Goal: Task Accomplishment & Management: Manage account settings

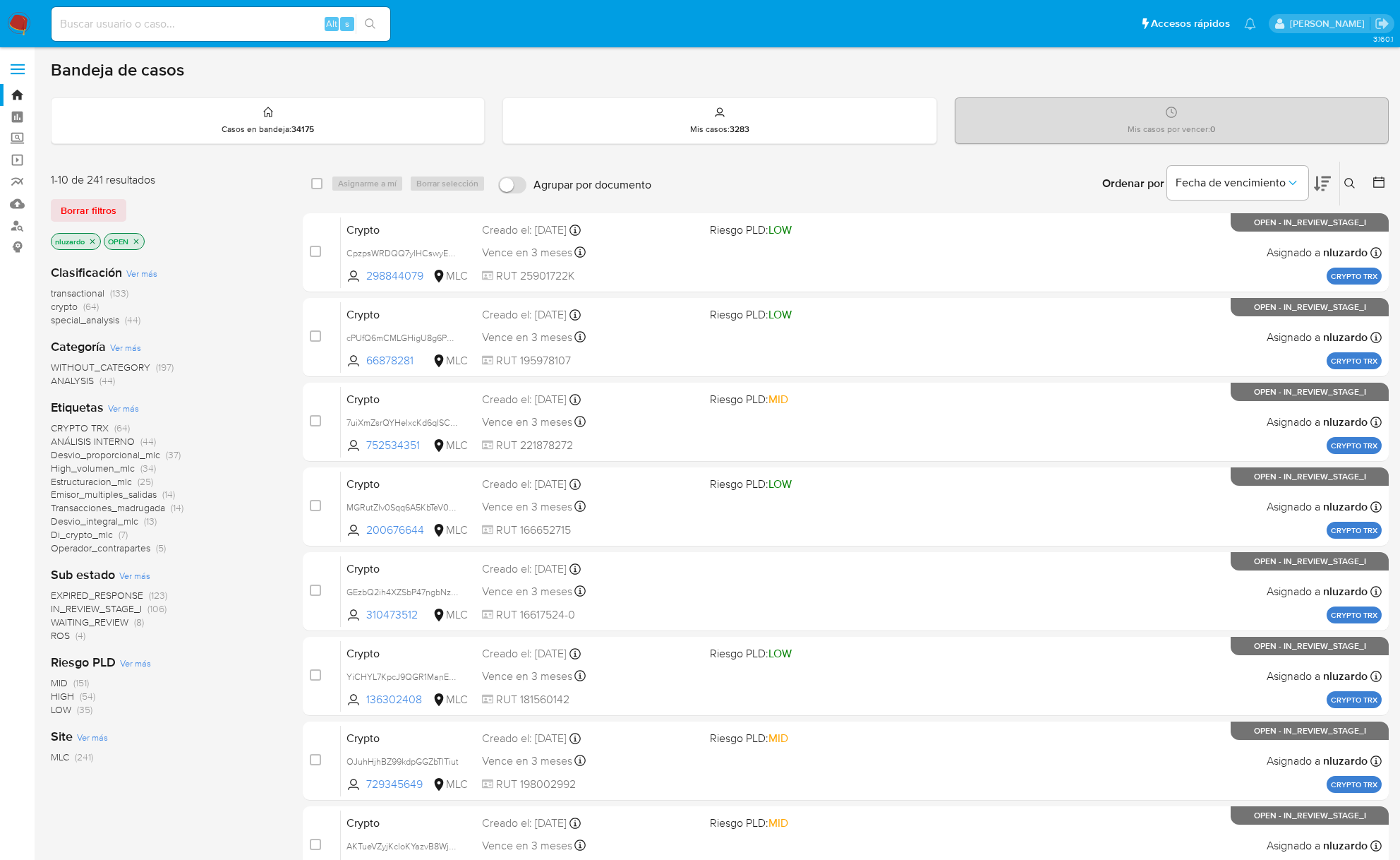
click at [1315, 188] on icon at bounding box center [1322, 184] width 17 height 14
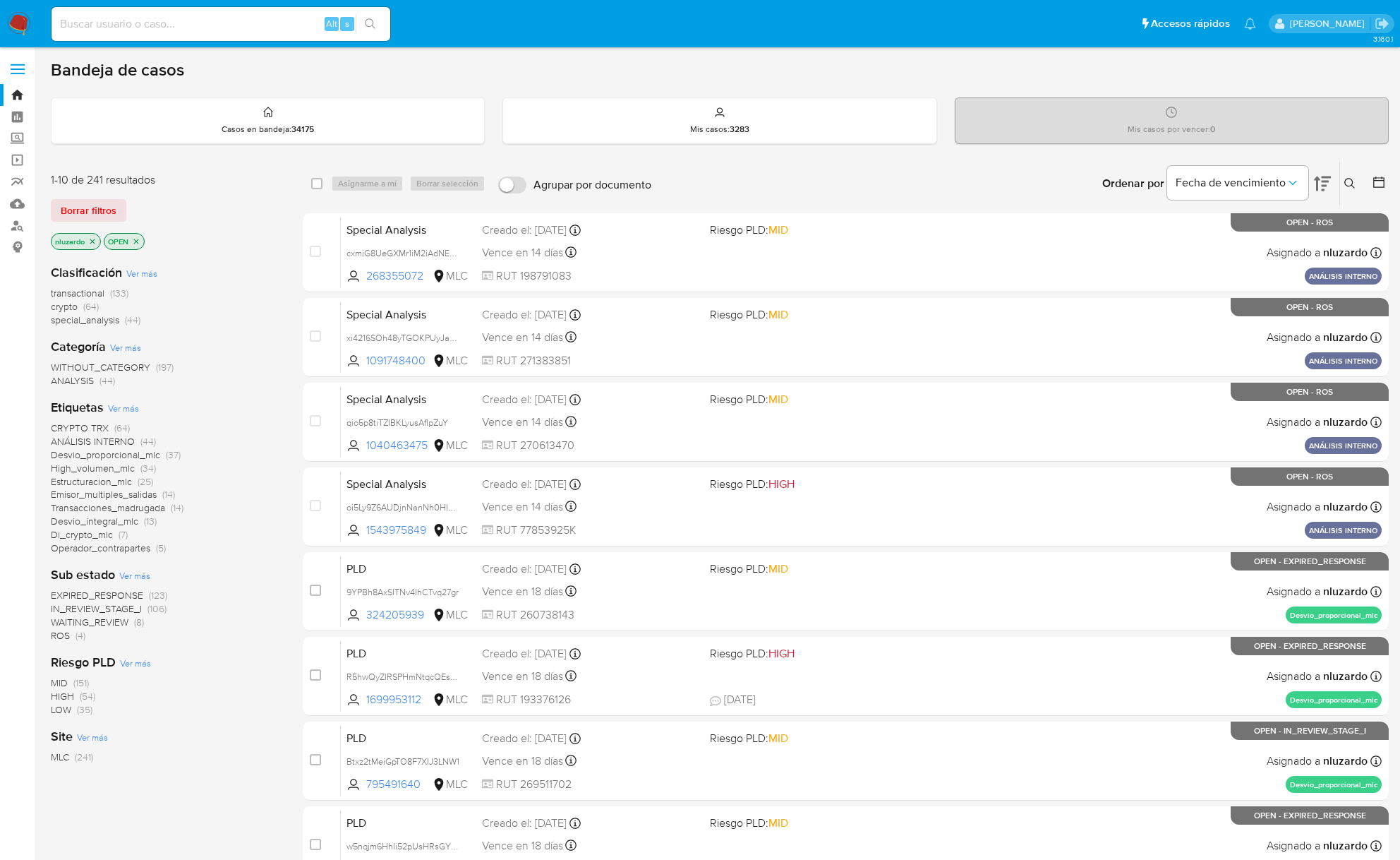
click at [86, 520] on span "Desvio_integral_mlc" at bounding box center [94, 521] width 87 height 14
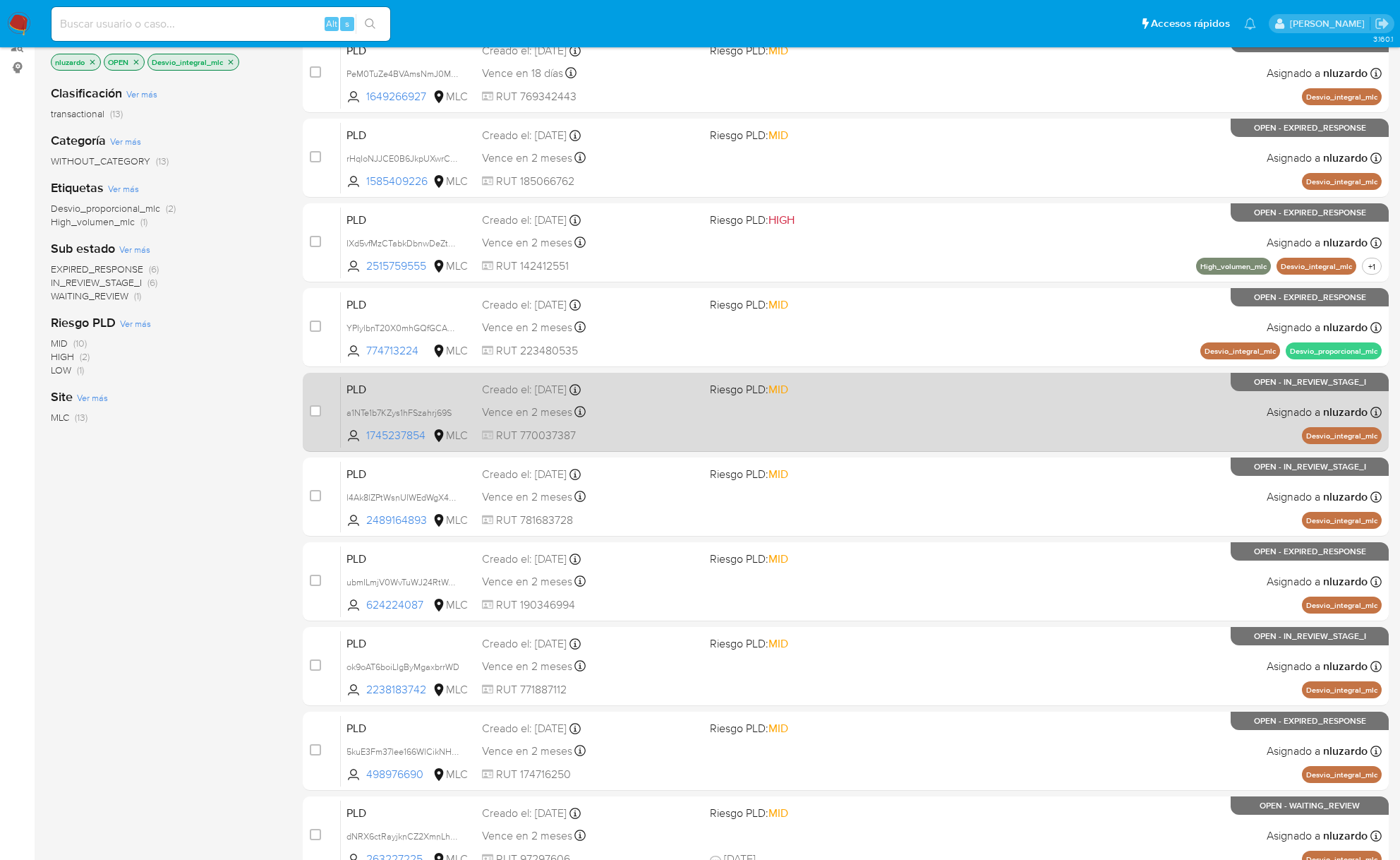
scroll to position [305, 0]
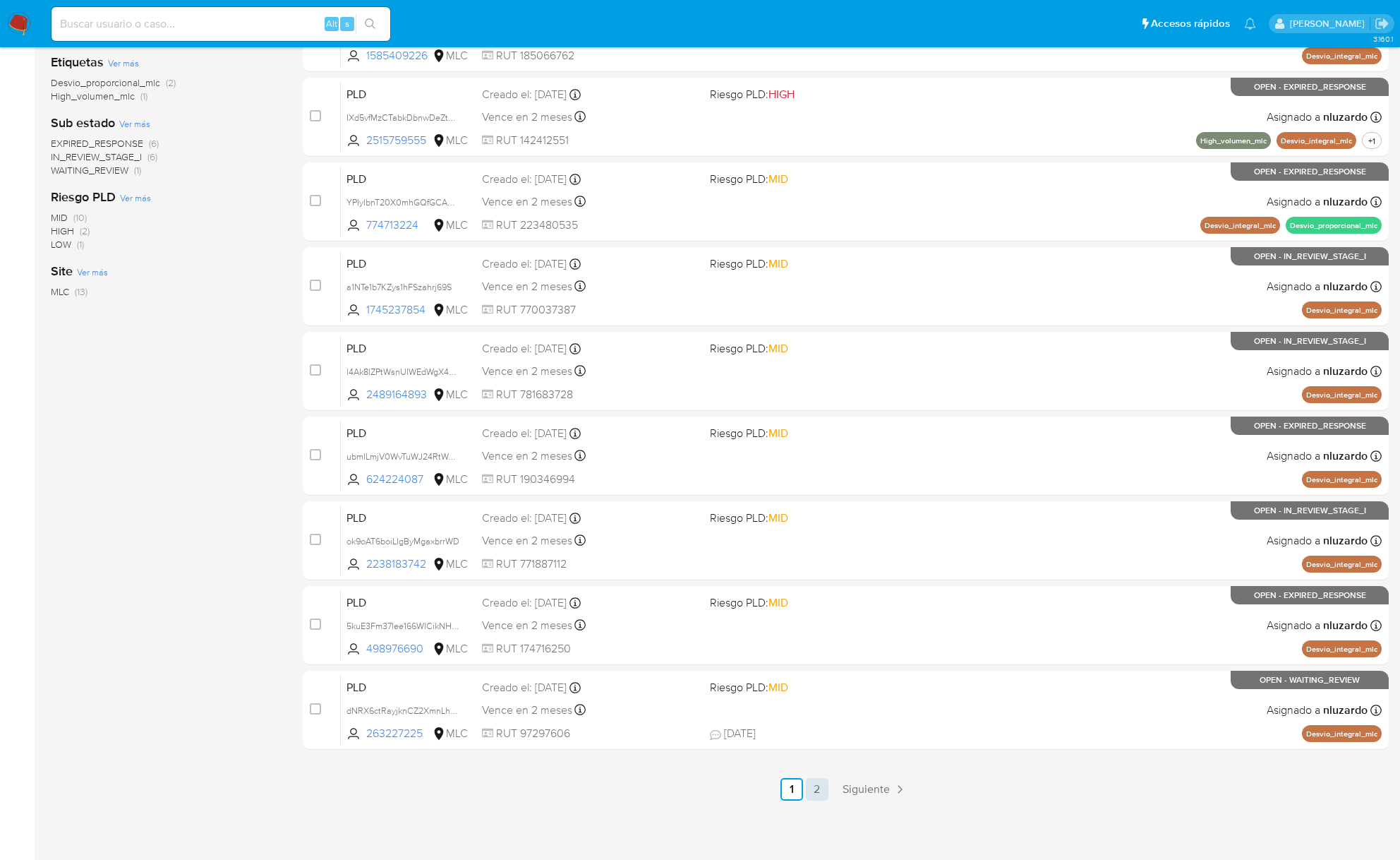
click at [814, 791] on link "2" at bounding box center [816, 789] width 22 height 22
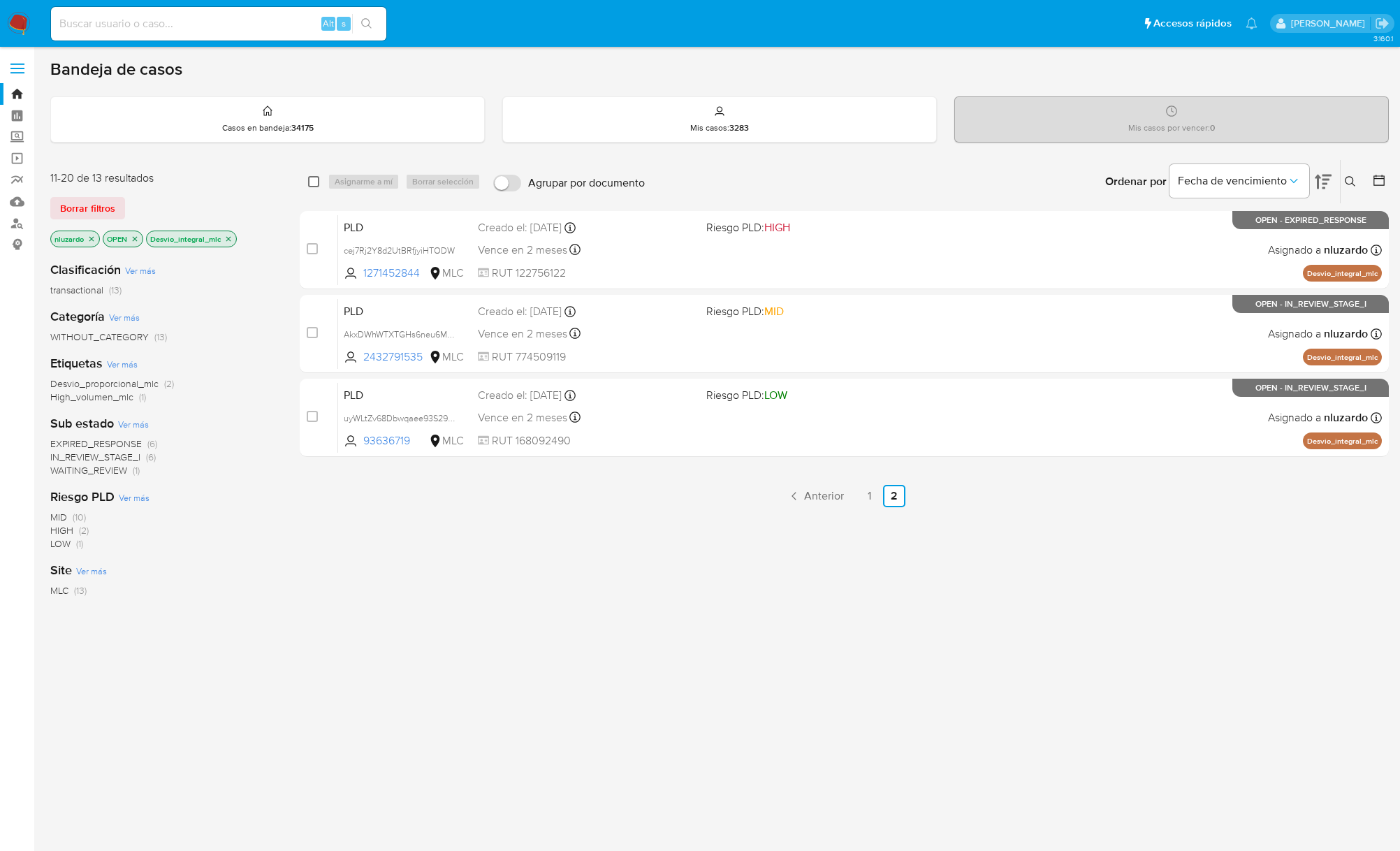
click at [313, 184] on input "checkbox" at bounding box center [313, 182] width 12 height 12
checkbox input "true"
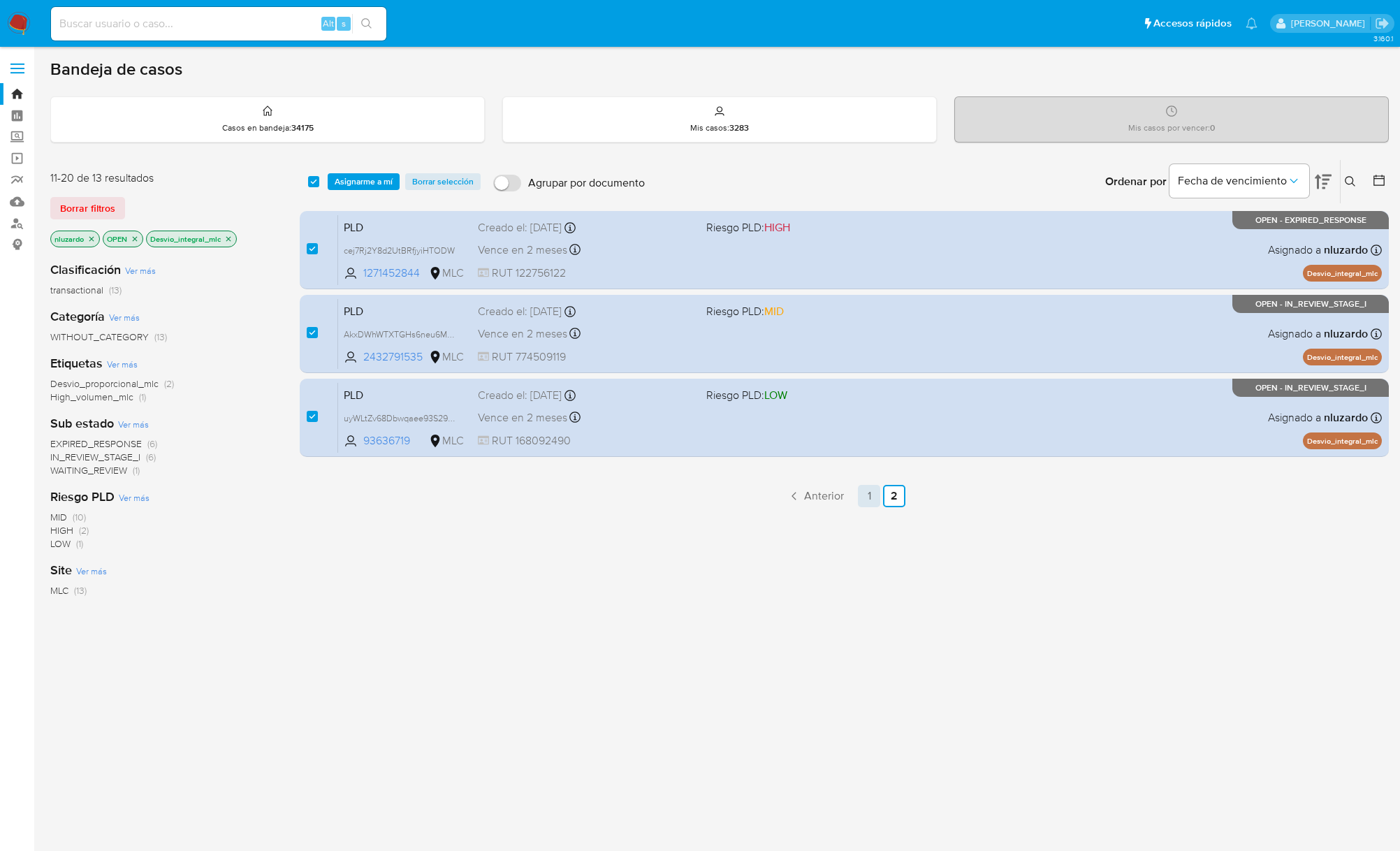
click at [874, 501] on link "1" at bounding box center [869, 496] width 22 height 22
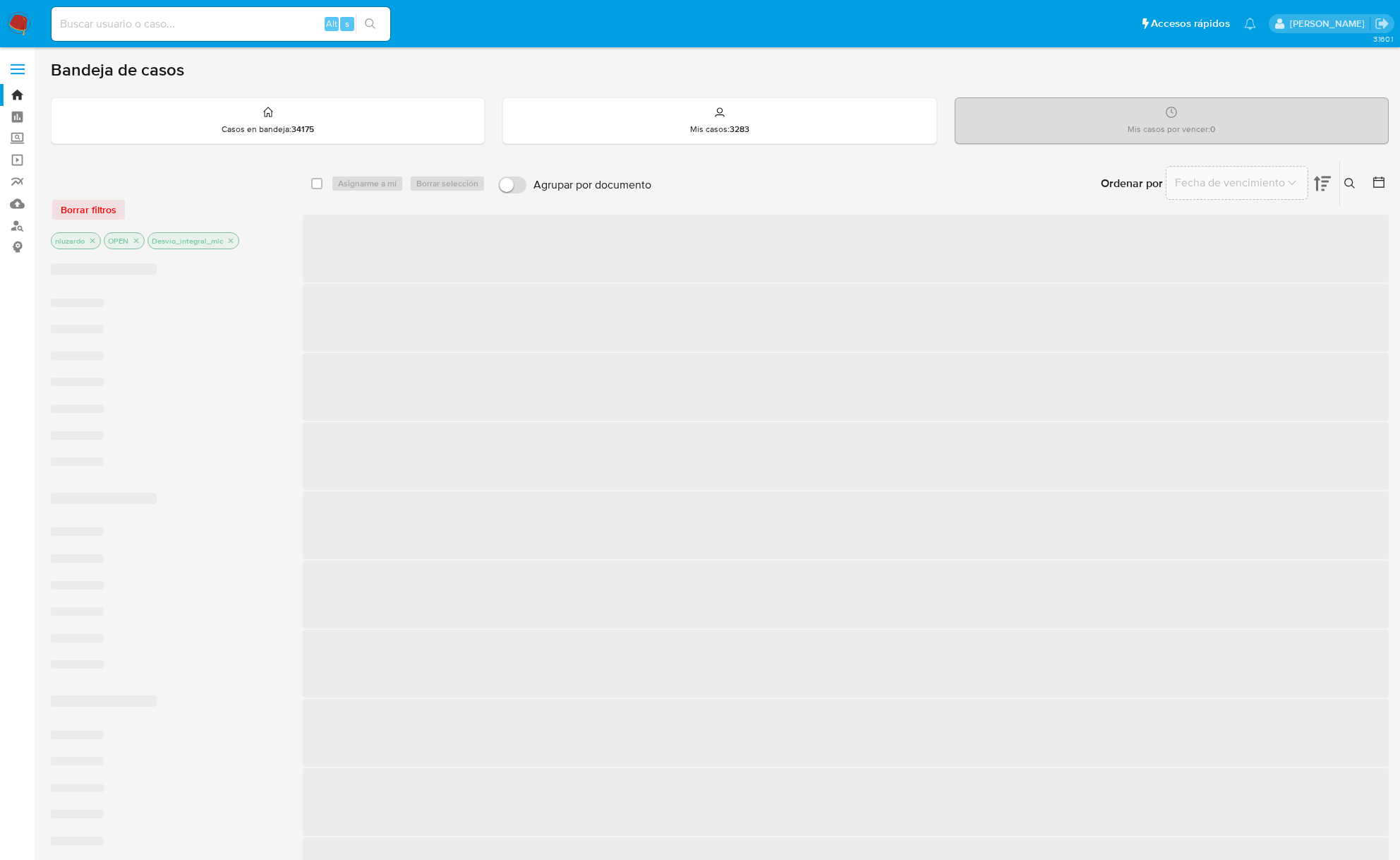
checkbox input "false"
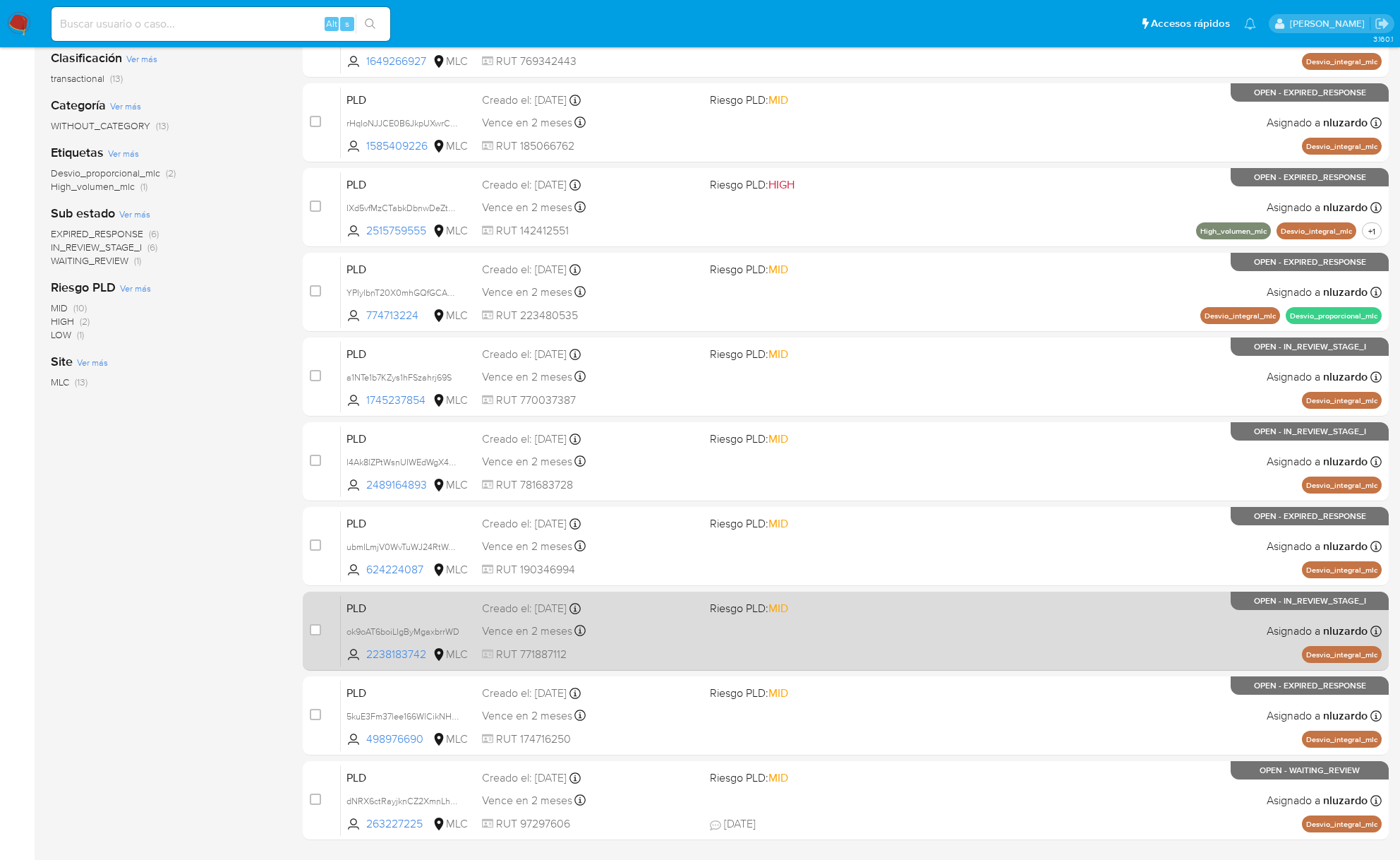
scroll to position [305, 0]
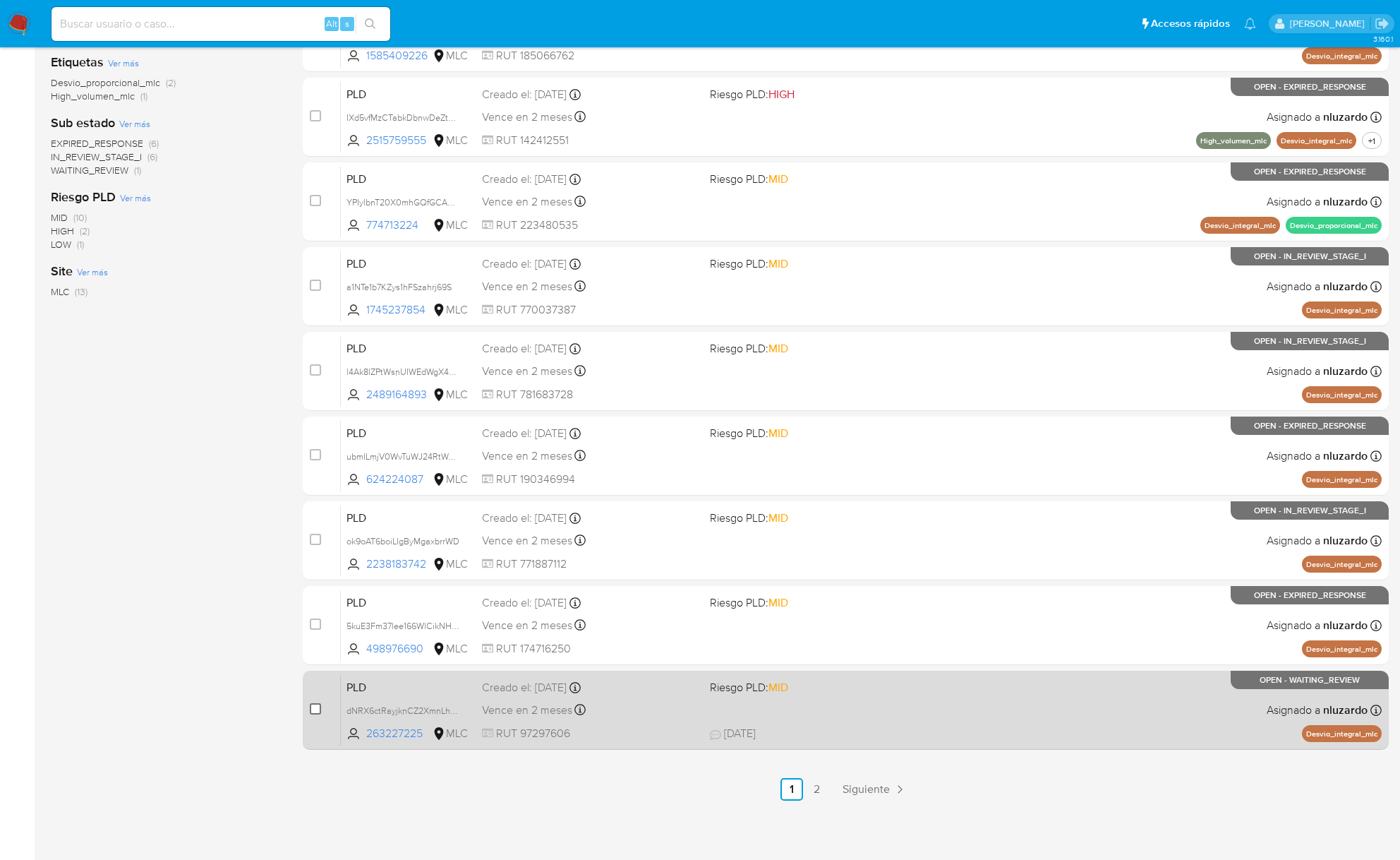
click at [311, 710] on input "checkbox" at bounding box center [315, 709] width 12 height 12
checkbox input "true"
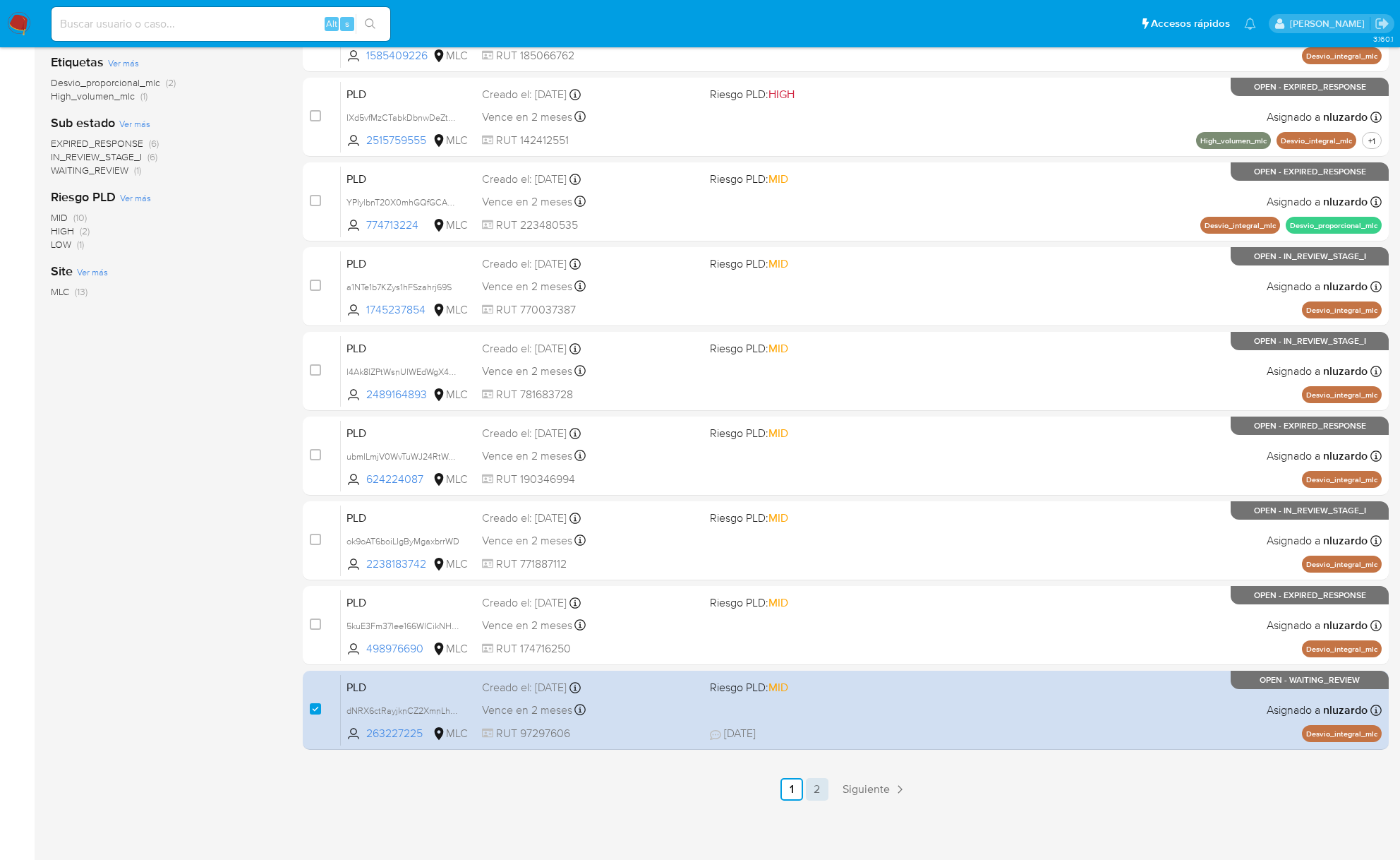
click at [825, 791] on link "2" at bounding box center [816, 789] width 22 height 22
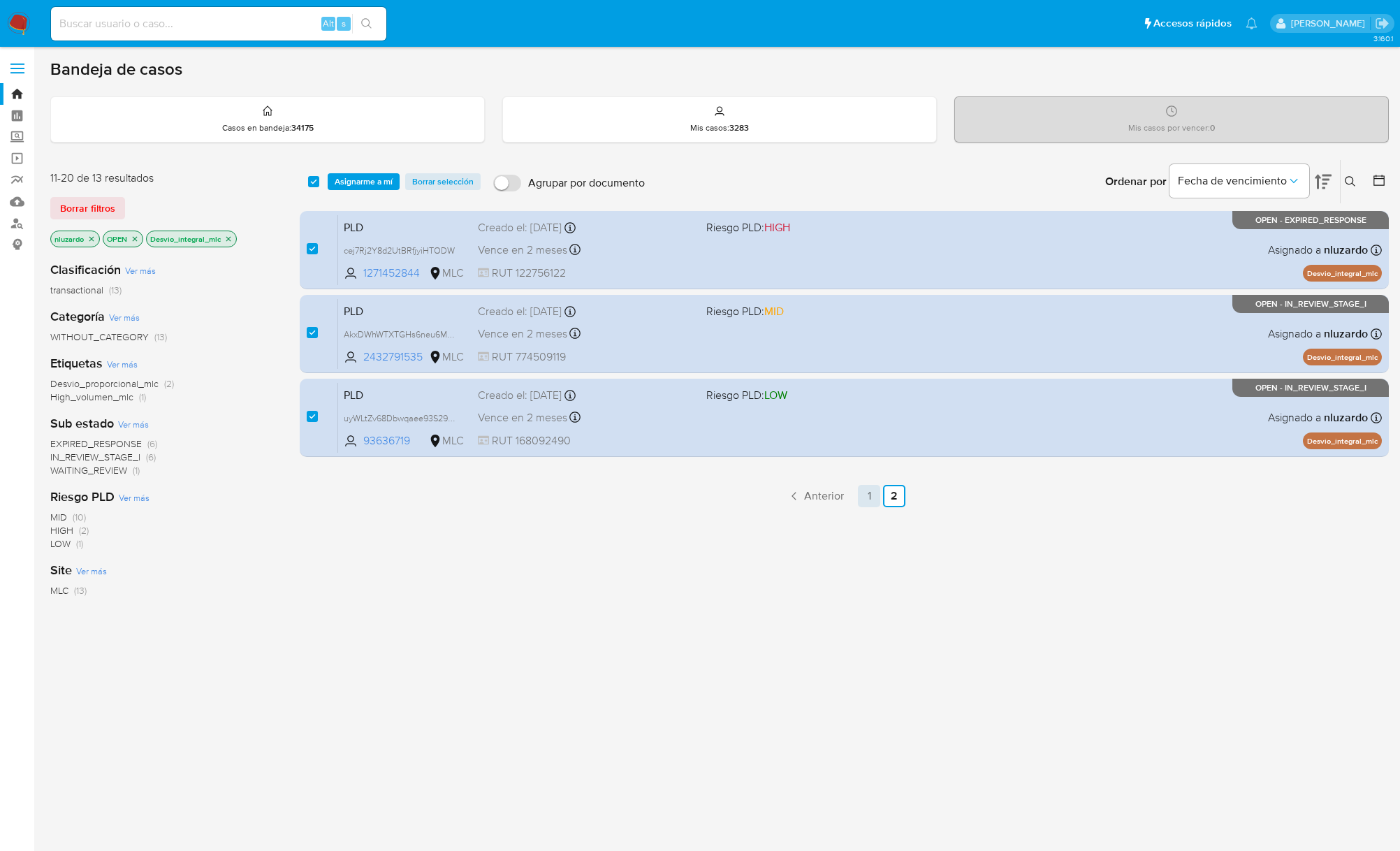
click at [858, 498] on link "1" at bounding box center [869, 496] width 22 height 22
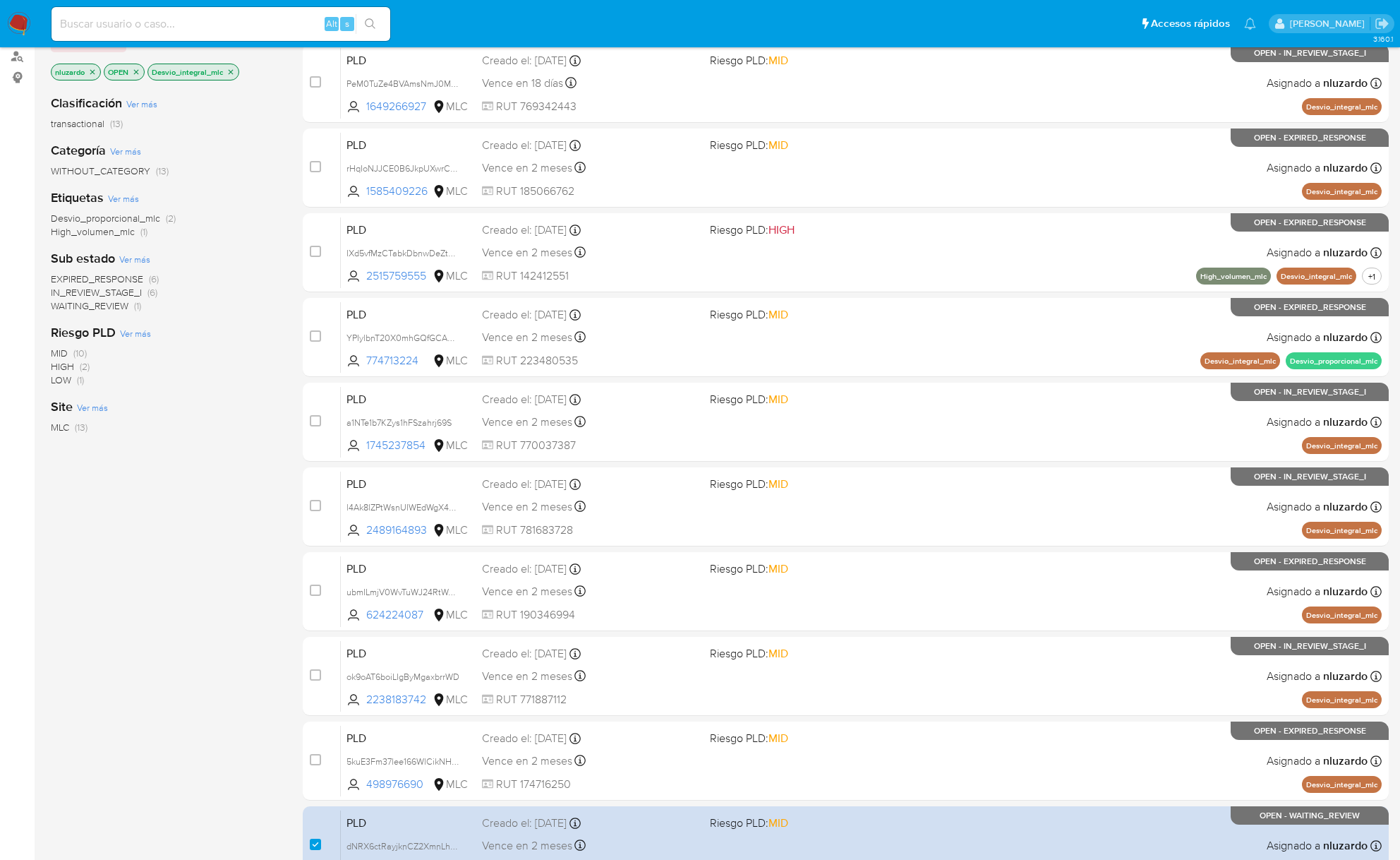
scroll to position [305, 0]
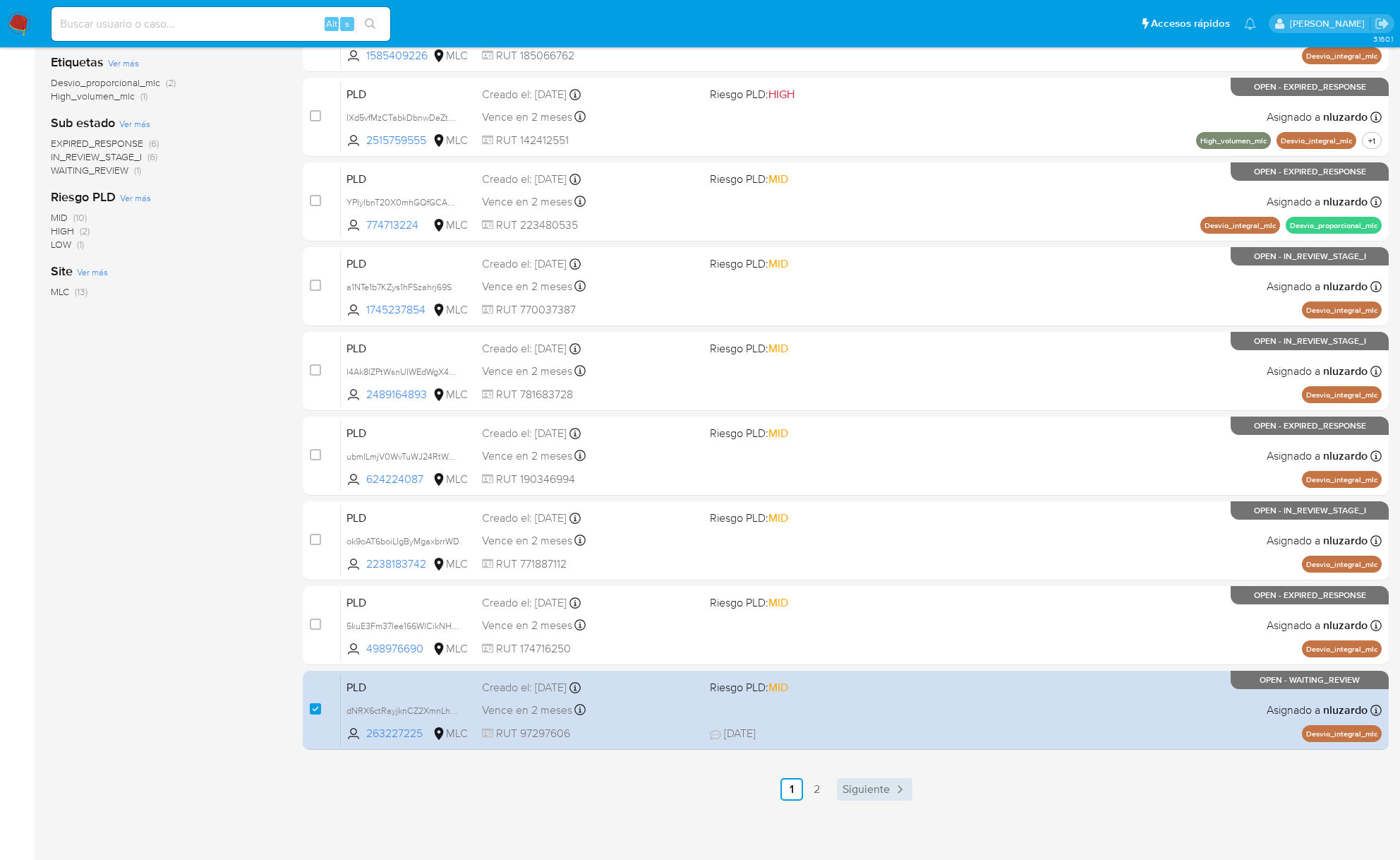
click at [885, 792] on span "Siguiente" at bounding box center [866, 789] width 48 height 12
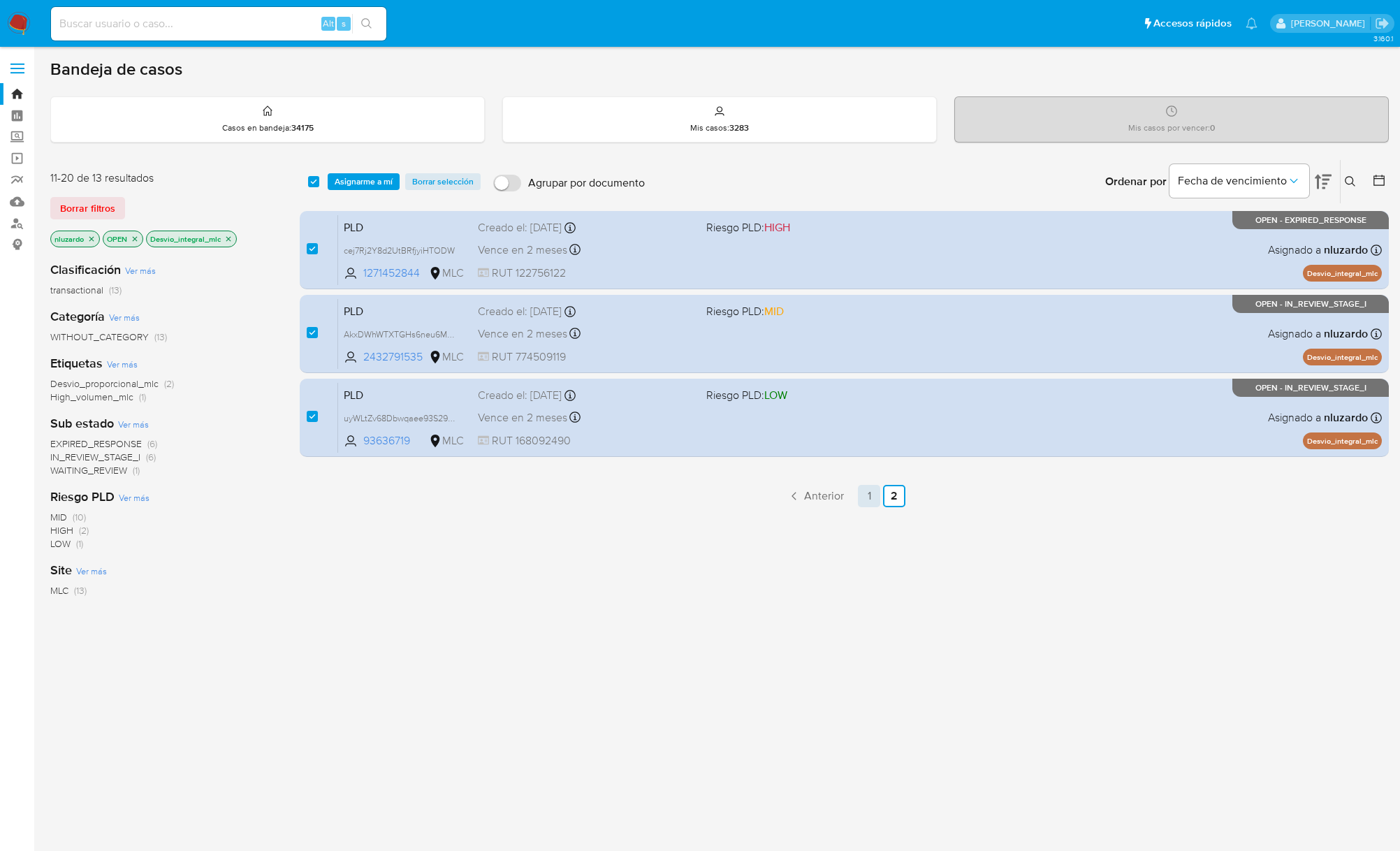
click at [862, 495] on link "1" at bounding box center [869, 496] width 22 height 22
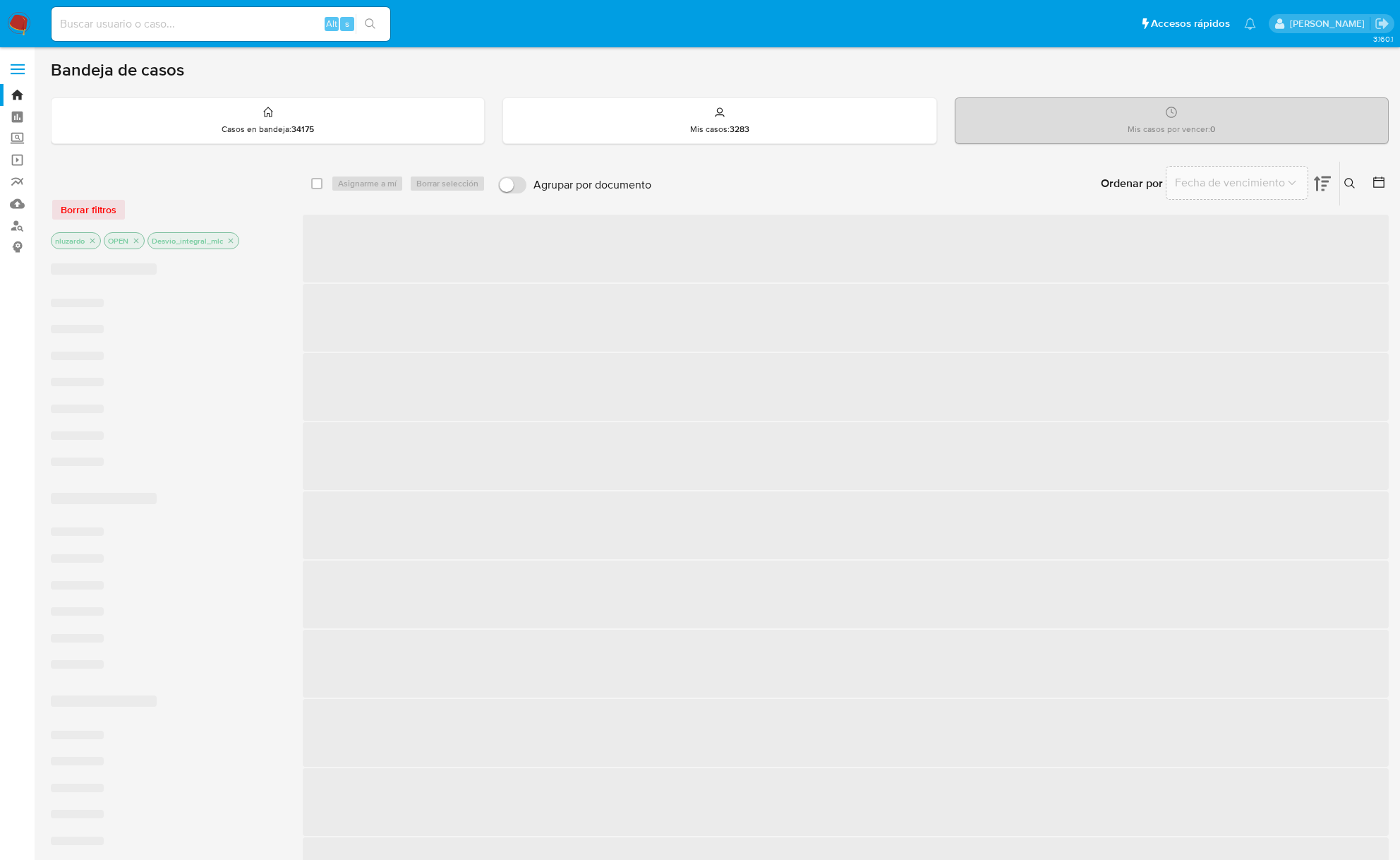
checkbox input "false"
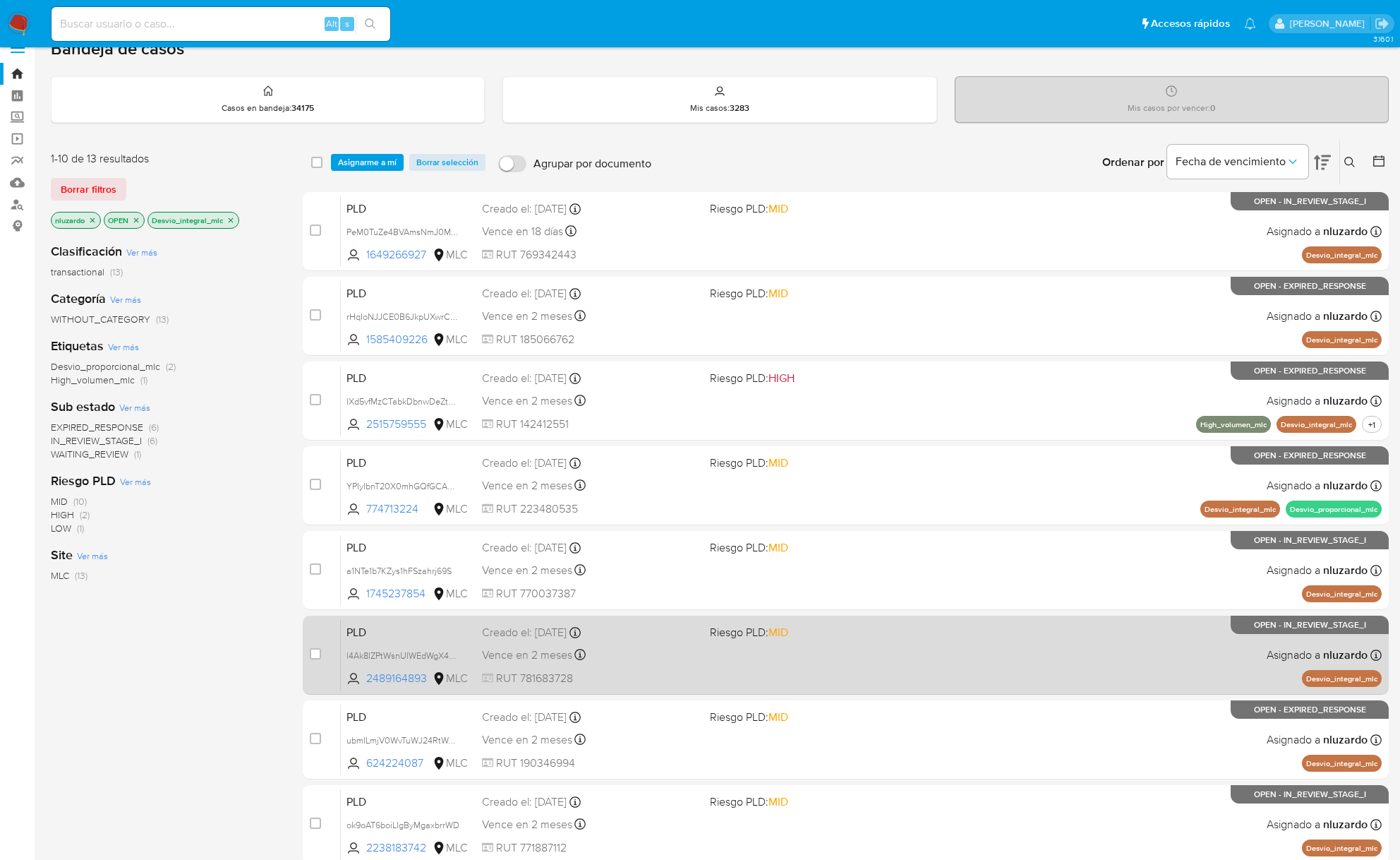
scroll to position [305, 0]
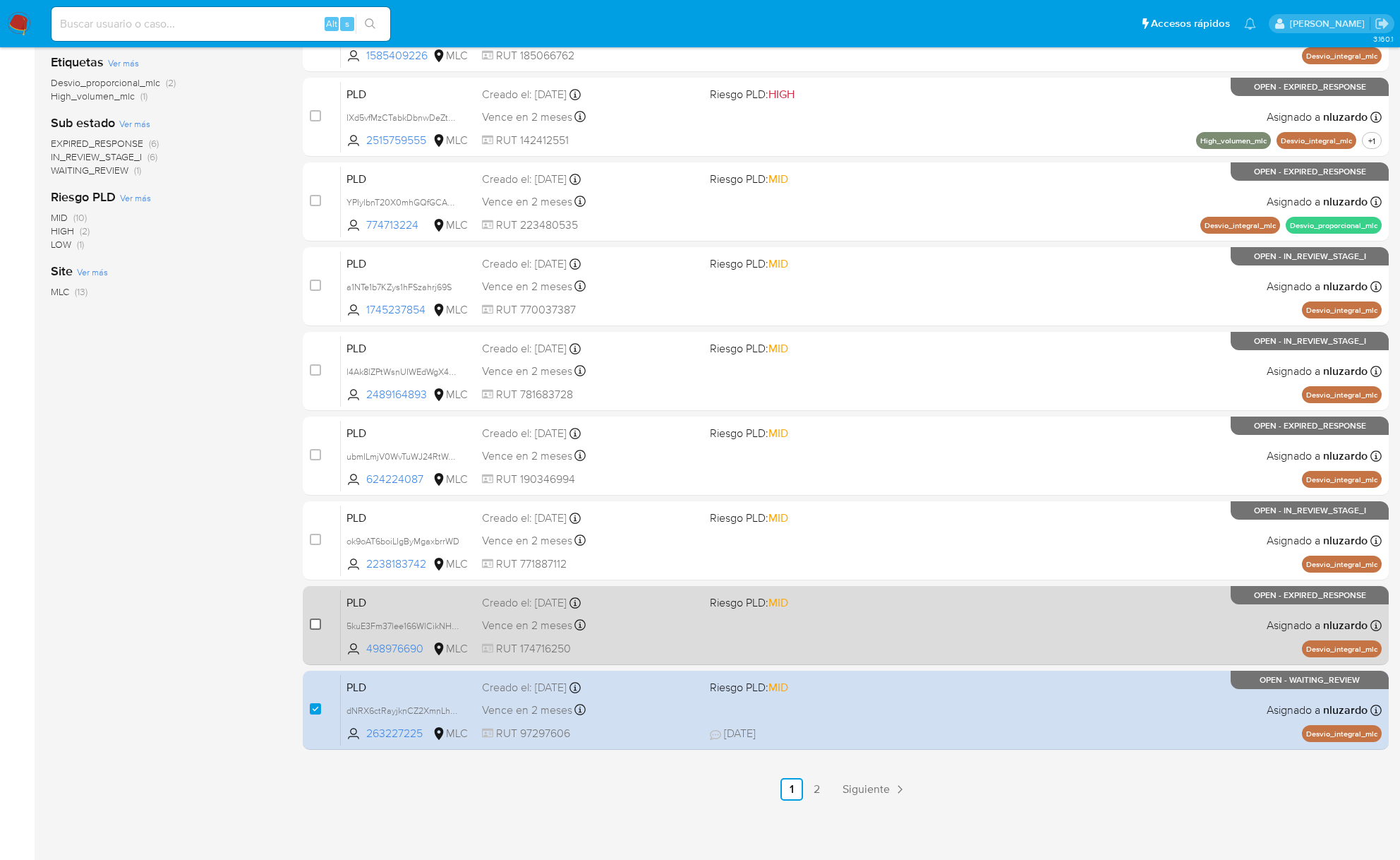
click at [313, 622] on input "checkbox" at bounding box center [315, 623] width 12 height 12
checkbox input "true"
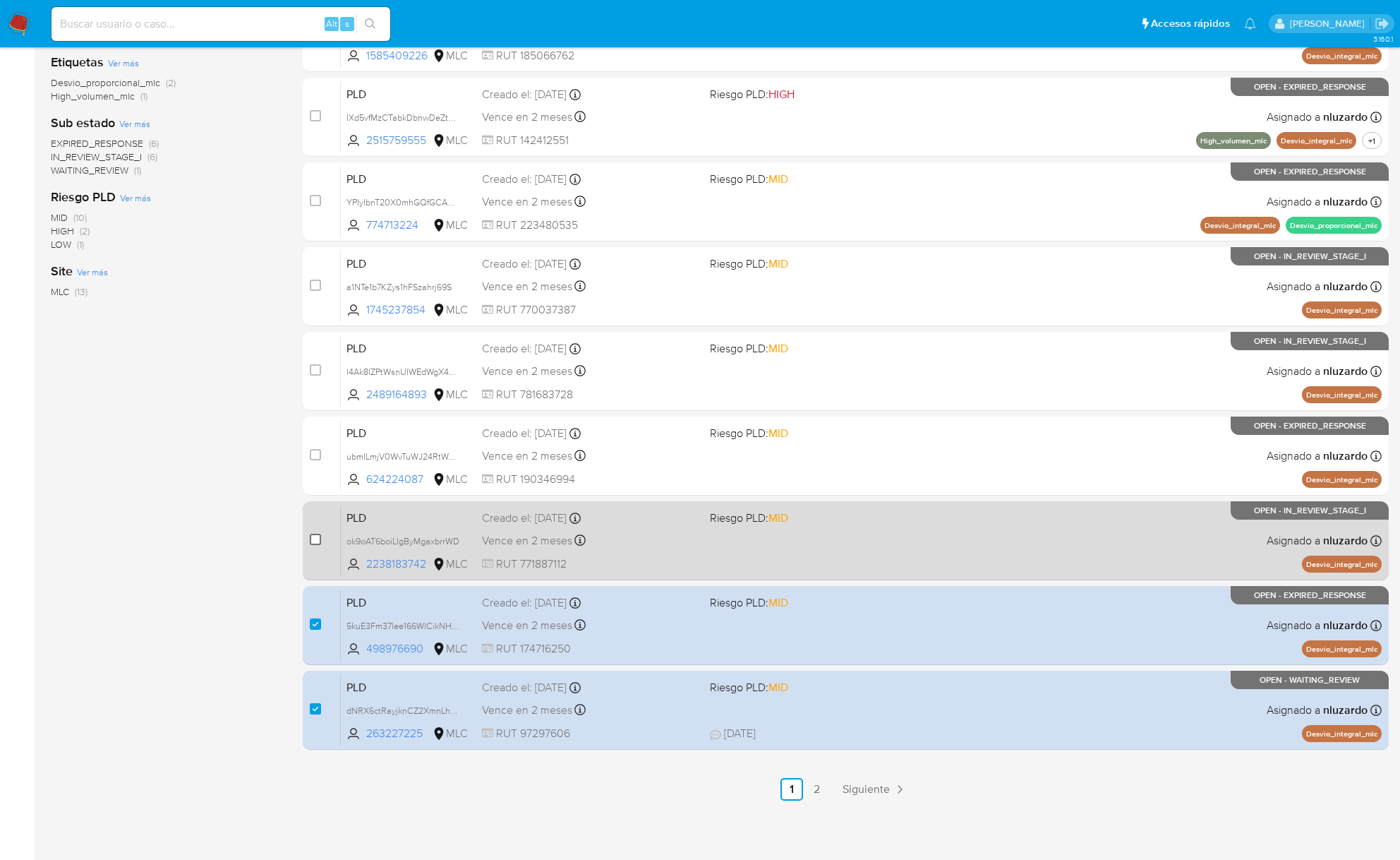
click at [317, 542] on input "checkbox" at bounding box center [315, 539] width 12 height 12
checkbox input "true"
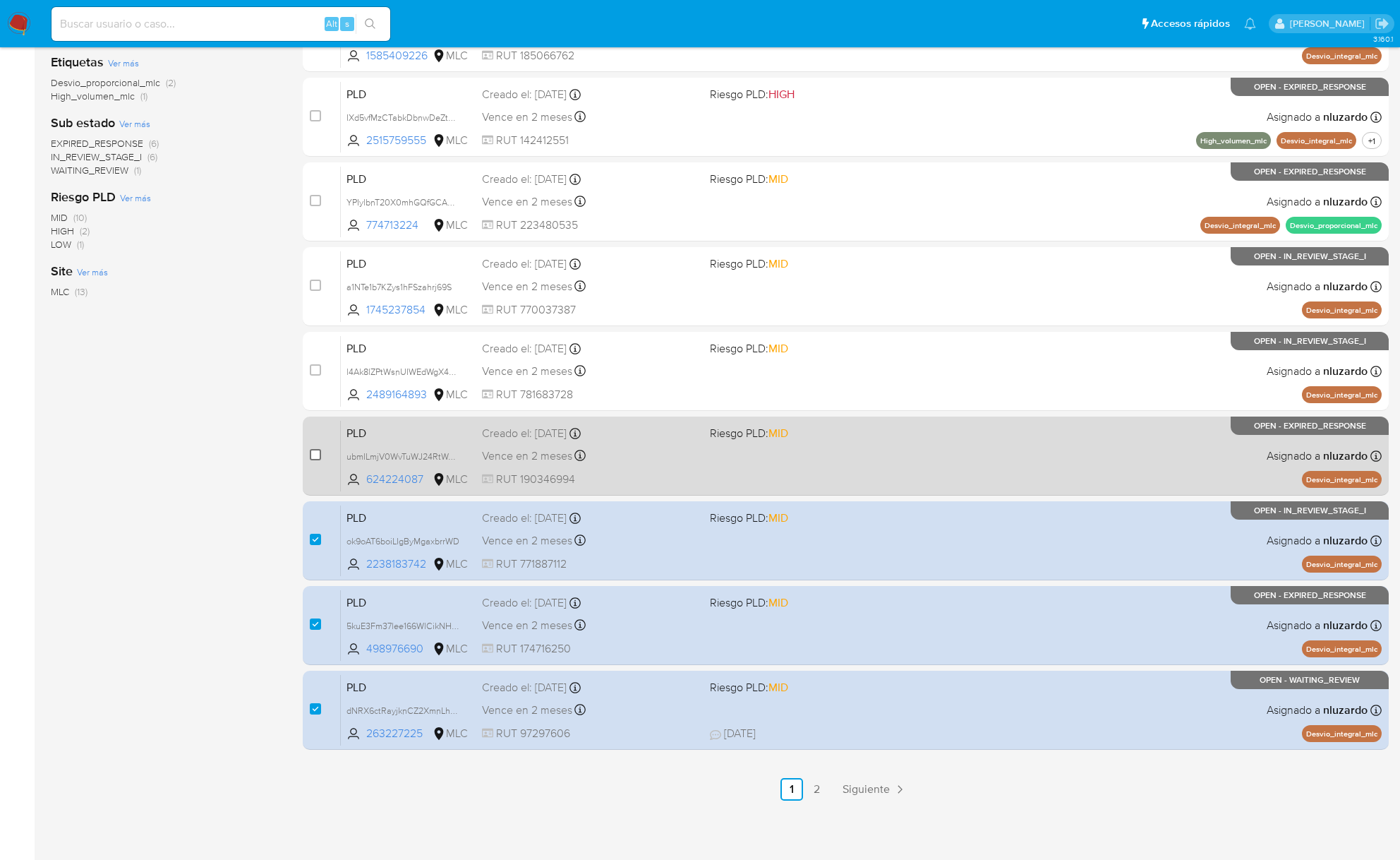
click at [315, 452] on input "checkbox" at bounding box center [315, 454] width 12 height 12
checkbox input "true"
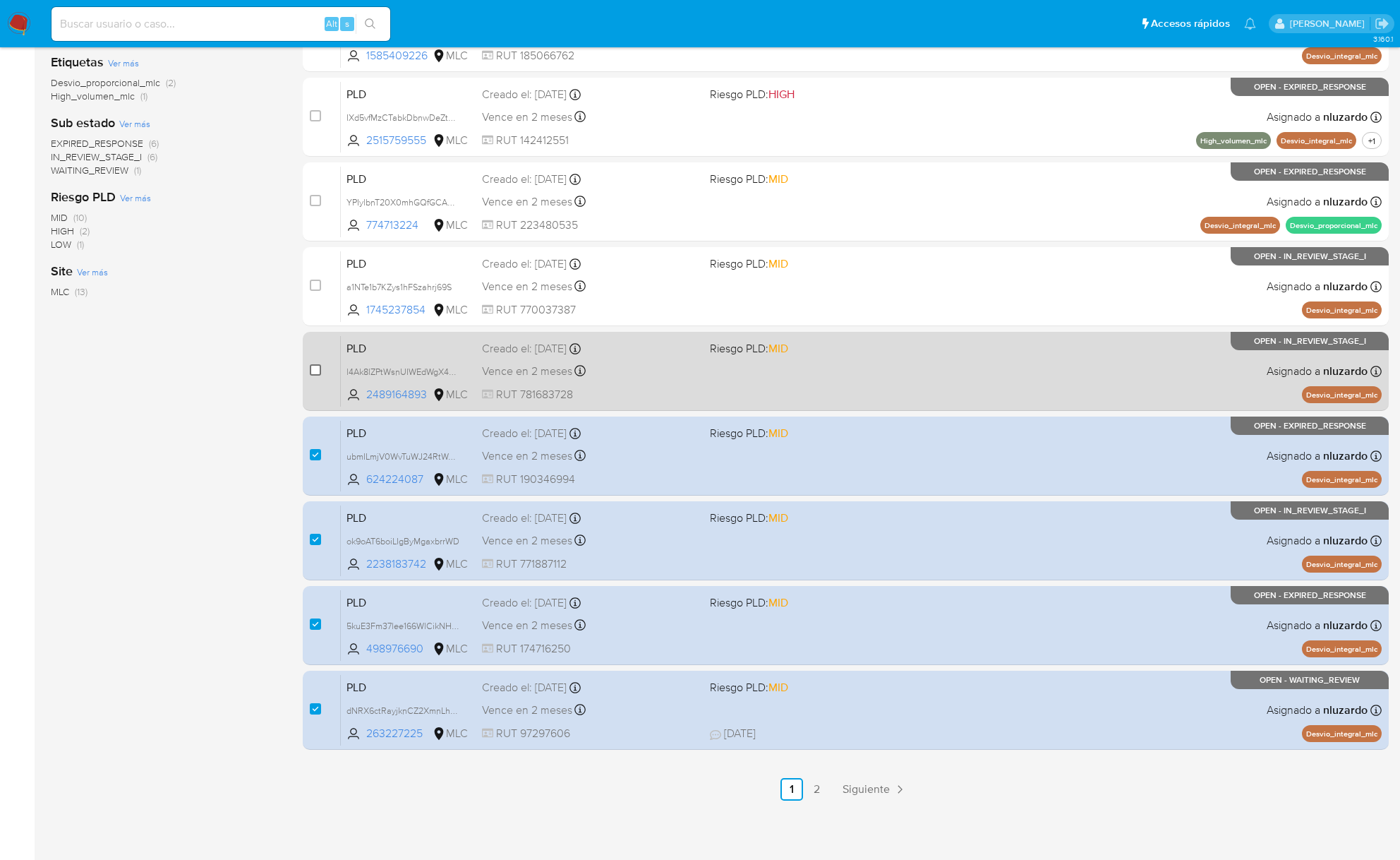
click at [312, 368] on input "checkbox" at bounding box center [315, 370] width 12 height 12
checkbox input "true"
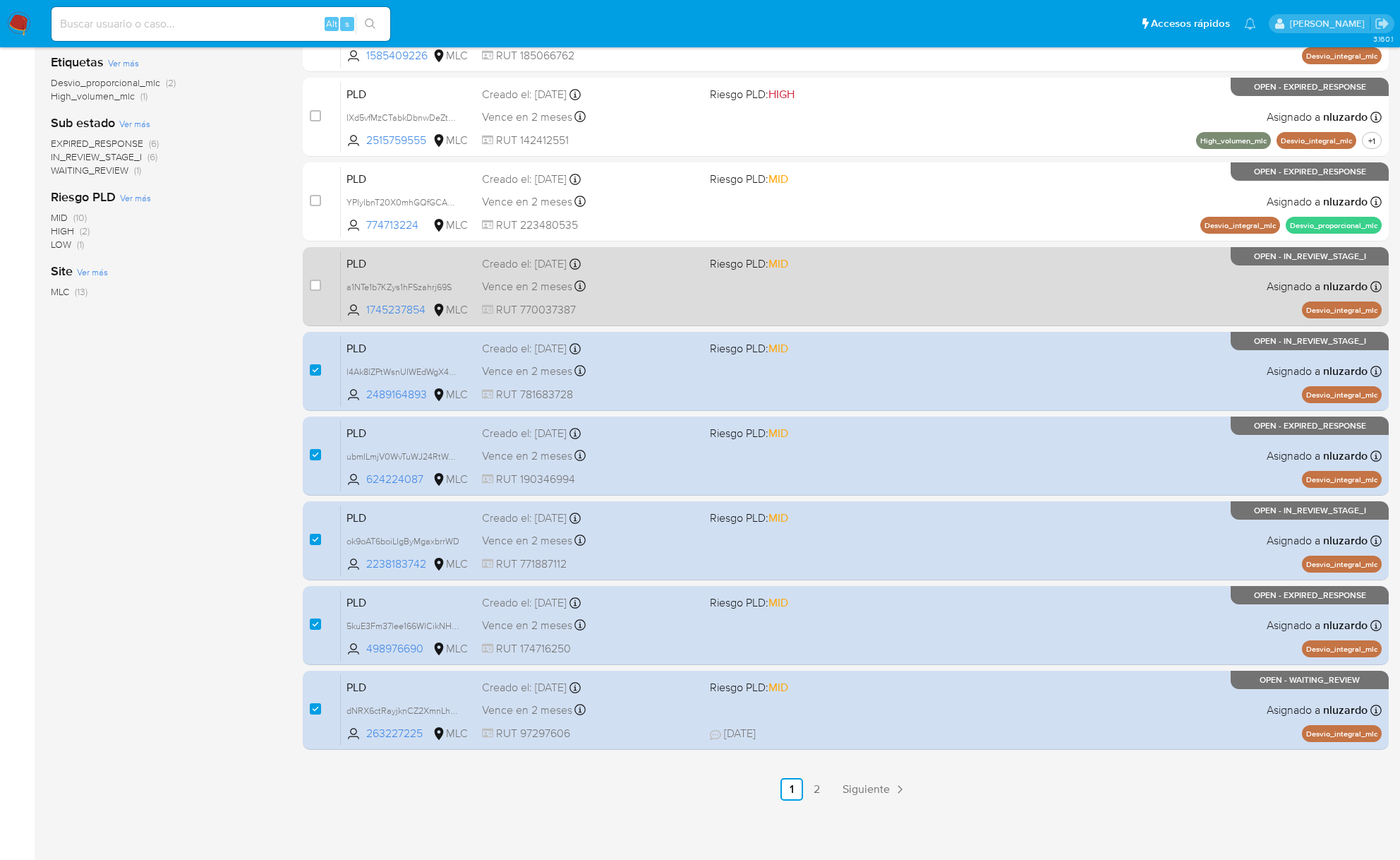
click at [311, 291] on div "case-item-checkbox" at bounding box center [315, 285] width 12 height 14
click at [315, 290] on input "checkbox" at bounding box center [315, 285] width 12 height 12
checkbox input "true"
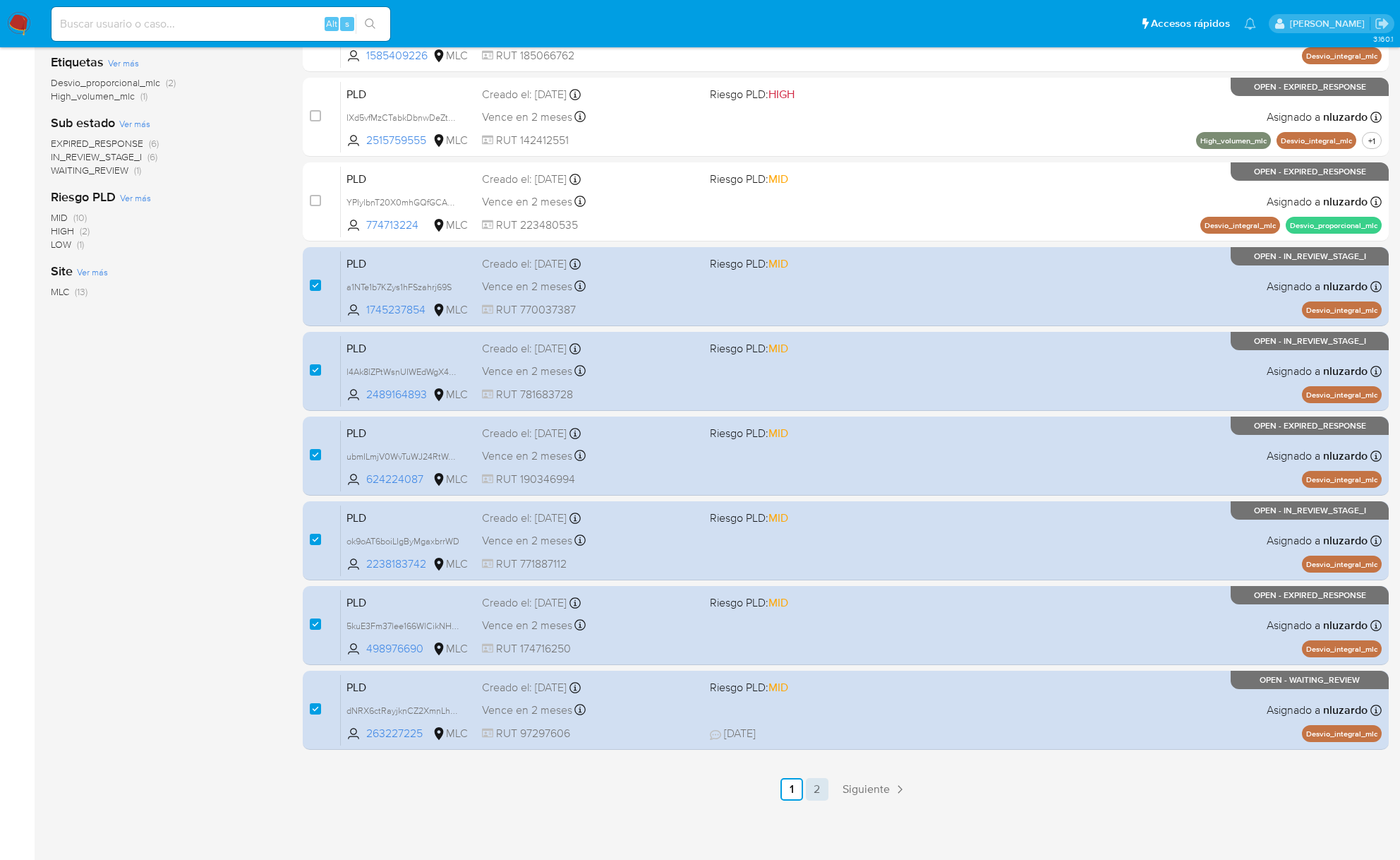
click at [813, 796] on link "2" at bounding box center [816, 789] width 22 height 22
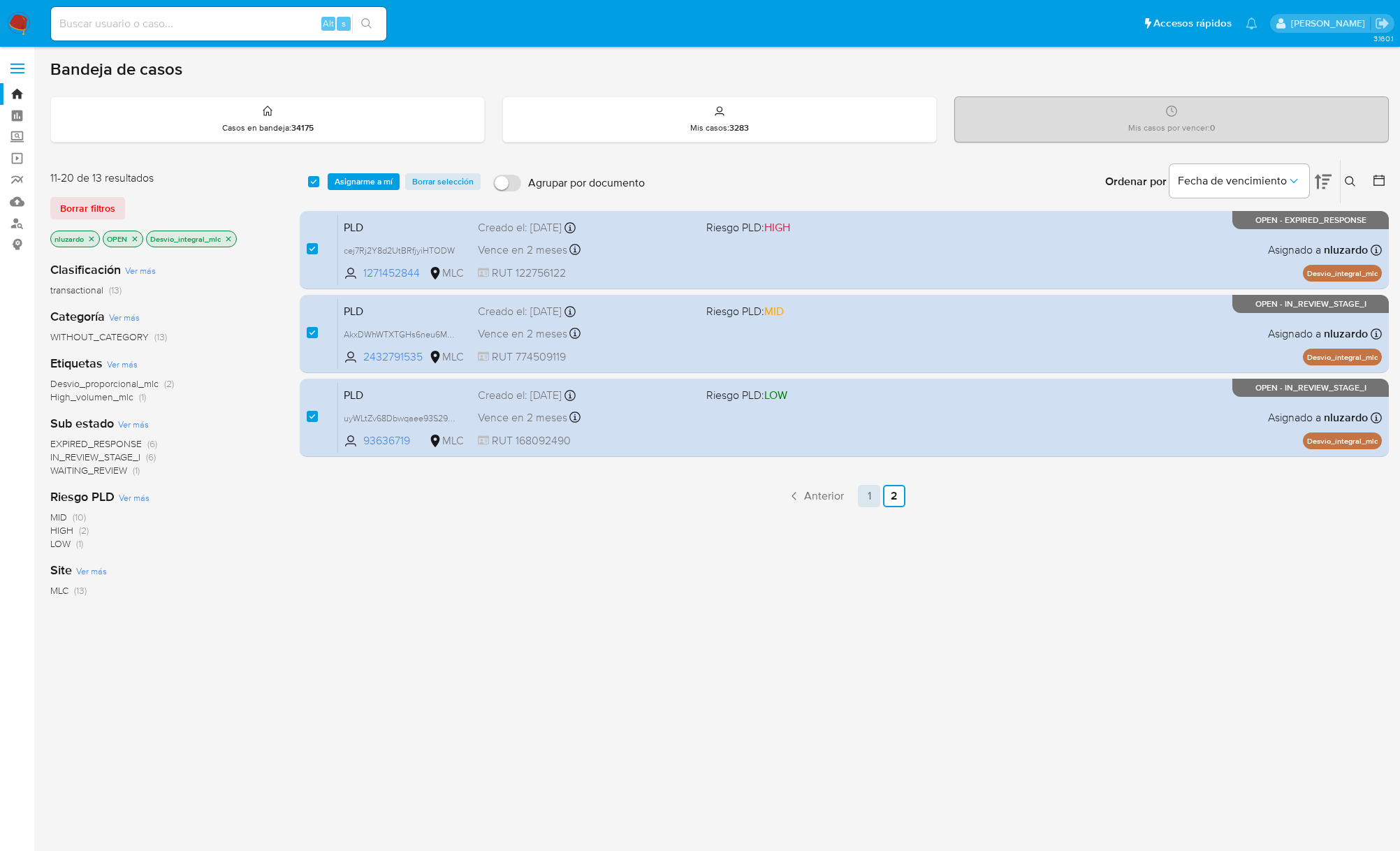
click at [872, 491] on link "1" at bounding box center [869, 496] width 22 height 22
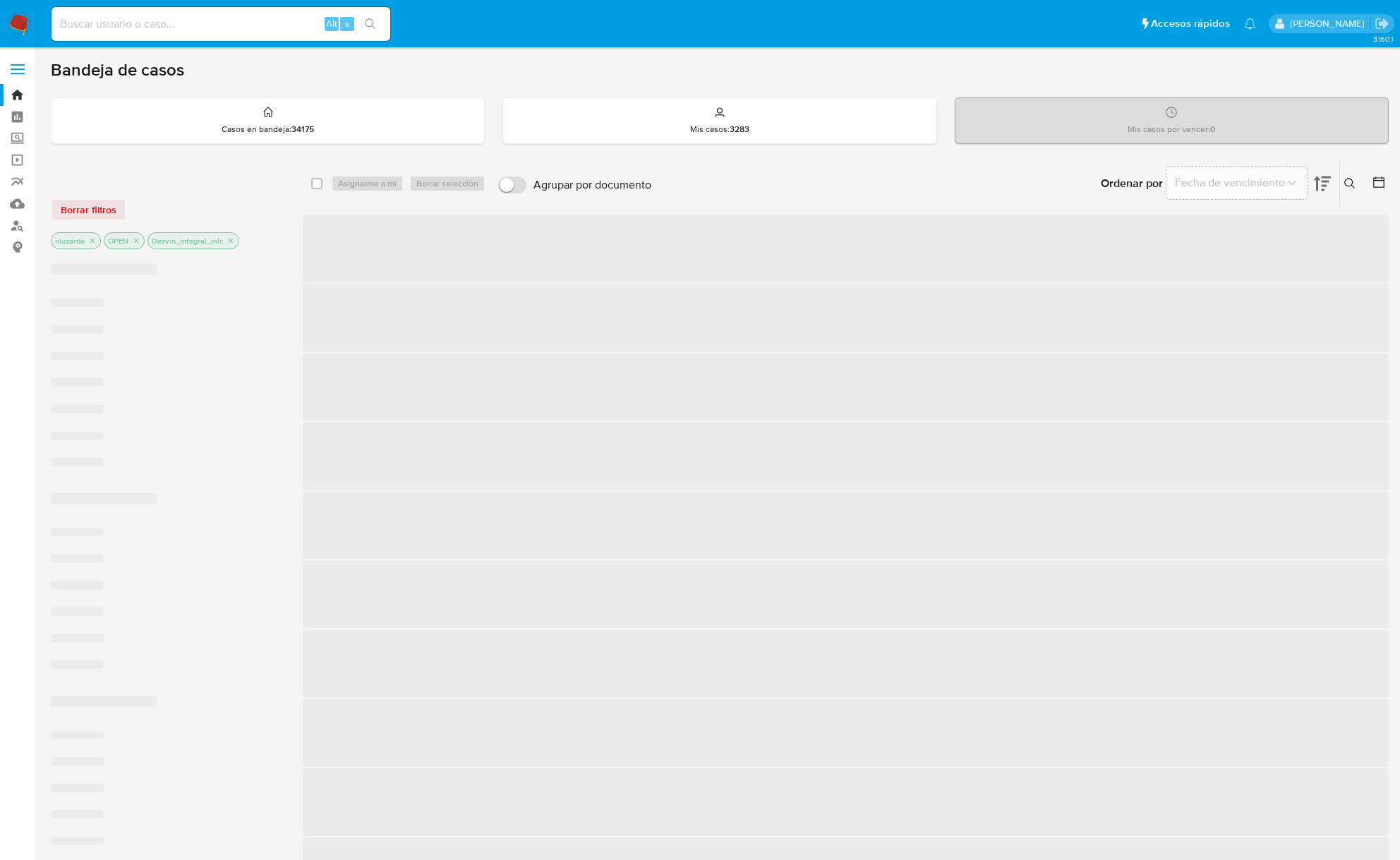
checkbox input "false"
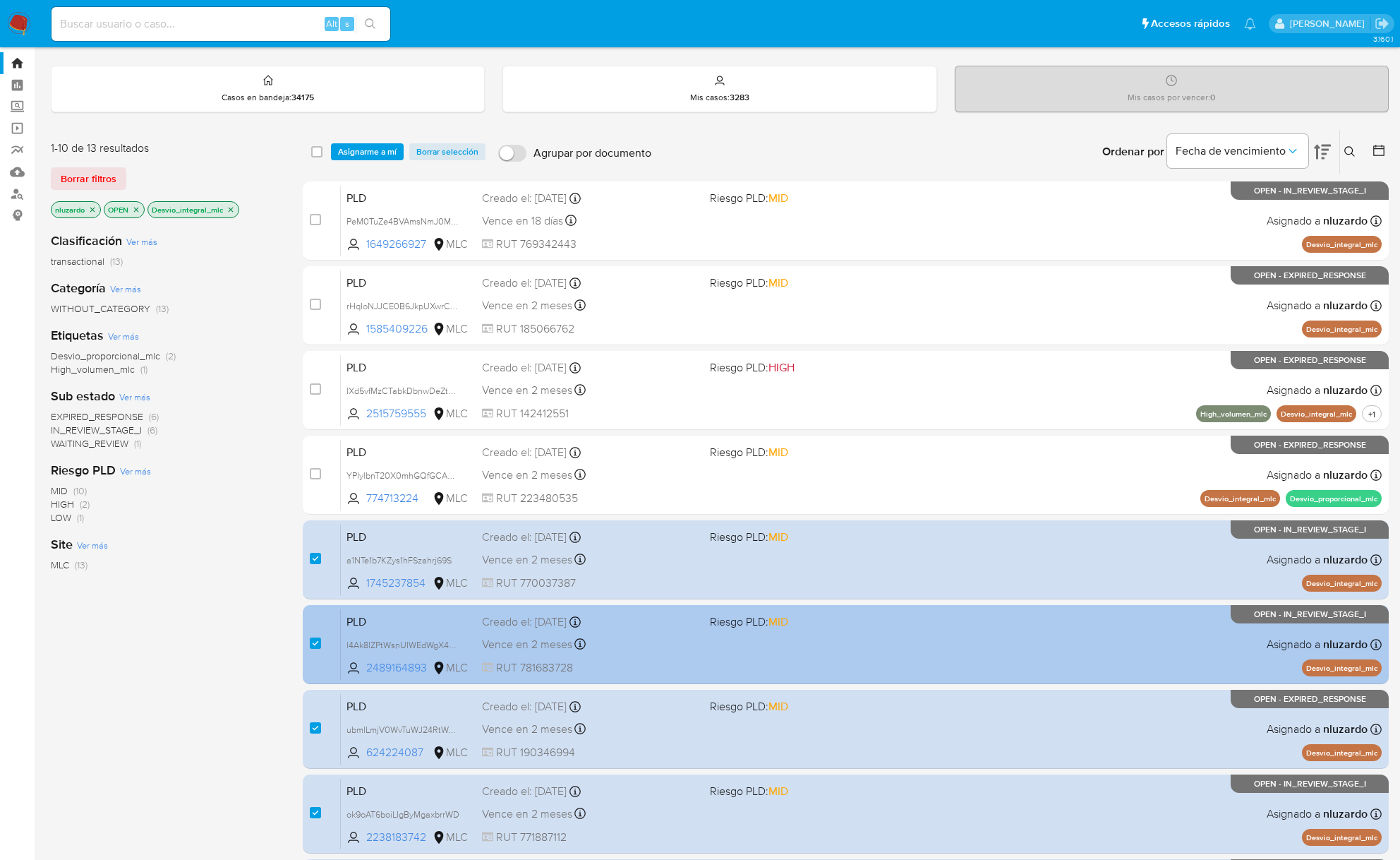
scroll to position [22, 0]
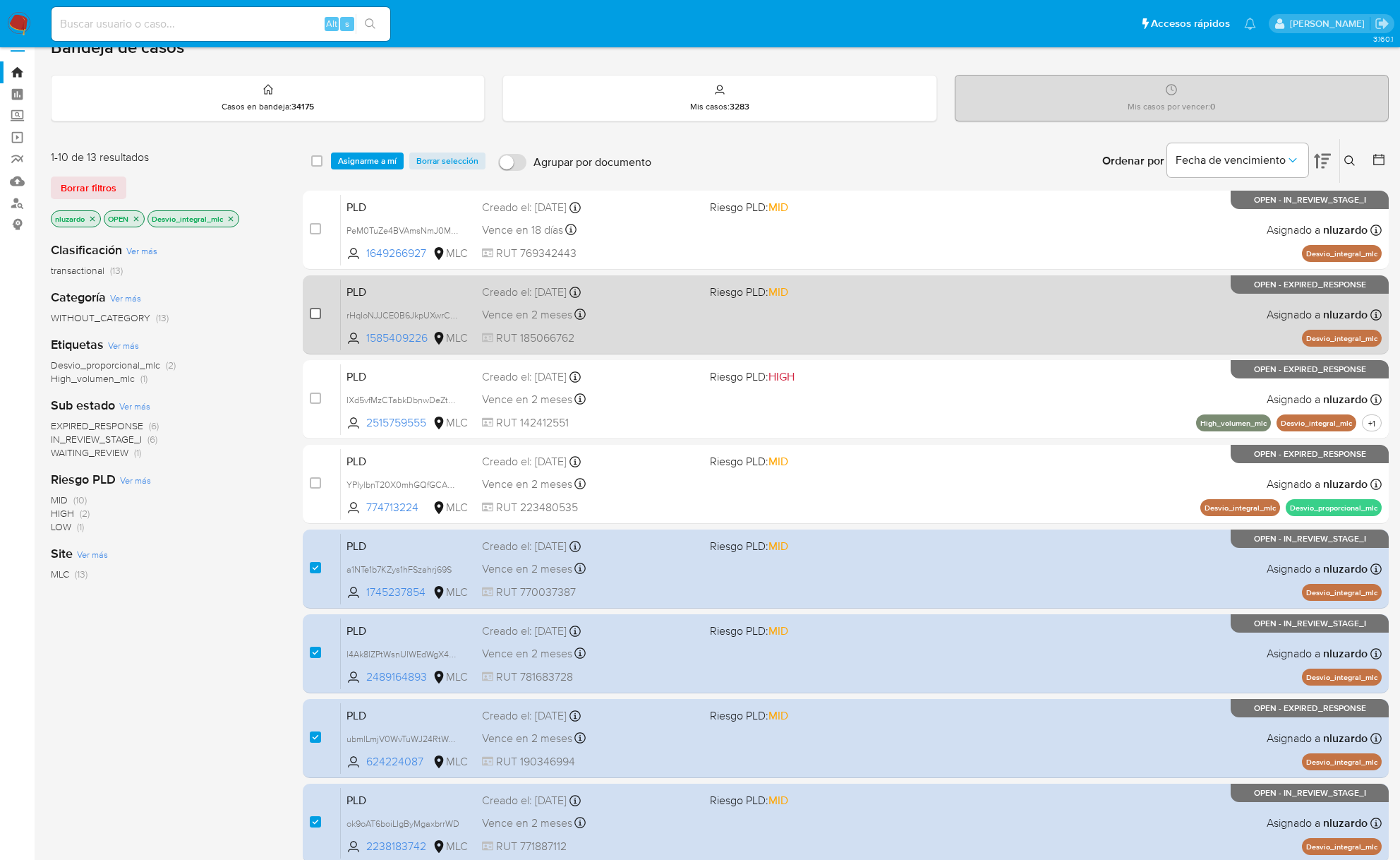
click at [313, 317] on input "checkbox" at bounding box center [315, 313] width 12 height 12
checkbox input "true"
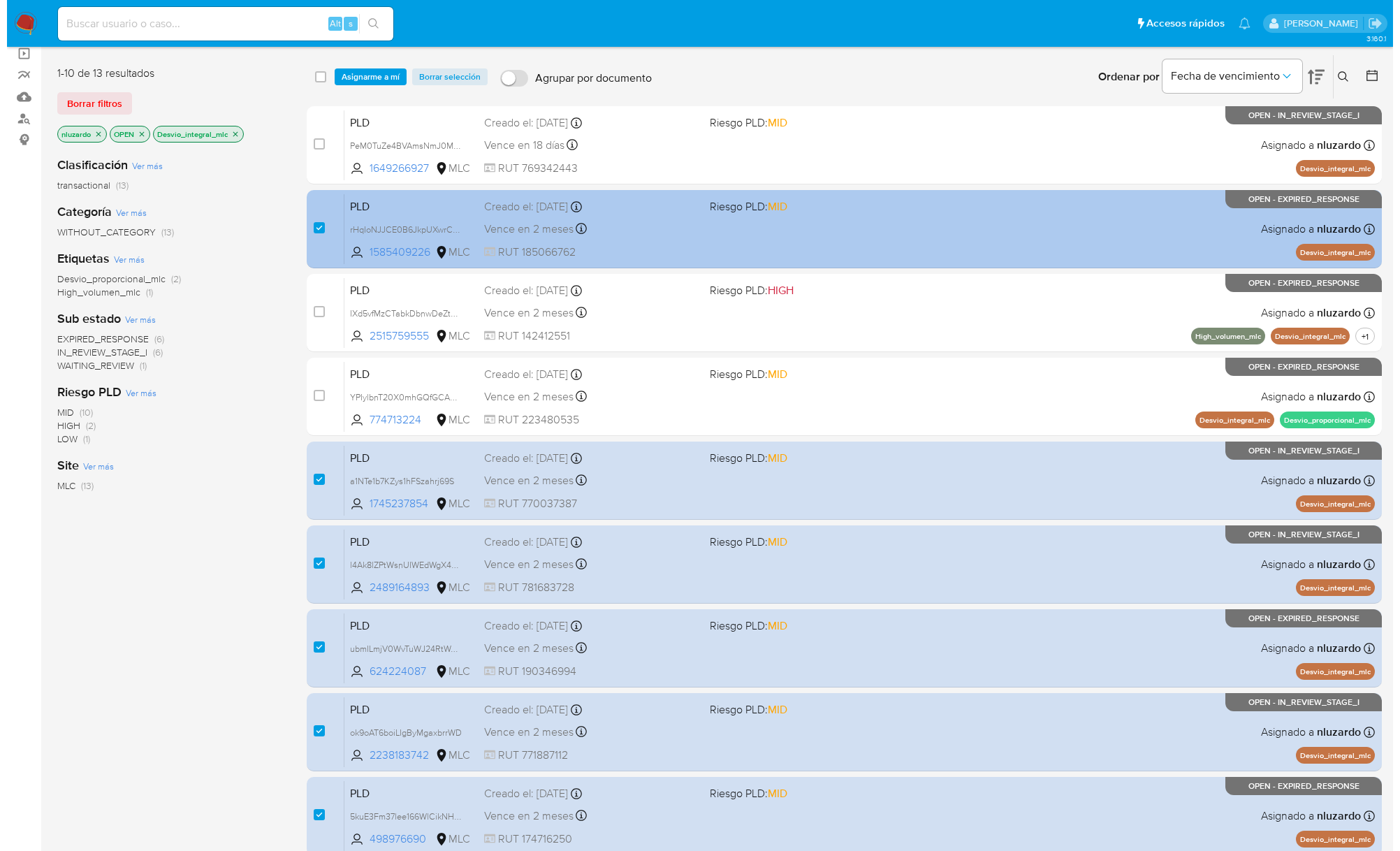
scroll to position [0, 0]
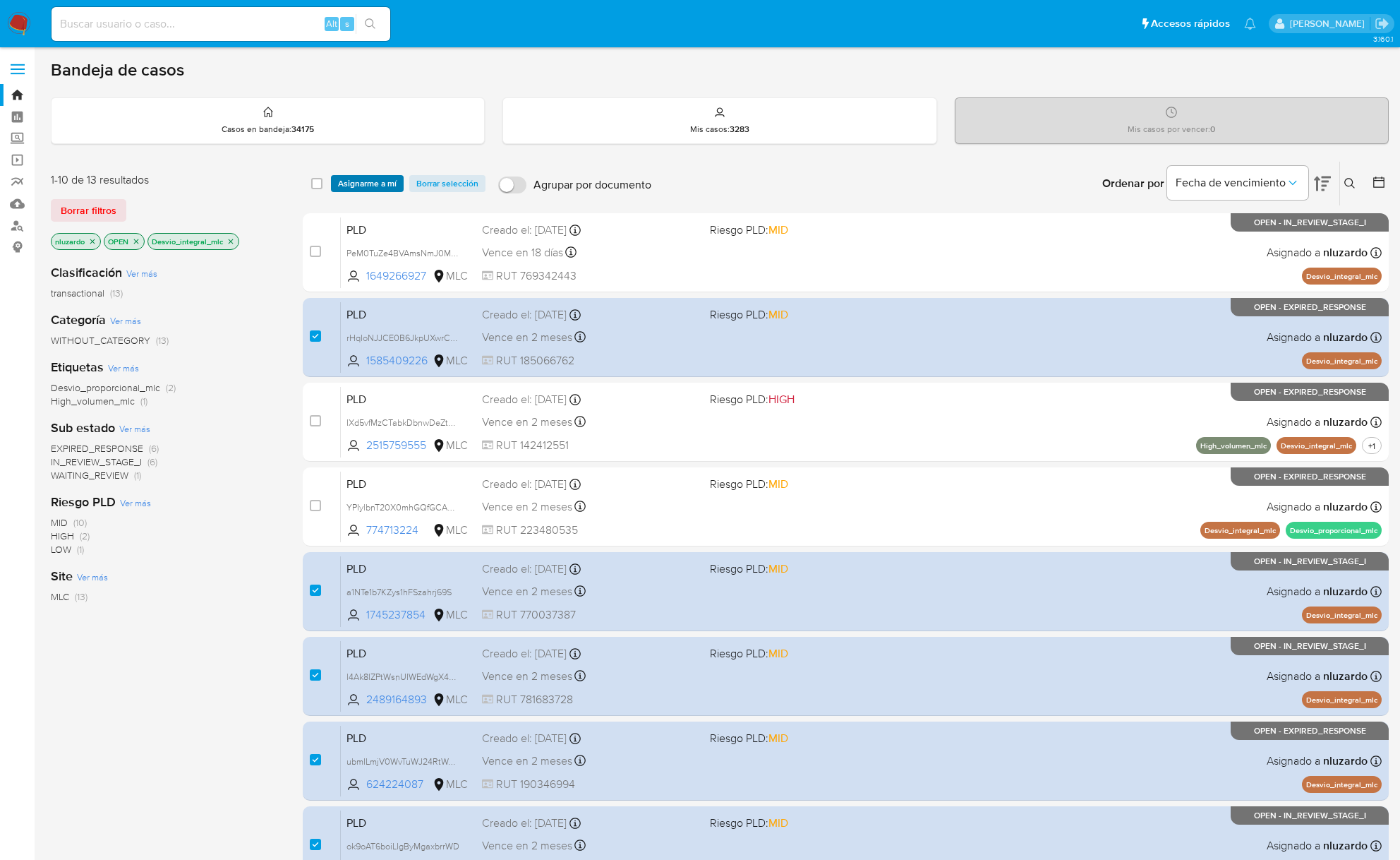
click at [343, 188] on span "Asignarme a mí" at bounding box center [367, 184] width 58 height 14
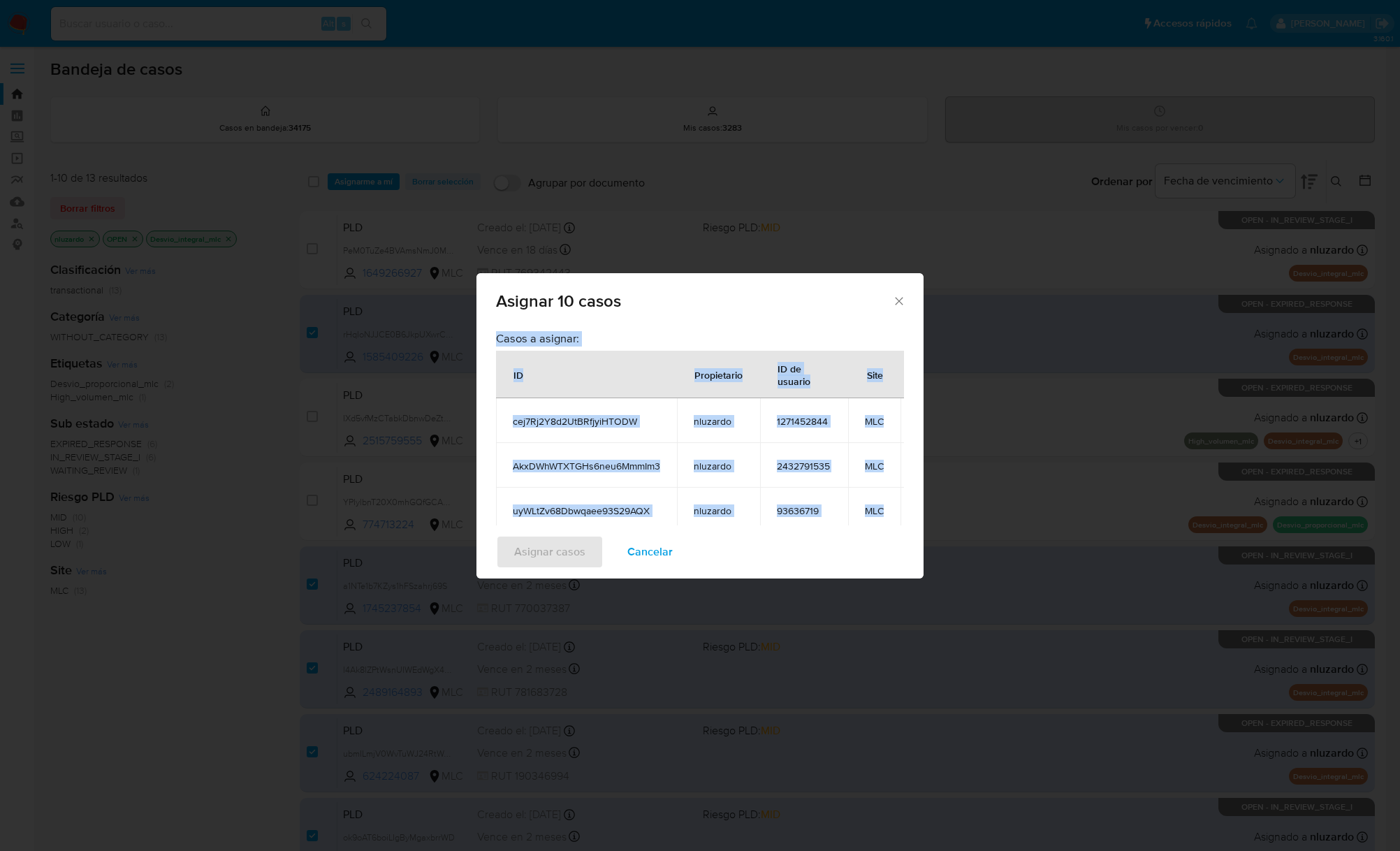
copy div "Casos a asignar: ID Propietario ID de usuario Site cej7Rj2Y8d2UtBRfjyiHTODW nlu…"
drag, startPoint x: 799, startPoint y: 493, endPoint x: 486, endPoint y: 367, distance: 337.4
click at [486, 367] on div "Casos a asignar: ID Propietario ID de usuario Site cej7Rj2Y8d2UtBRfjyiHTODW nlu…" at bounding box center [700, 425] width 447 height 201
copy div "Casos a asignar: ID Propietario ID de usuario Site cej7Rj2Y8d2UtBRfjyiHTODW nlu…"
drag, startPoint x: 826, startPoint y: 407, endPoint x: 506, endPoint y: 389, distance: 320.5
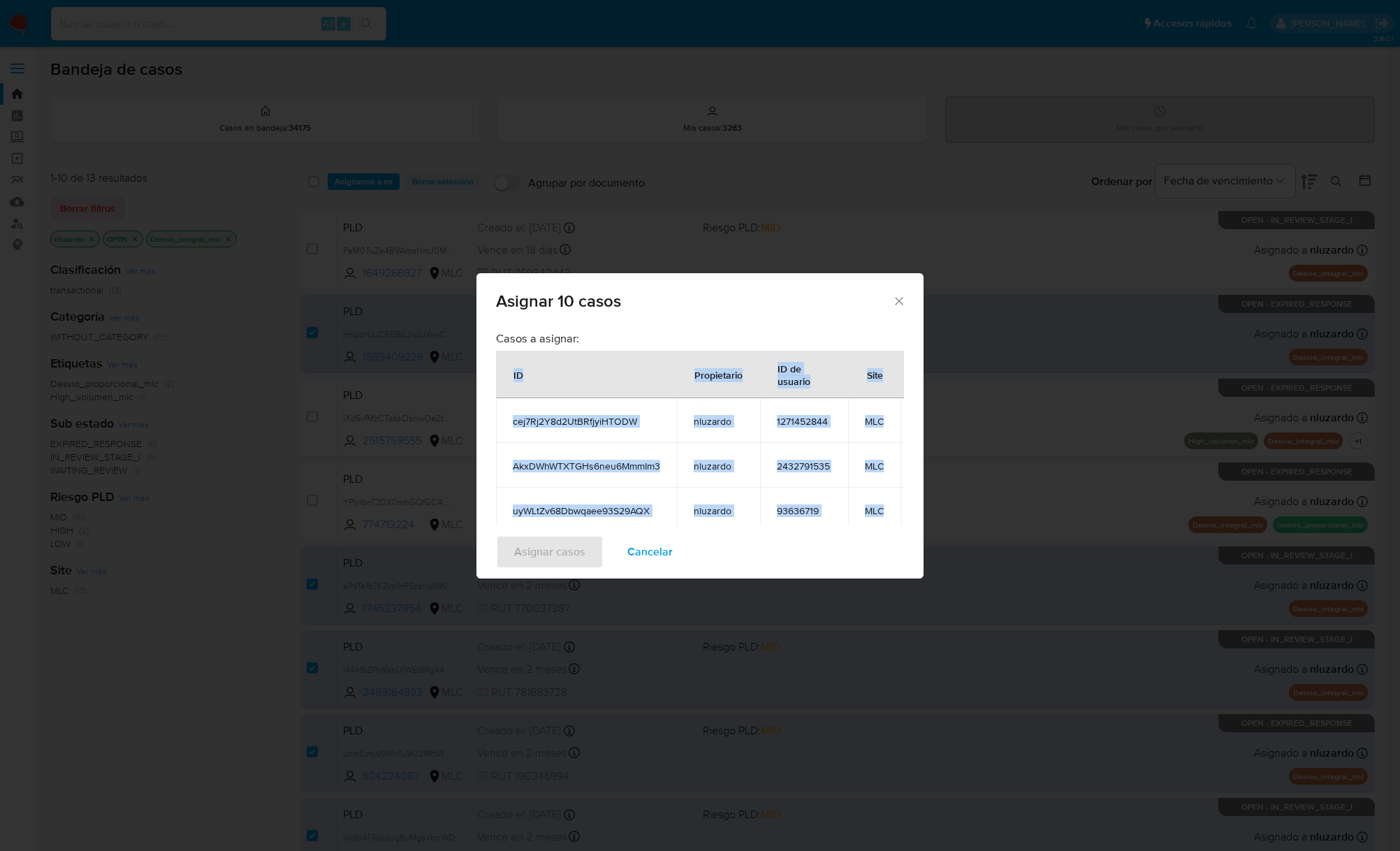
click at [506, 389] on table "ID Propietario ID de usuario Site cej7Rj2Y8d2UtBRfjyiHTODW nluzardo 1271452844 …" at bounding box center [723, 598] width 455 height 495
copy table "ID Propietario ID de usuario Site cej7Rj2Y8d2UtBRfjyiHTODW nluzardo 1271452844 …"
click at [517, 369] on div "ID" at bounding box center [518, 375] width 44 height 34
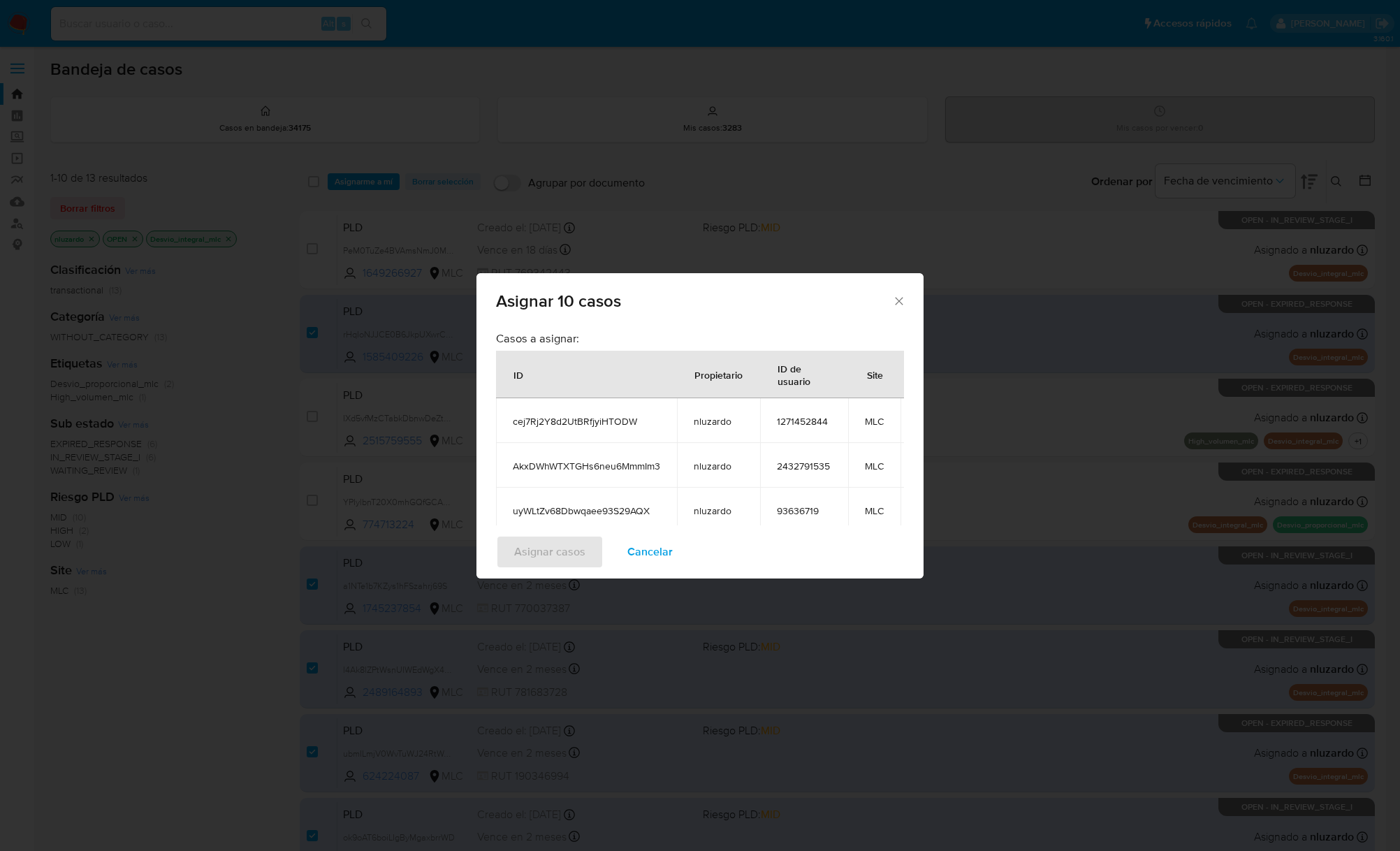
click at [514, 372] on div "ID" at bounding box center [518, 375] width 44 height 34
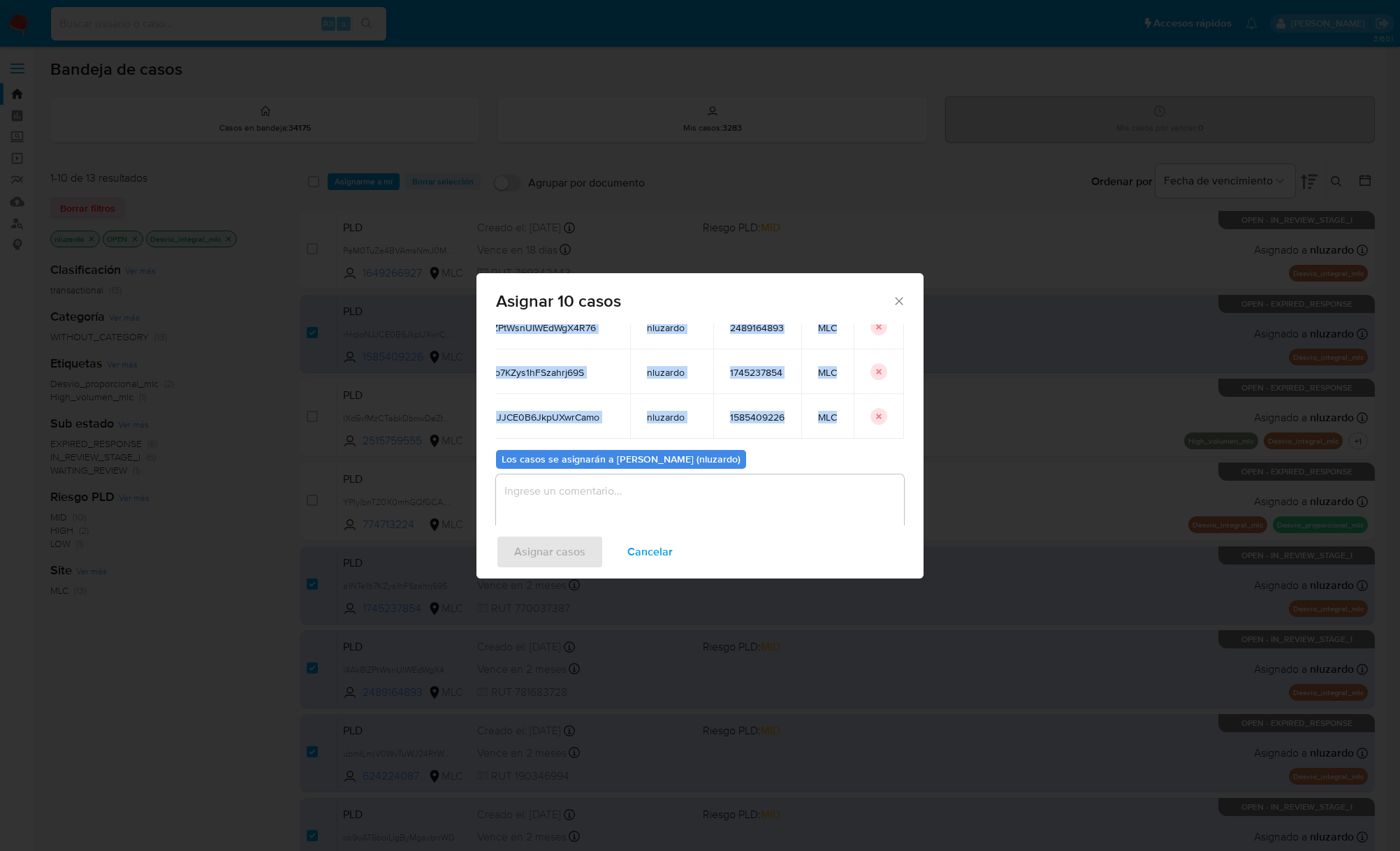
copy table "ID Propietario ID de usuario Site cej7Rj2Y8d2UtBRfjyiHTODW nluzardo 1271452844 …"
drag, startPoint x: 513, startPoint y: 372, endPoint x: 831, endPoint y: 417, distance: 321.2
click at [831, 417] on table "ID Propietario ID de usuario Site cej7Rj2Y8d2UtBRfjyiHTODW nluzardo 1271452844 …" at bounding box center [676, 191] width 455 height 495
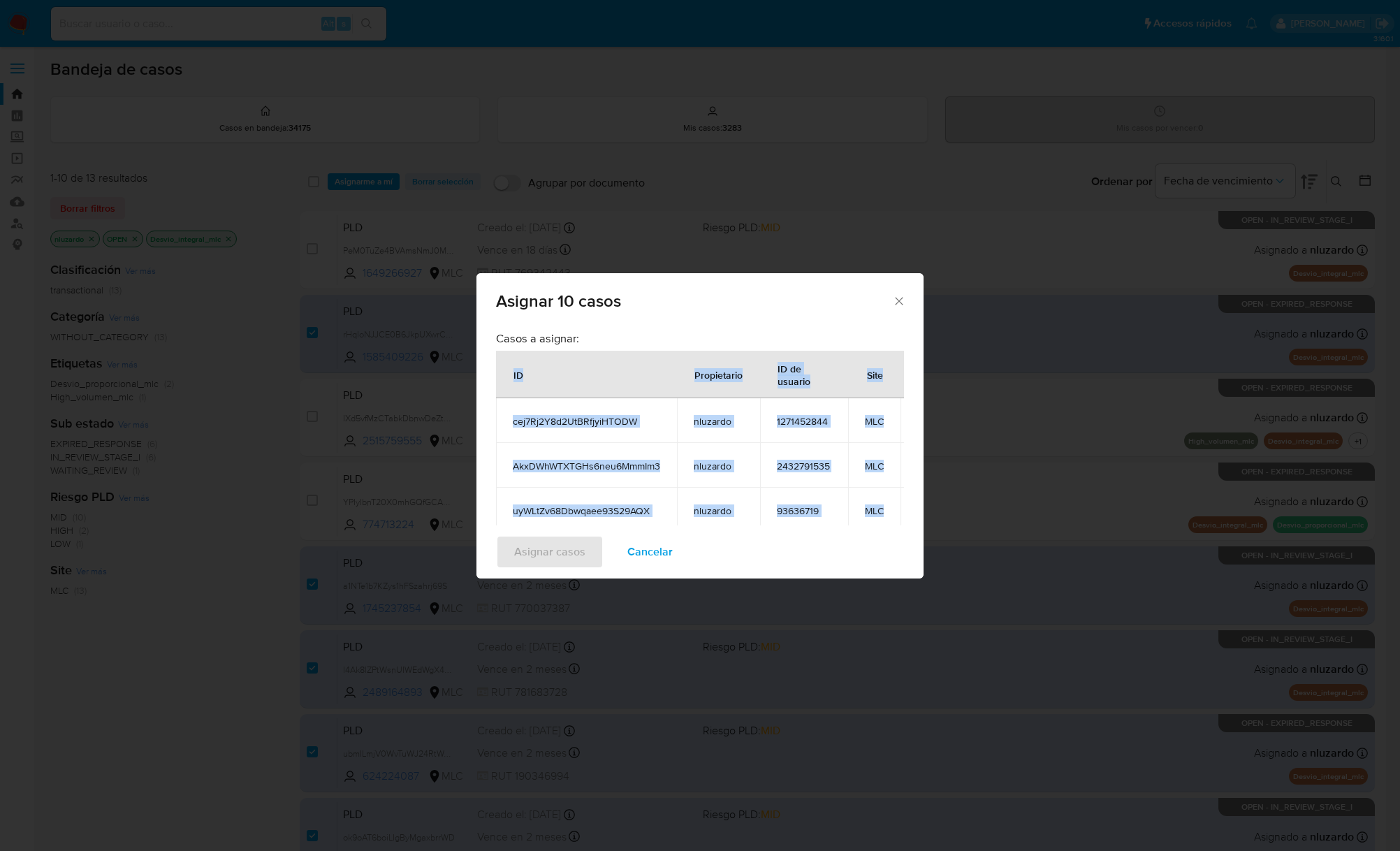
copy table "ID Propietario ID de usuario Site cej7Rj2Y8d2UtBRfjyiHTODW nluzardo 1271452844 …"
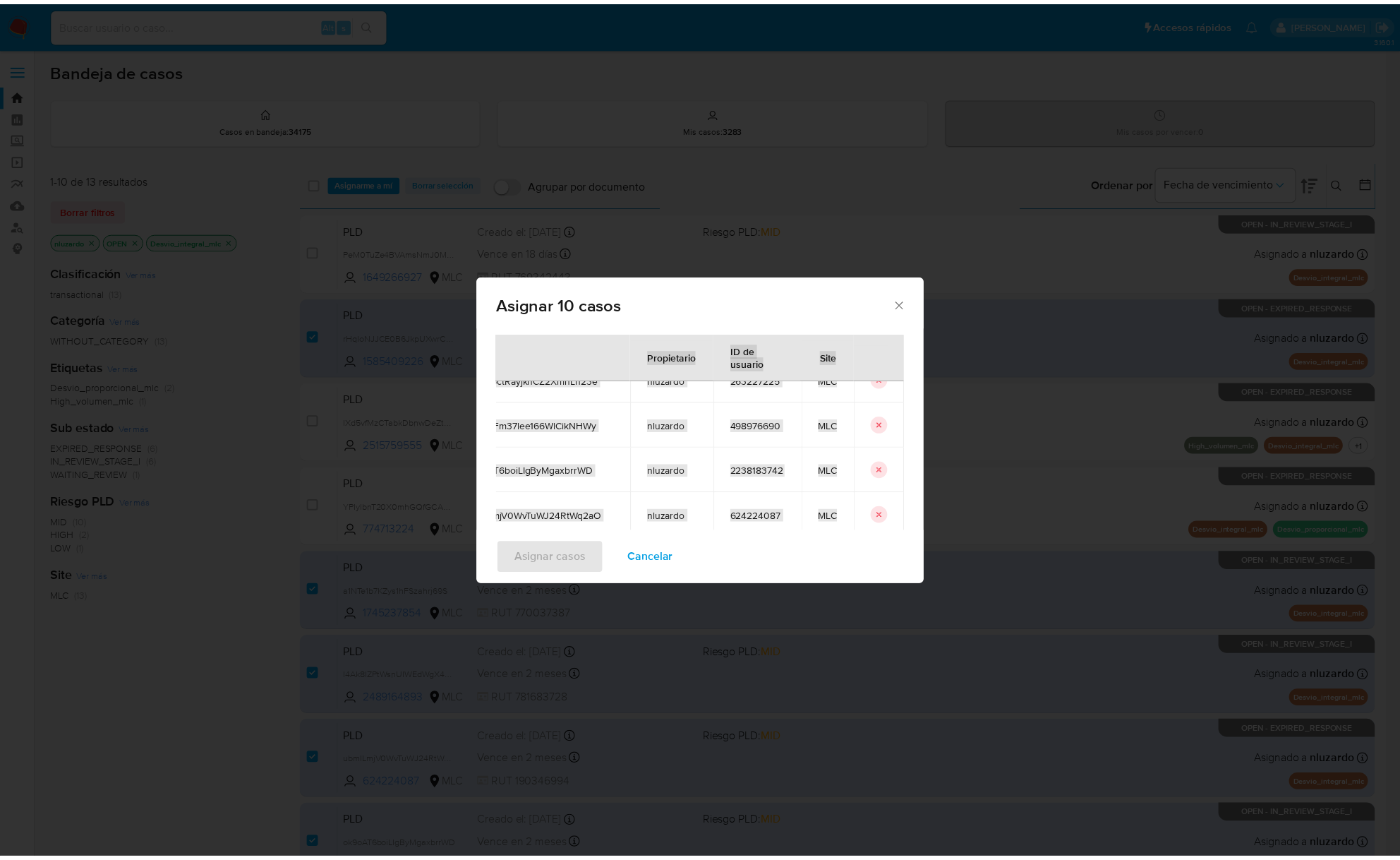
scroll to position [94, 0]
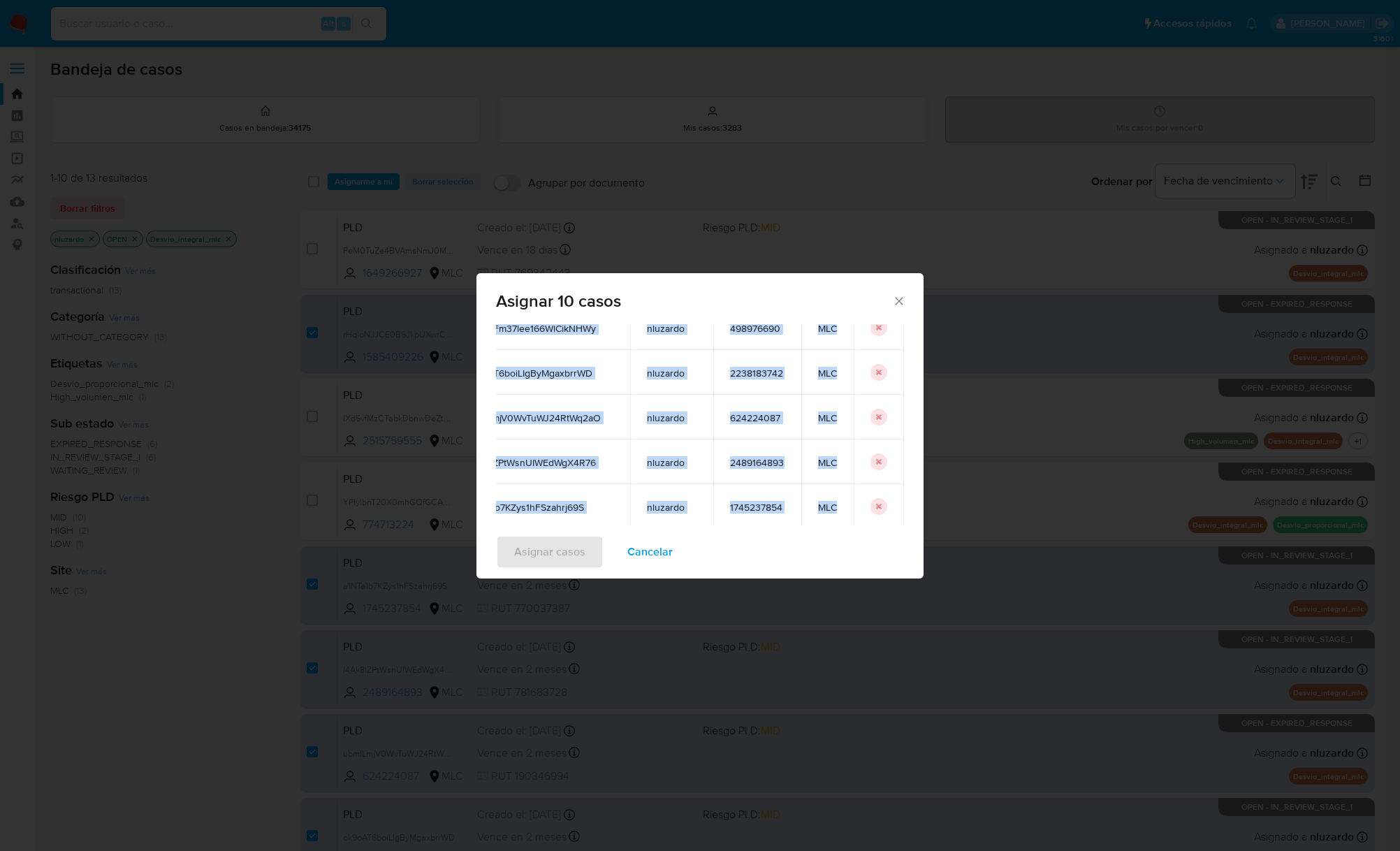
click at [666, 550] on span "Cancelar" at bounding box center [650, 552] width 45 height 31
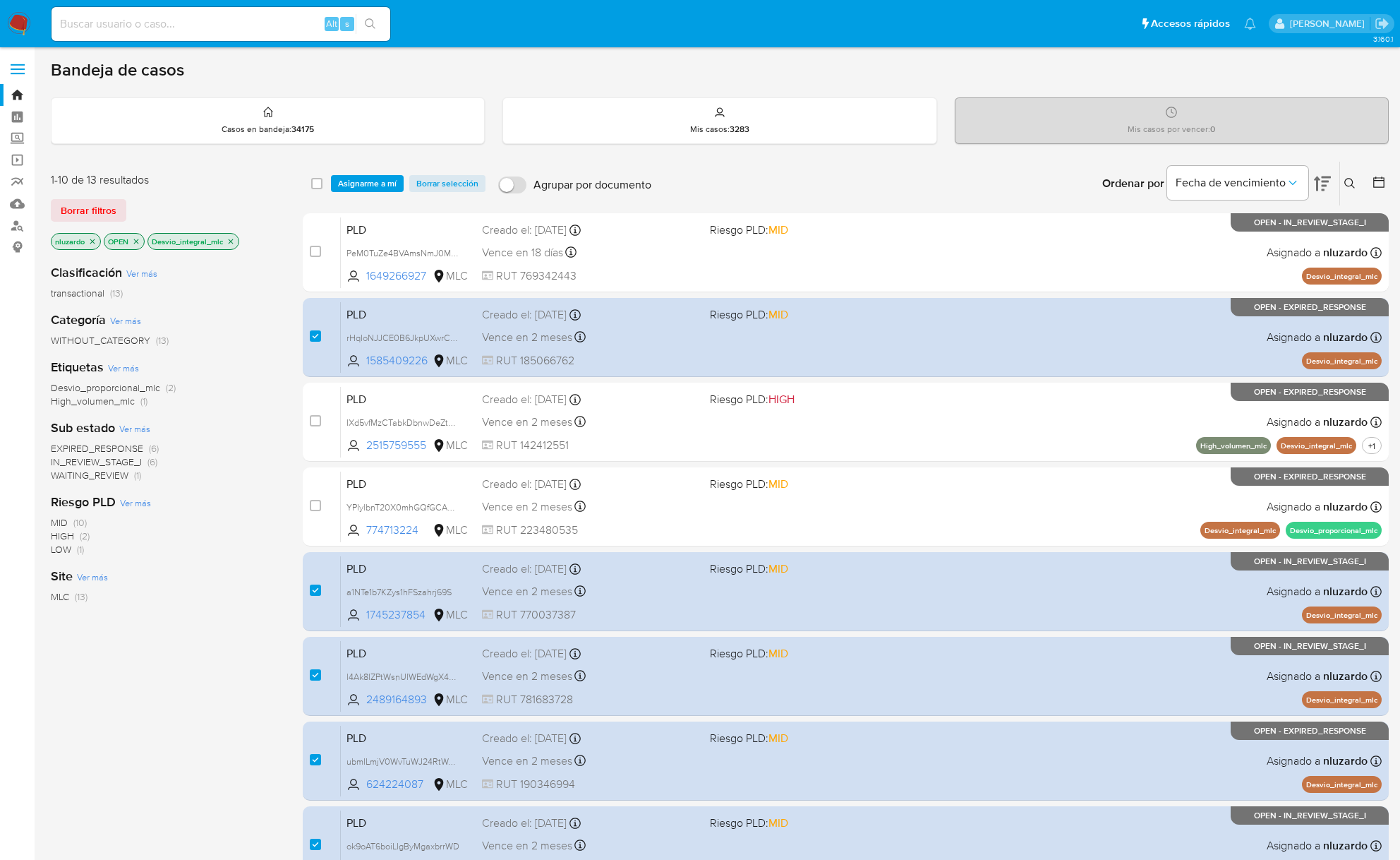
click at [308, 182] on div "select-all-cases-checkbox Asignarme a mí Borrar selección Agrupar por documento…" at bounding box center [846, 184] width 1086 height 44
click at [314, 185] on input "checkbox" at bounding box center [317, 184] width 12 height 12
checkbox input "true"
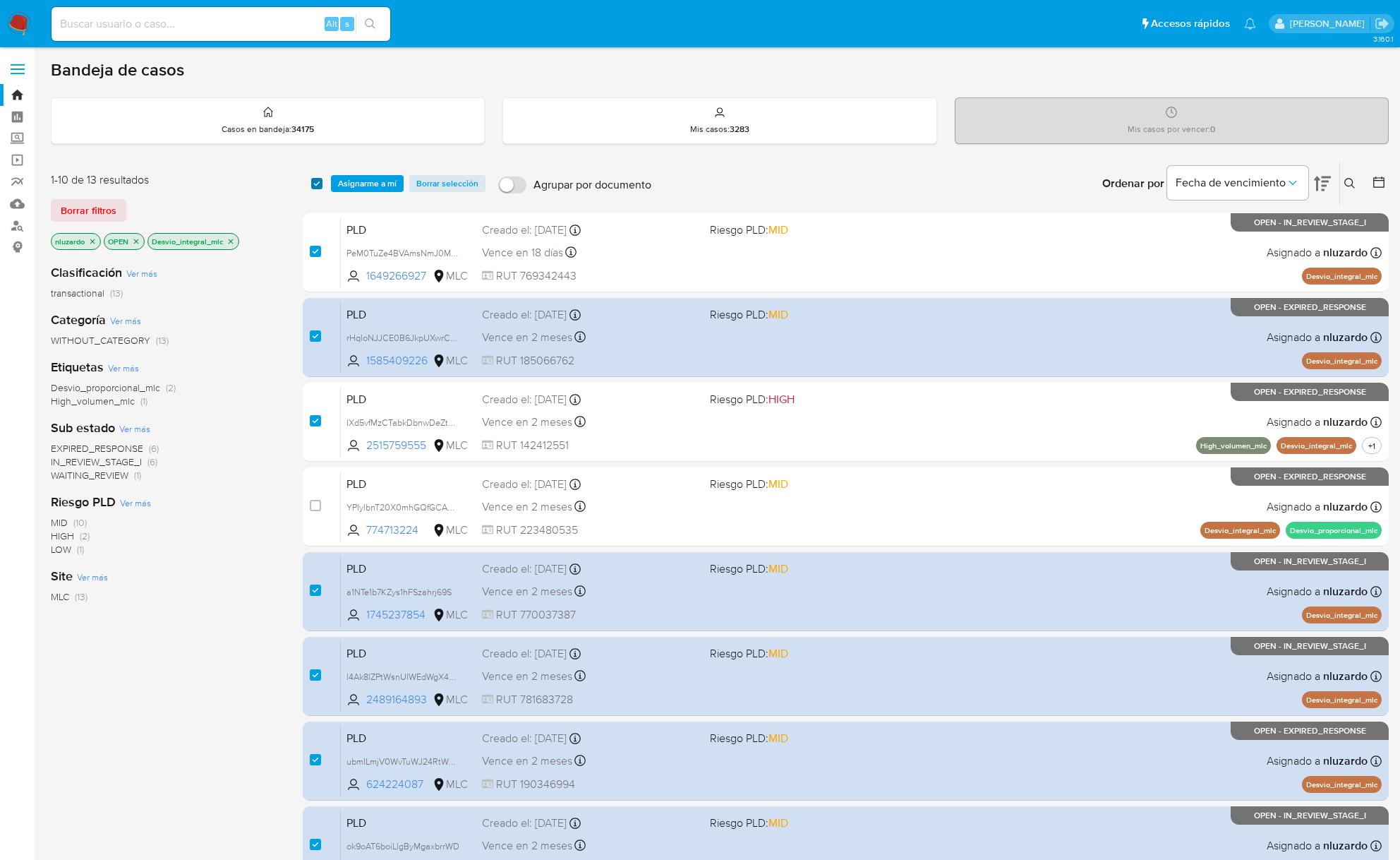
checkbox input "true"
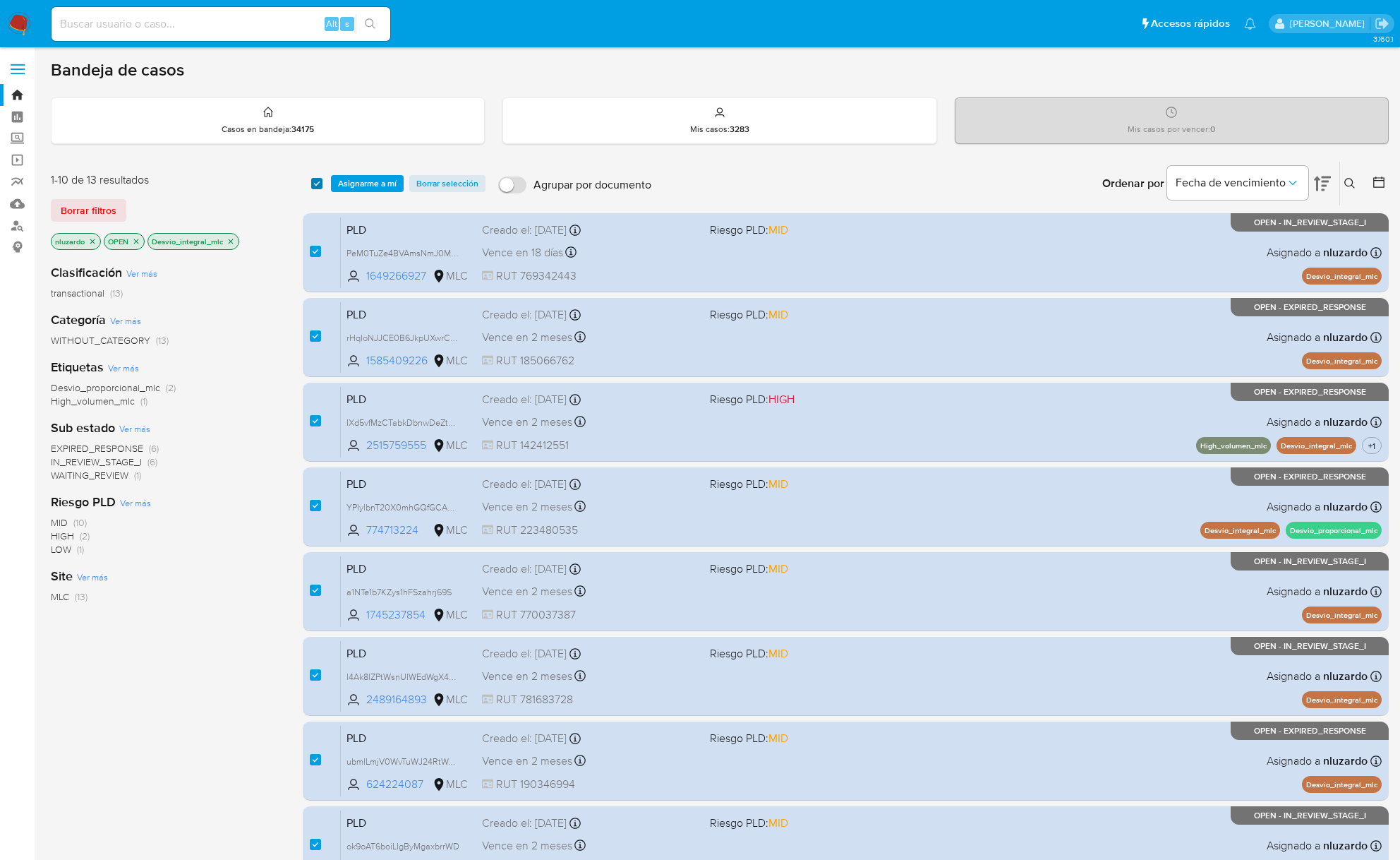
click at [314, 185] on input "checkbox" at bounding box center [317, 184] width 12 height 12
checkbox input "false"
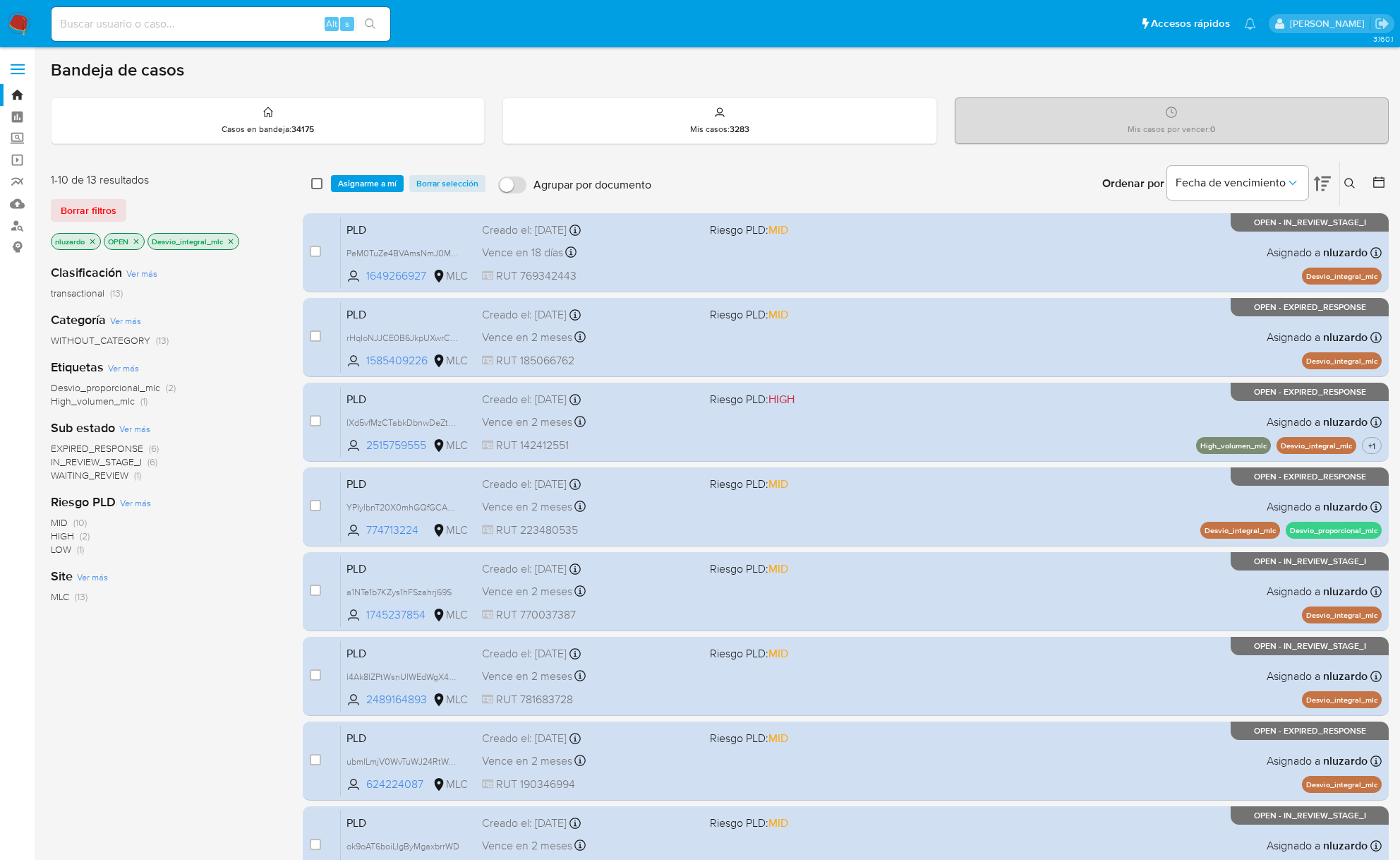
checkbox input "false"
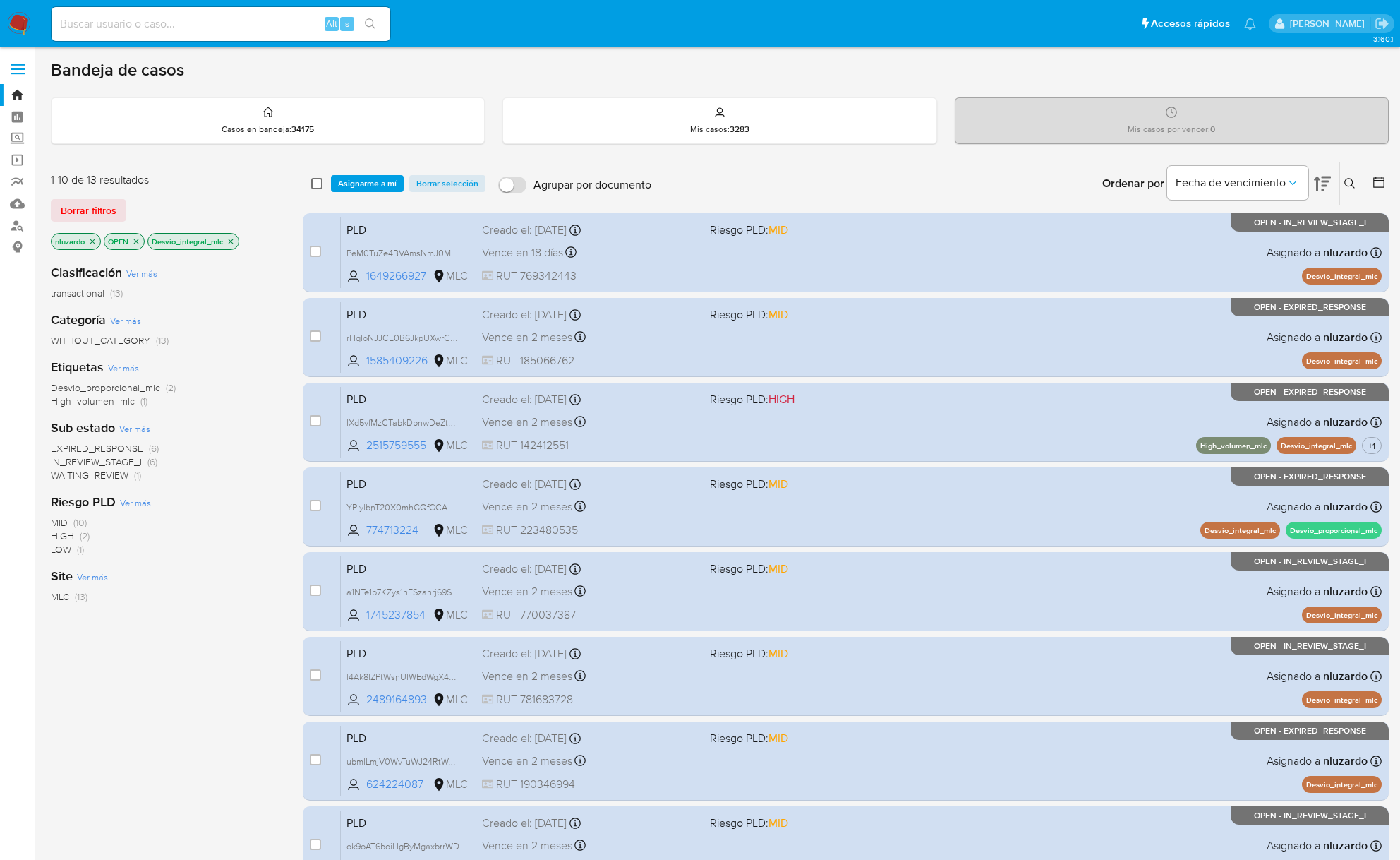
checkbox input "false"
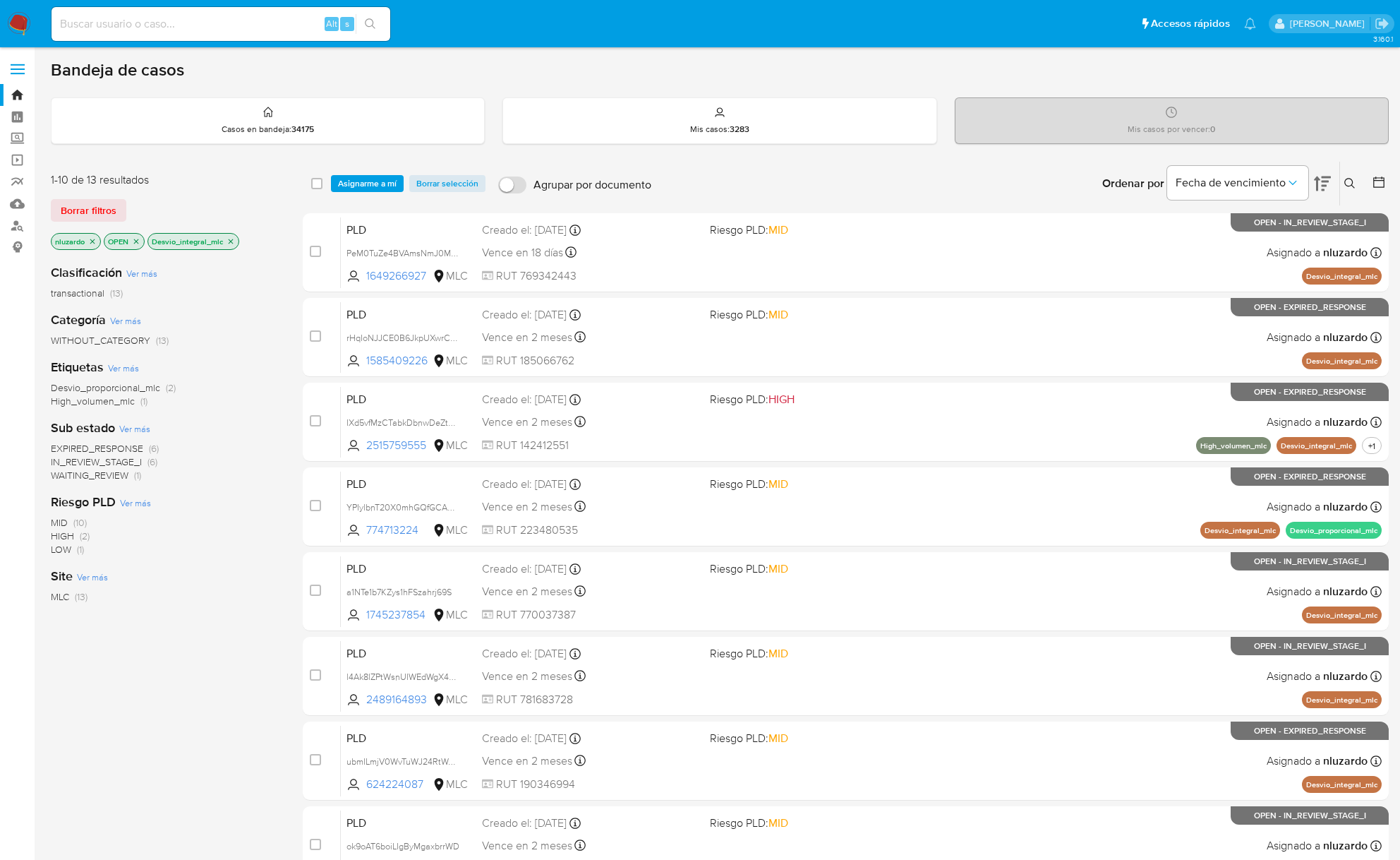
click at [1345, 181] on icon at bounding box center [1350, 184] width 11 height 11
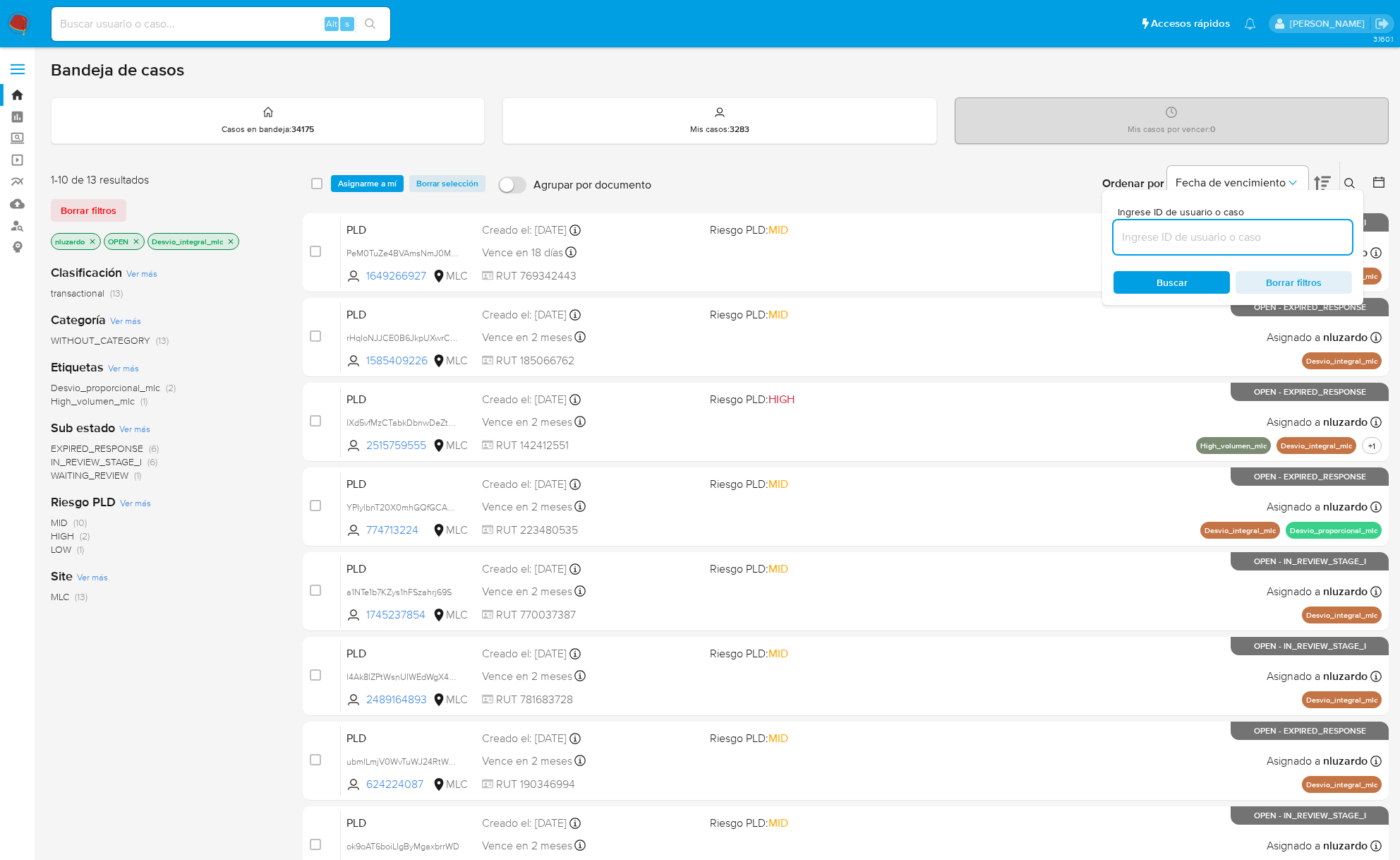
click at [1146, 244] on input at bounding box center [1232, 237] width 238 height 18
type input "1271452844"
click at [1153, 282] on span "Buscar" at bounding box center [1172, 282] width 97 height 20
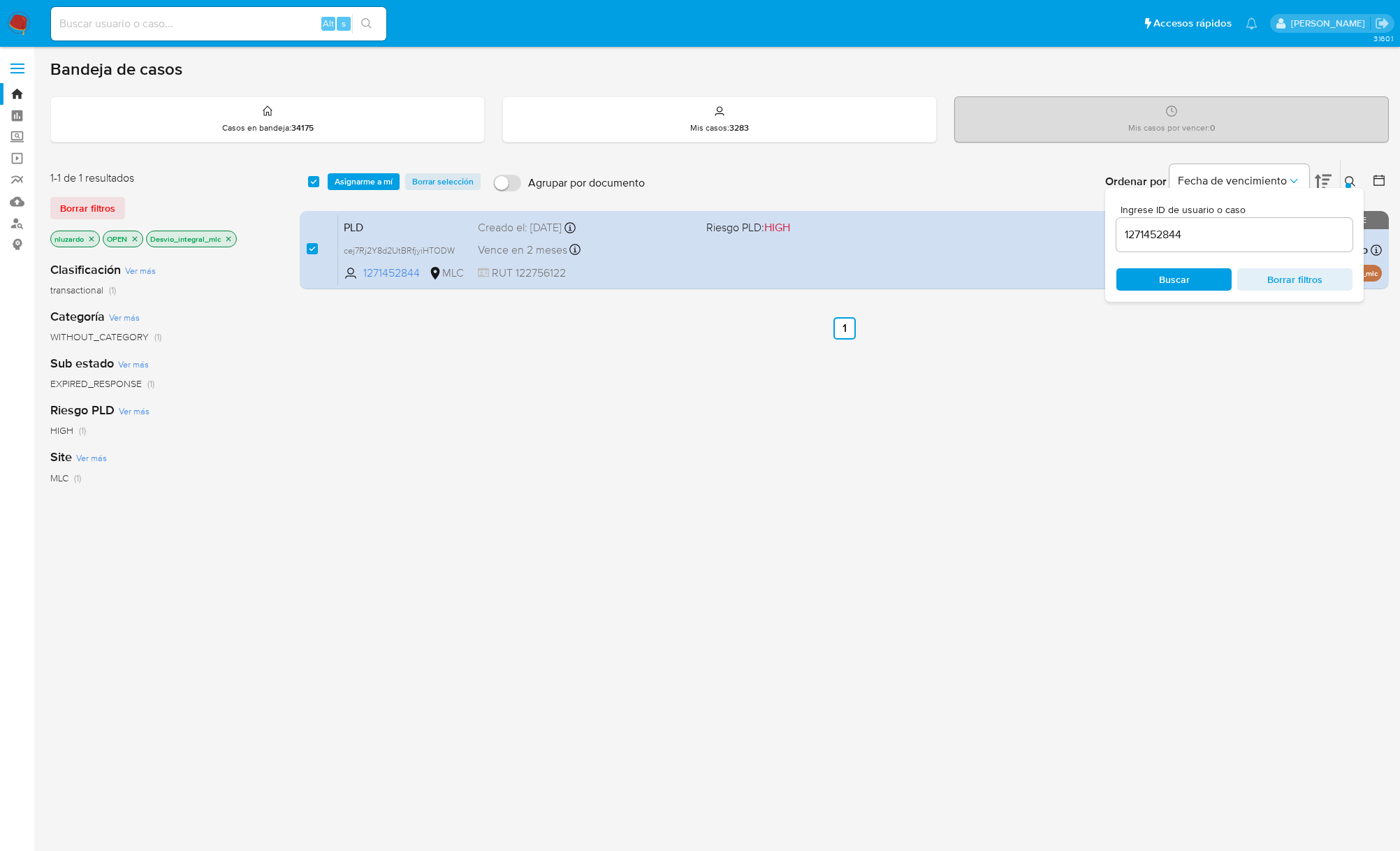
click at [1341, 180] on button at bounding box center [1352, 182] width 23 height 17
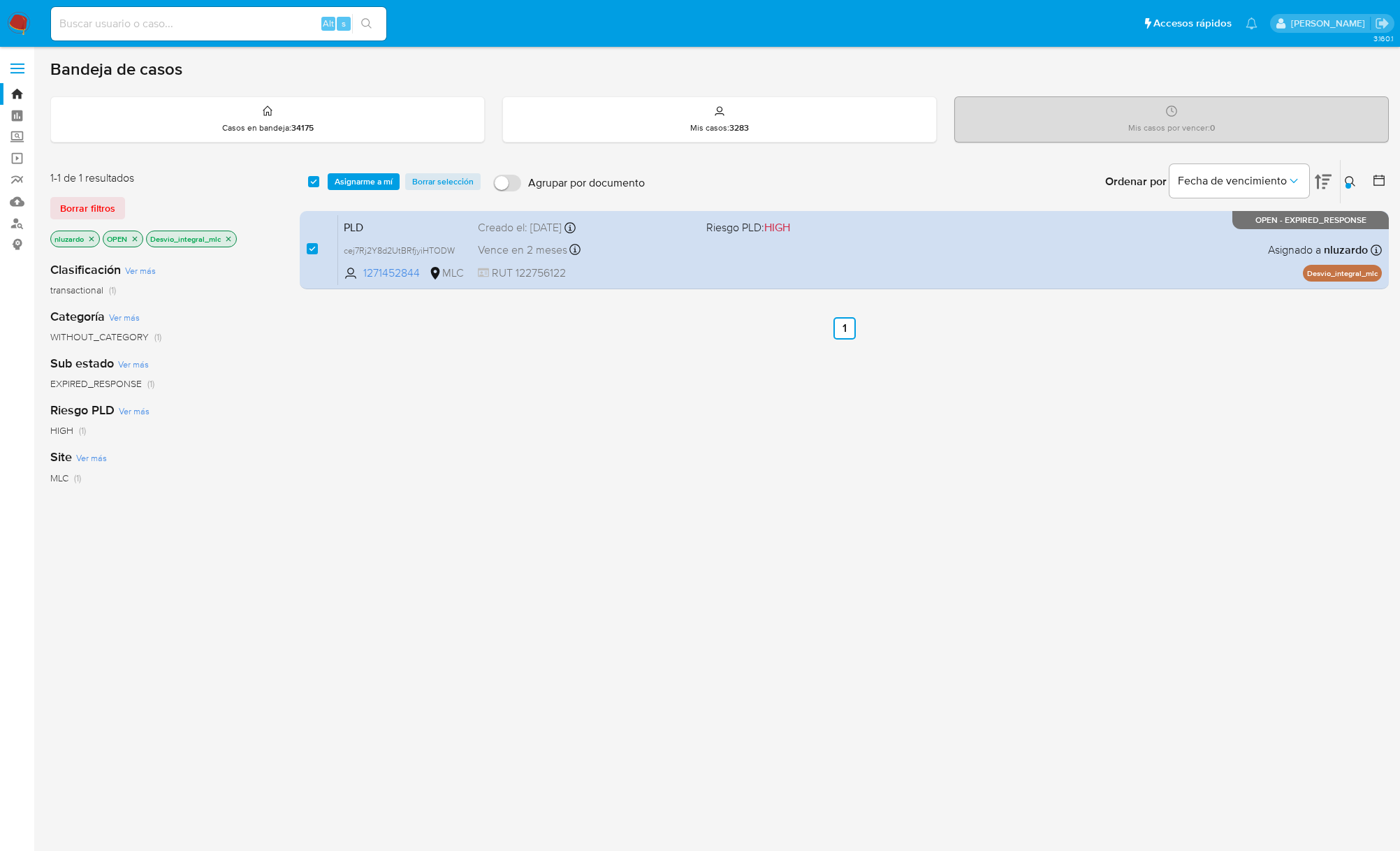
drag, startPoint x: 1110, startPoint y: 402, endPoint x: 884, endPoint y: 308, distance: 244.8
click at [1109, 402] on div "select-all-cases-checkbox Asignarme a mí Borrar selección Agrupar por documento…" at bounding box center [844, 475] width 1088 height 633
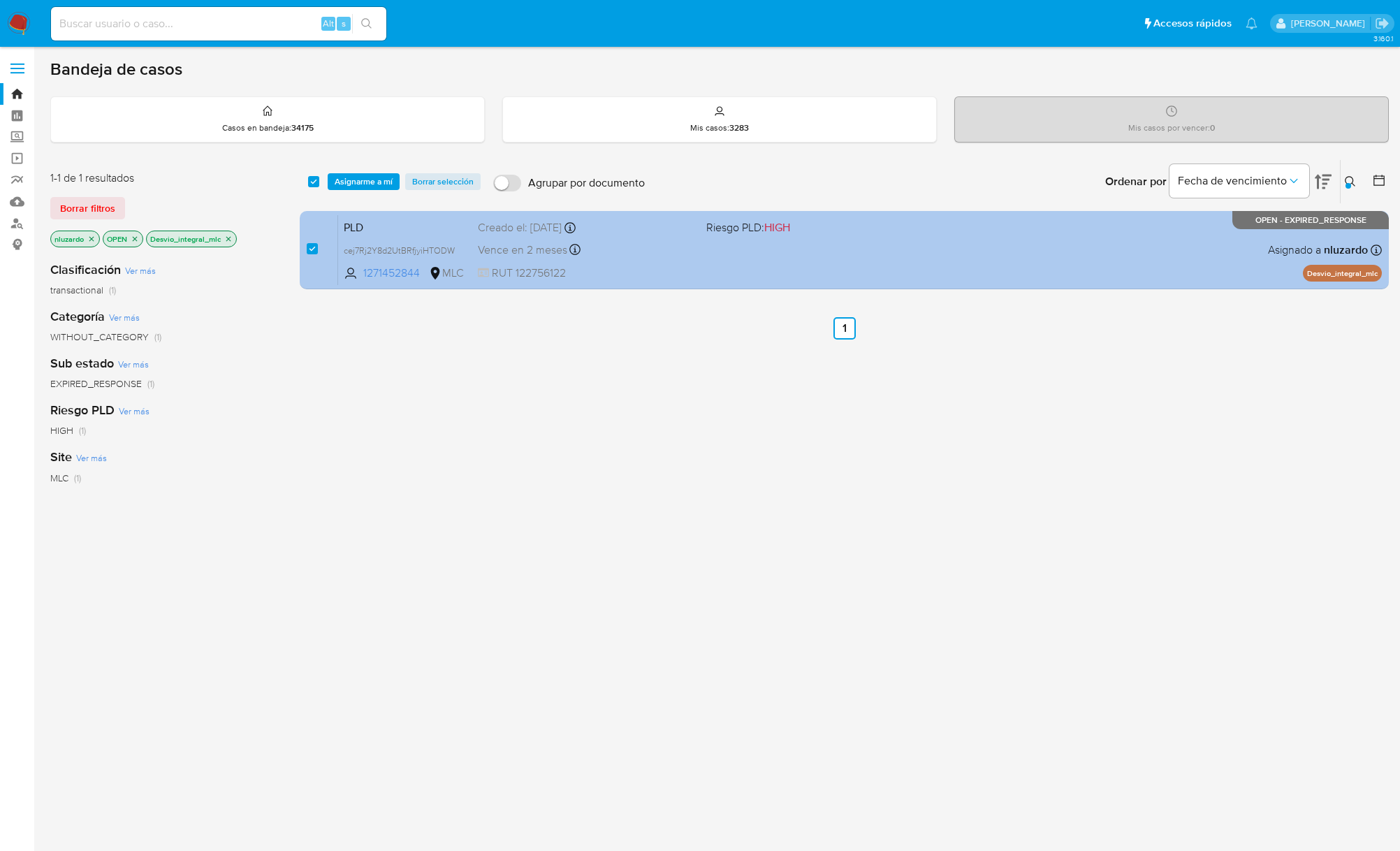
click at [893, 267] on div "PLD cej7Rj2Y8d2UtBRfjyiHTODW 1271452844 MLC Riesgo PLD: HIGH Creado el: 12/08/2…" at bounding box center [860, 249] width 1043 height 70
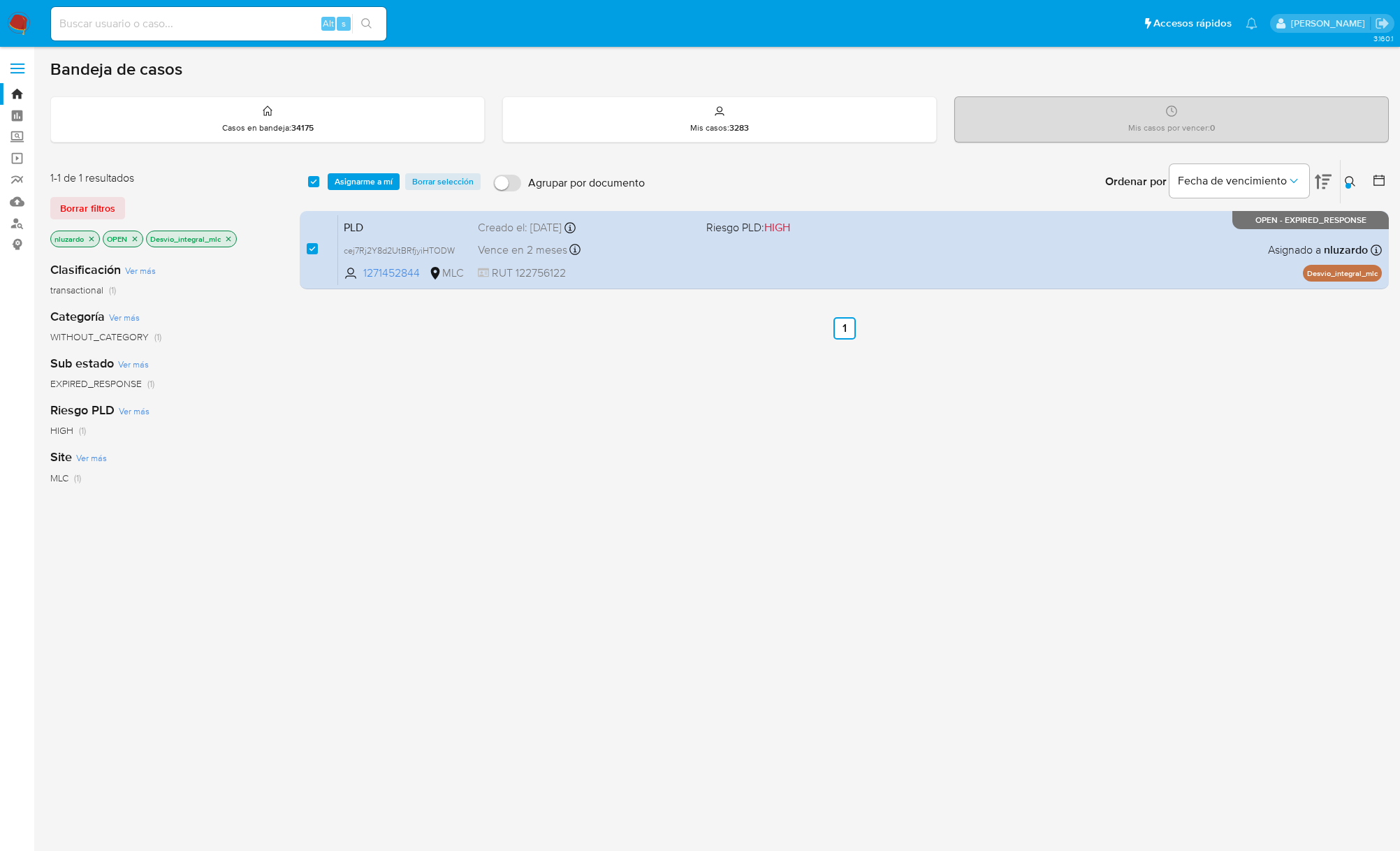
click at [1380, 183] on icon at bounding box center [1379, 181] width 14 height 14
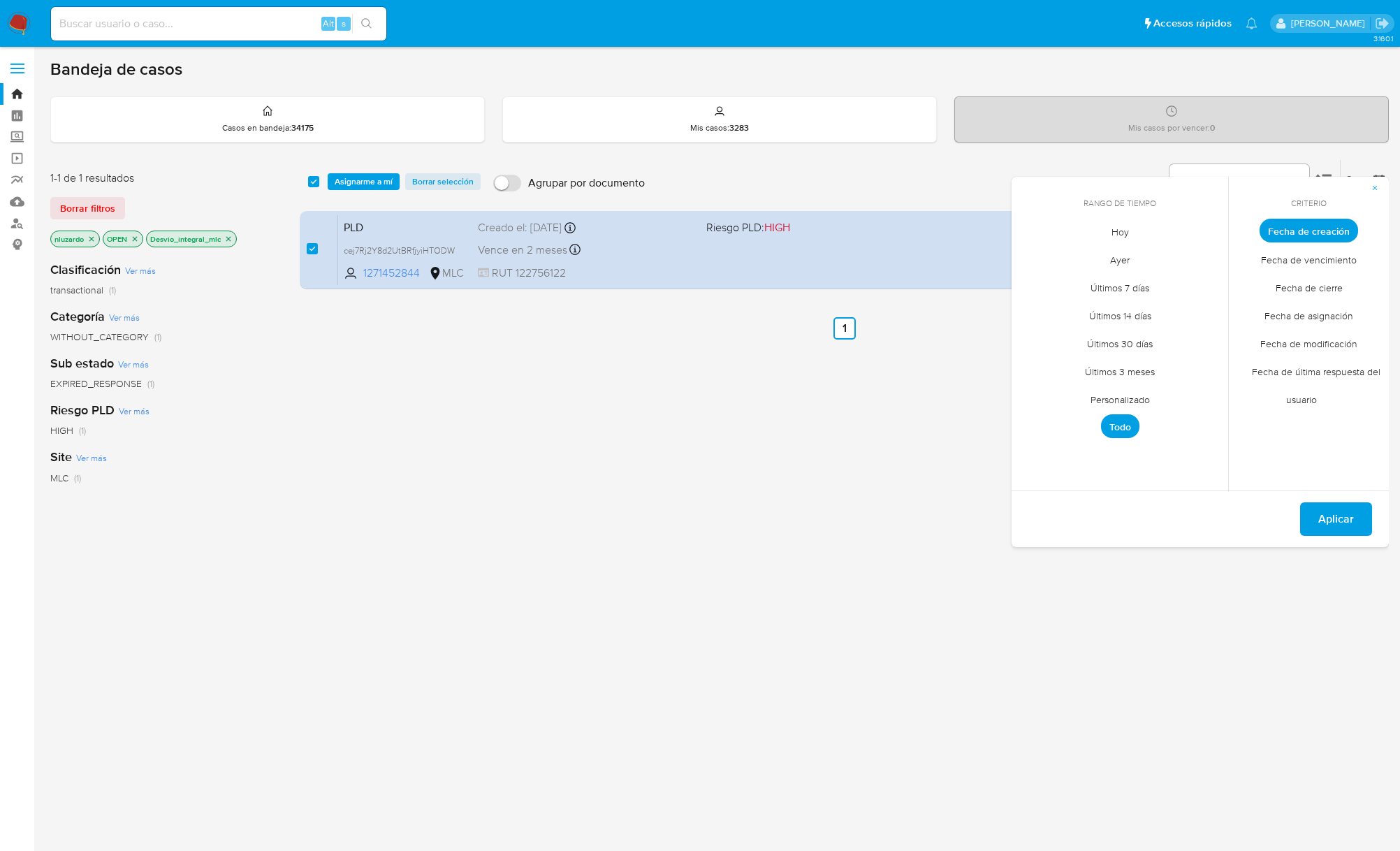
click at [1131, 392] on span "Personalizado" at bounding box center [1120, 399] width 89 height 28
click at [1034, 258] on icon "Mes anterior" at bounding box center [1032, 256] width 17 height 17
click at [1211, 258] on icon "Mes siguiente" at bounding box center [1206, 256] width 17 height 17
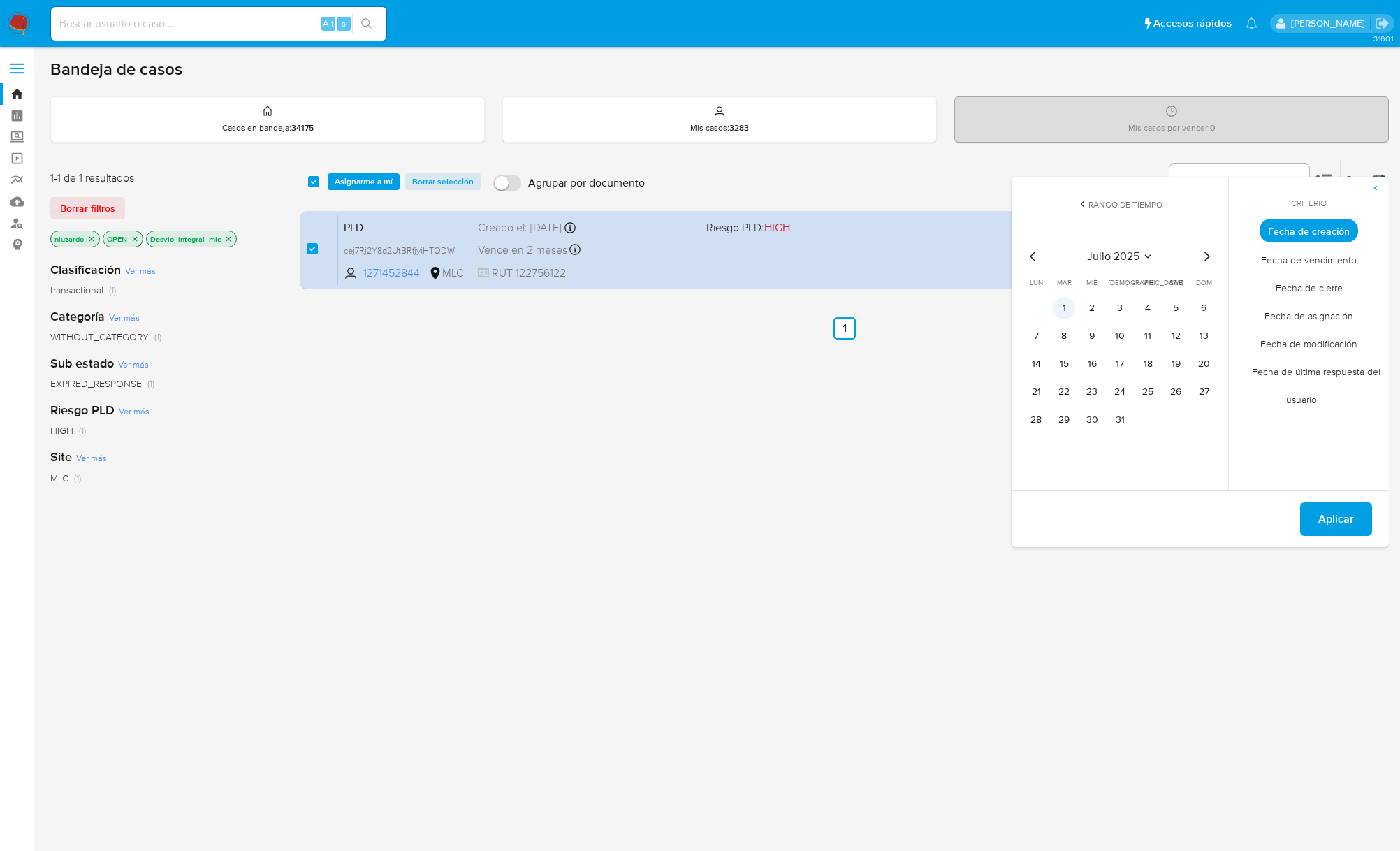
click at [1069, 306] on button "1" at bounding box center [1064, 307] width 22 height 22
click at [1168, 334] on button "12" at bounding box center [1175, 336] width 22 height 22
click at [1207, 253] on icon "Mes siguiente" at bounding box center [1206, 256] width 17 height 17
click at [1032, 250] on icon "Mes anterior" at bounding box center [1032, 256] width 17 height 17
click at [1339, 530] on span "Aplicar" at bounding box center [1336, 519] width 36 height 31
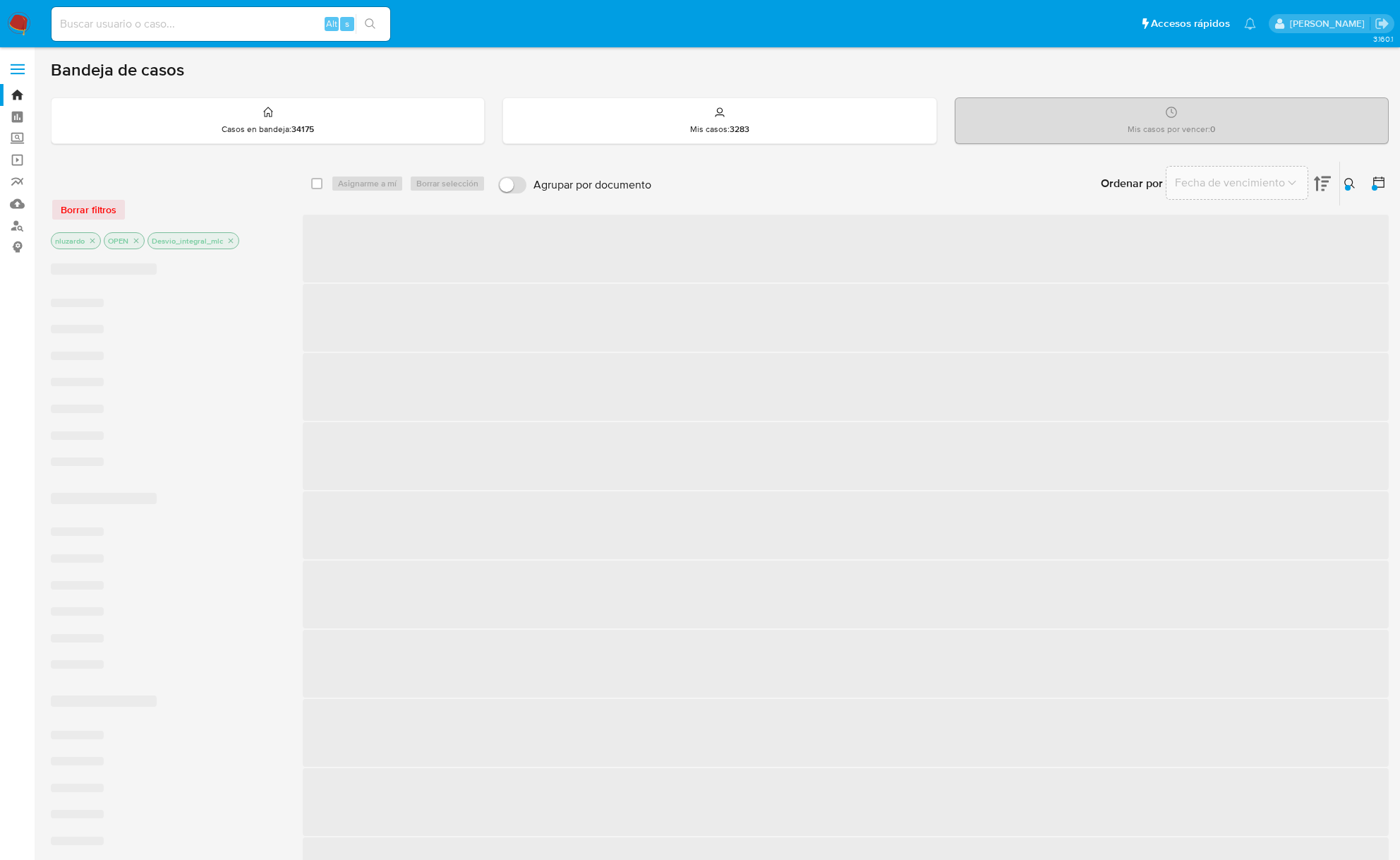
checkbox input "false"
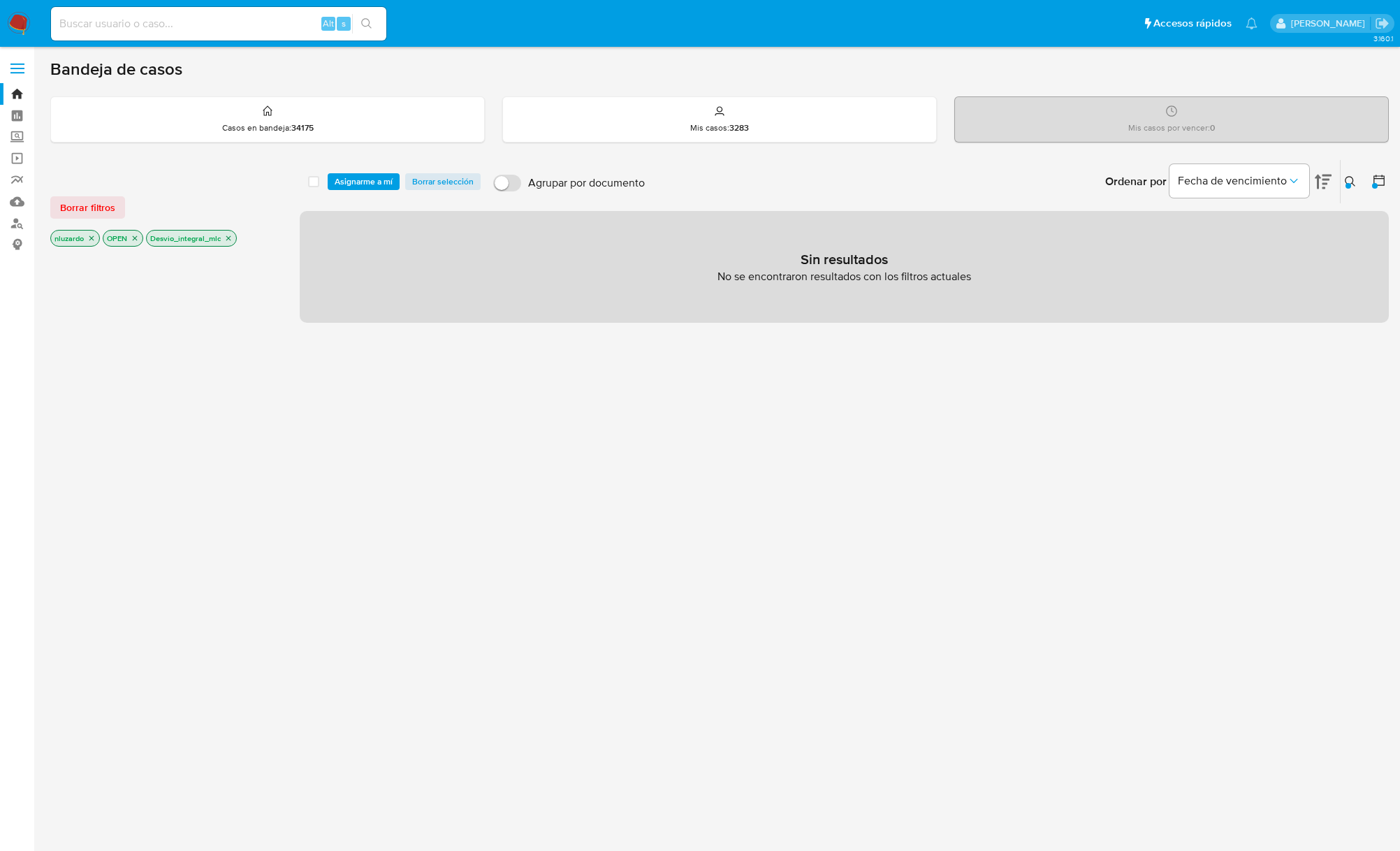
click at [1347, 180] on icon at bounding box center [1350, 182] width 12 height 12
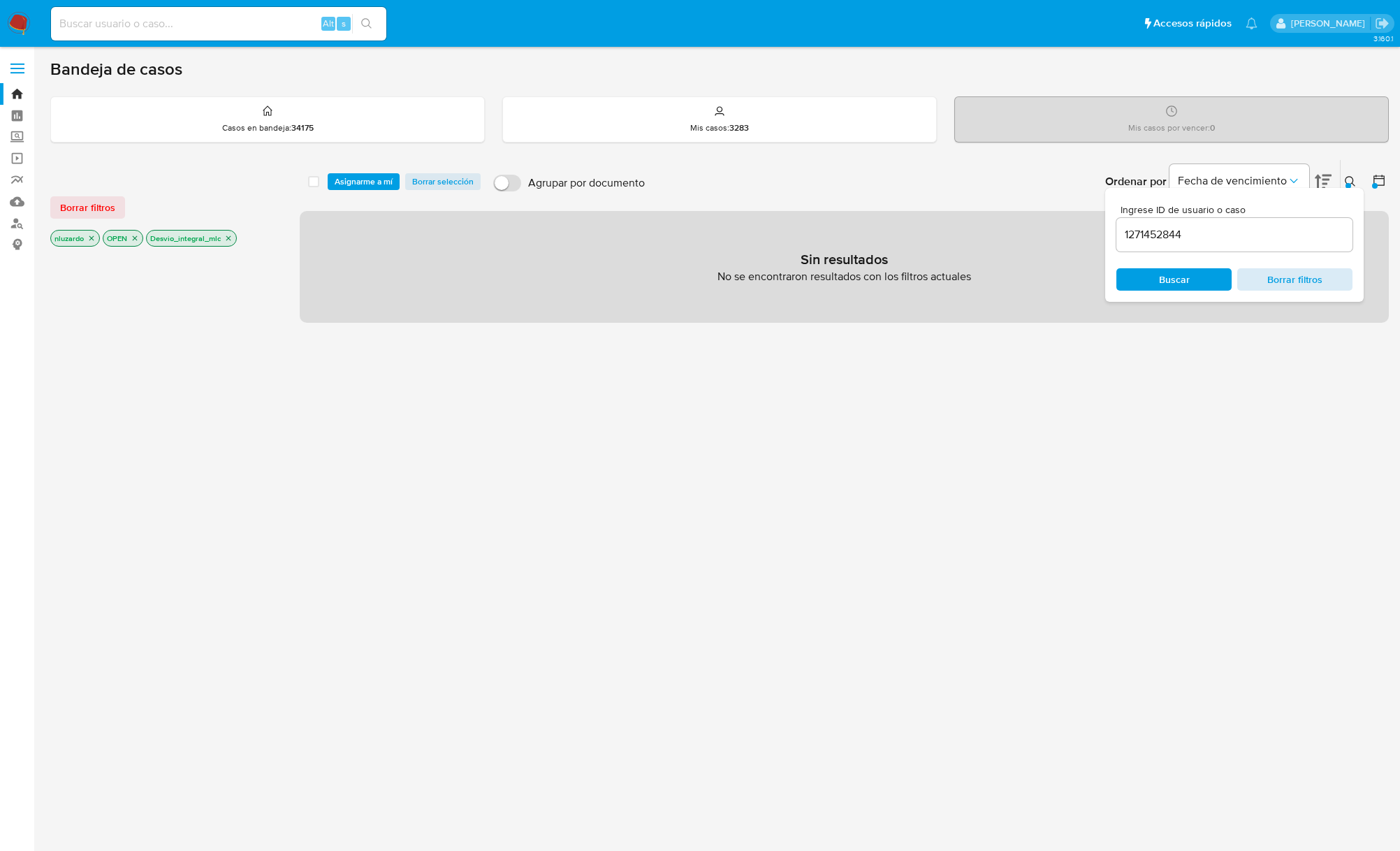
click at [1291, 280] on span "Borrar filtros" at bounding box center [1295, 280] width 96 height 20
click at [1175, 283] on span "Buscar" at bounding box center [1174, 279] width 31 height 22
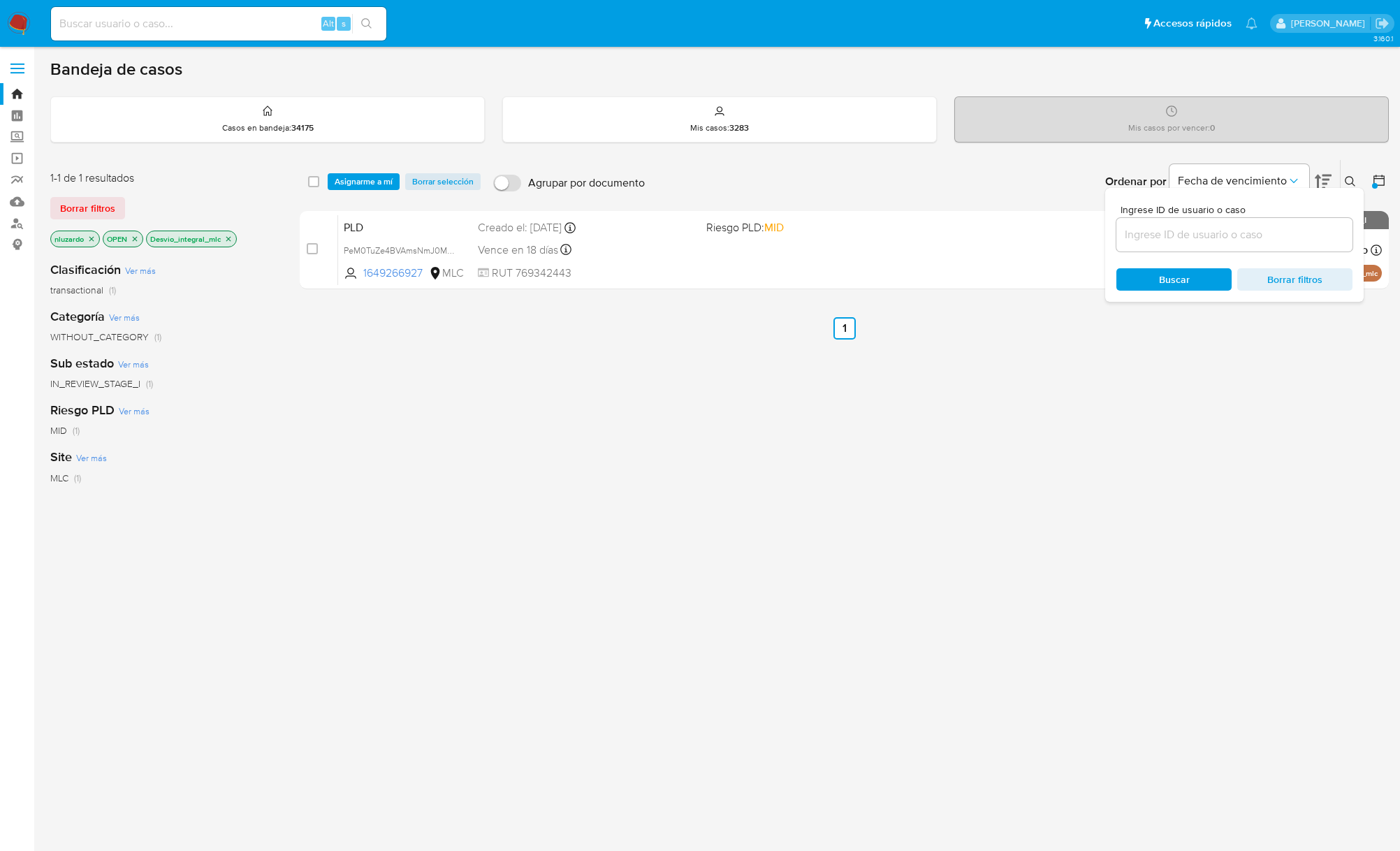
click at [1355, 180] on icon at bounding box center [1350, 182] width 12 height 12
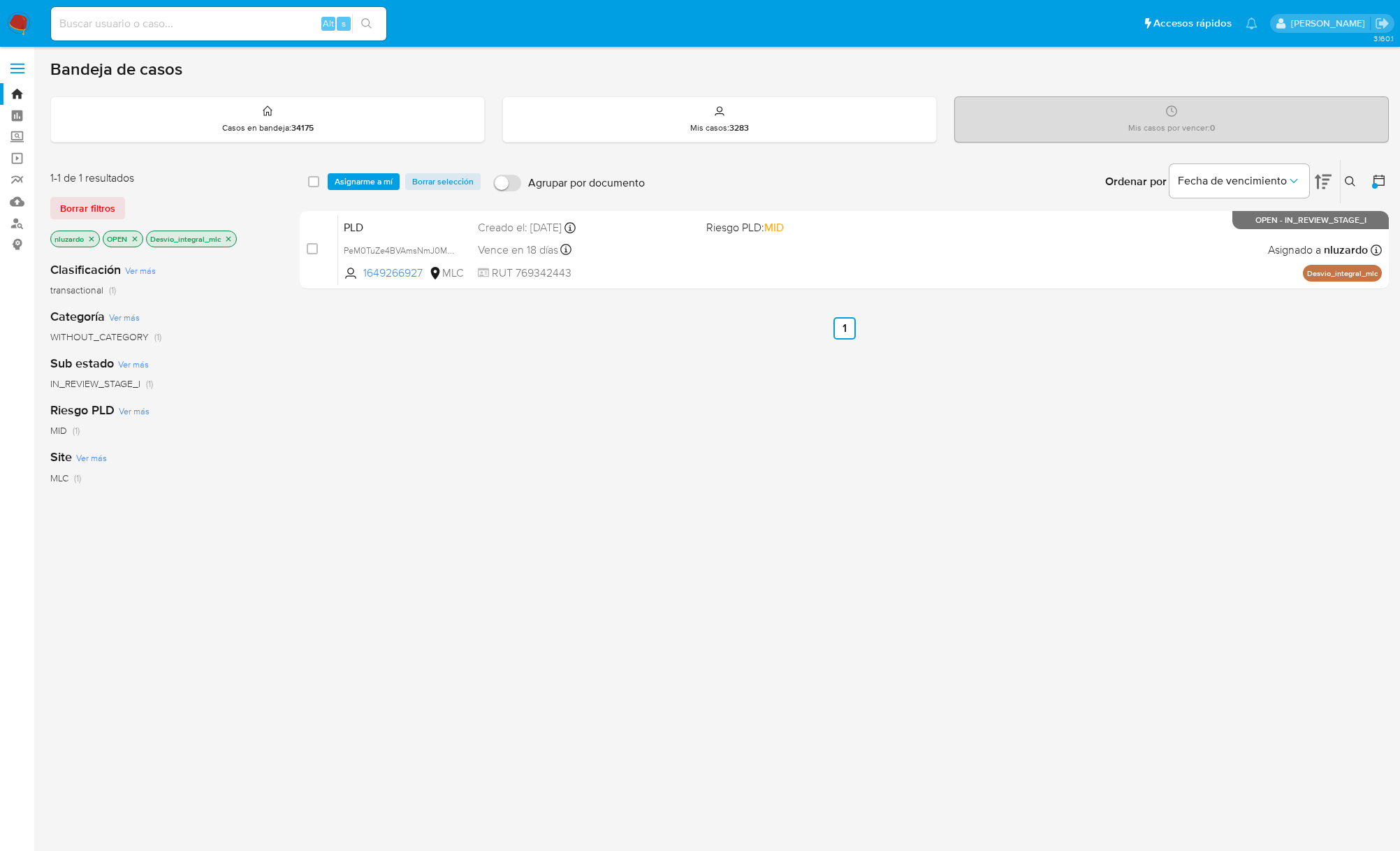
click at [753, 395] on div "select-all-cases-checkbox Asignarme a mí Borrar selección Agrupar por documento…" at bounding box center [844, 475] width 1088 height 633
click at [231, 238] on icon "close-filter" at bounding box center [228, 238] width 4 height 4
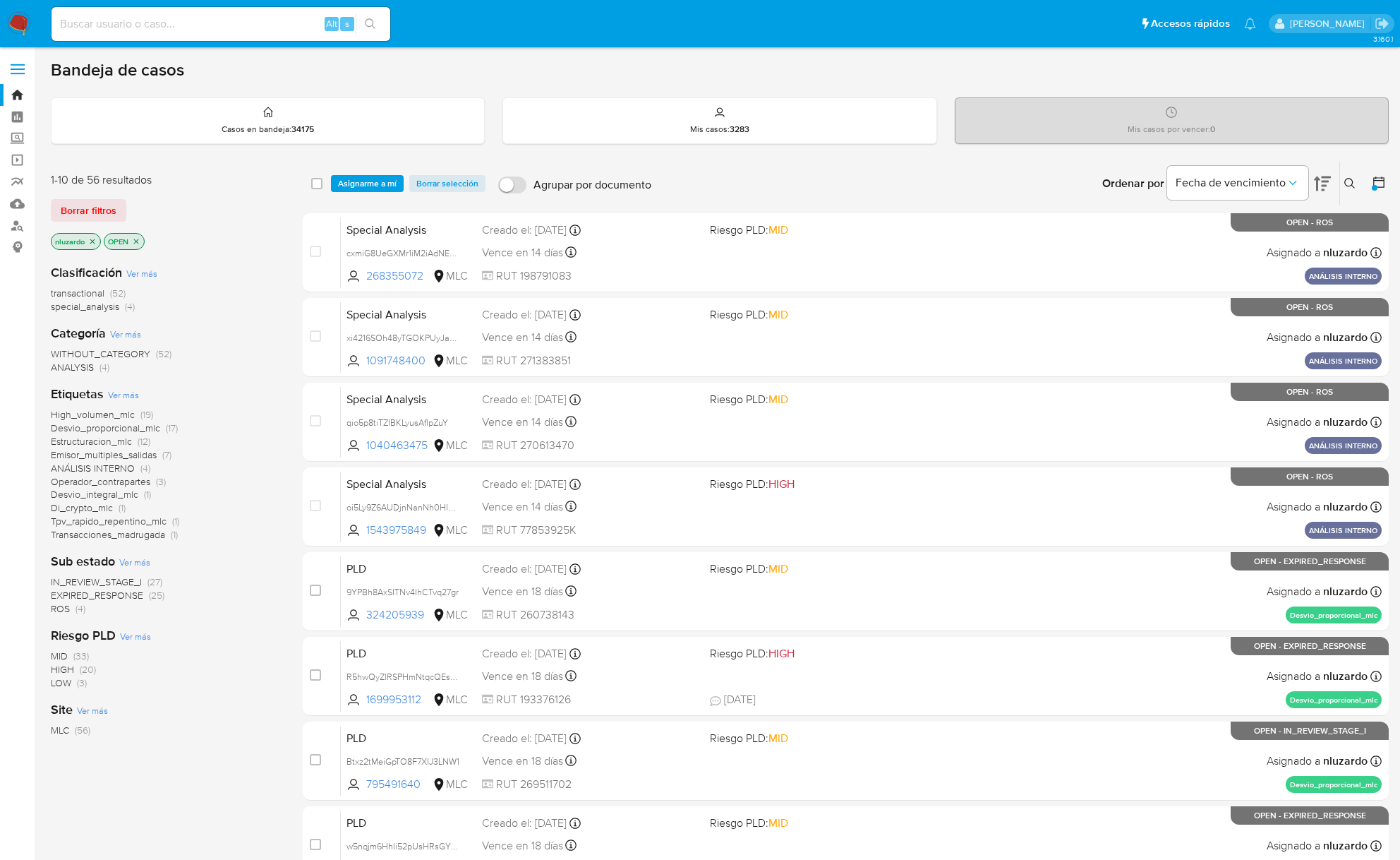
click at [103, 427] on span "Desvio_proporcional_mlc" at bounding box center [105, 428] width 110 height 14
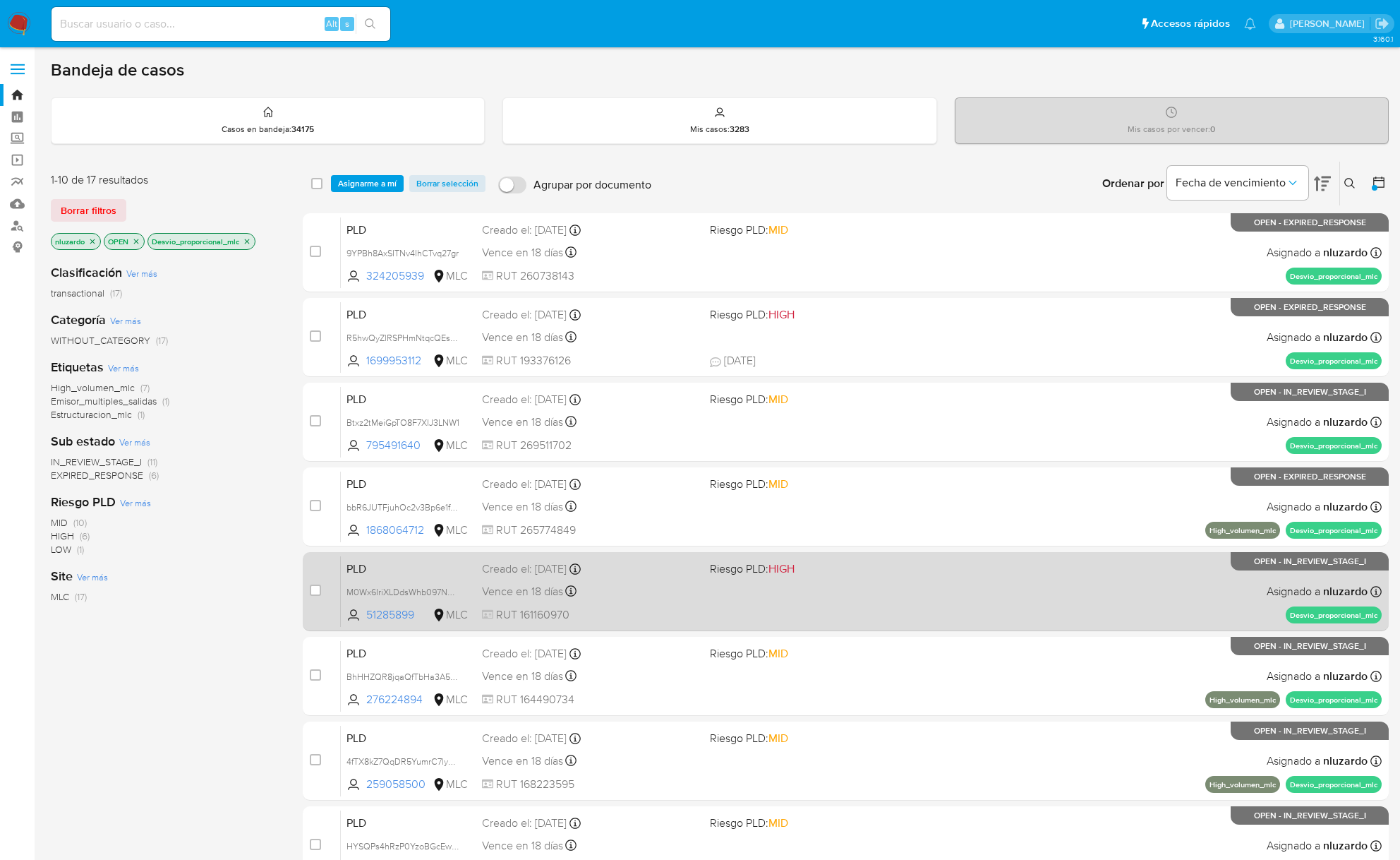
scroll to position [305, 0]
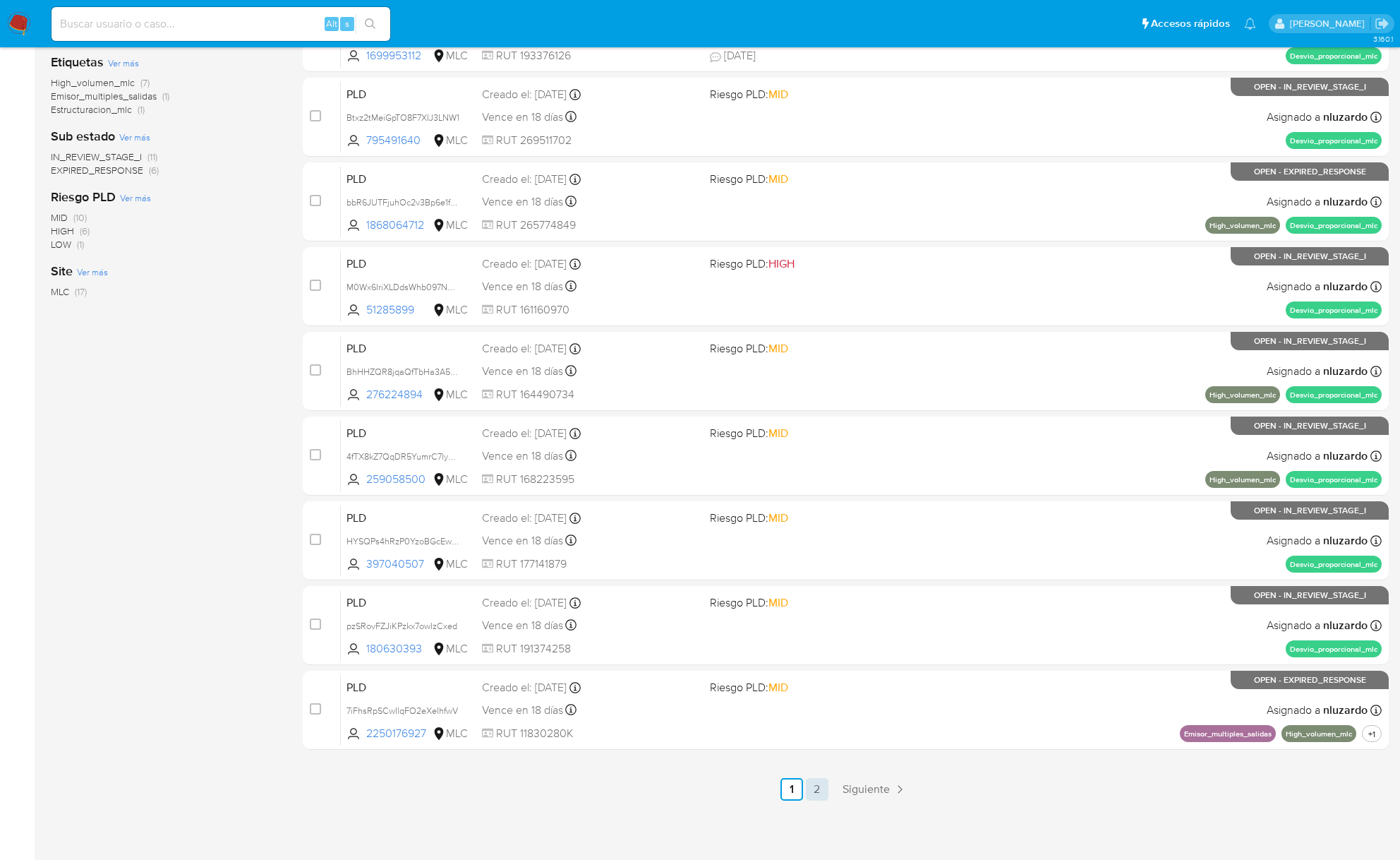
click at [817, 792] on link "2" at bounding box center [816, 789] width 22 height 22
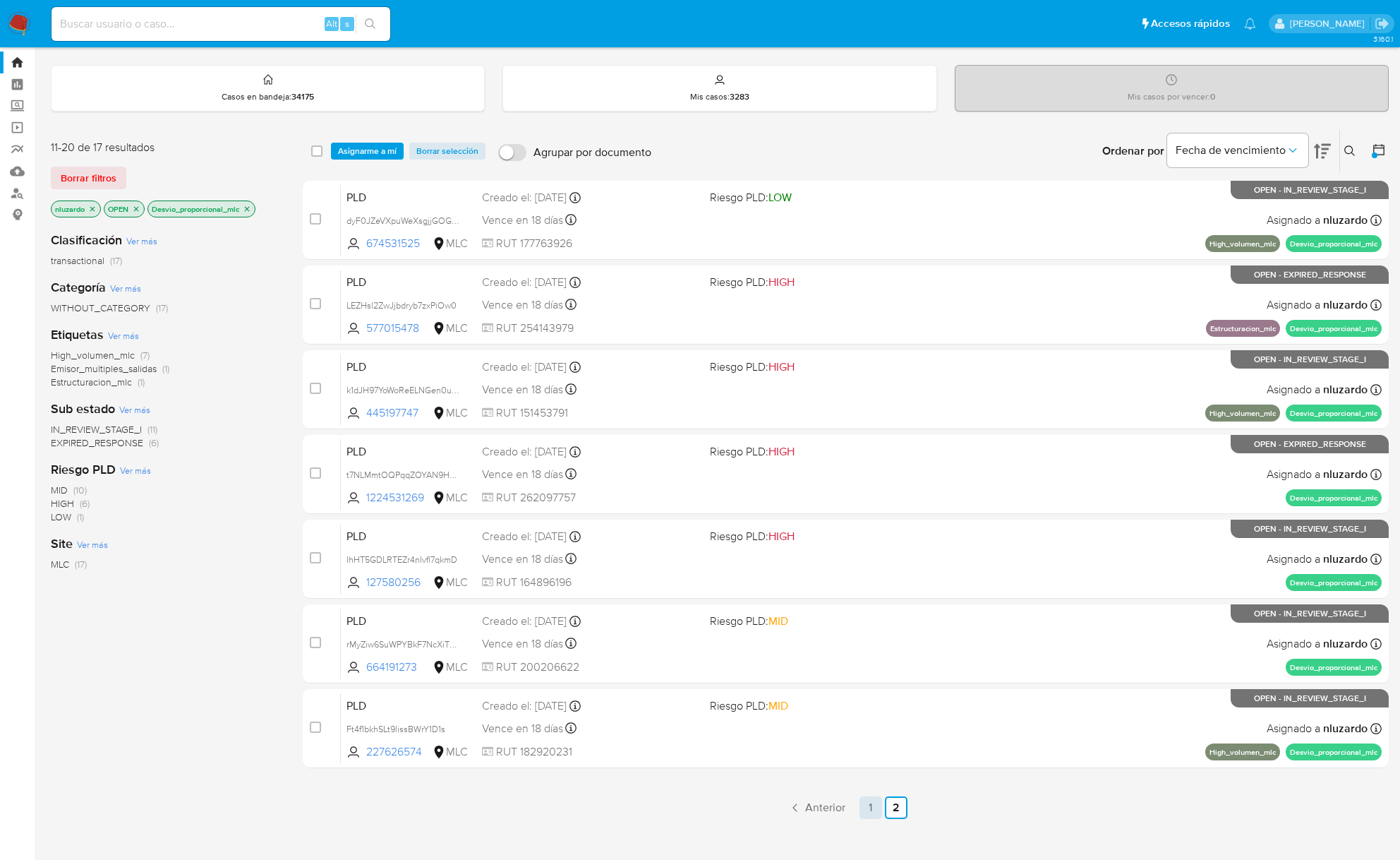
scroll to position [50, 0]
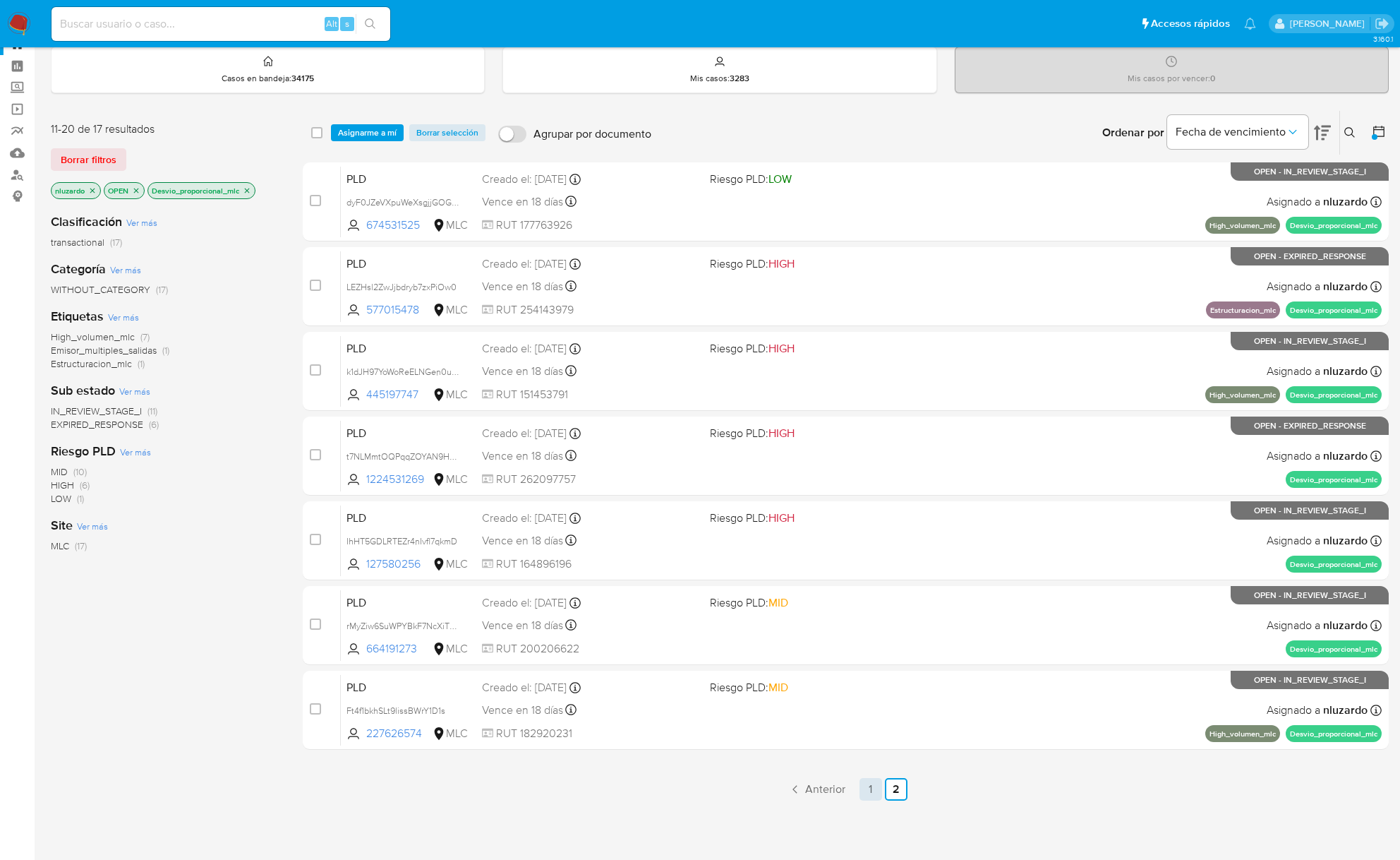
click at [876, 796] on link "1" at bounding box center [870, 789] width 22 height 22
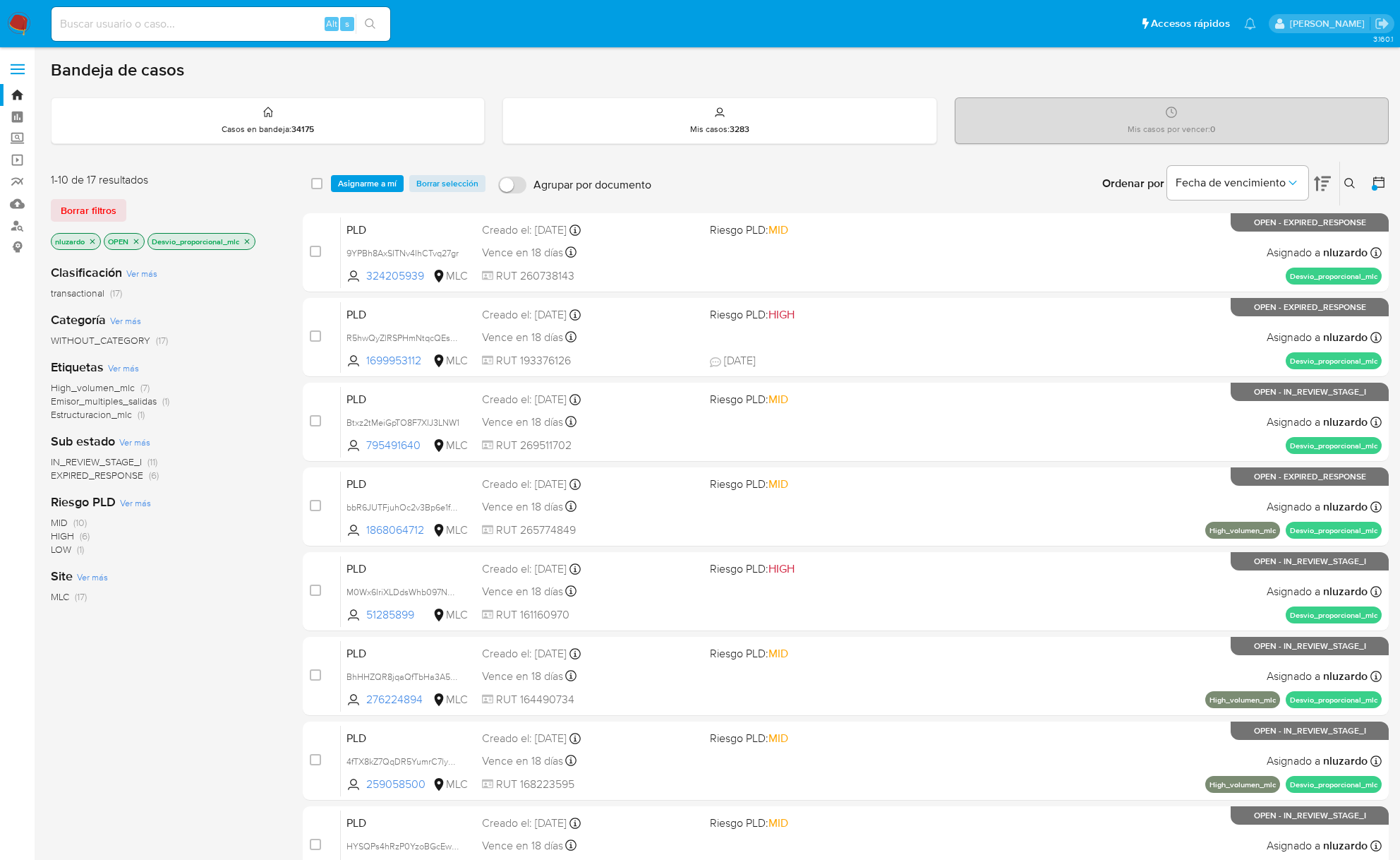
click at [251, 247] on p "Desvio_proporcional_mlc" at bounding box center [201, 241] width 106 height 15
click at [250, 241] on icon "close-filter" at bounding box center [246, 240] width 4 height 4
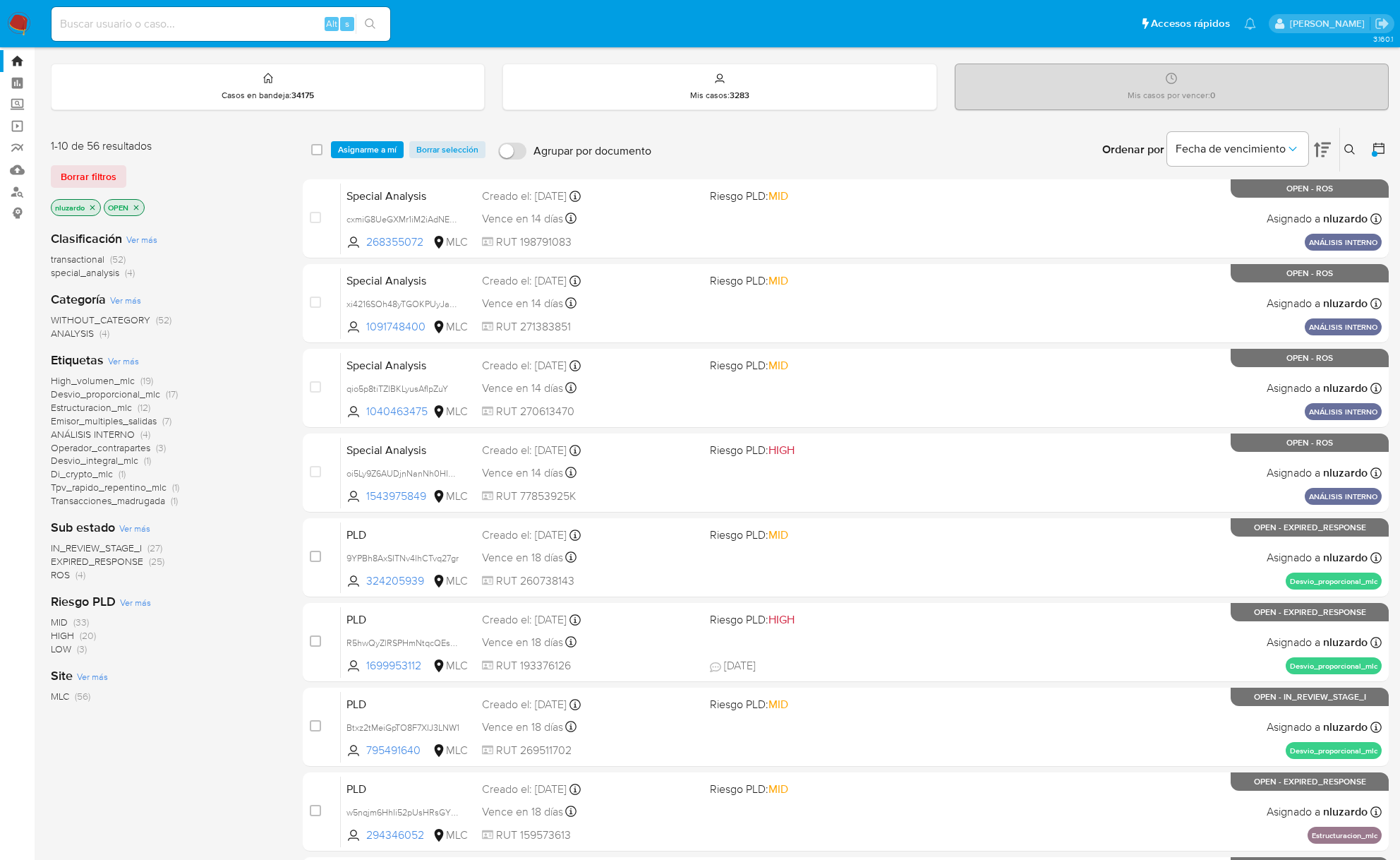
scroll to position [22, 0]
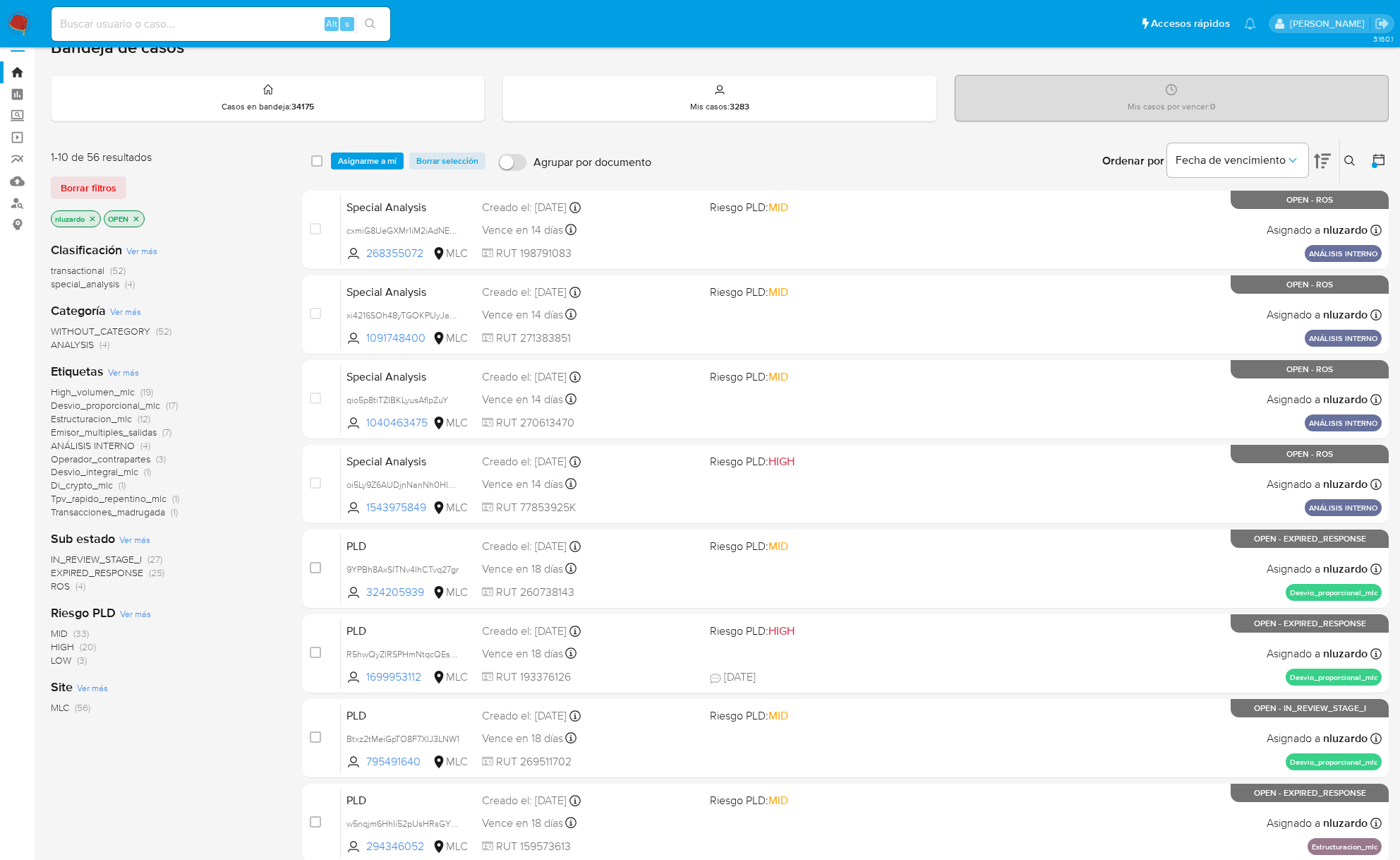
click at [111, 405] on span "Desvio_proporcional_mlc" at bounding box center [105, 406] width 110 height 14
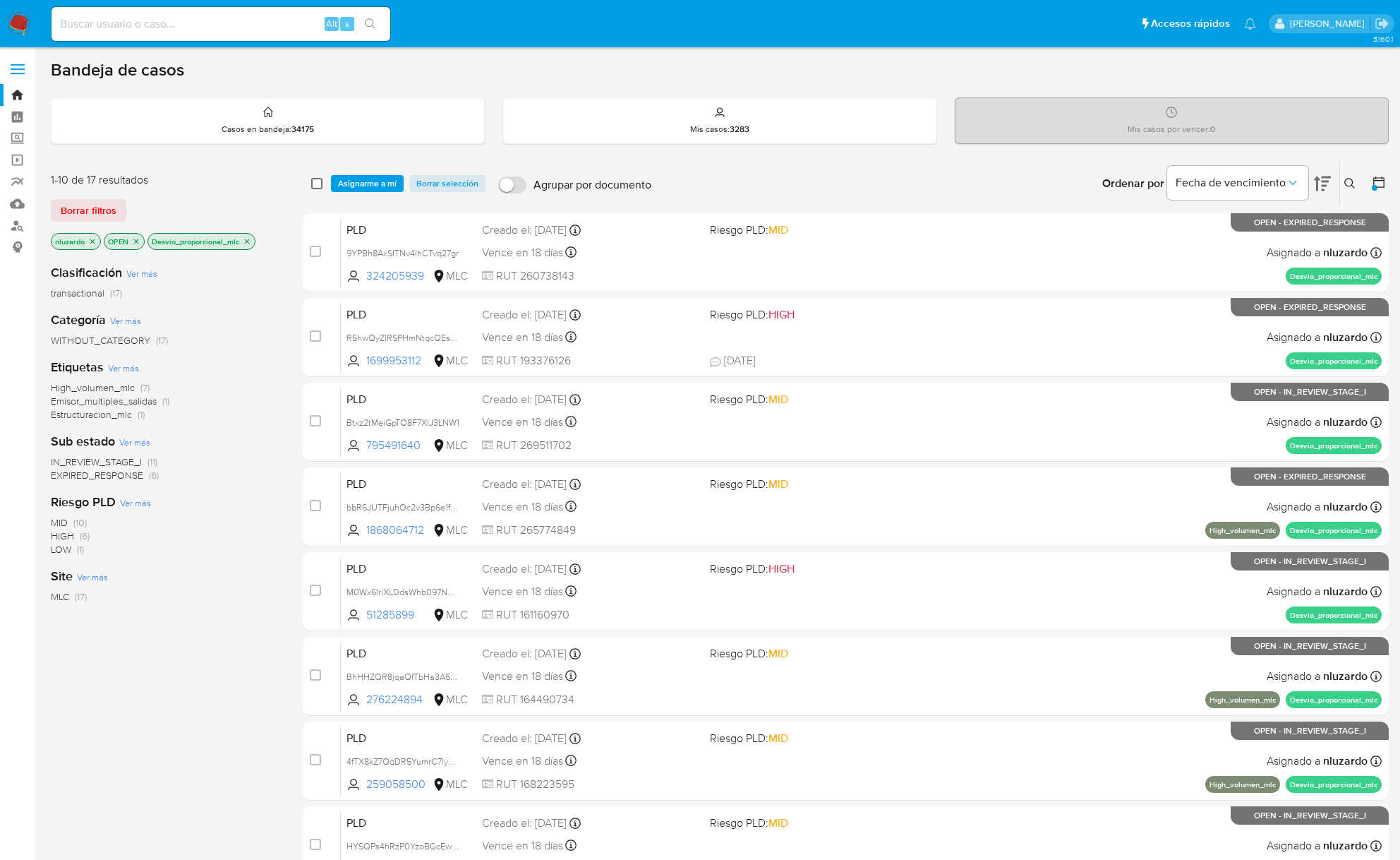
click at [314, 184] on input "checkbox" at bounding box center [317, 184] width 12 height 12
checkbox input "true"
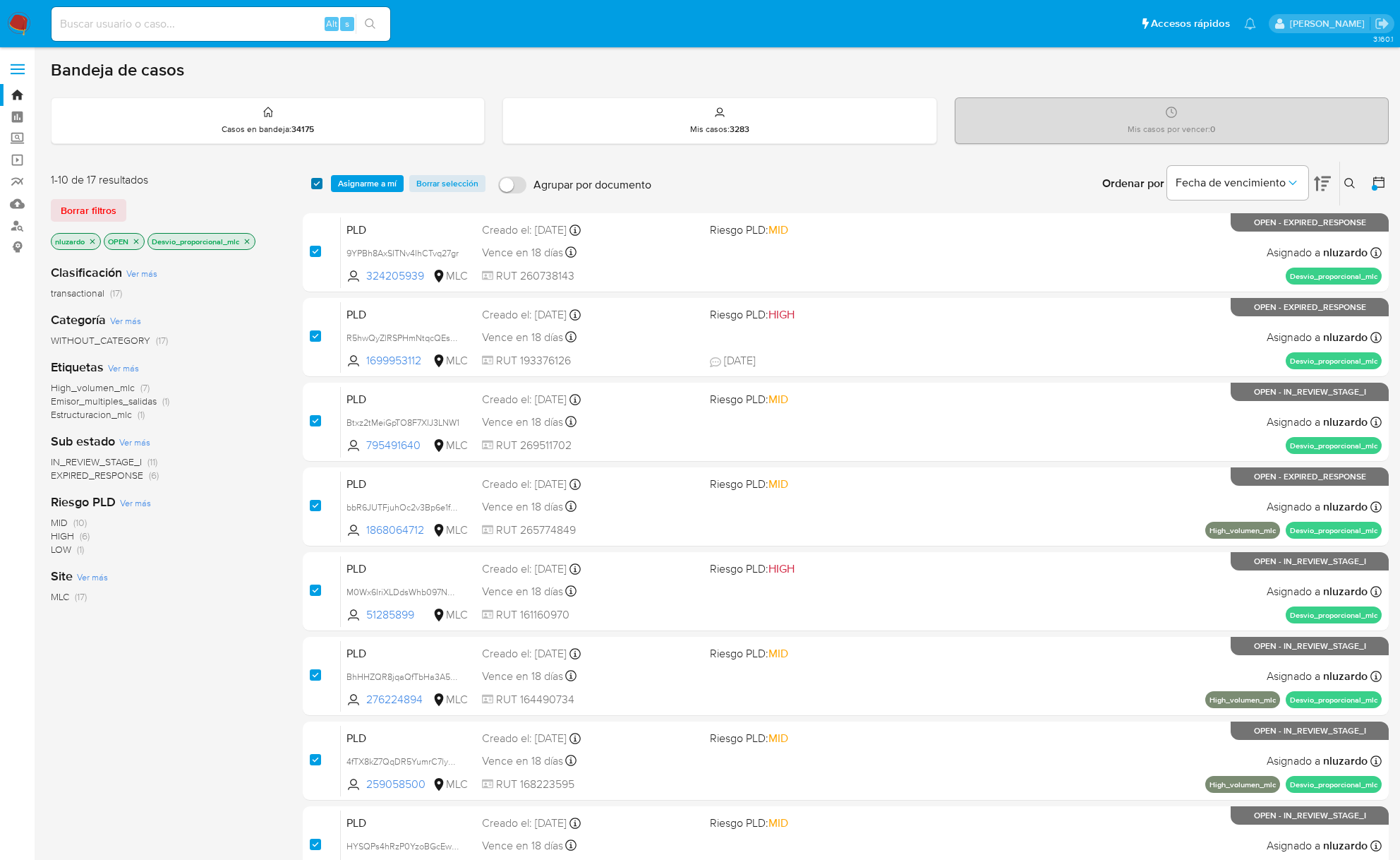
checkbox input "true"
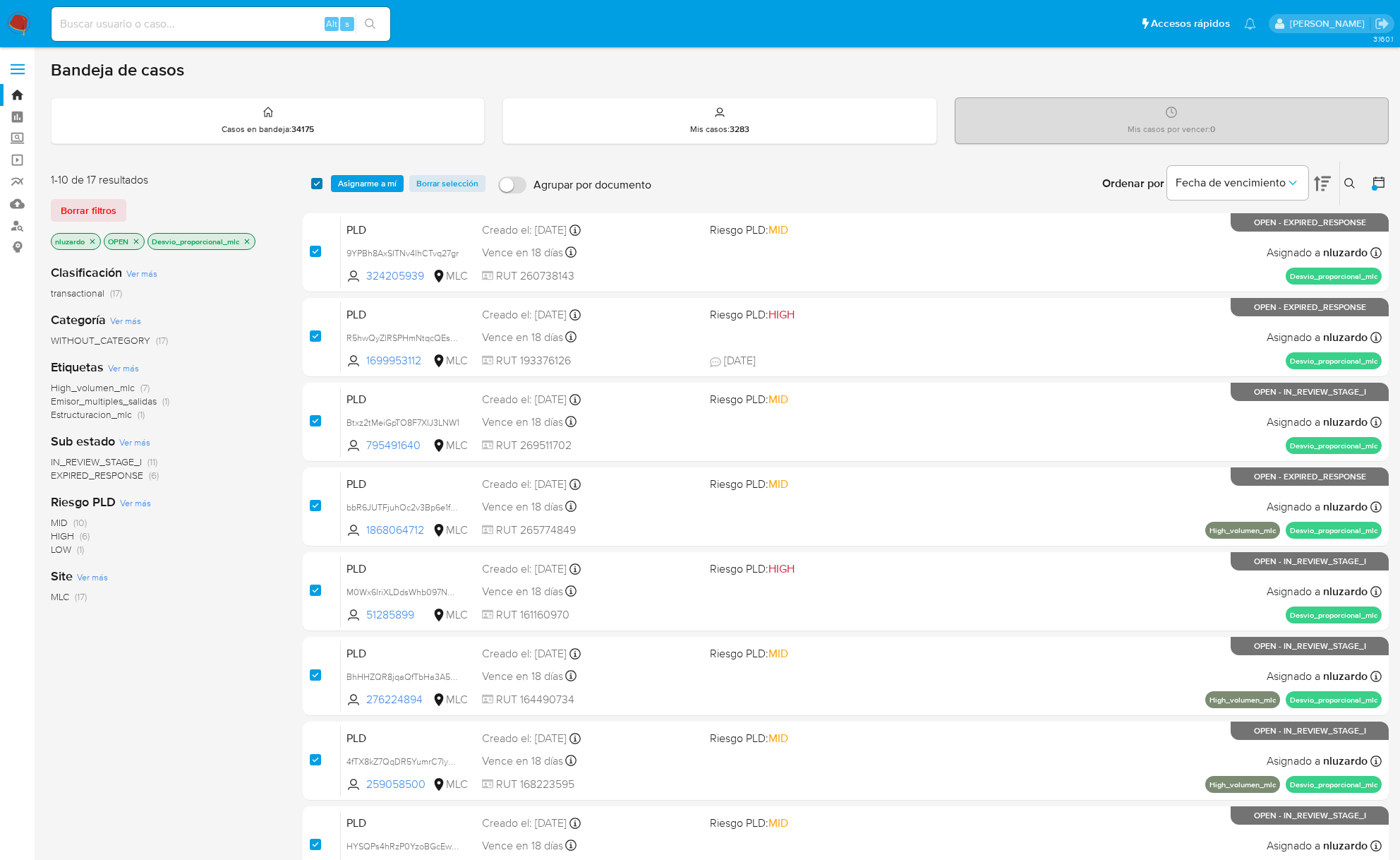
checkbox input "true"
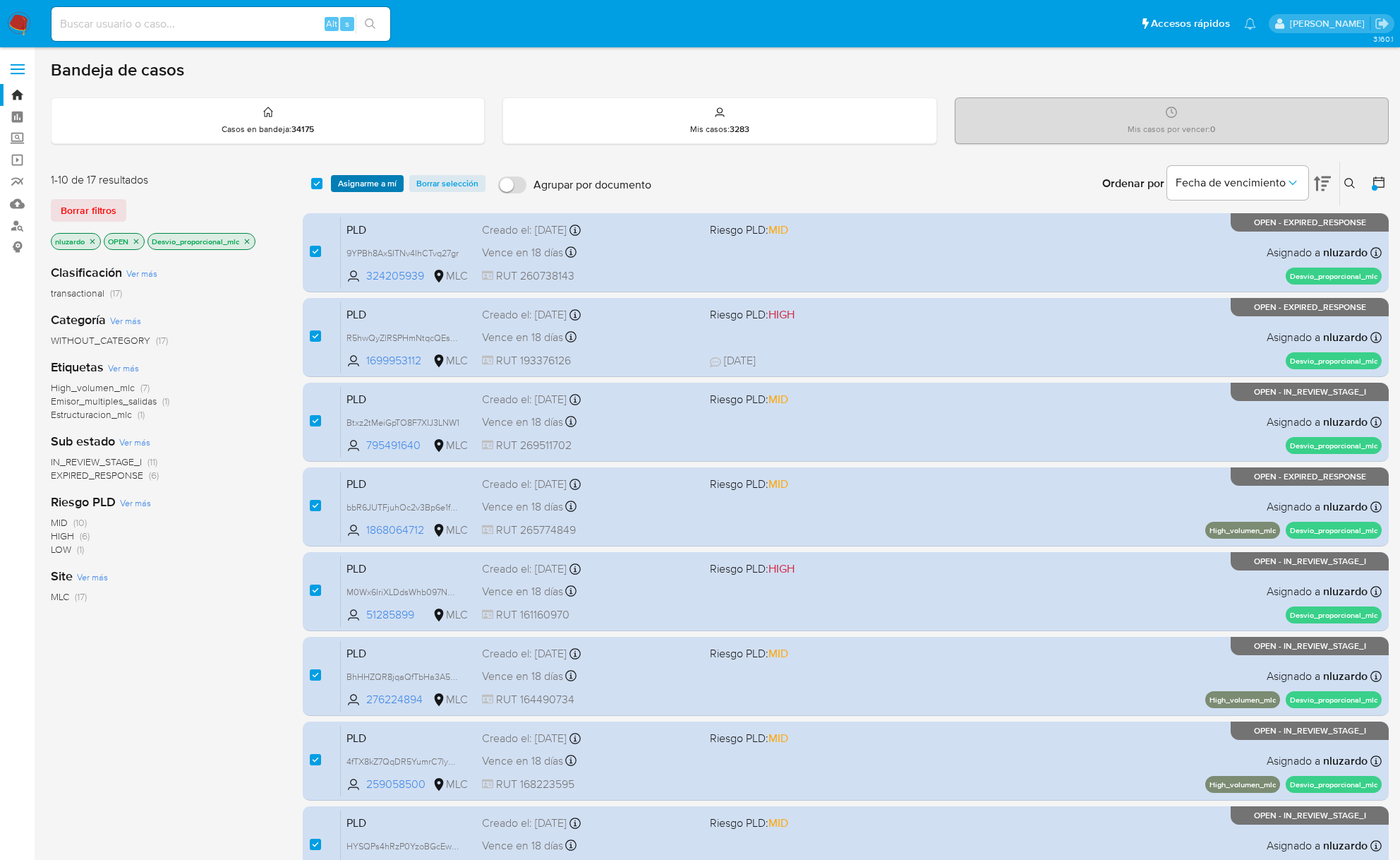
click at [362, 184] on span "Asignarme a mí" at bounding box center [367, 184] width 58 height 14
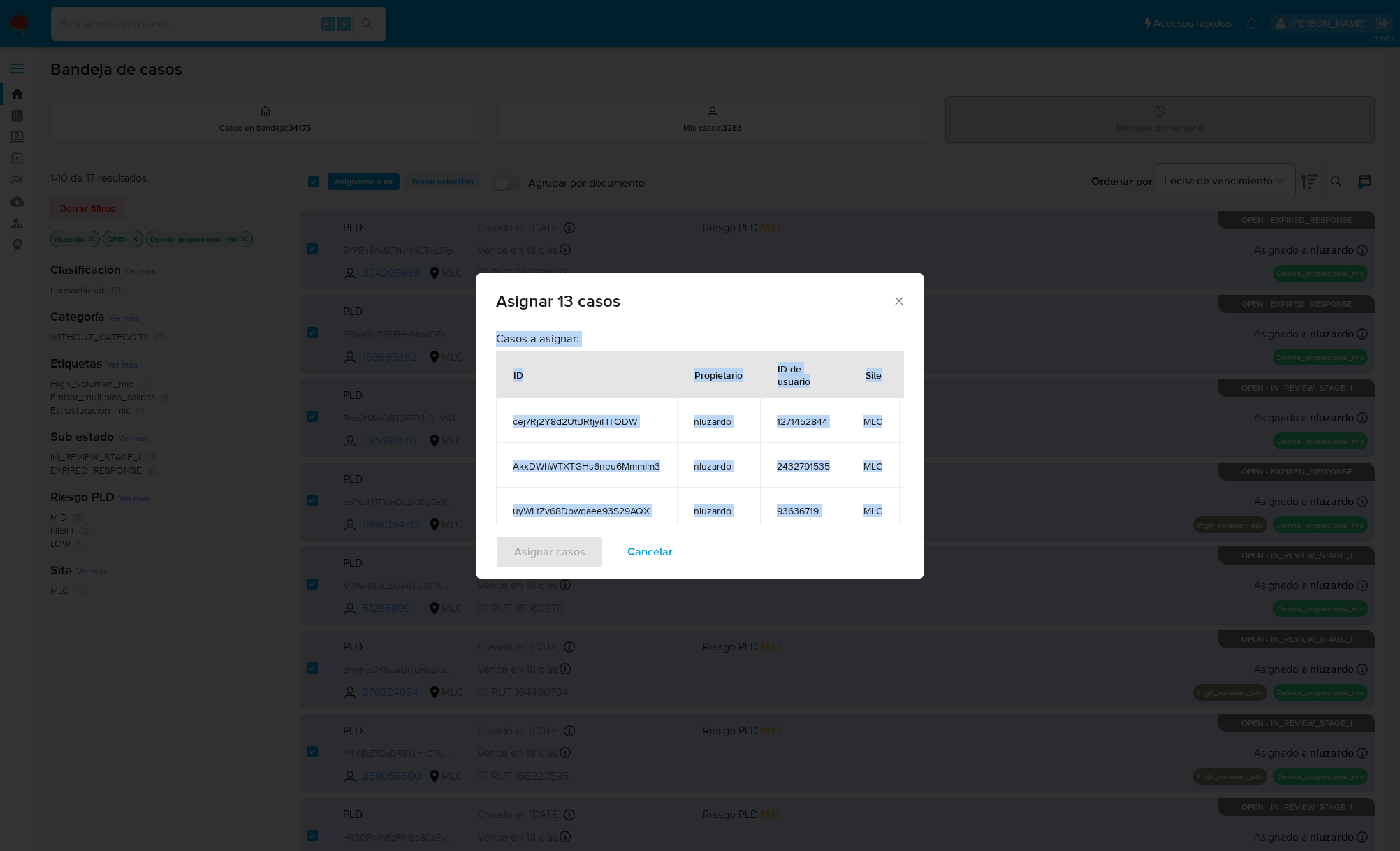
drag, startPoint x: 816, startPoint y: 448, endPoint x: 495, endPoint y: 363, distance: 332.1
click at [495, 363] on div "Casos a asignar: ID Propietario ID de usuario Site cej7Rj2Y8d2UtBRfjyiHTODW nlu…" at bounding box center [700, 425] width 447 height 201
copy div "Casos a asignar: ID Propietario ID de usuario Site cej7Rj2Y8d2UtBRfjyiHTODW nlu…"
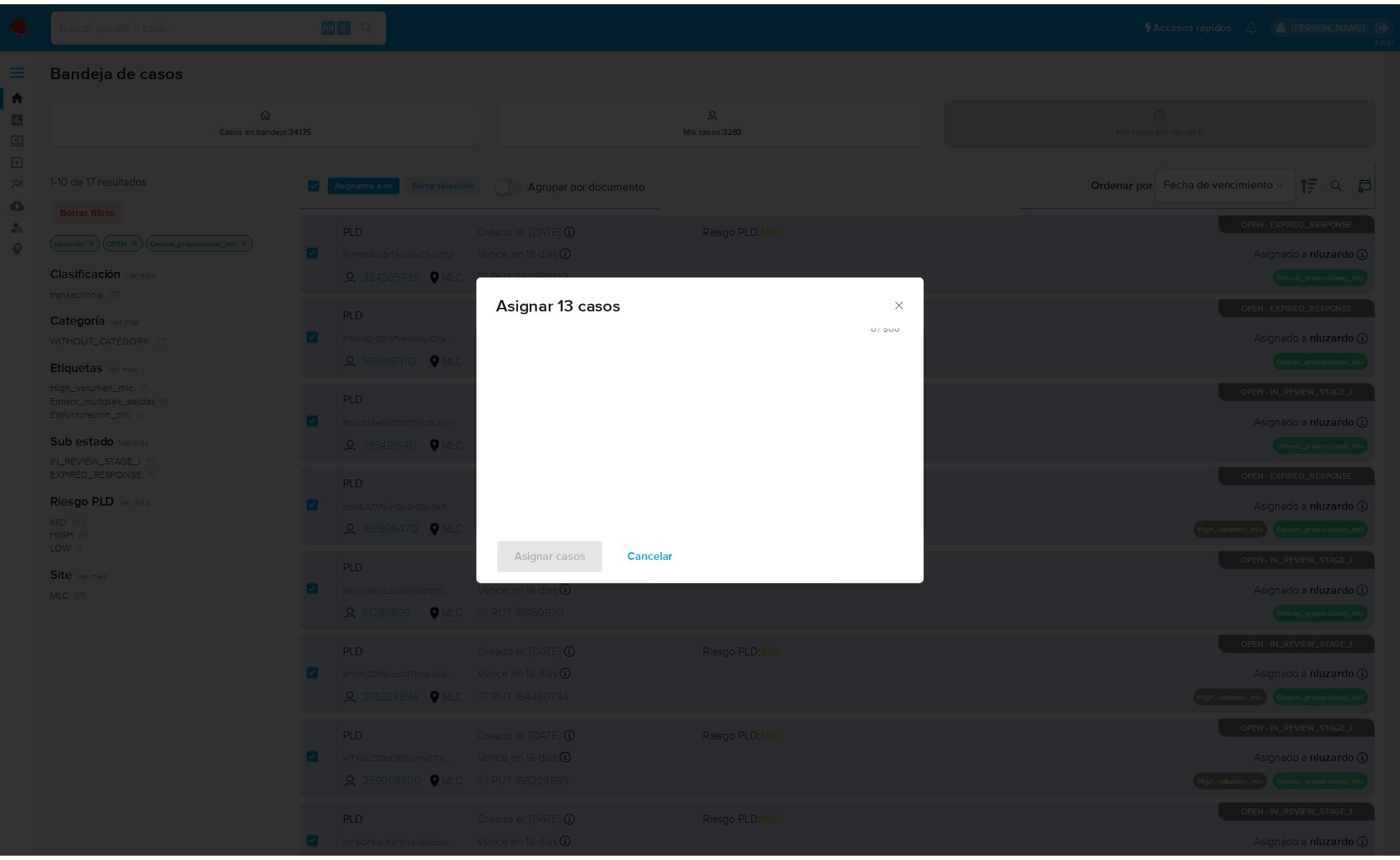
scroll to position [459, 0]
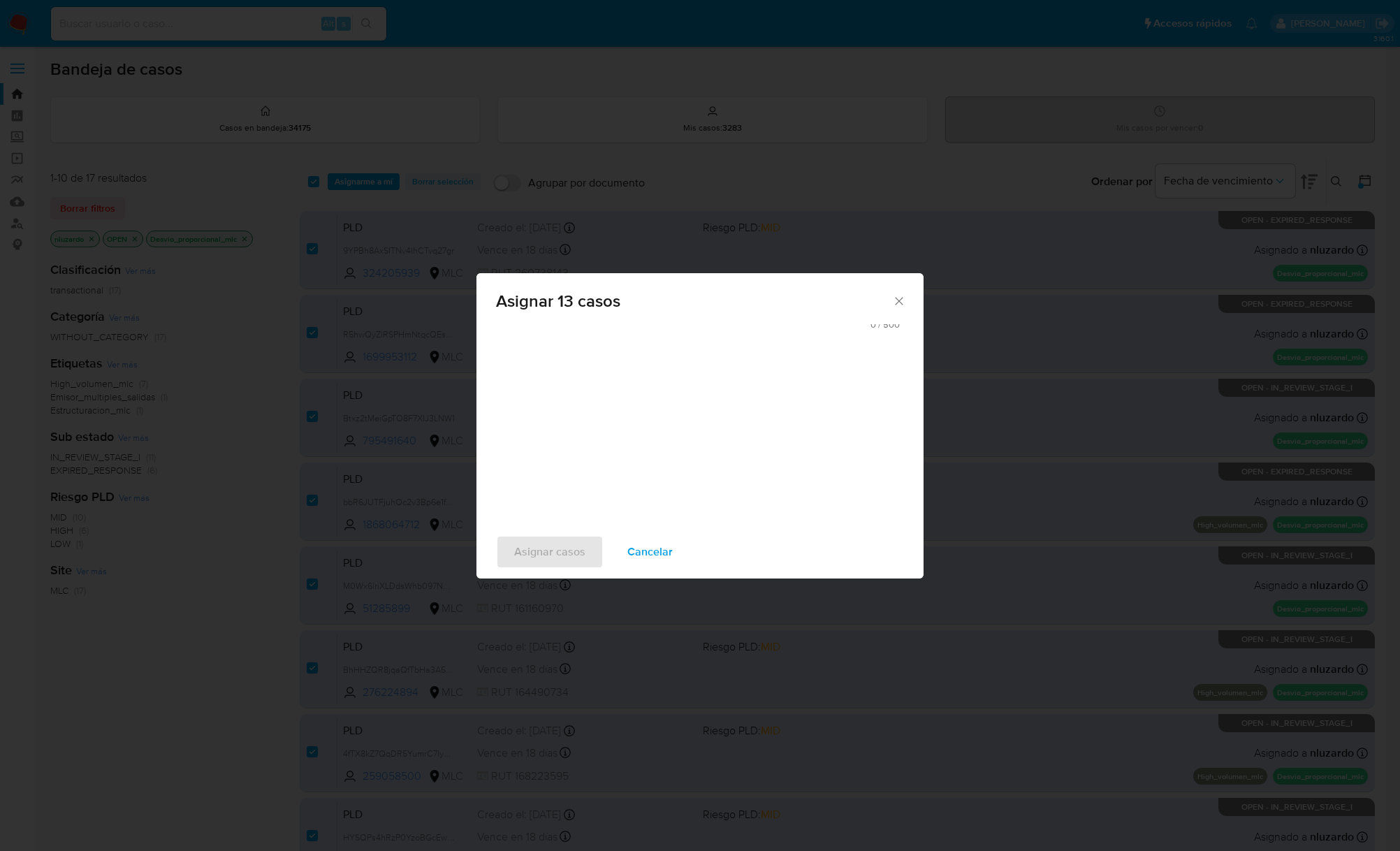
click at [637, 550] on span "Cancelar" at bounding box center [650, 552] width 45 height 31
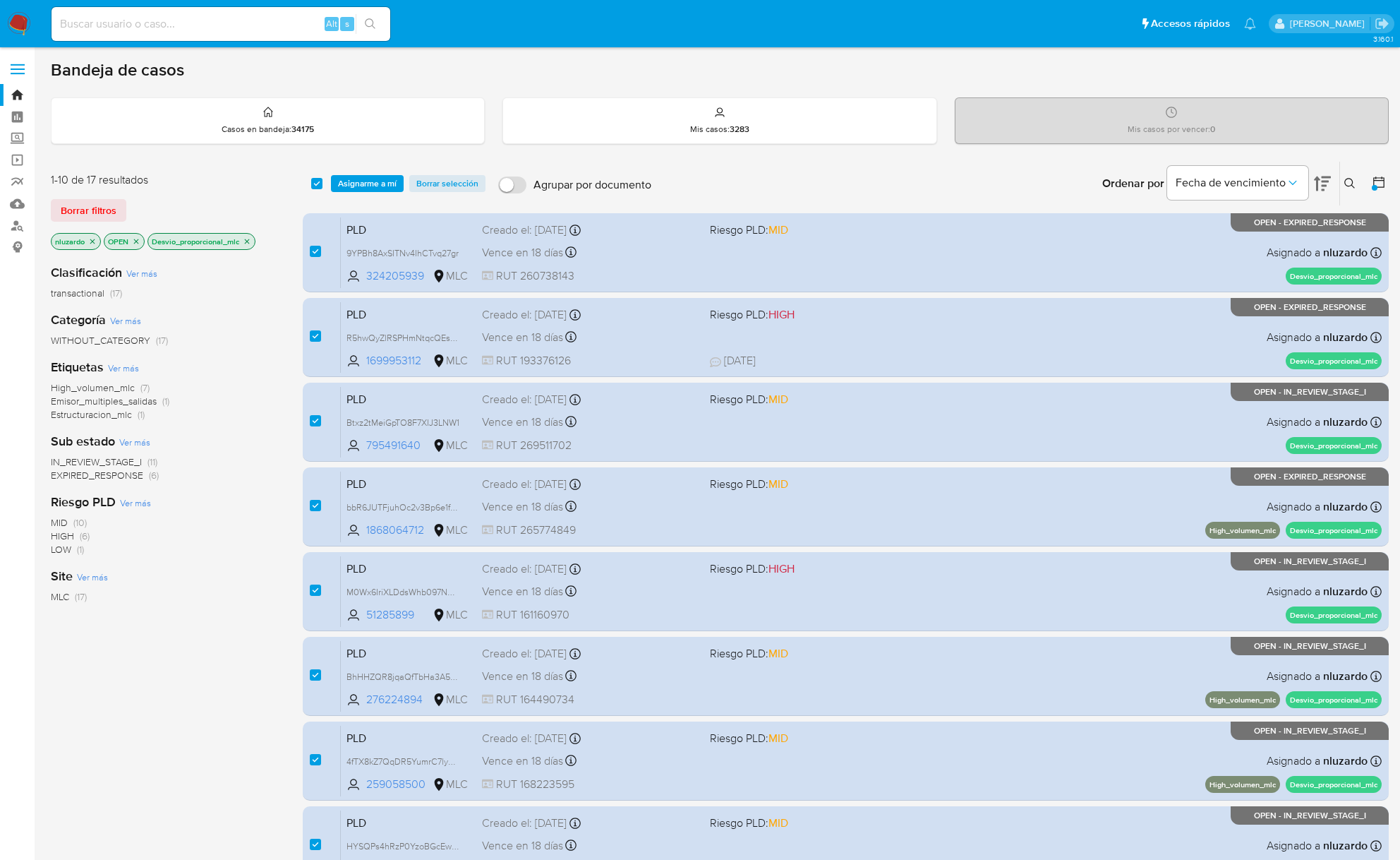
click at [195, 514] on div "Riesgo PLD Ver más MID (10) HIGH (6) LOW (1)" at bounding box center [165, 525] width 229 height 63
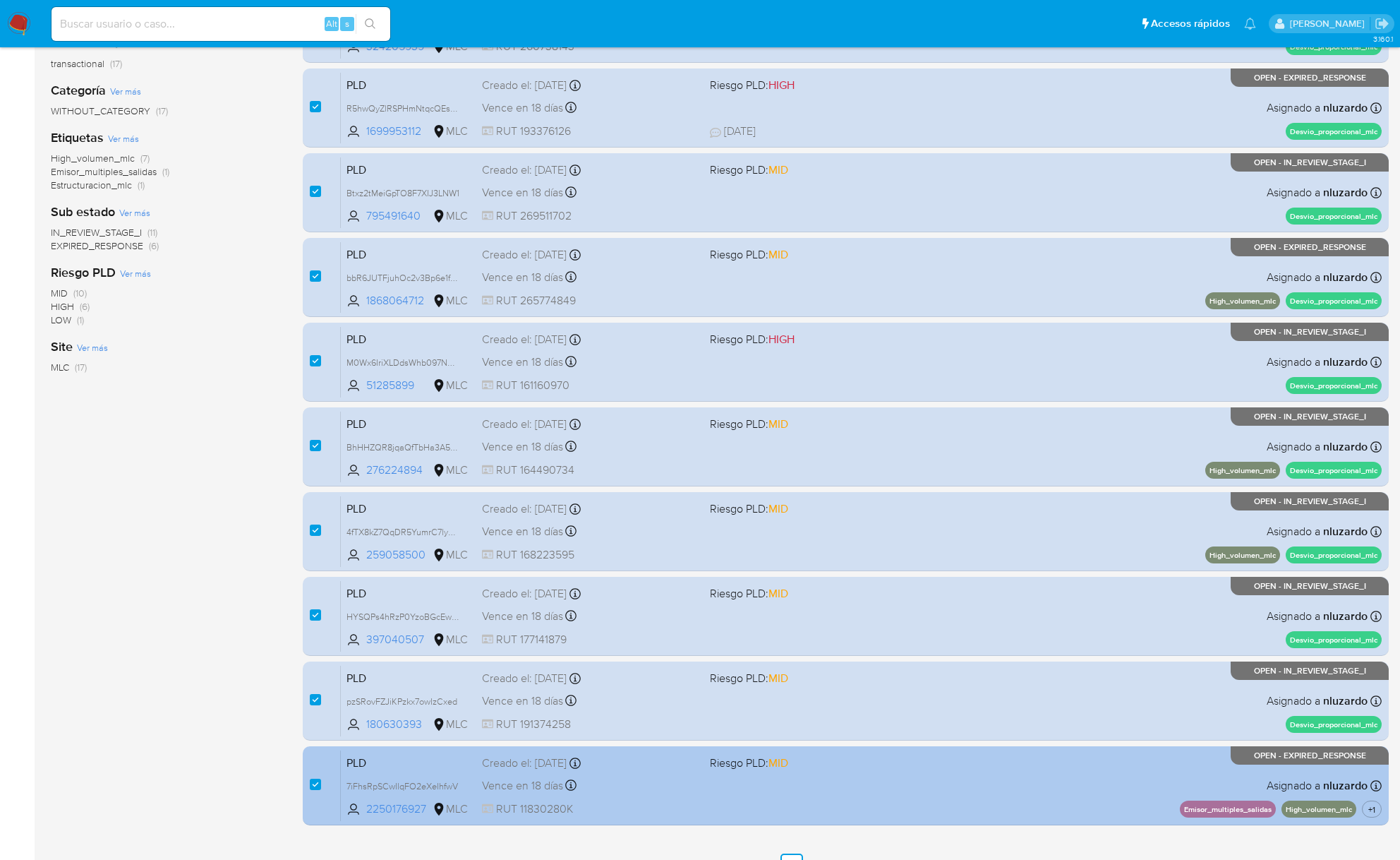
scroll to position [305, 0]
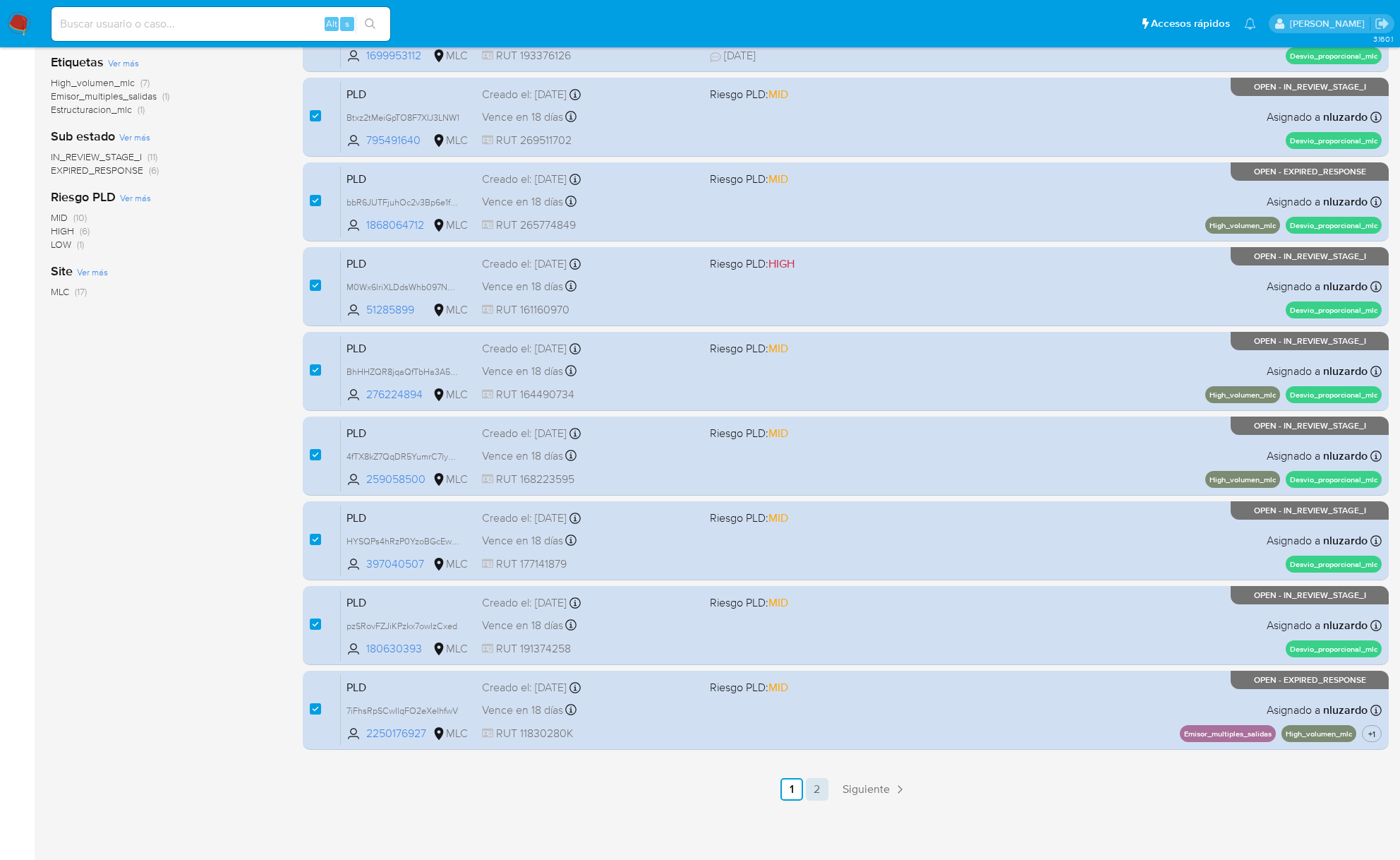
click at [821, 791] on link "2" at bounding box center [816, 789] width 22 height 22
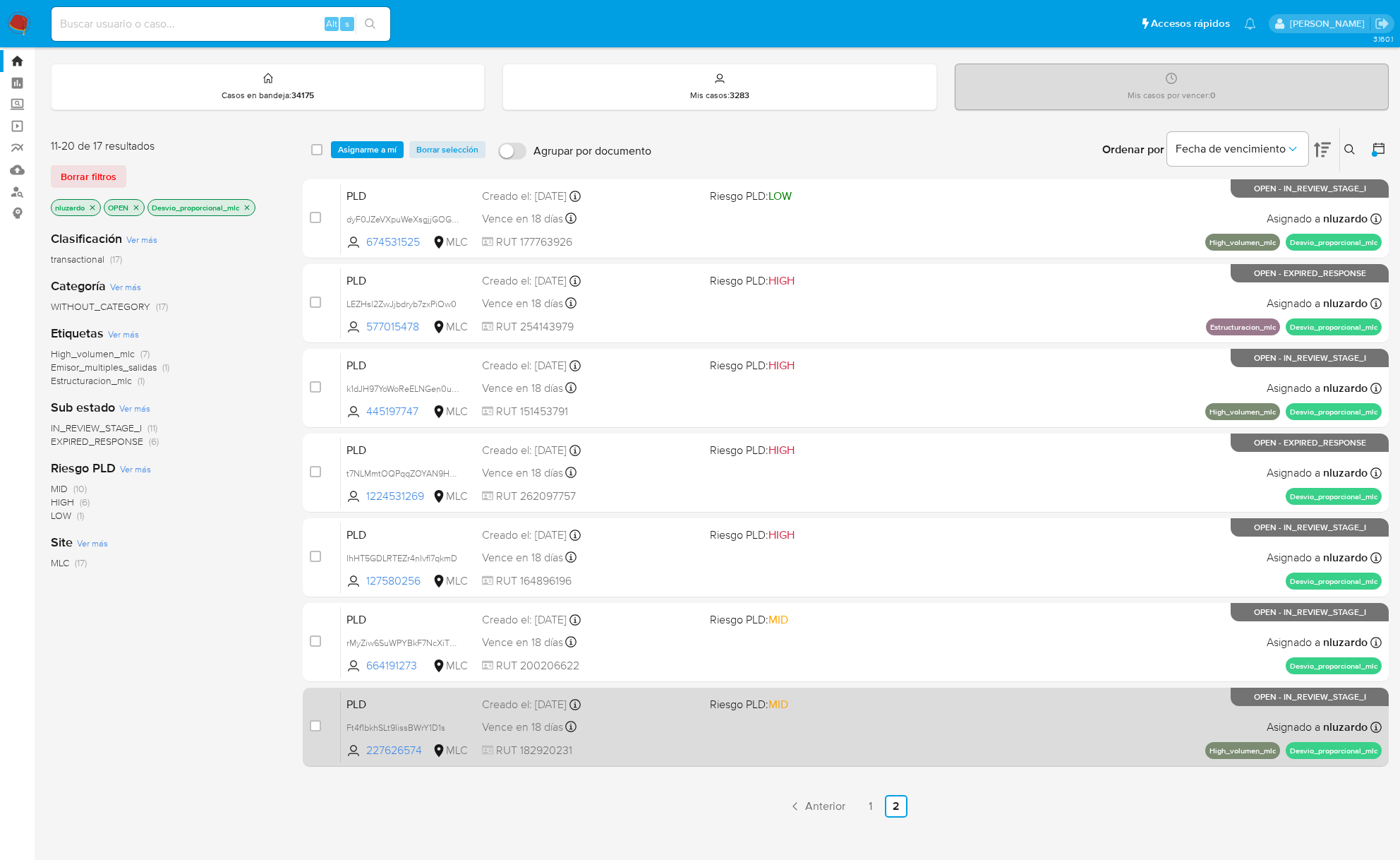
scroll to position [50, 0]
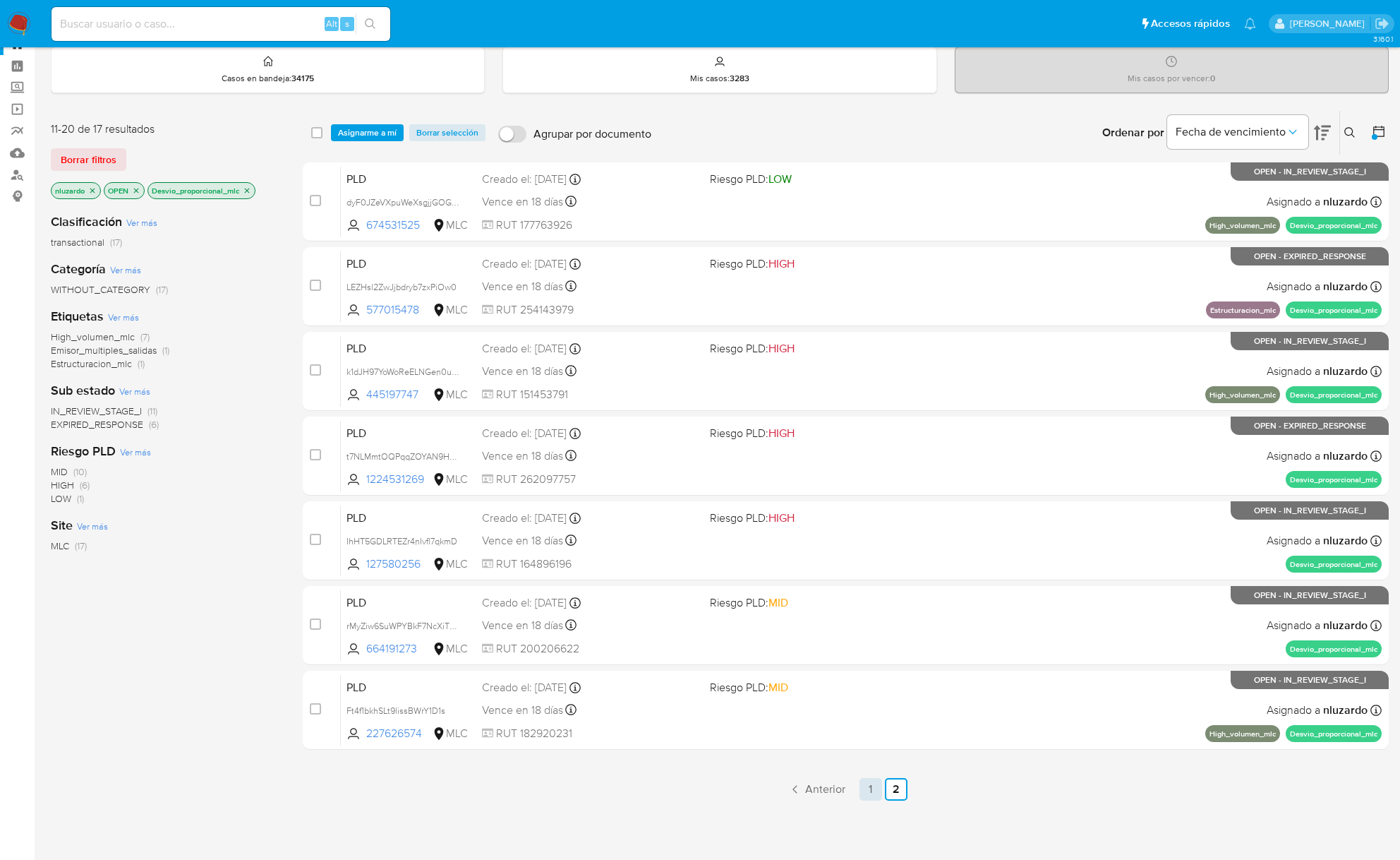
click at [873, 784] on link "1" at bounding box center [870, 789] width 22 height 22
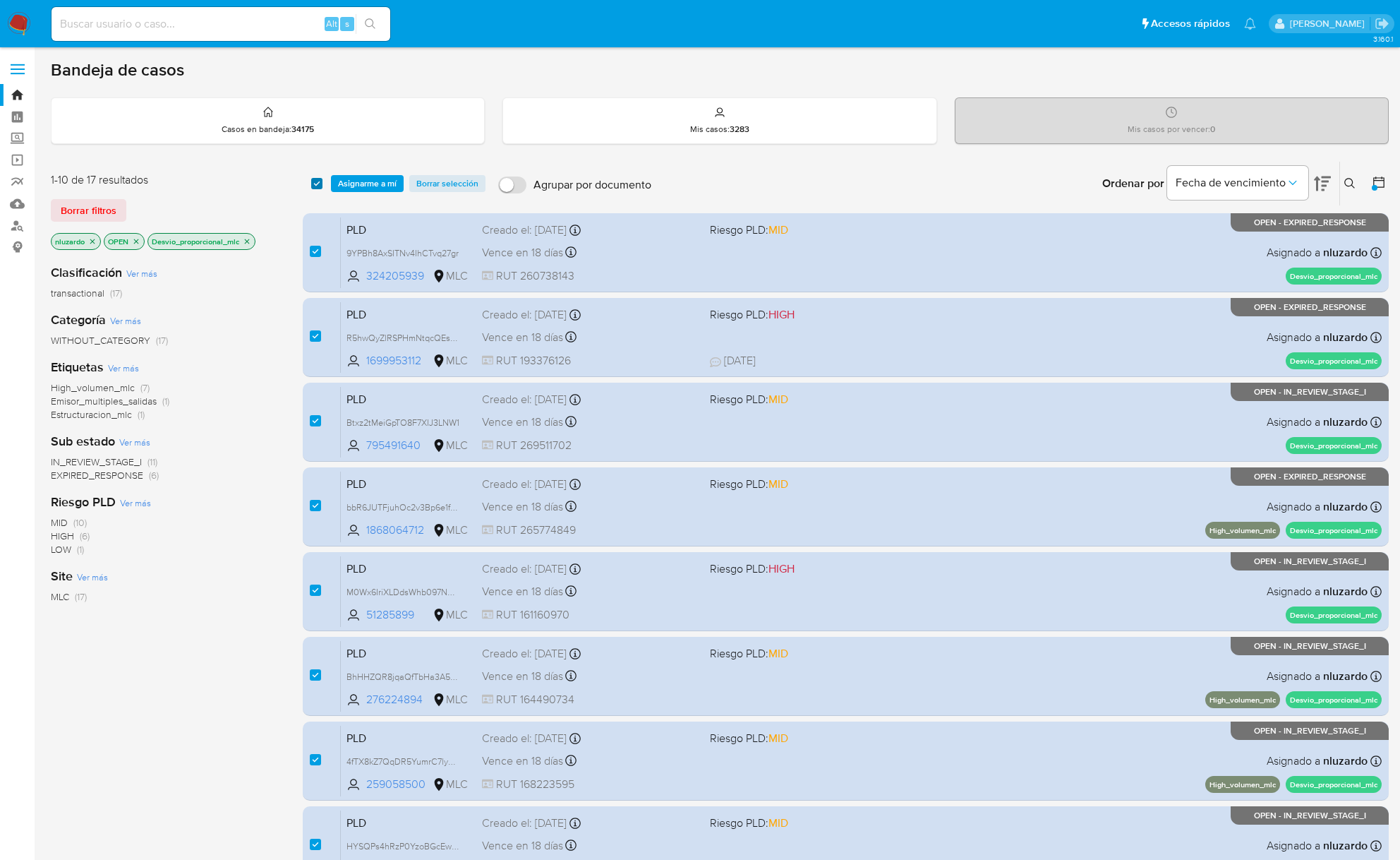
click at [317, 182] on input "checkbox" at bounding box center [317, 184] width 12 height 12
checkbox input "false"
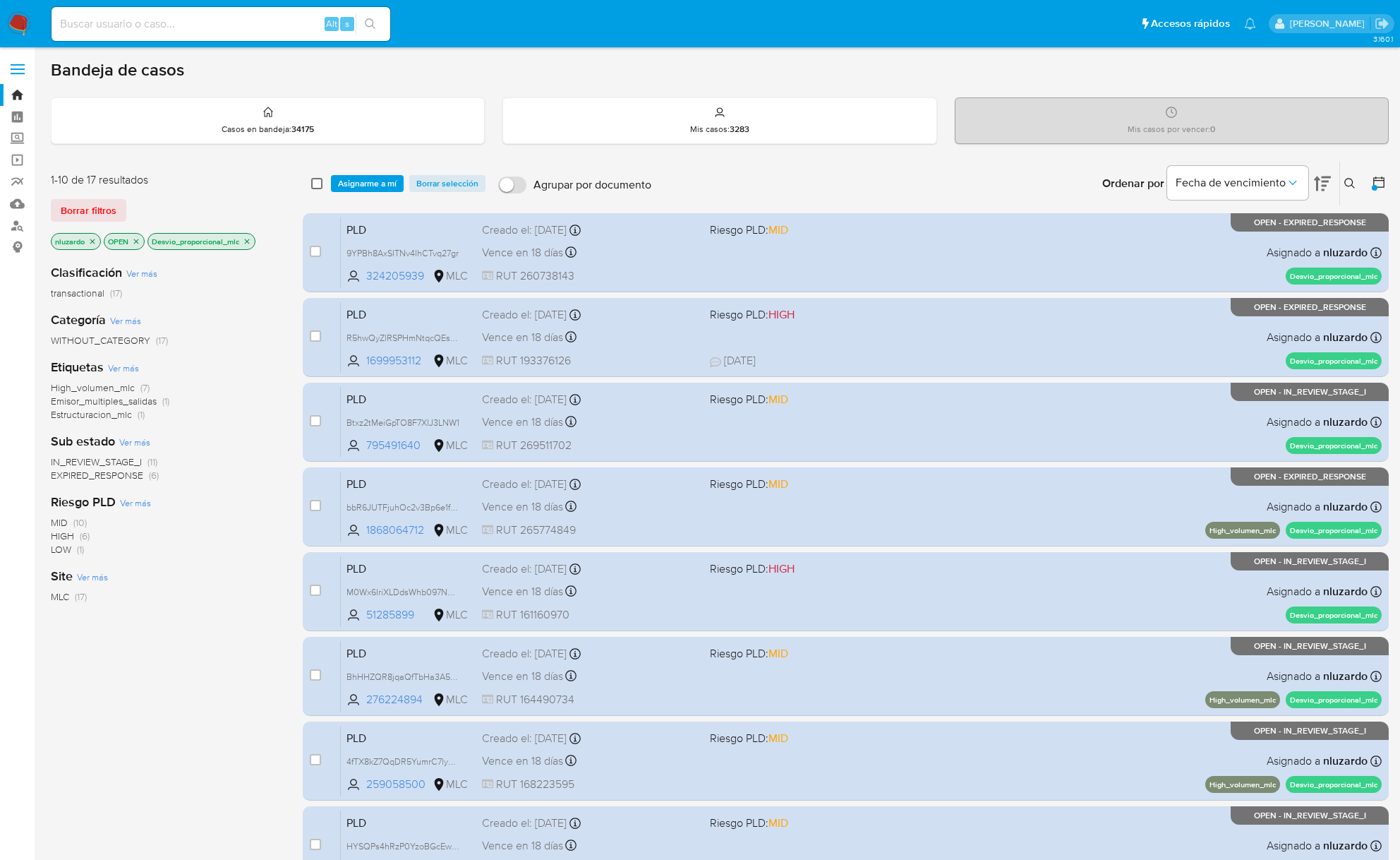
checkbox input "false"
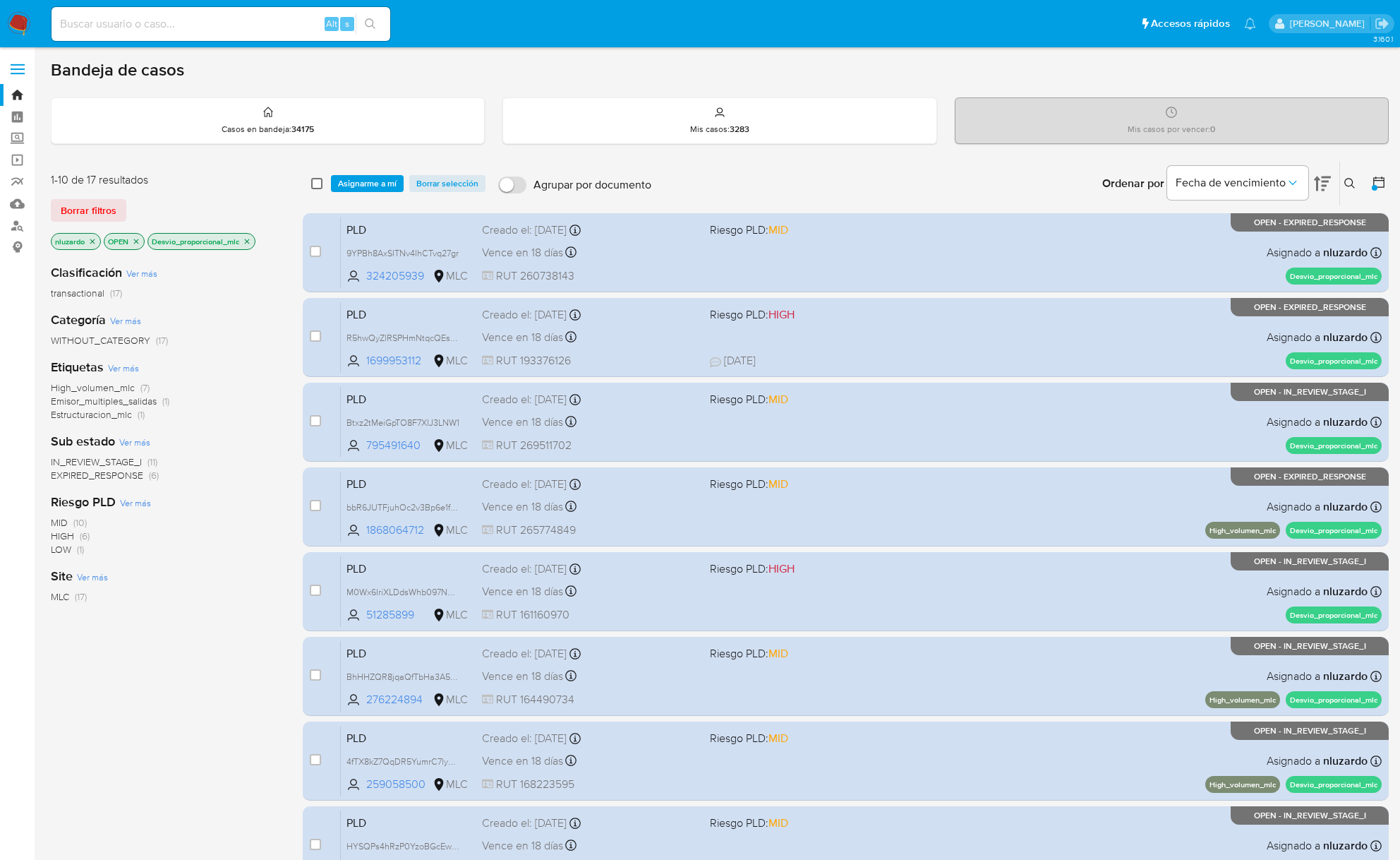
checkbox input "false"
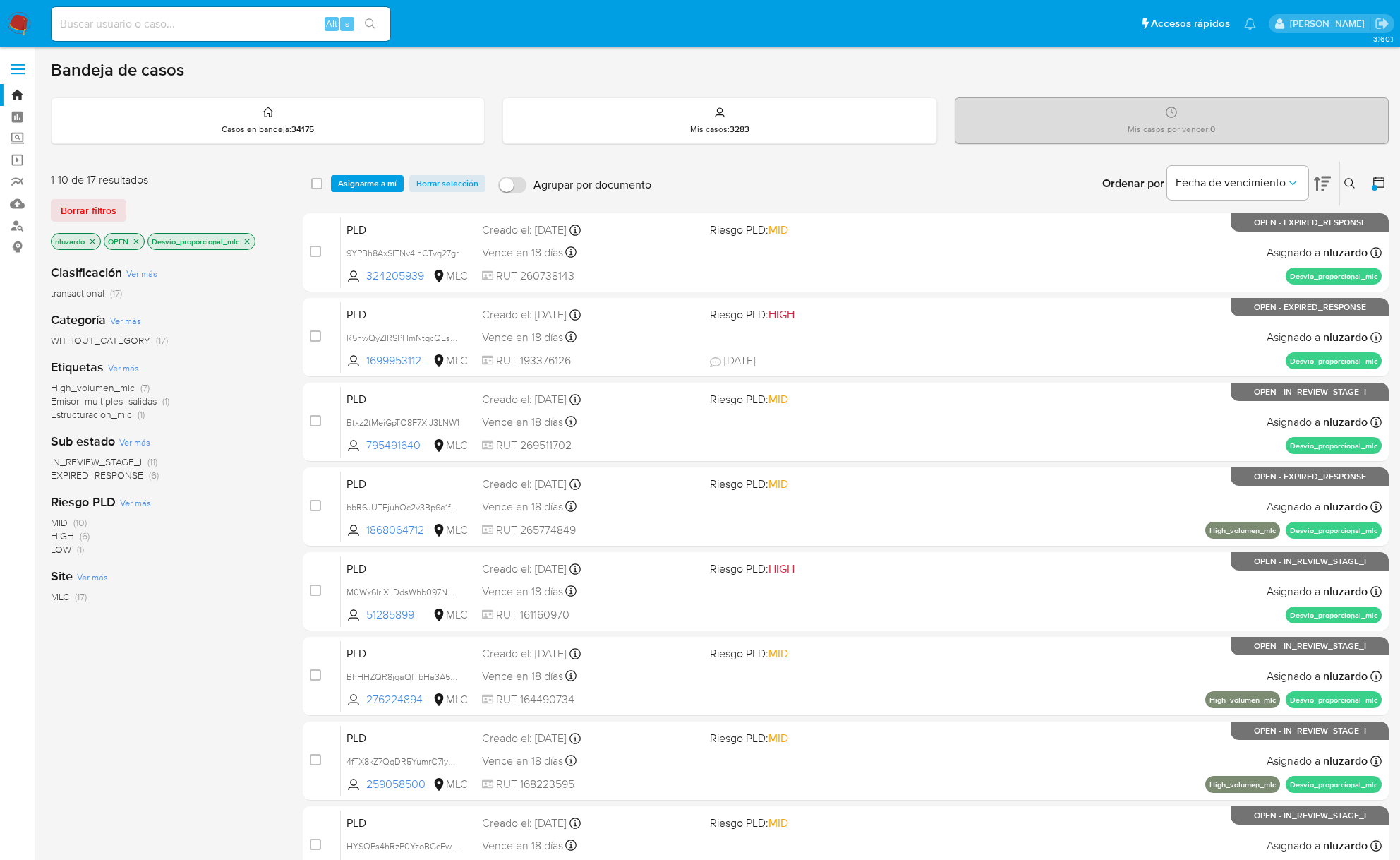
click at [1345, 181] on icon at bounding box center [1350, 184] width 11 height 11
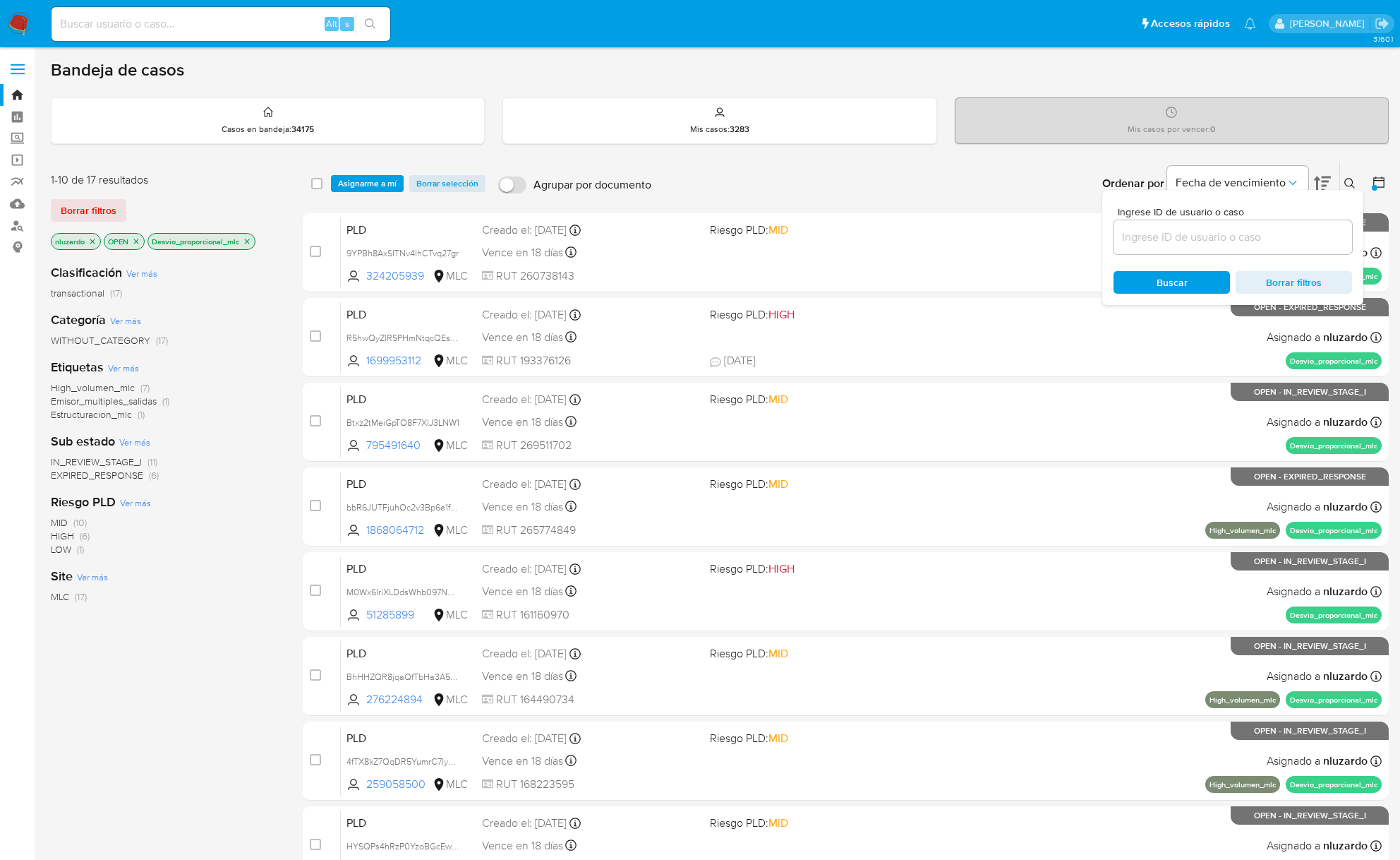
click at [1190, 246] on input at bounding box center [1232, 237] width 238 height 18
type input "1271452844"
click at [1166, 293] on div "Ingrese ID de usuario o caso 1271452844 Buscar Borrar filtros" at bounding box center [1233, 247] width 261 height 115
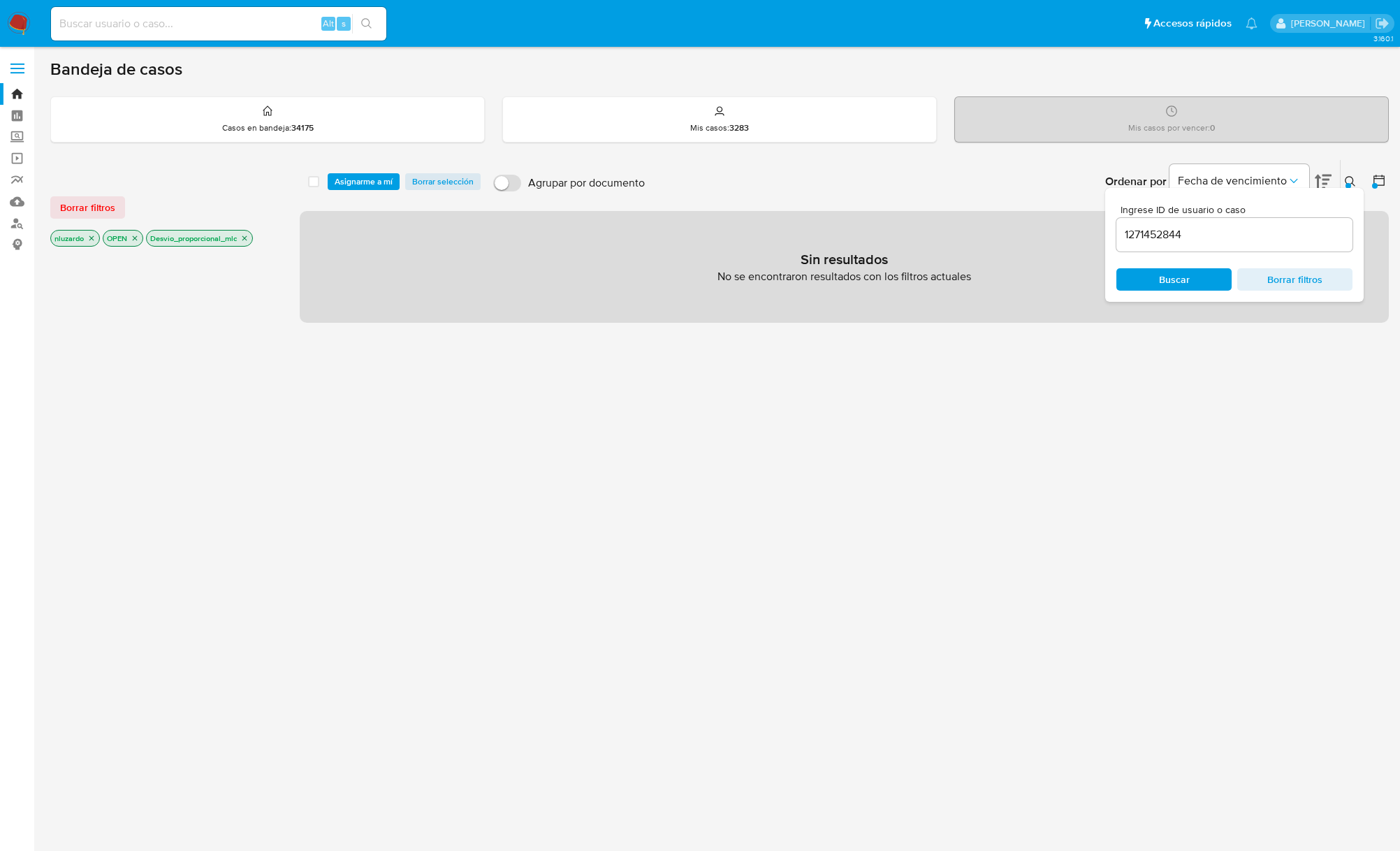
click at [246, 240] on icon "close-filter" at bounding box center [244, 238] width 4 height 4
click at [1256, 236] on input "1271452844" at bounding box center [1234, 234] width 236 height 18
click at [1182, 284] on span "Buscar" at bounding box center [1174, 279] width 31 height 22
click at [18, 25] on img at bounding box center [19, 23] width 24 height 24
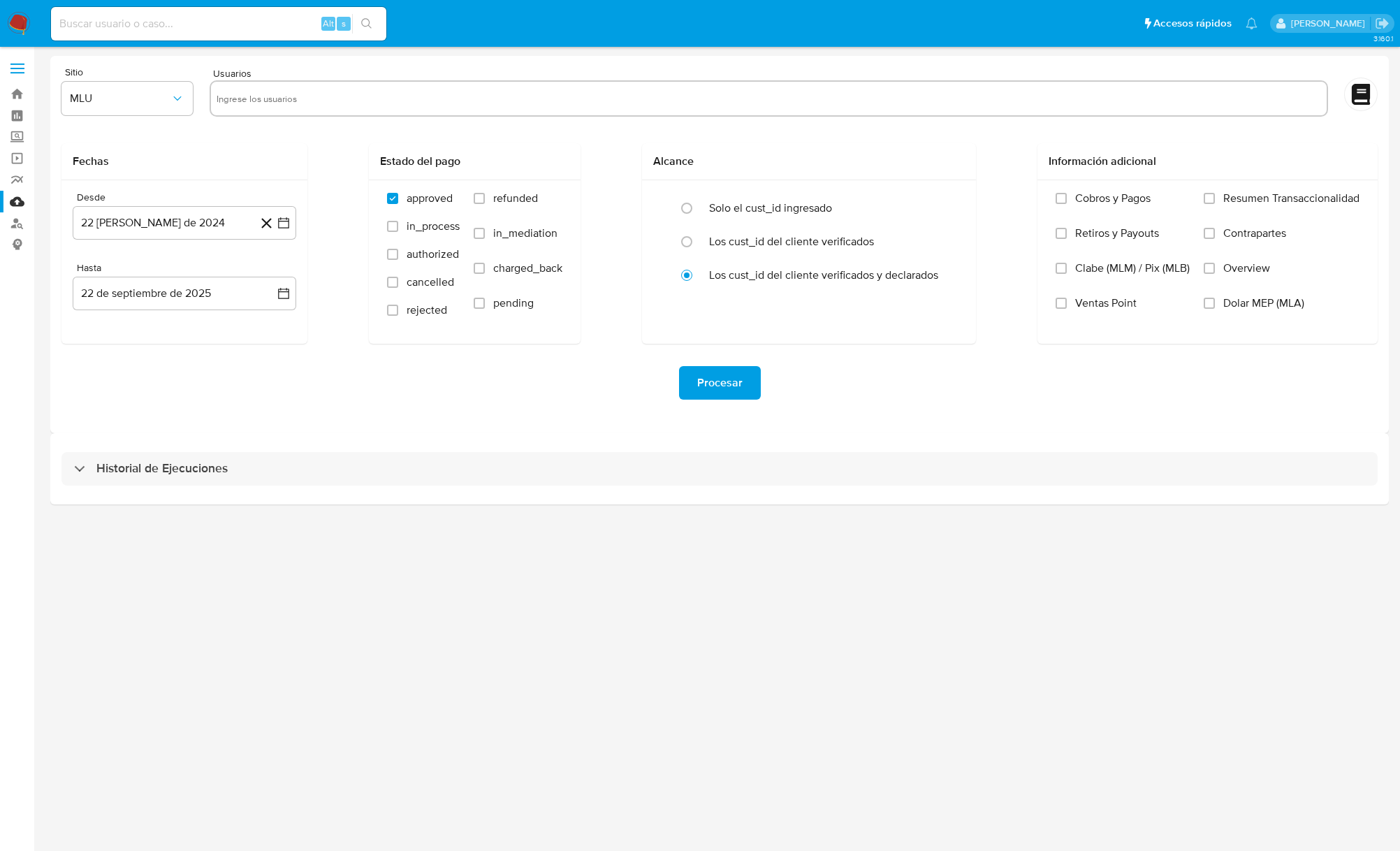
click at [238, 104] on input "text" at bounding box center [768, 98] width 1105 height 22
click at [157, 89] on button "MLU" at bounding box center [127, 99] width 132 height 34
click at [132, 336] on div "MLC" at bounding box center [122, 337] width 106 height 34
click at [270, 99] on input "text" at bounding box center [768, 98] width 1105 height 22
type input "09/09/25"
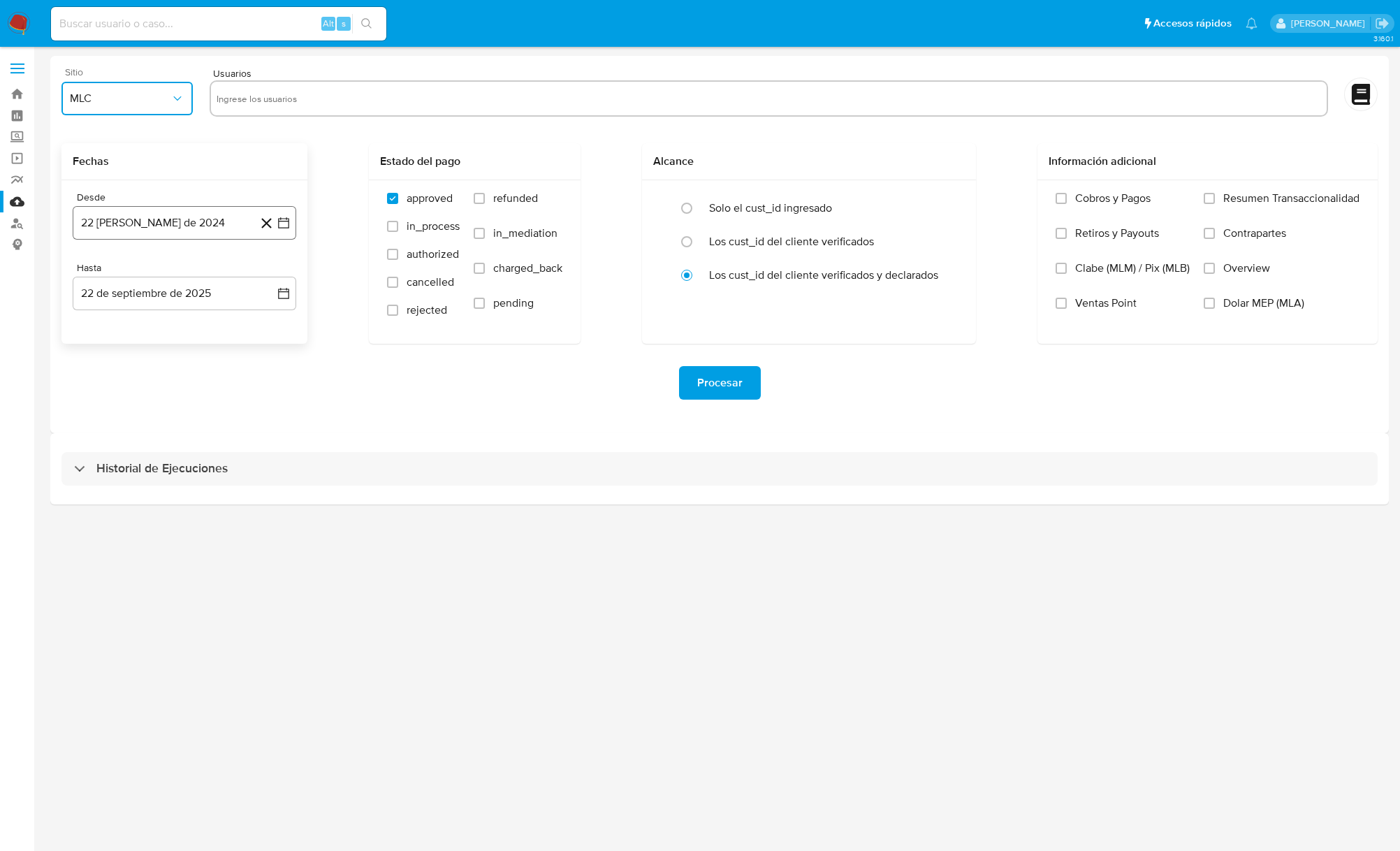
click at [187, 218] on button "22 de agosto de 2024" at bounding box center [184, 223] width 223 height 34
click at [274, 272] on icon "Mes siguiente" at bounding box center [271, 273] width 17 height 17
click at [132, 381] on button "10" at bounding box center [128, 381] width 22 height 22
click at [127, 303] on button "22 de septiembre de 2025" at bounding box center [184, 294] width 223 height 34
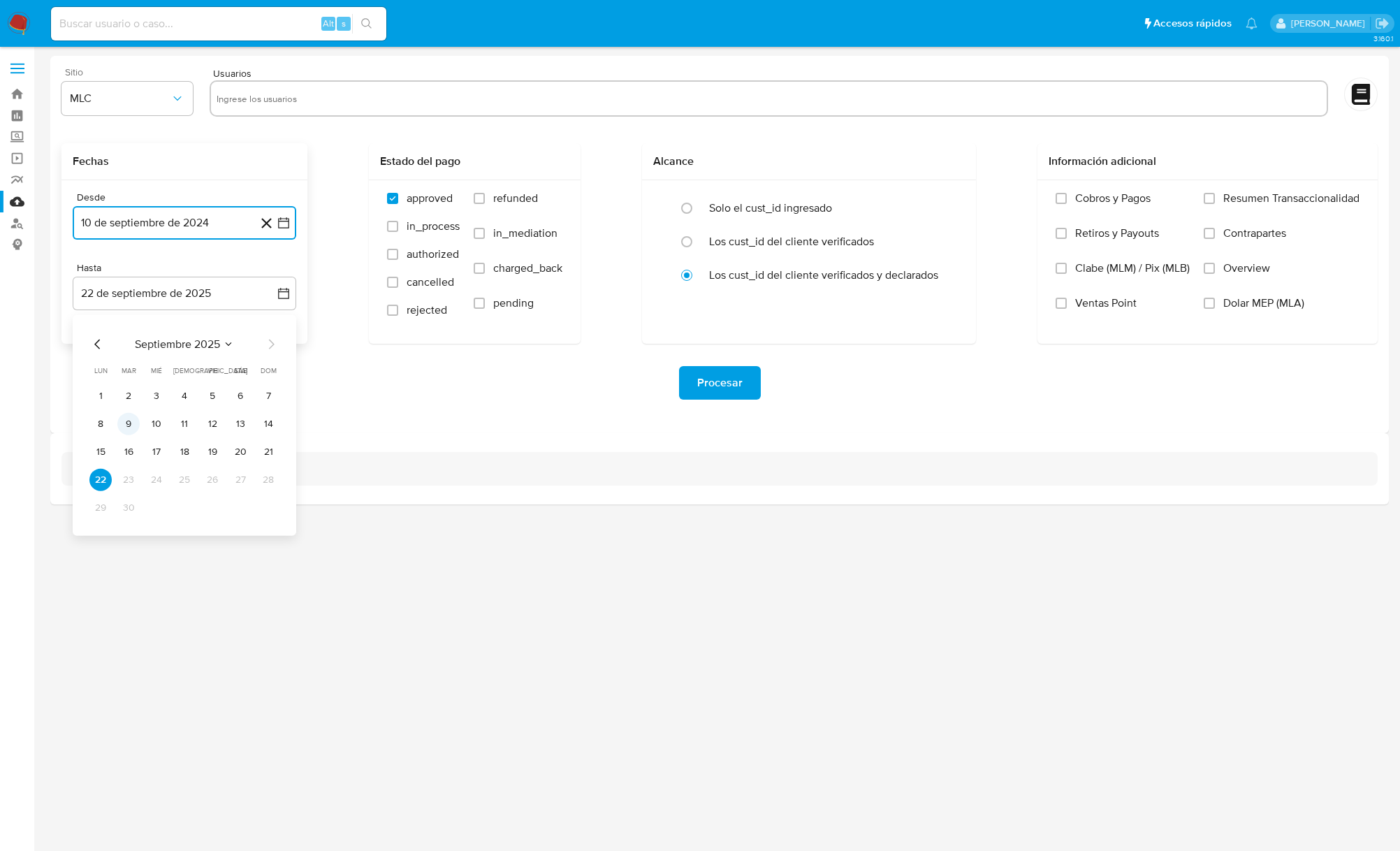
click at [128, 420] on button "9" at bounding box center [128, 424] width 22 height 22
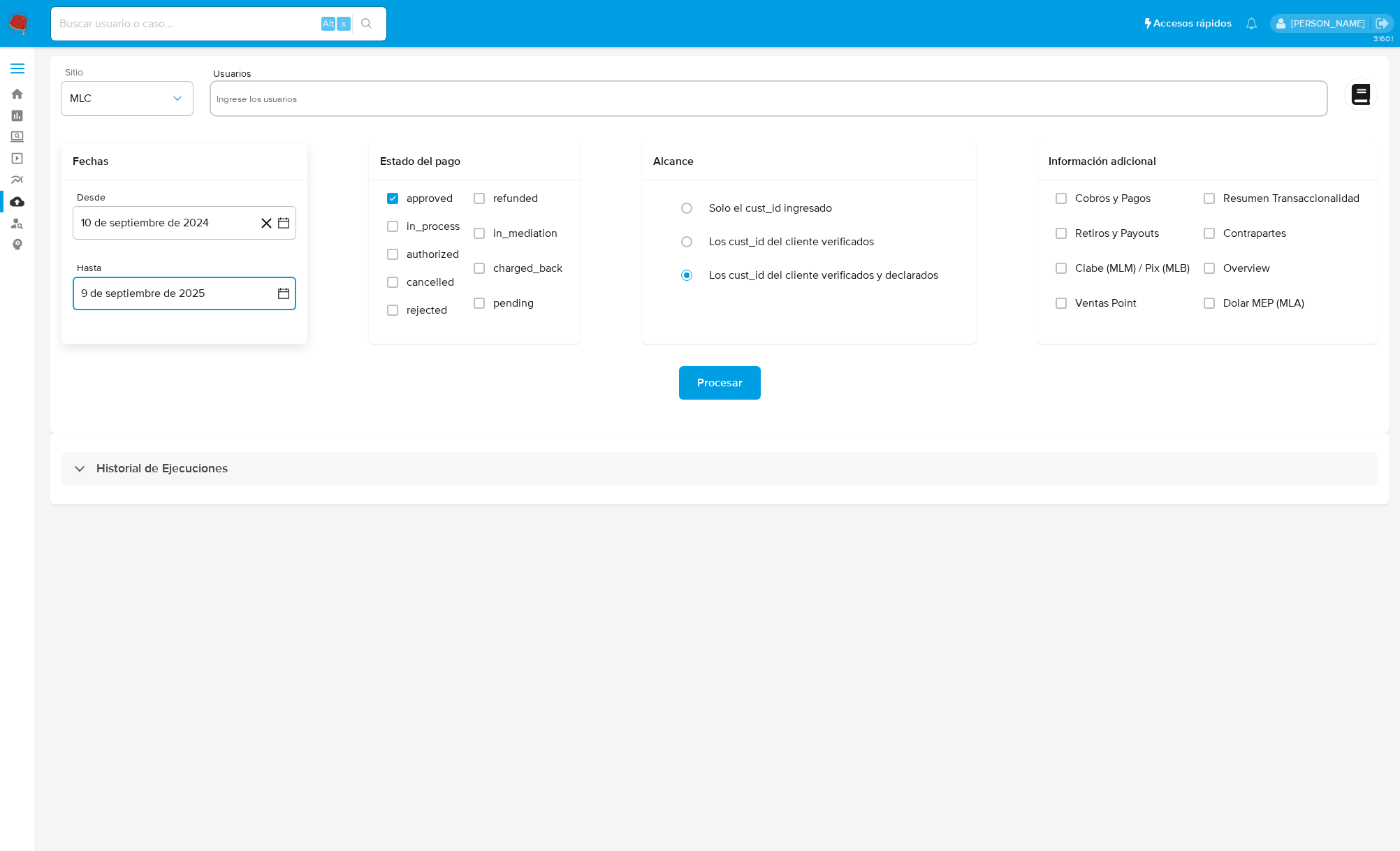
click at [232, 103] on input "text" at bounding box center [768, 98] width 1105 height 22
type input "1271452844, 2432791535, 93636719, 263227225, 498976690, 2238183742, 624224087, …"
click at [548, 395] on div "Procesar" at bounding box center [719, 383] width 1315 height 34
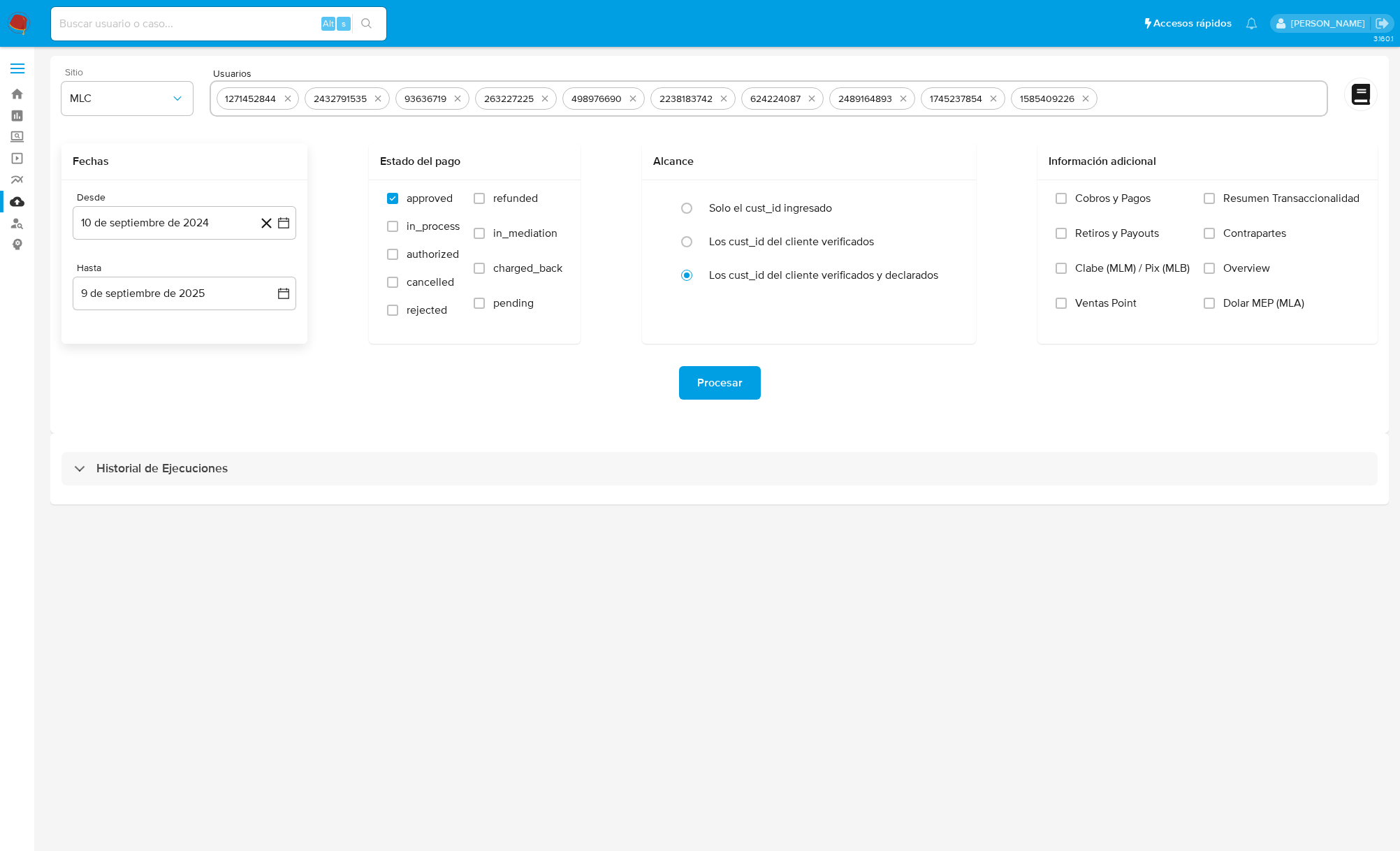
click at [736, 394] on span "Procesar" at bounding box center [719, 383] width 45 height 31
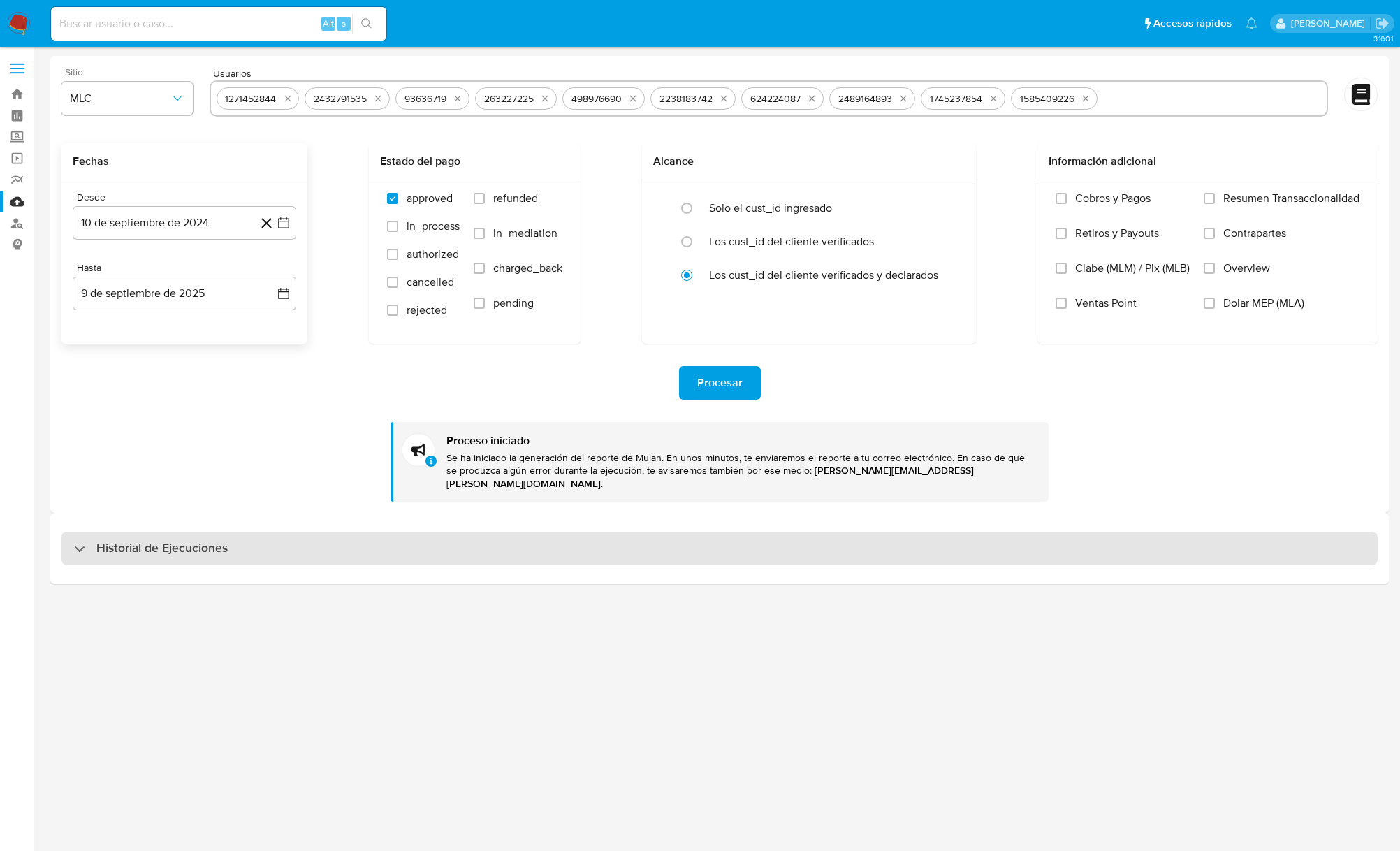
click at [691, 531] on div "Historial de Ejecuciones" at bounding box center [719, 548] width 1315 height 34
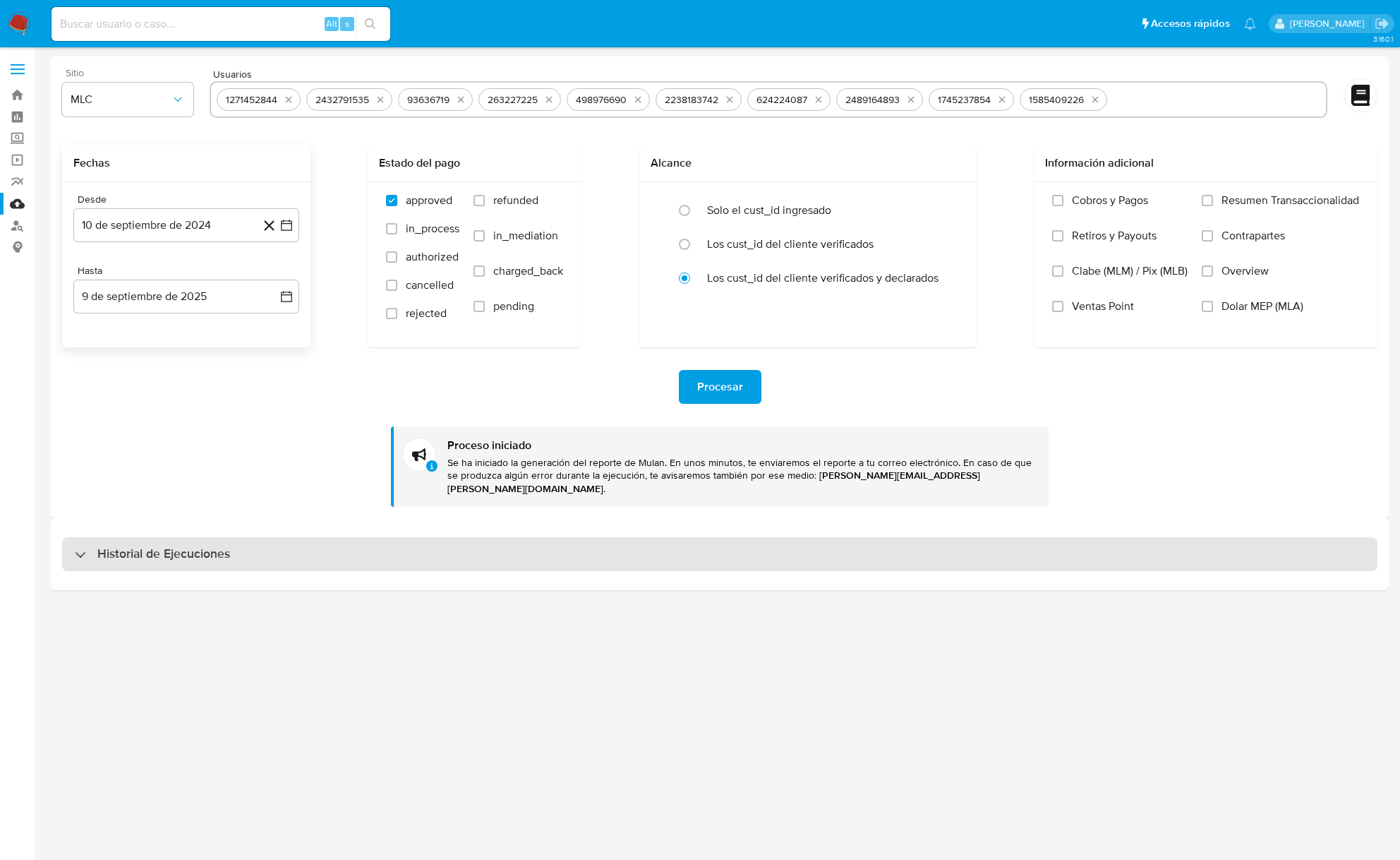
select select "10"
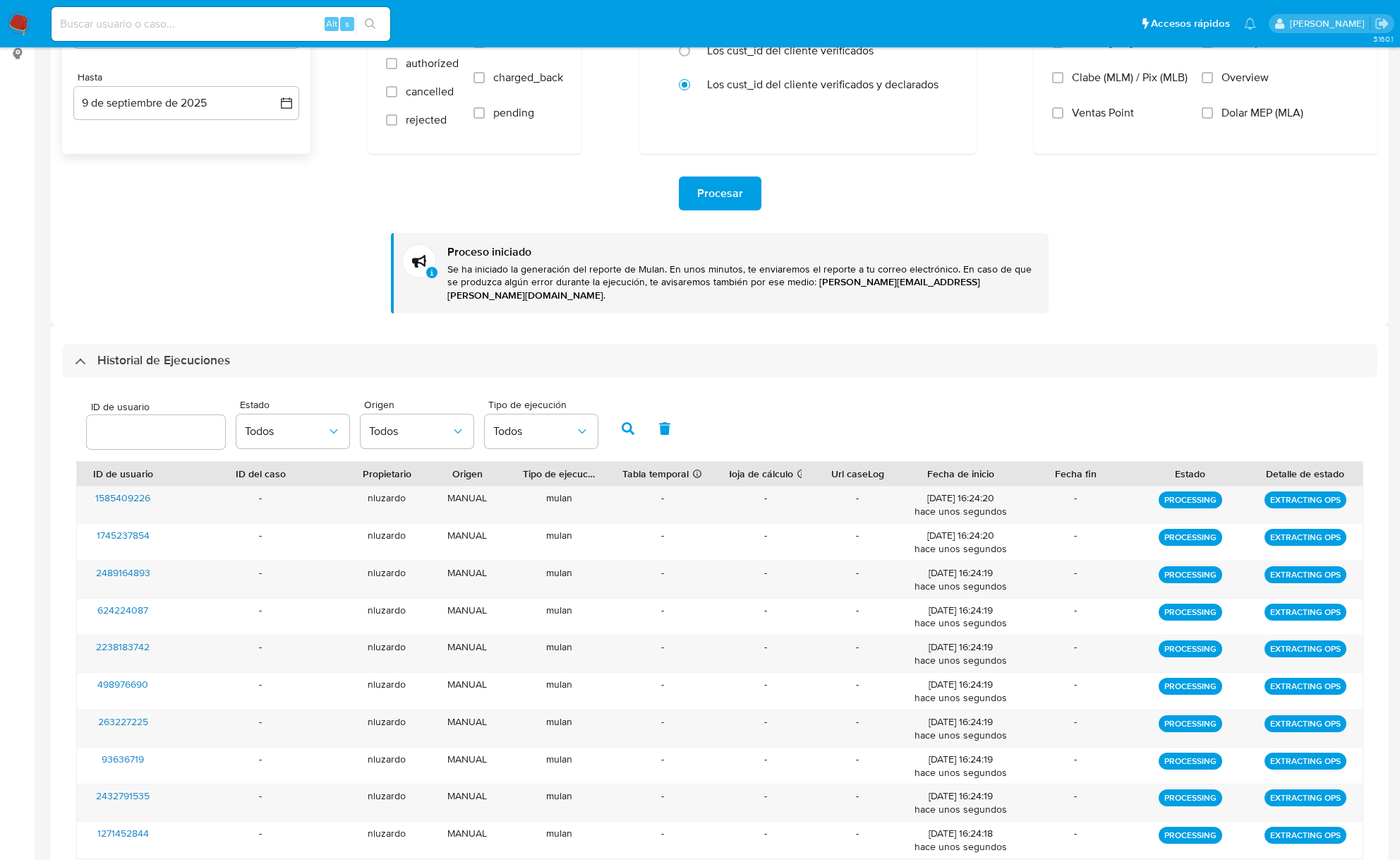
scroll to position [312, 0]
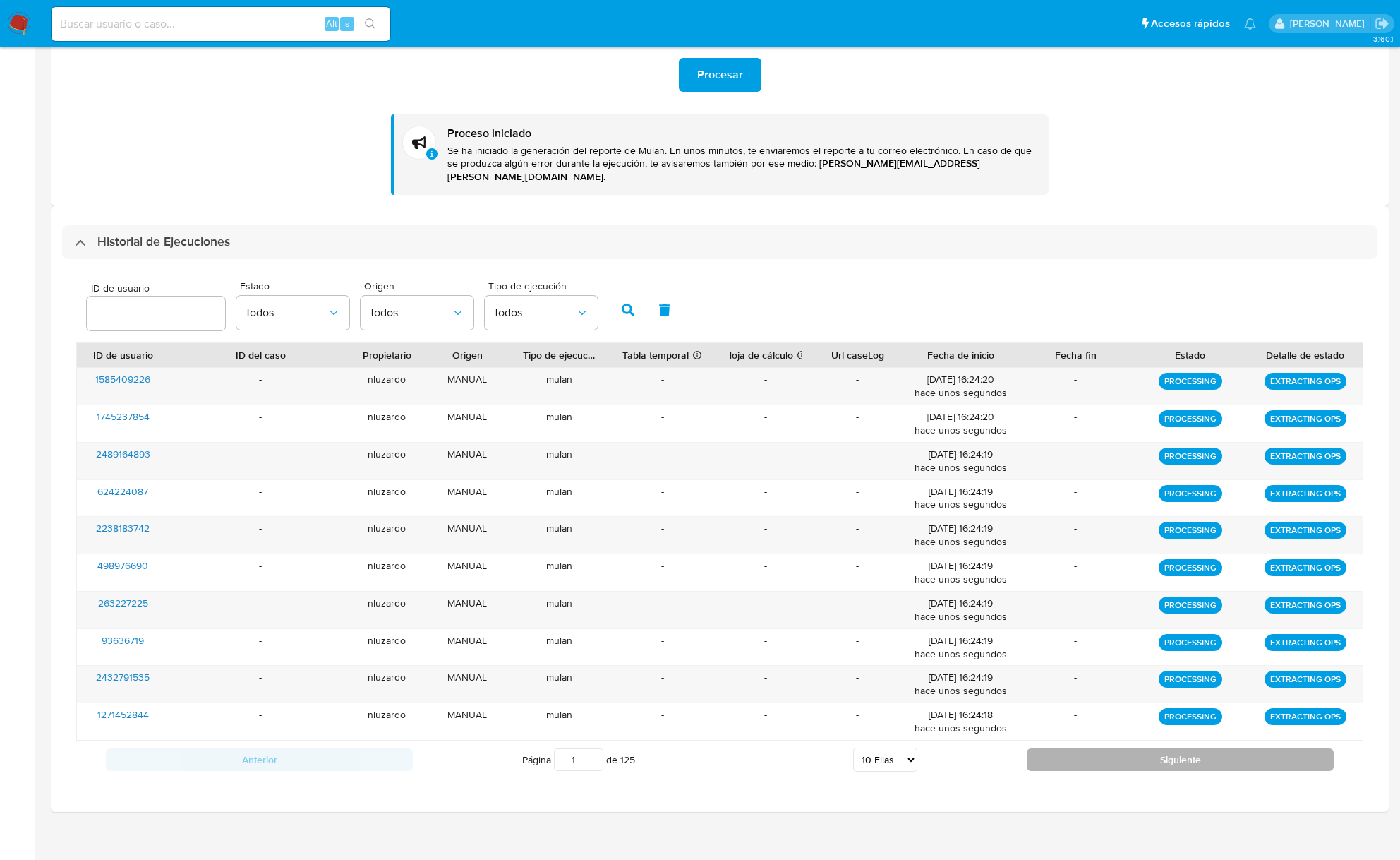
click at [1148, 748] on button "Siguiente" at bounding box center [1180, 759] width 307 height 22
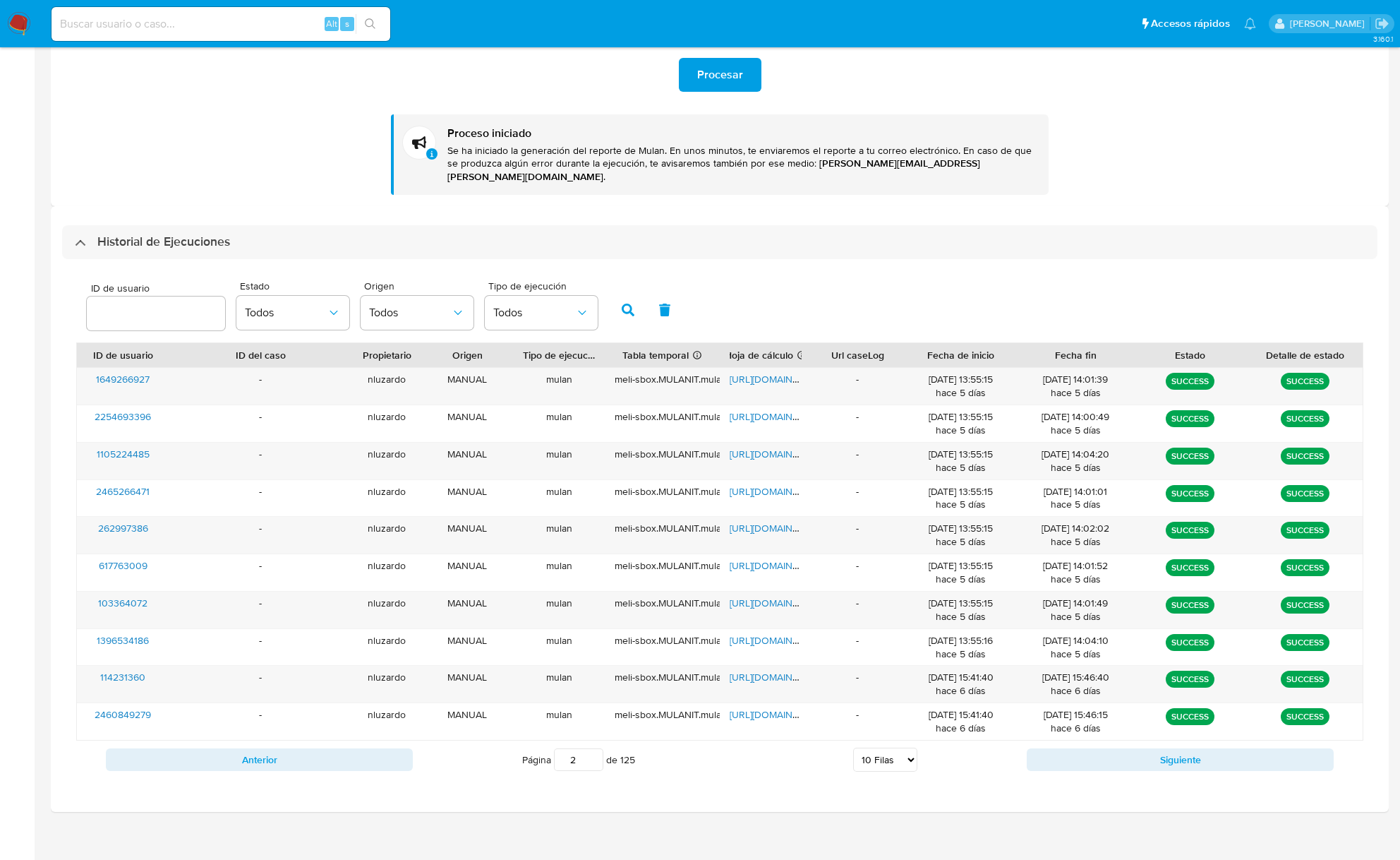
click at [359, 764] on div "Anterior Página 2 de 125 5 Filas 10 Filas 20 Filas 25 Filas 50 Filas 100 Filas …" at bounding box center [719, 759] width 1287 height 38
click at [359, 757] on button "Anterior" at bounding box center [259, 759] width 307 height 22
type input "1"
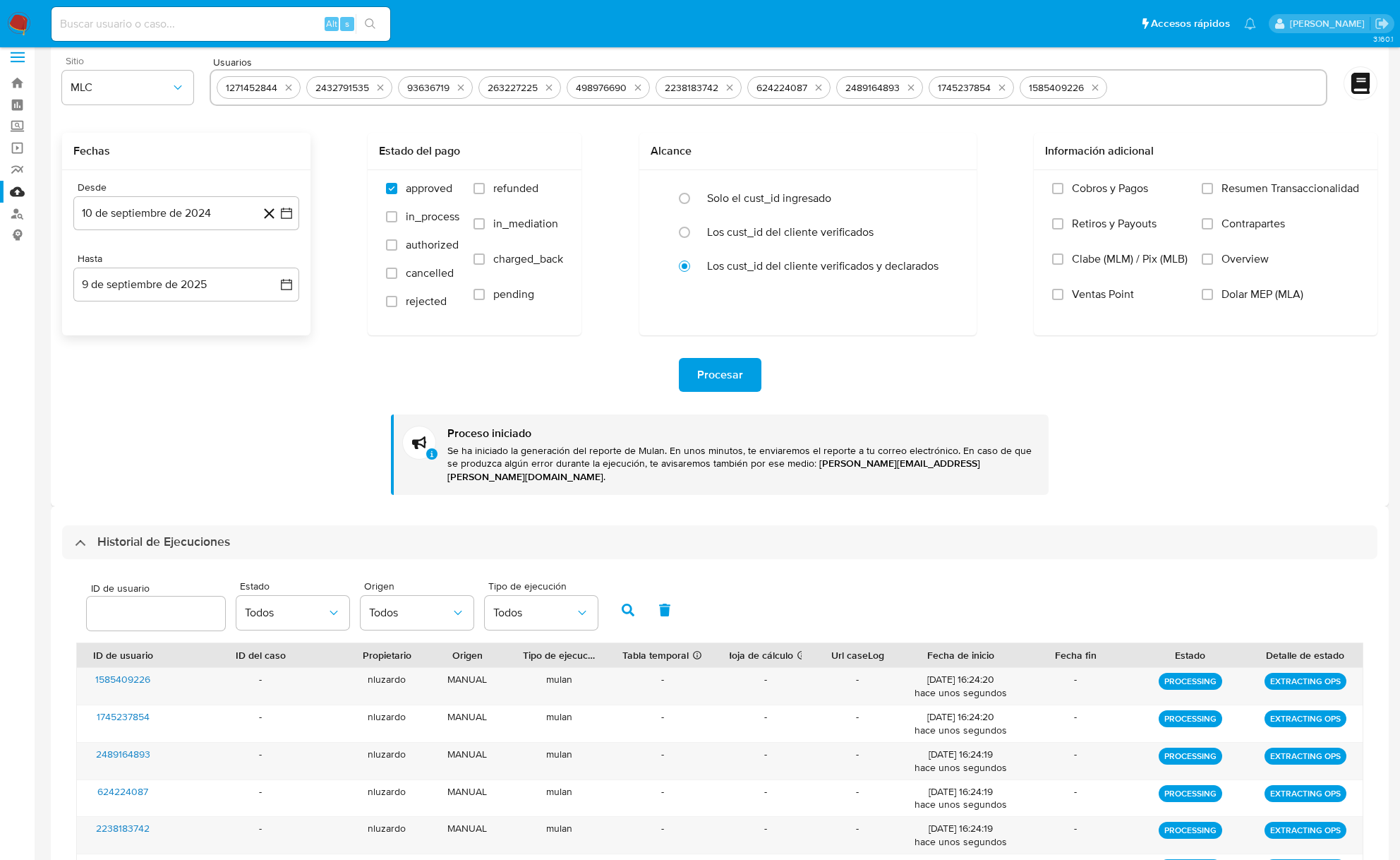
scroll to position [0, 0]
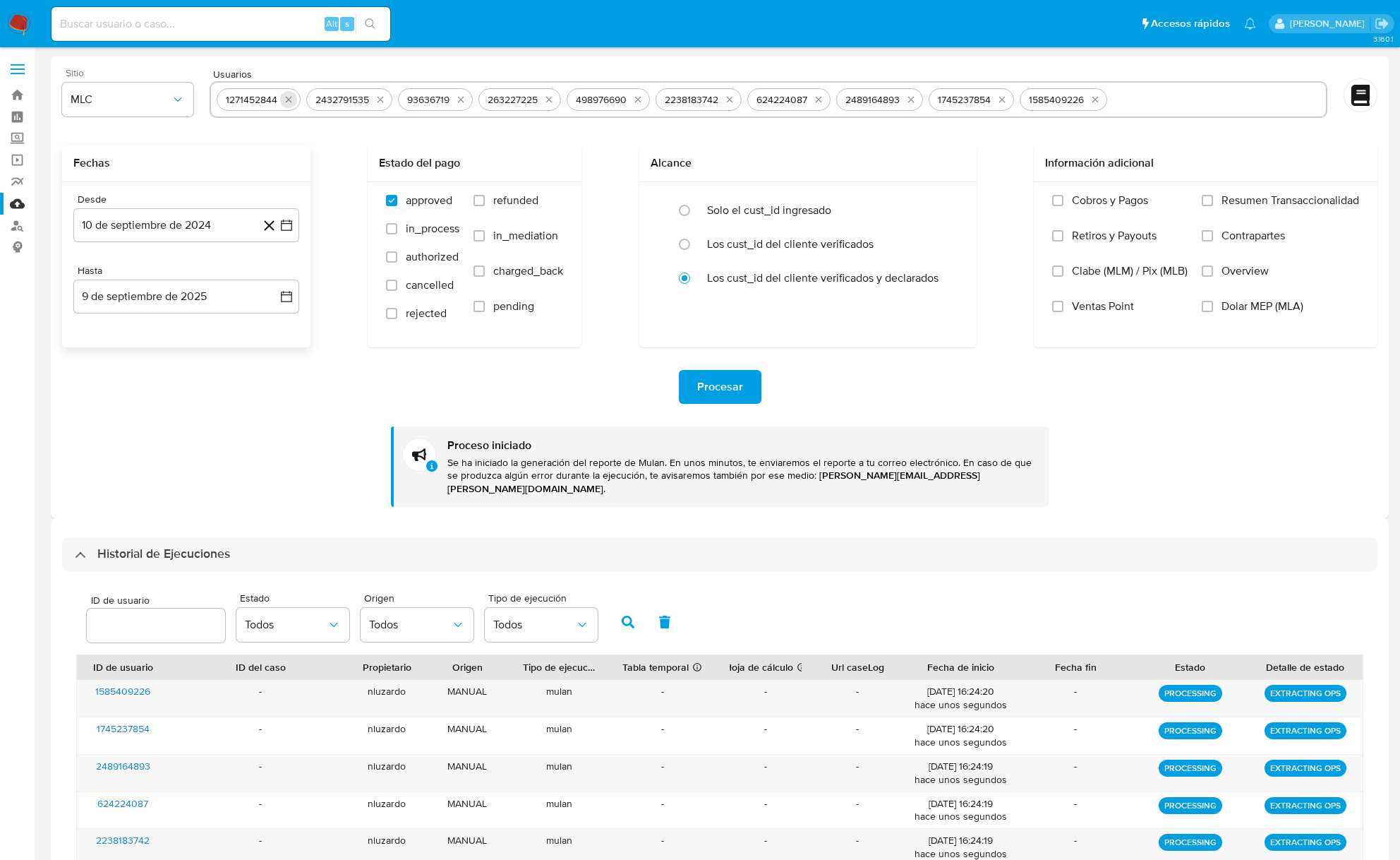
click at [283, 102] on icon "quitar 1271452844" at bounding box center [289, 99] width 12 height 12
click at [375, 102] on icon "quitar 2432791535" at bounding box center [380, 99] width 12 height 12
click at [283, 102] on icon "quitar 93636719" at bounding box center [279, 99] width 12 height 12
click at [283, 102] on icon "quitar 263227225" at bounding box center [287, 99] width 12 height 12
click at [370, 102] on icon "quitar 498976690" at bounding box center [376, 99] width 12 height 12
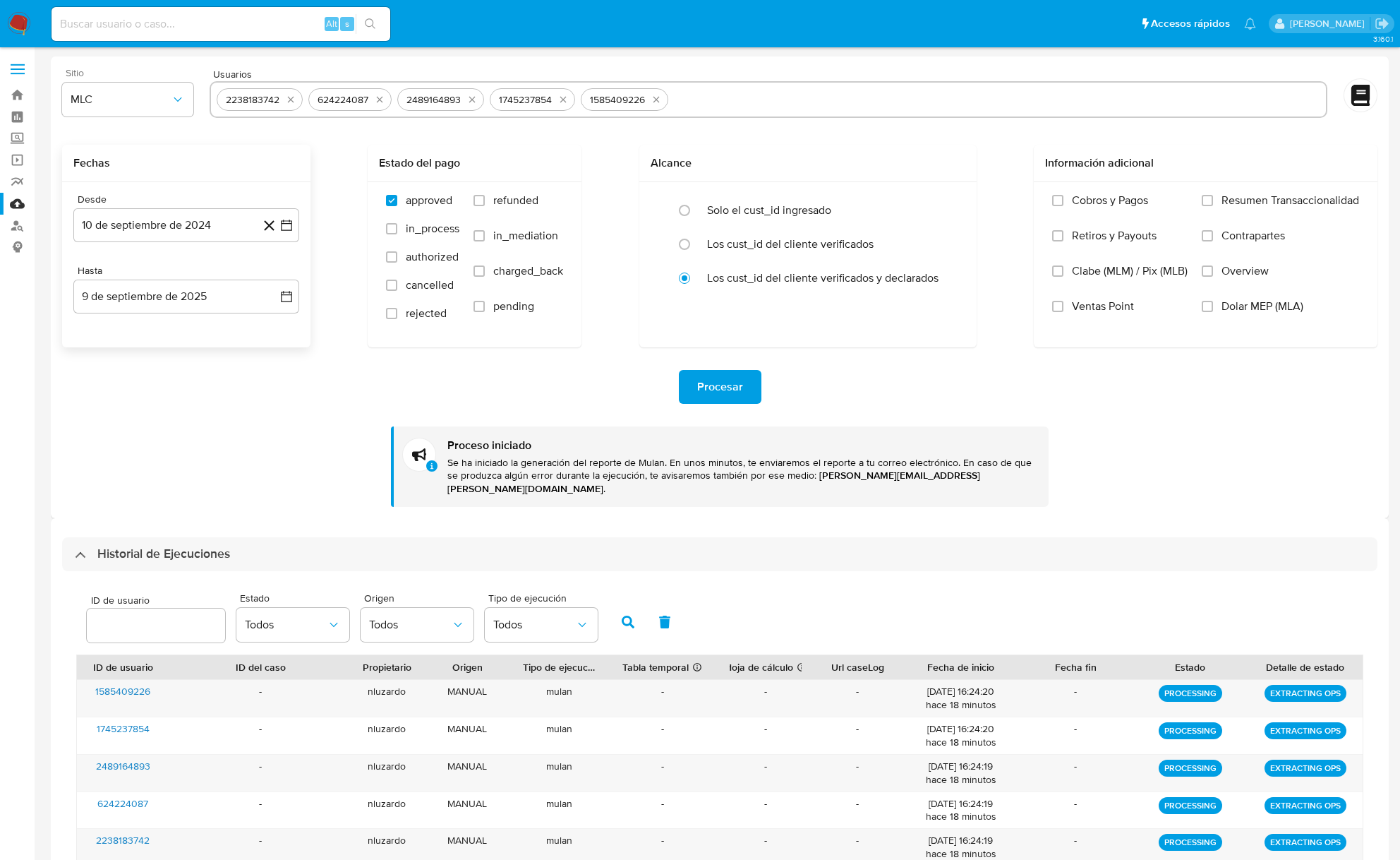
click at [285, 102] on icon "quitar 2238183742" at bounding box center [290, 99] width 12 height 12
click at [374, 102] on icon "quitar 624224087" at bounding box center [379, 99] width 12 height 12
click at [283, 102] on button "quitar 2489164893" at bounding box center [291, 99] width 17 height 17
click at [284, 102] on icon "quitar 1745237854" at bounding box center [290, 99] width 12 height 12
click at [375, 102] on button "quitar 1585409226" at bounding box center [383, 99] width 17 height 17
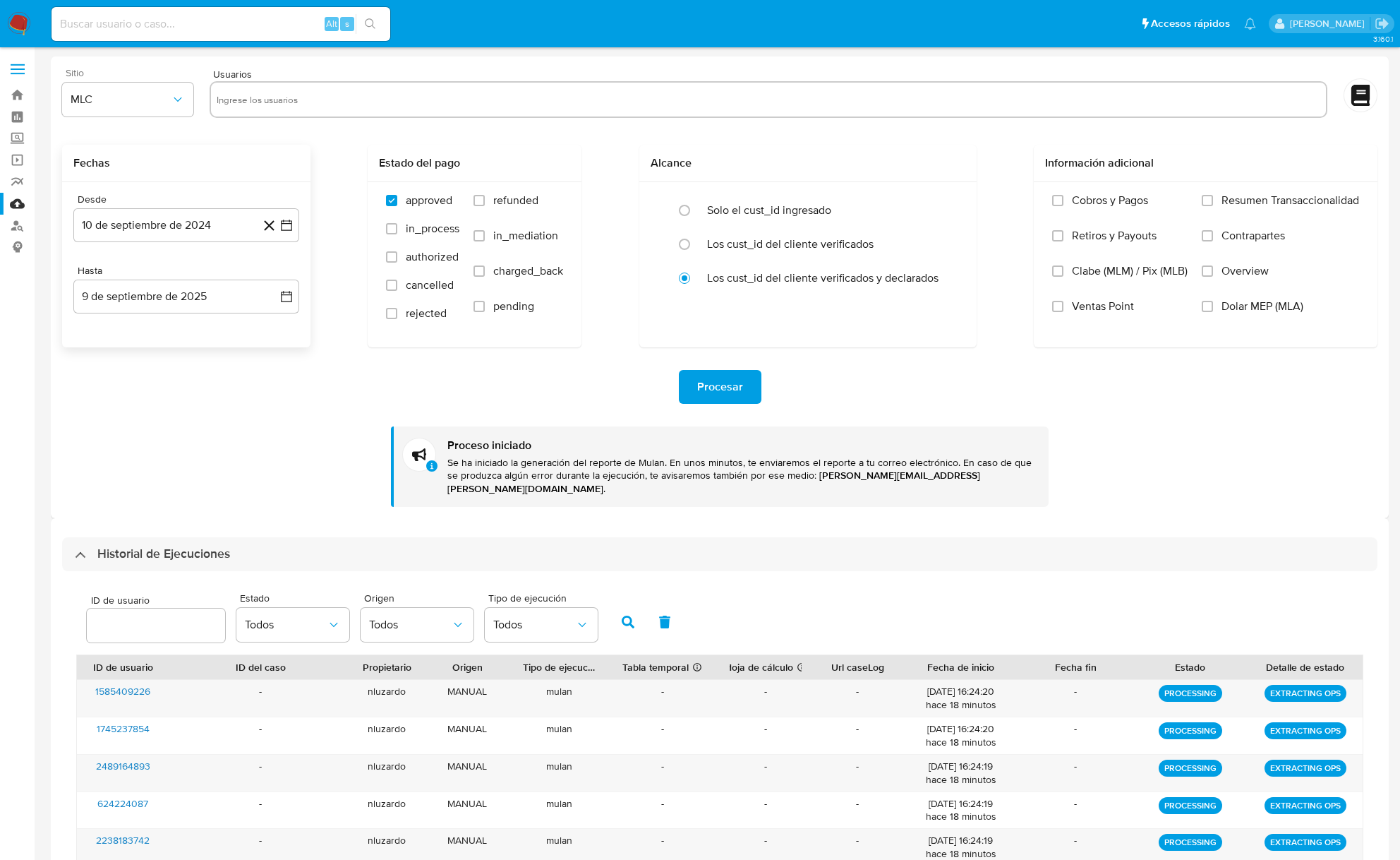
click at [283, 102] on input "text" at bounding box center [768, 99] width 1103 height 22
paste input "1271452844, 2432791535, 93636719, 324205939, 1699953112, 795491640, 1868064712,…"
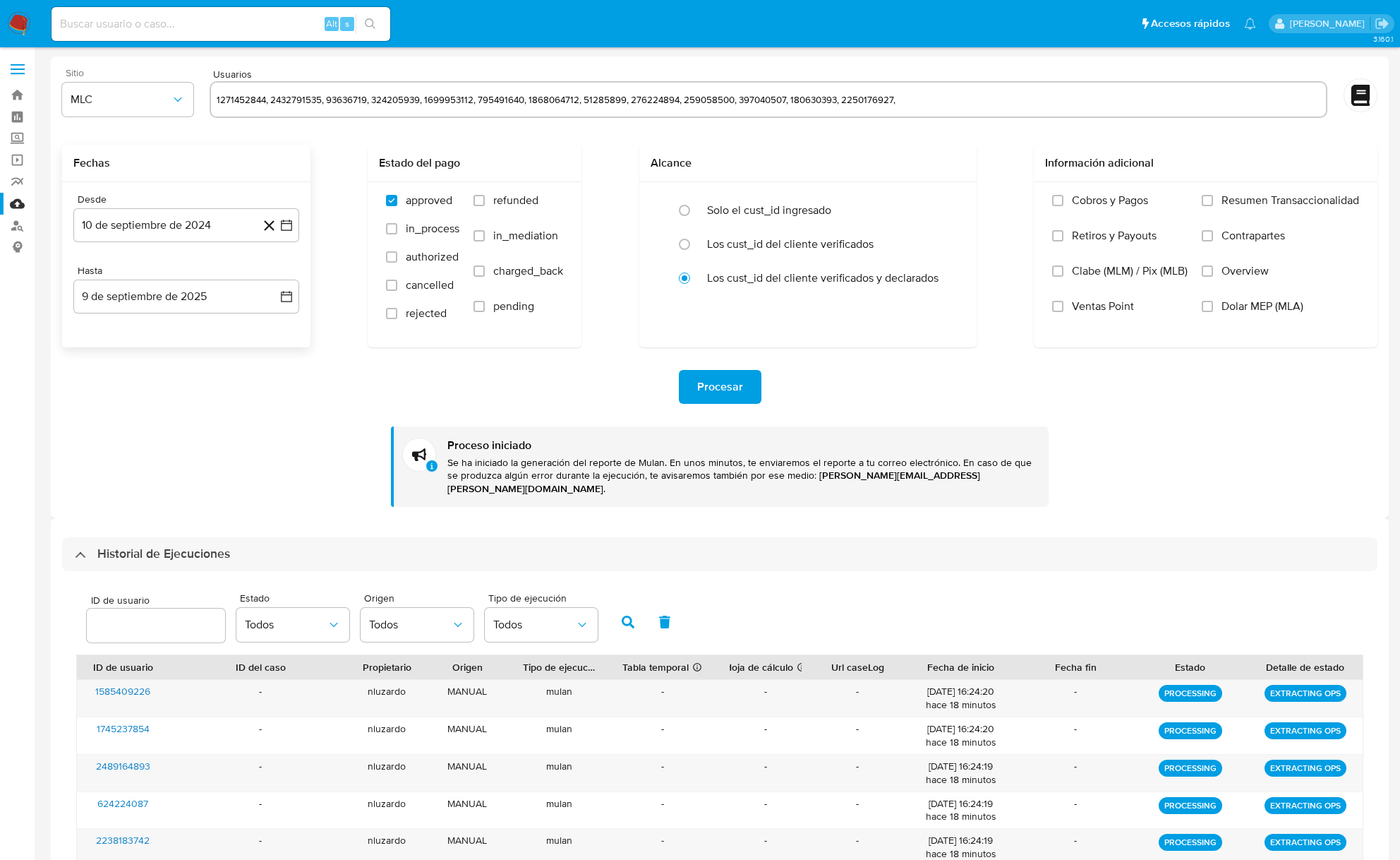
type input "1271452844, 2432791535, 93636719, 324205939, 1699953112, 795491640, 1868064712,…"
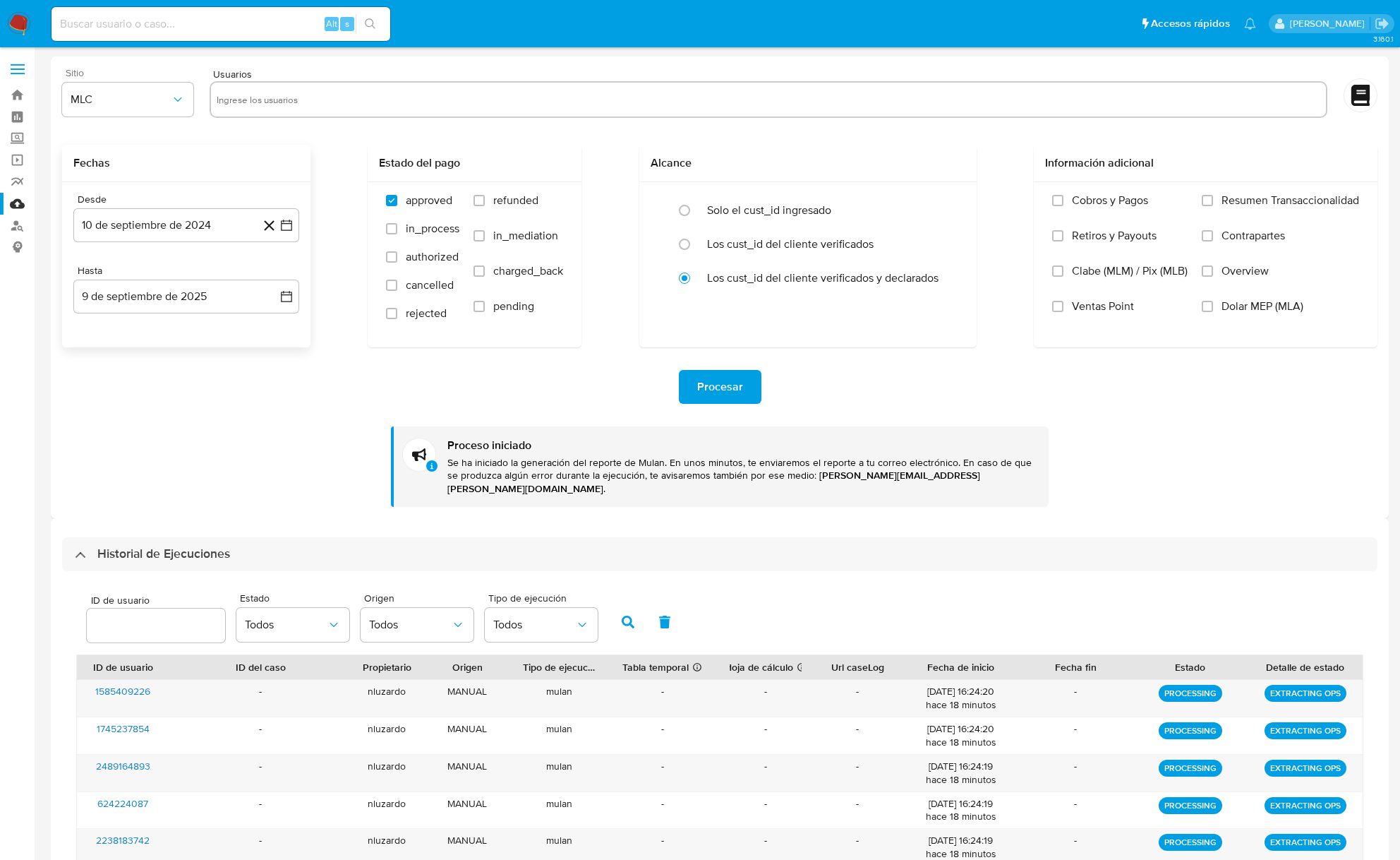
click at [236, 456] on div "Procesar Proceso iniciado Se ha iniciado la generación del reporte de Mulan. En…" at bounding box center [719, 426] width 1315 height 159
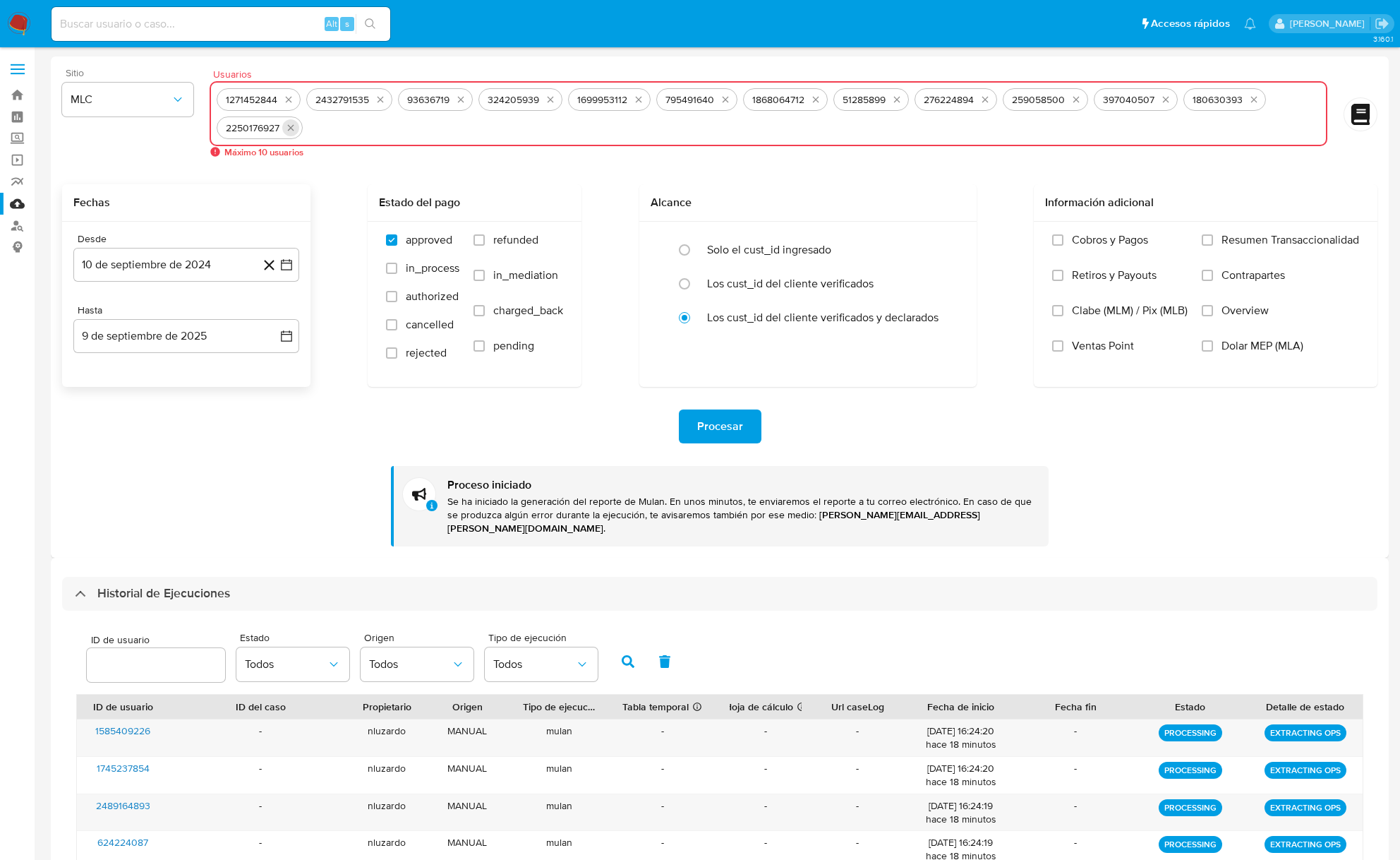
click at [290, 129] on icon "quitar 2250176927" at bounding box center [290, 128] width 12 height 12
click at [707, 425] on span "Procesar" at bounding box center [719, 426] width 46 height 31
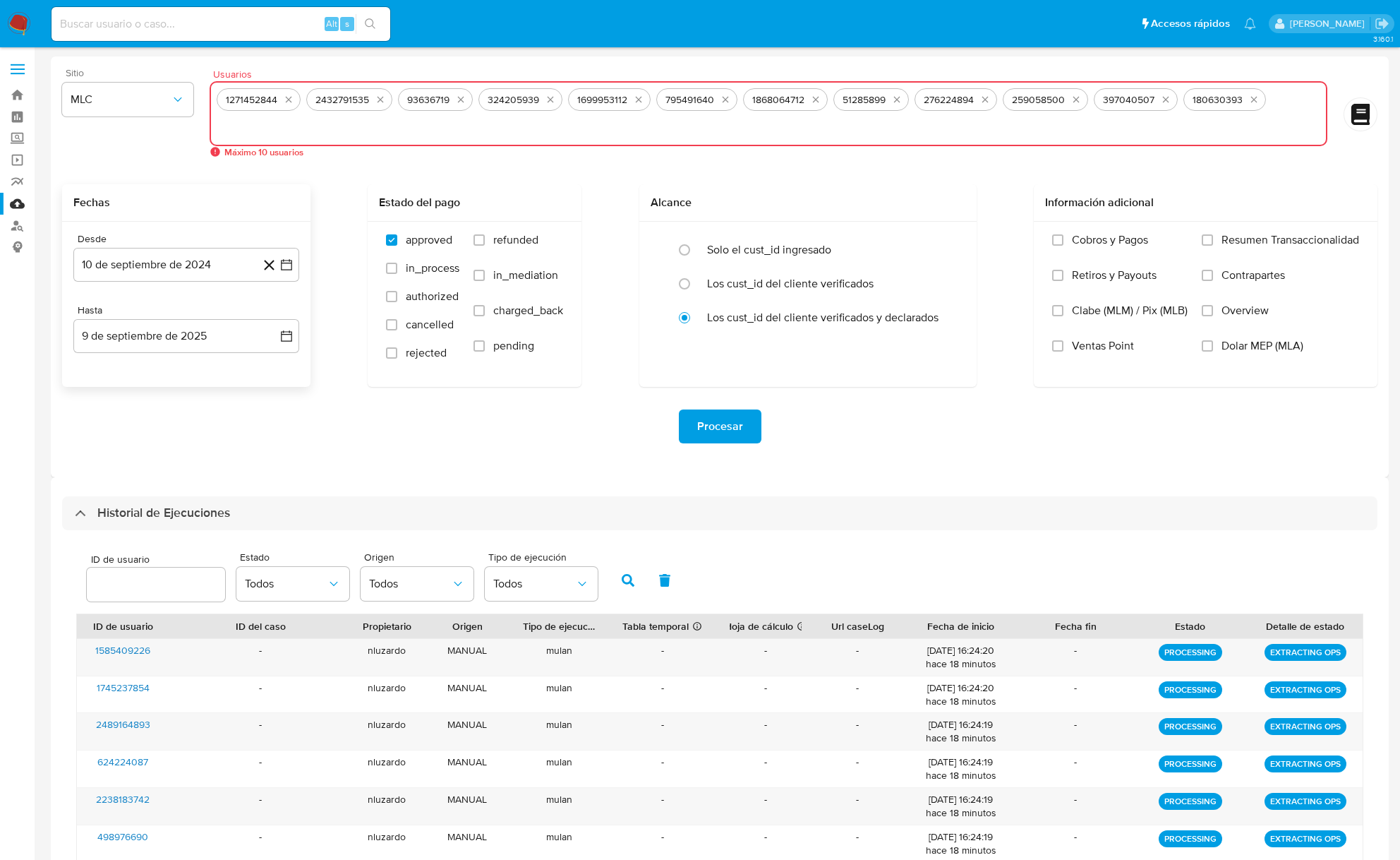
click at [306, 189] on div "Fechas" at bounding box center [186, 203] width 248 height 38
click at [1178, 105] on div "397040507" at bounding box center [1135, 99] width 84 height 22
click at [1174, 100] on button "quitar 397040507" at bounding box center [1165, 99] width 17 height 17
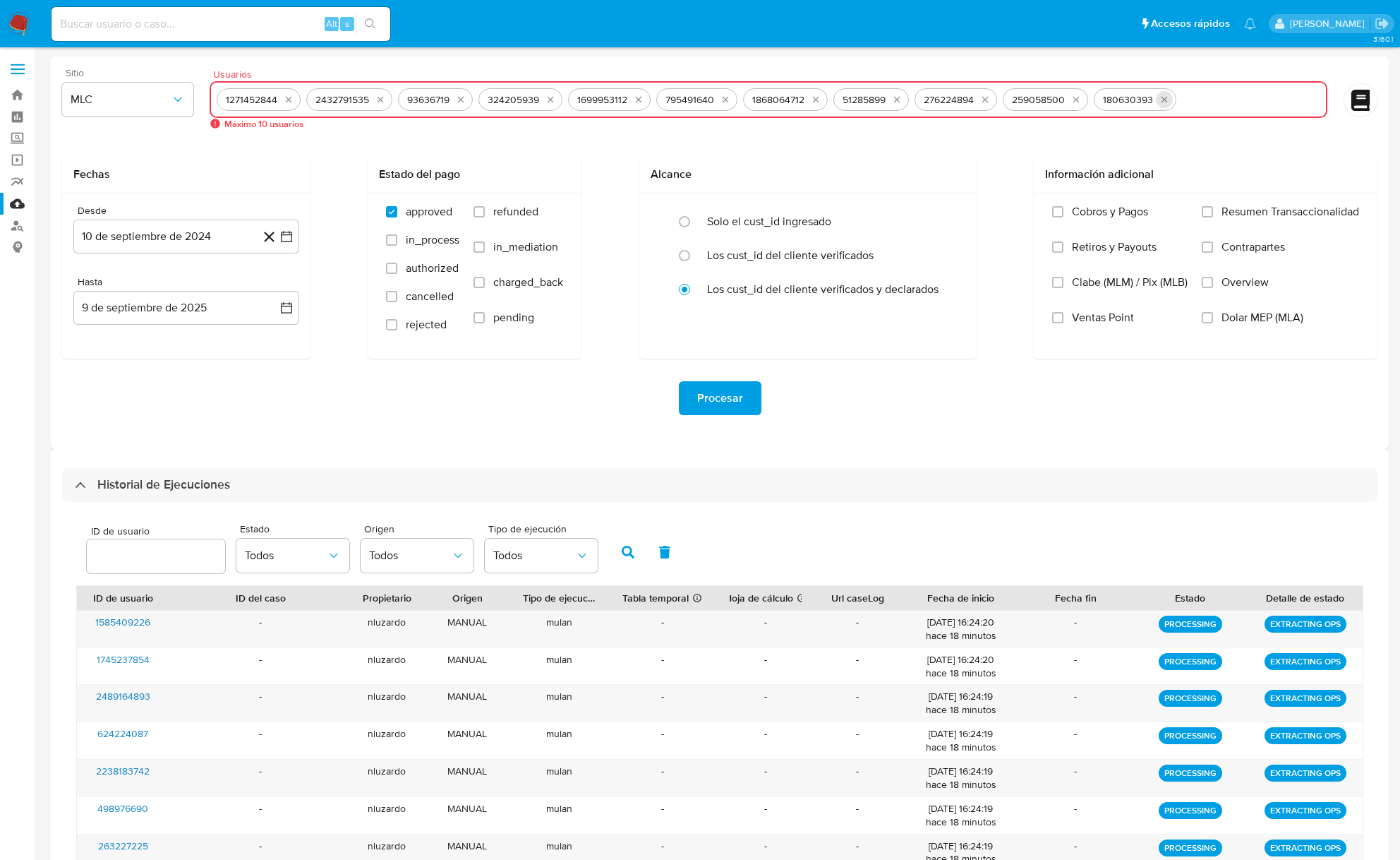
click at [1173, 100] on button "quitar 180630393" at bounding box center [1164, 99] width 17 height 17
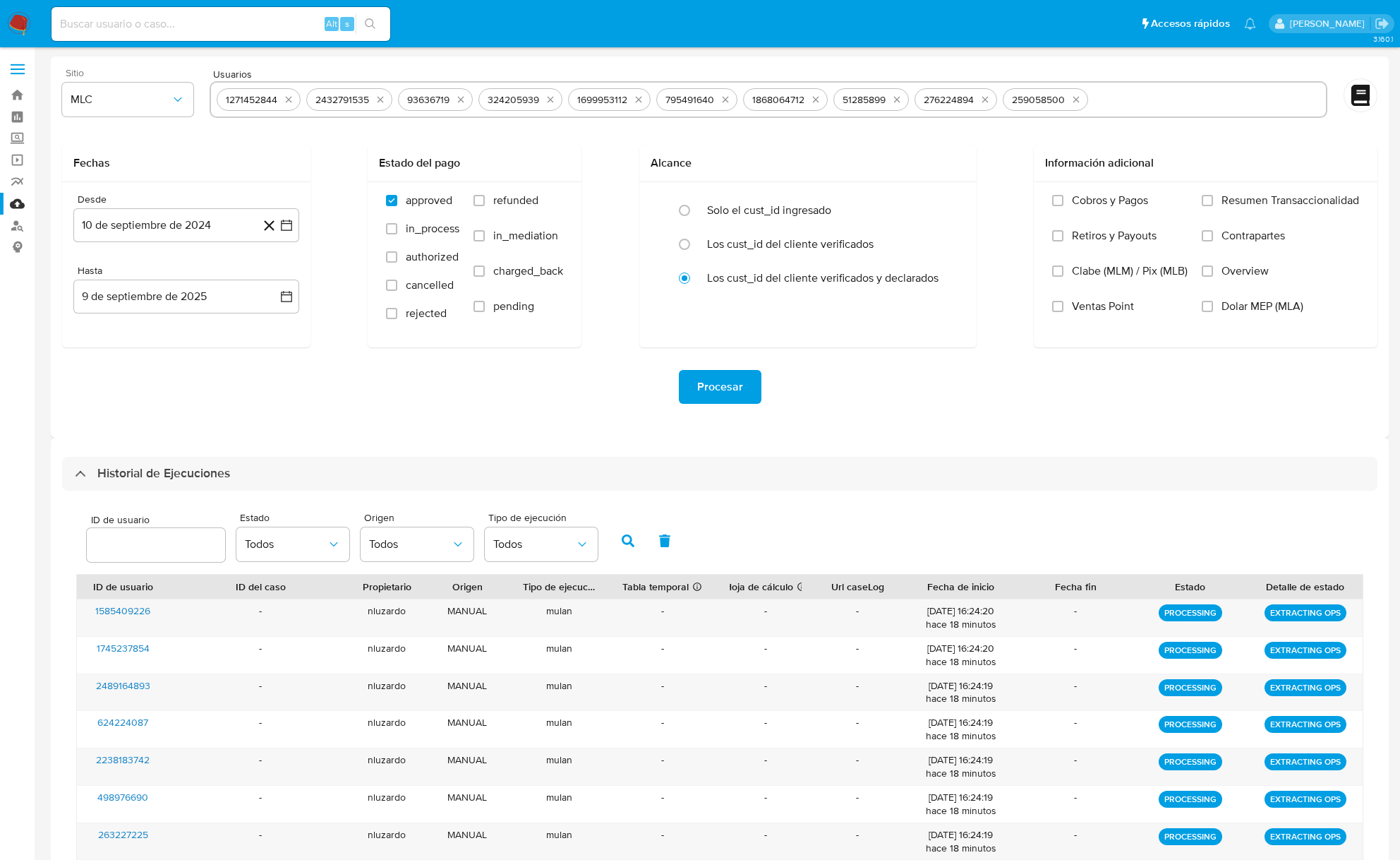
click at [689, 394] on button "Procesar" at bounding box center [720, 387] width 83 height 34
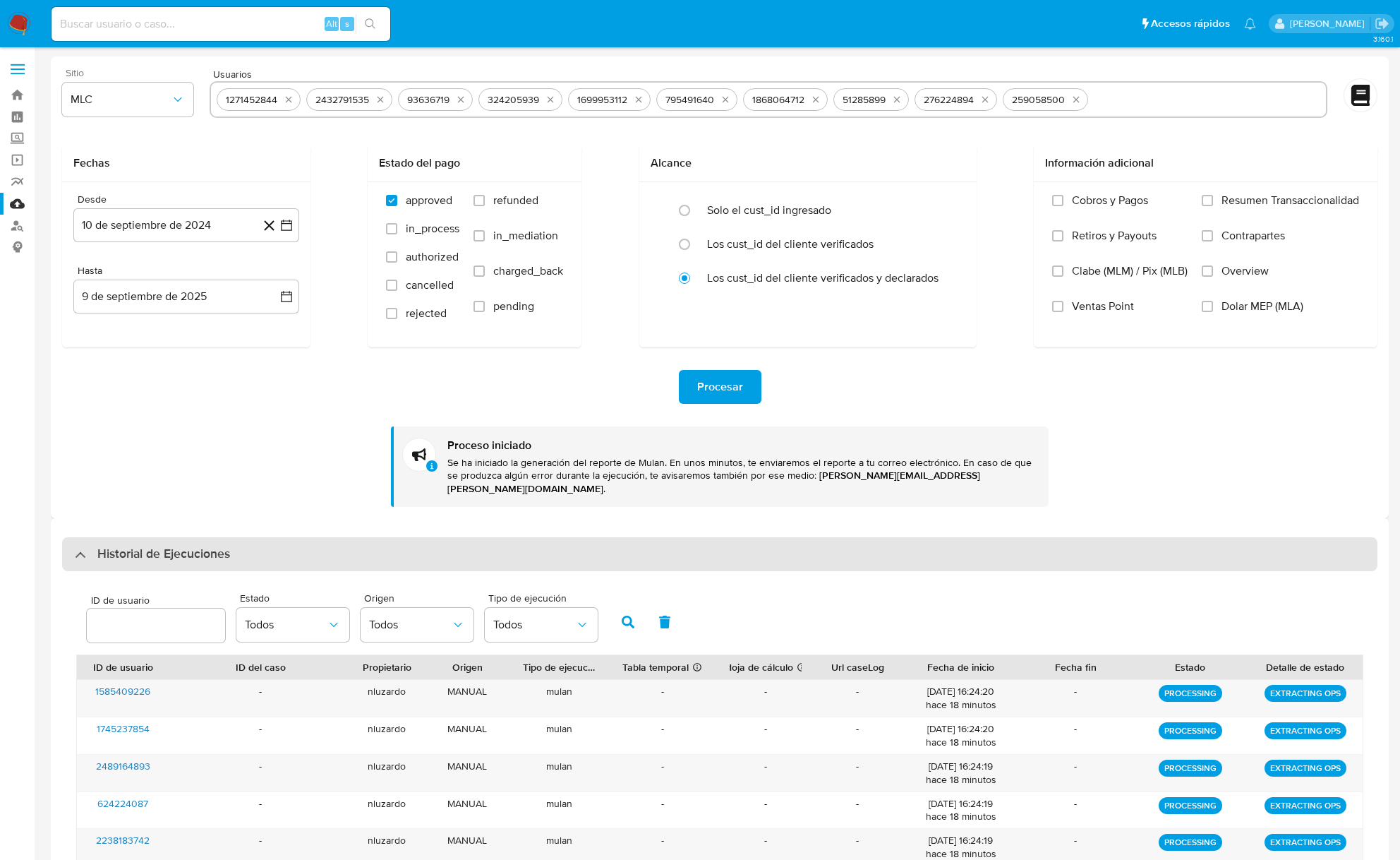
click at [261, 537] on div "Historial de Ejecuciones" at bounding box center [719, 554] width 1315 height 34
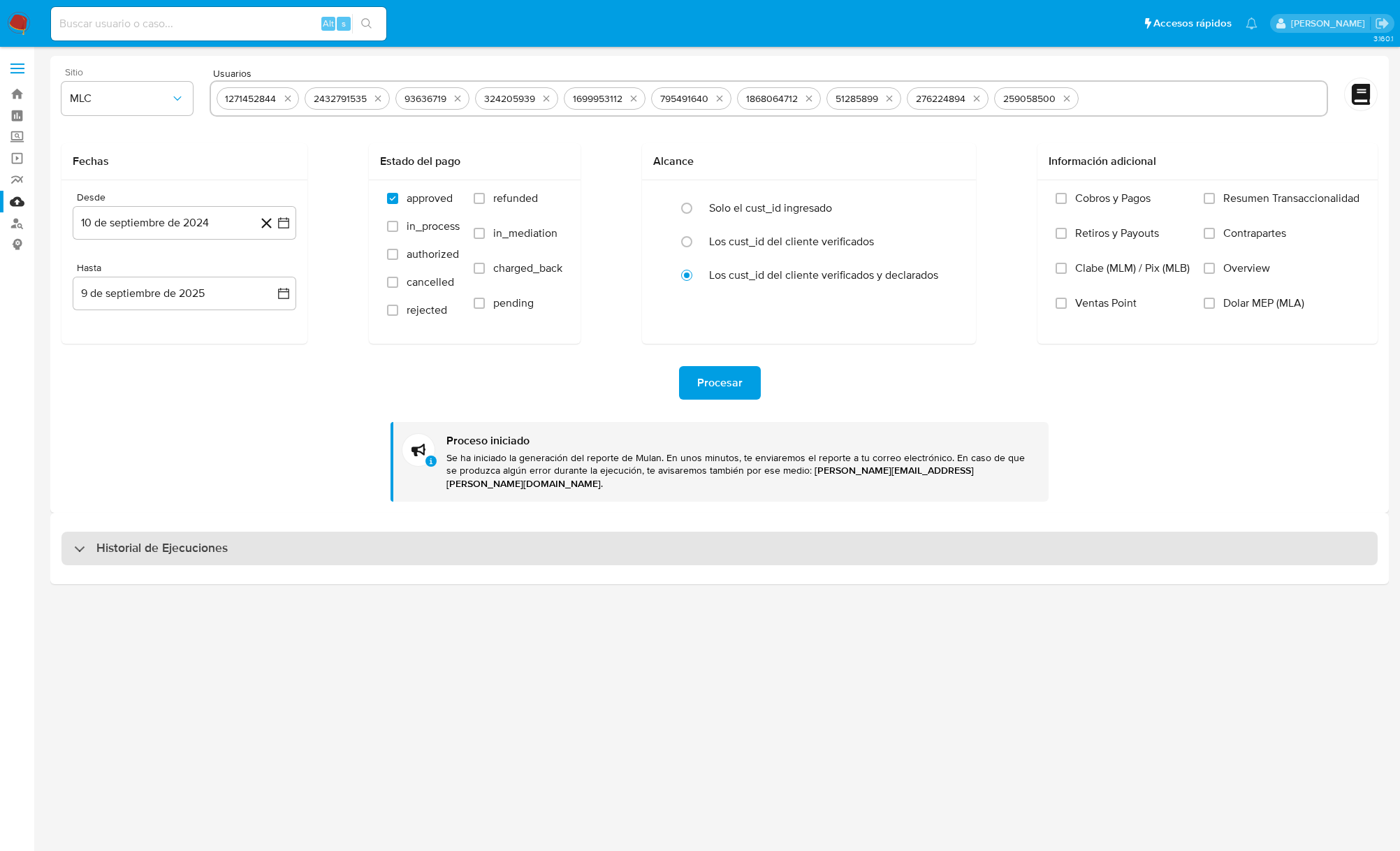
click at [261, 539] on div "Historial de Ejecuciones" at bounding box center [719, 548] width 1315 height 34
select select "10"
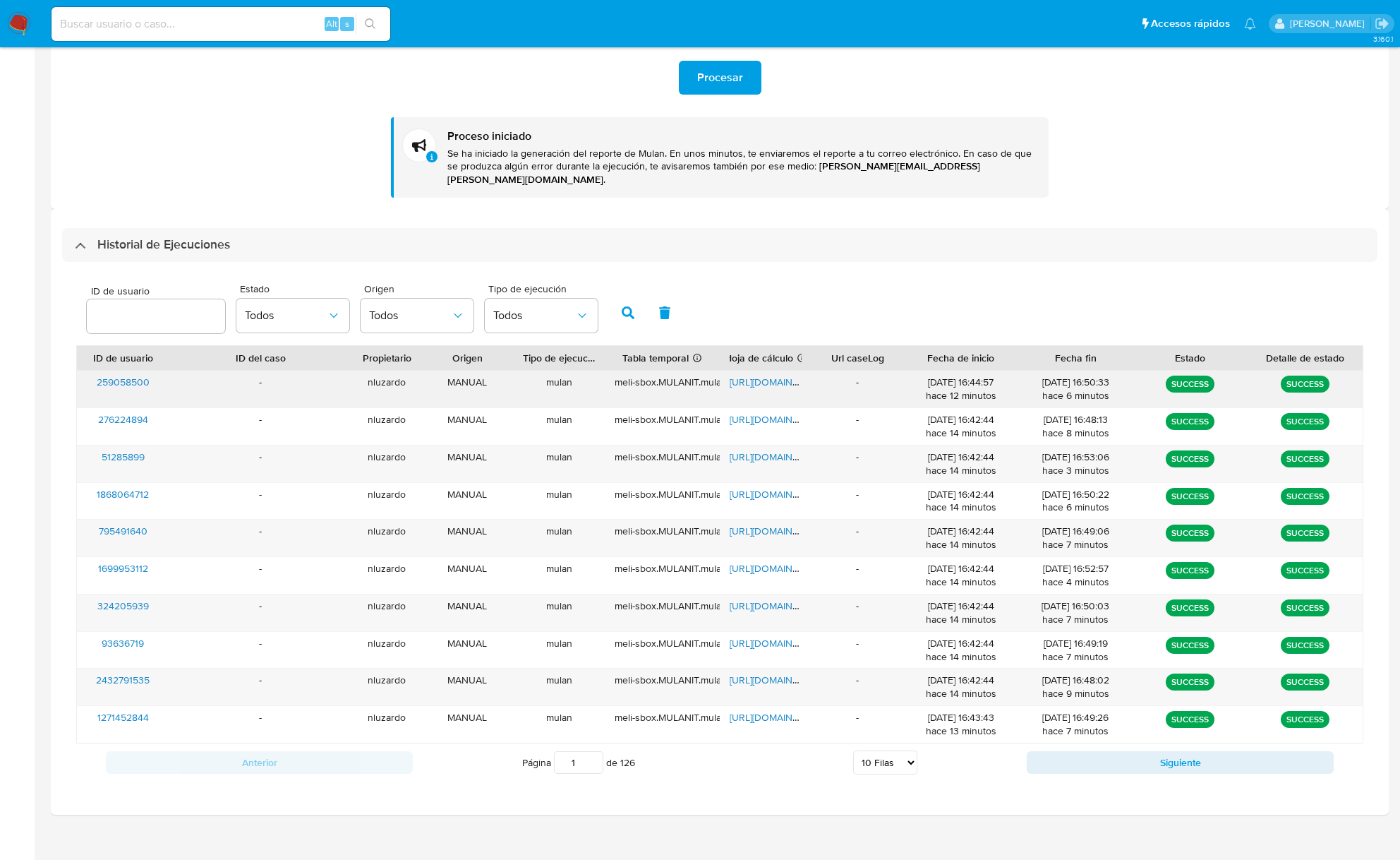
scroll to position [312, 0]
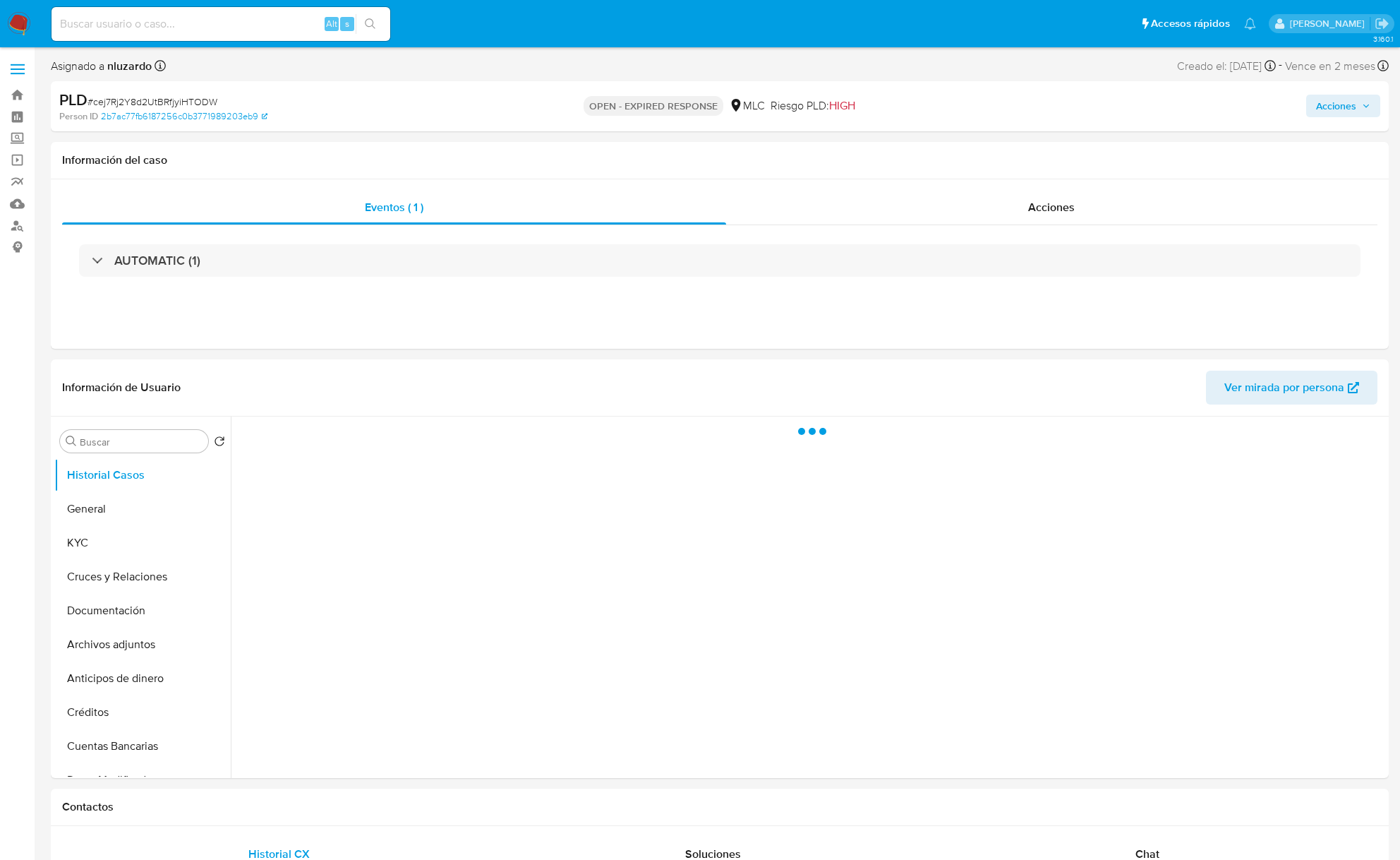
select select "10"
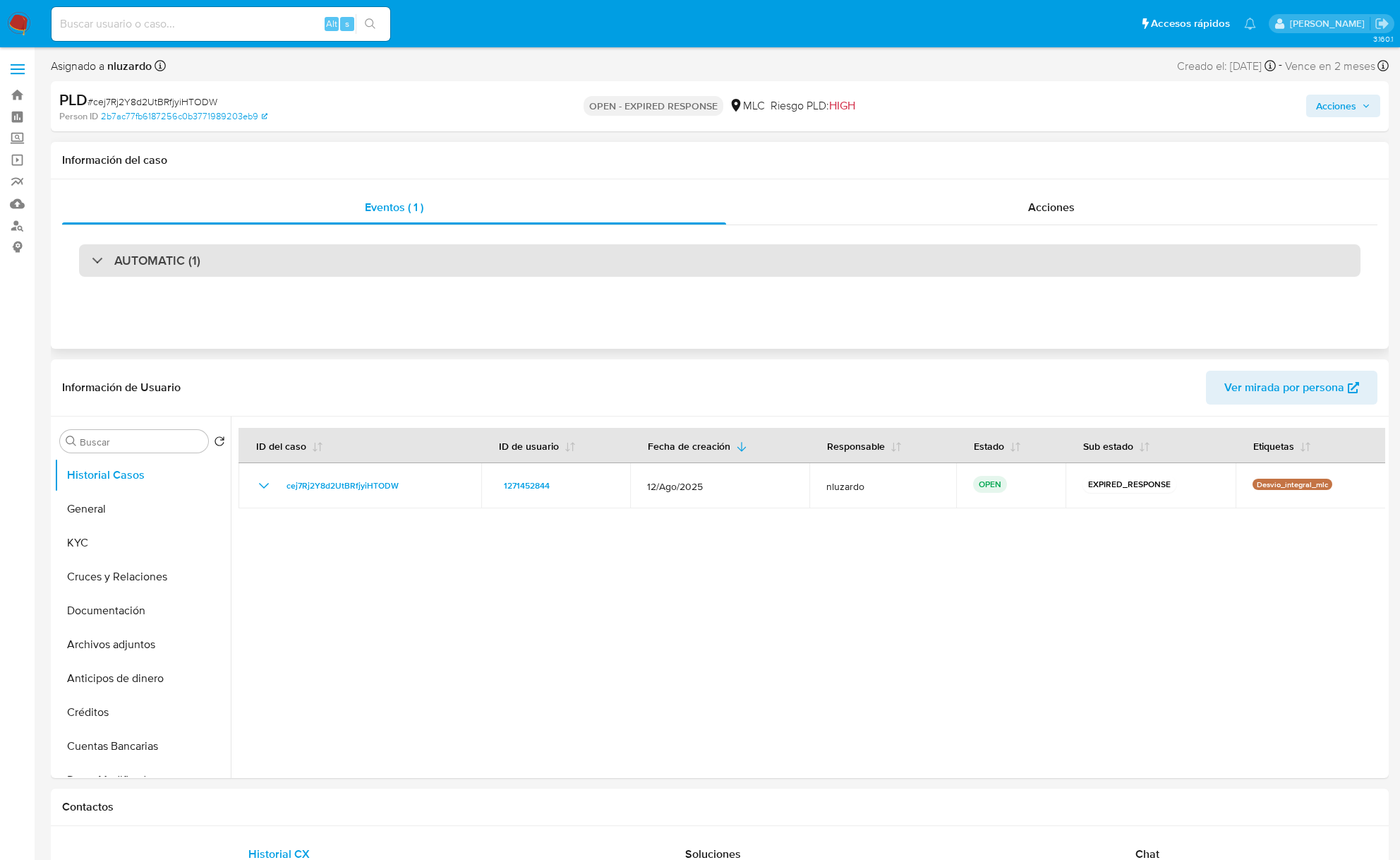
click at [288, 271] on div "AUTOMATIC (1)" at bounding box center [719, 261] width 1281 height 32
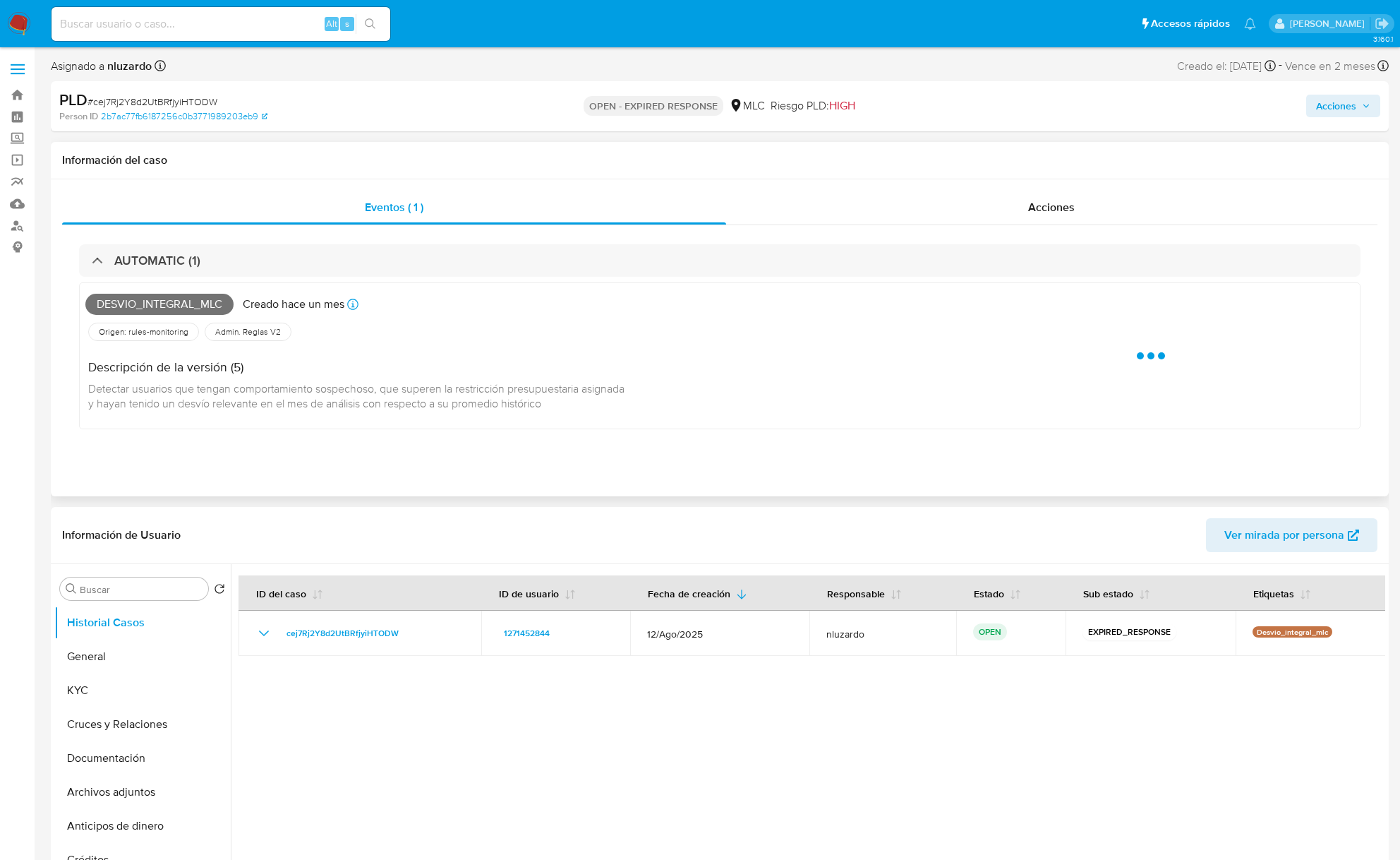
click at [162, 312] on span "Desvio_integral_mlc" at bounding box center [159, 304] width 148 height 22
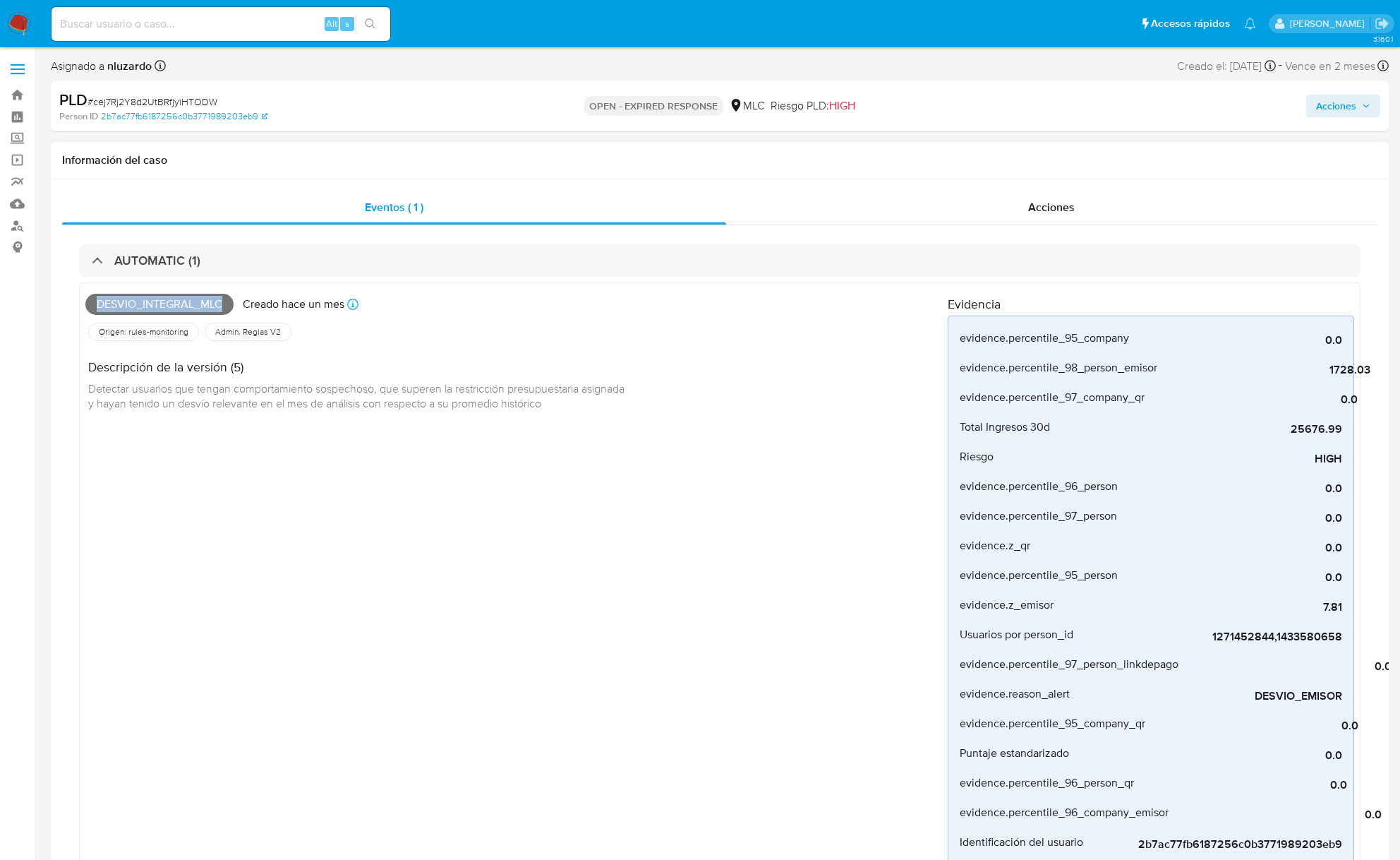
copy span "Desvio_integral_mlc"
click at [258, 22] on input at bounding box center [220, 23] width 339 height 18
type input "22/09/2025"
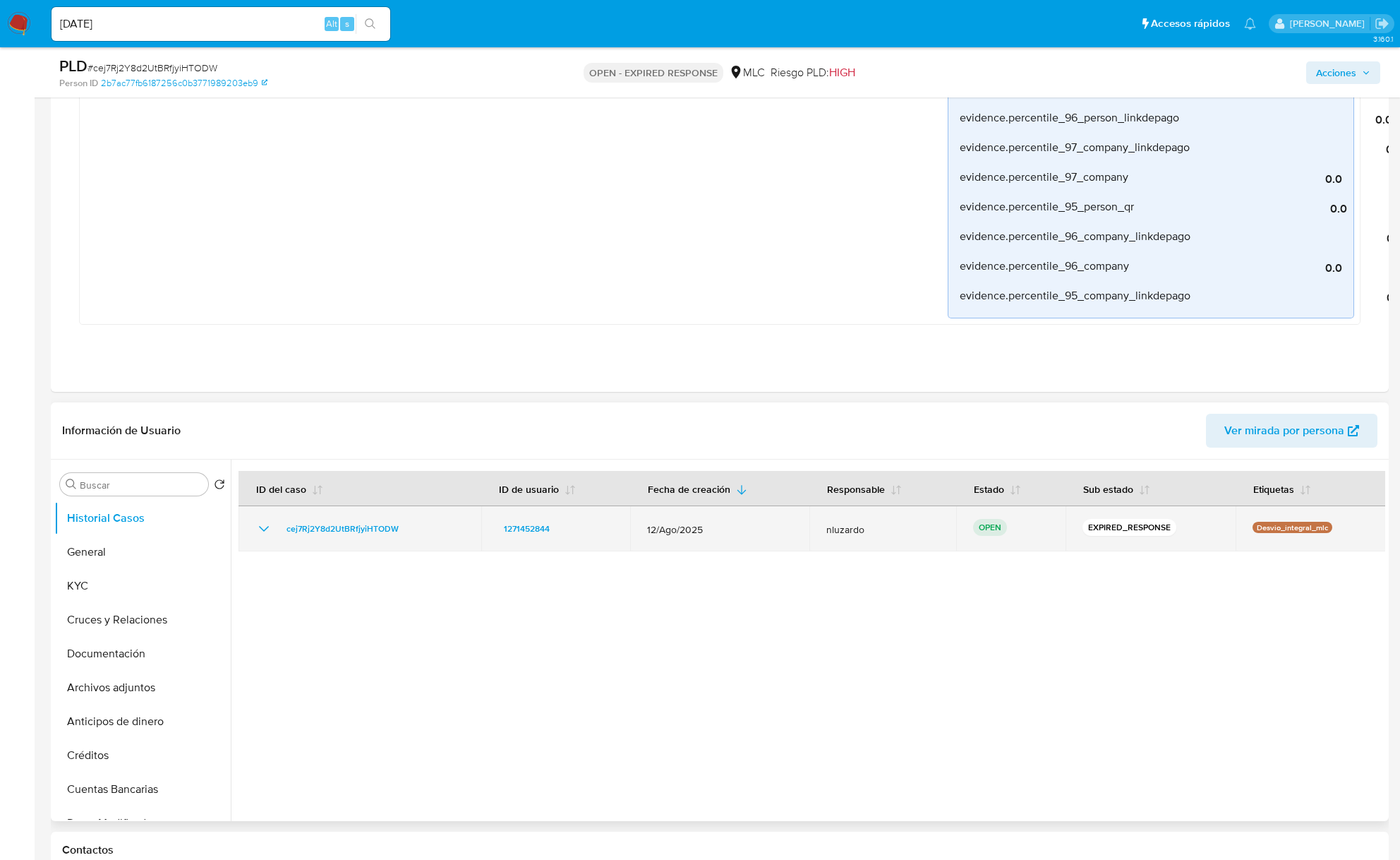
scroll to position [941, 0]
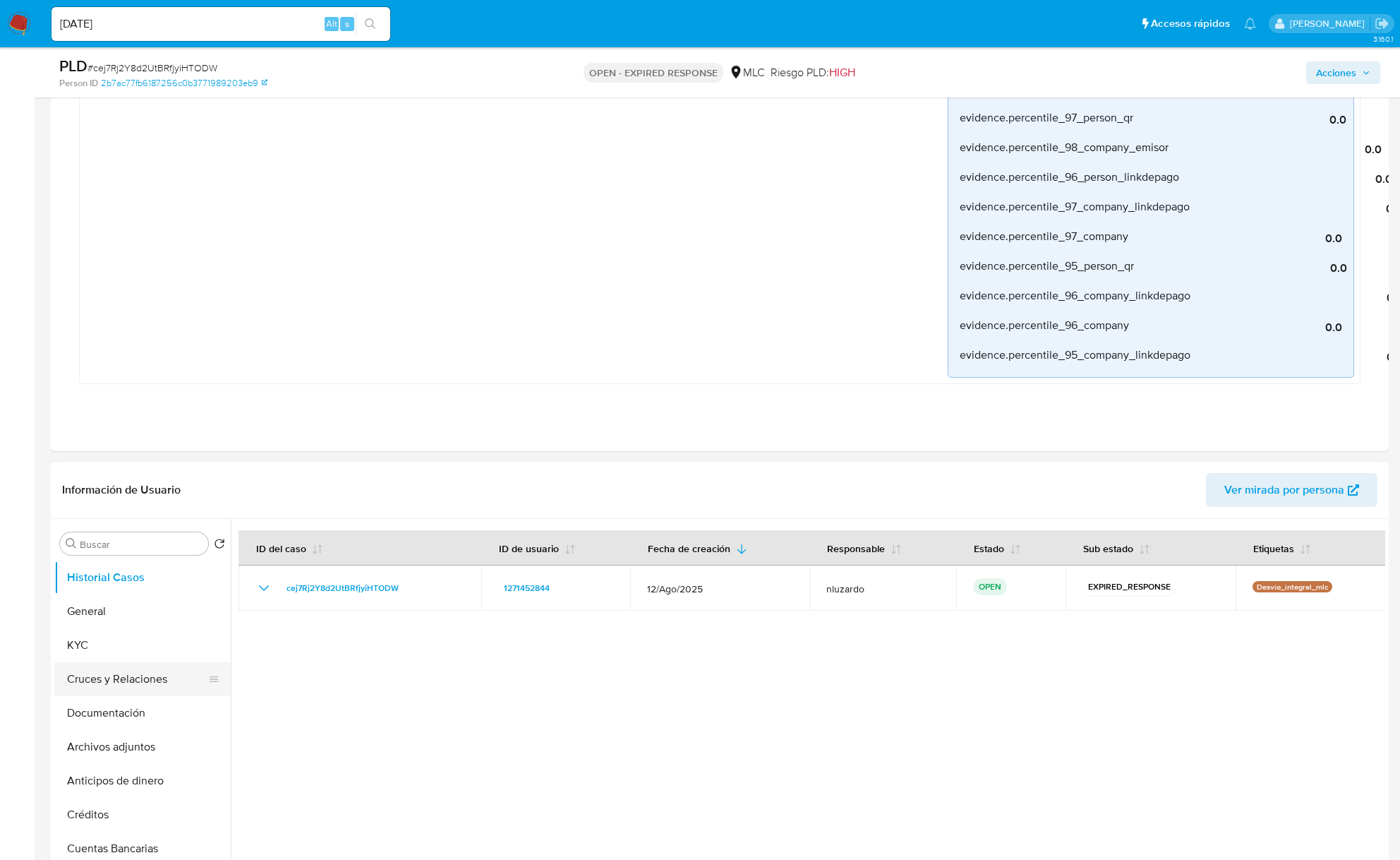
drag, startPoint x: 133, startPoint y: 664, endPoint x: 129, endPoint y: 674, distance: 10.8
click at [129, 644] on ul "Historial Casos General KYC Cruces y Relaciones Documentación Archivos adjuntos…" at bounding box center [142, 720] width 176 height 318
click at [129, 644] on button "KYC" at bounding box center [137, 645] width 165 height 34
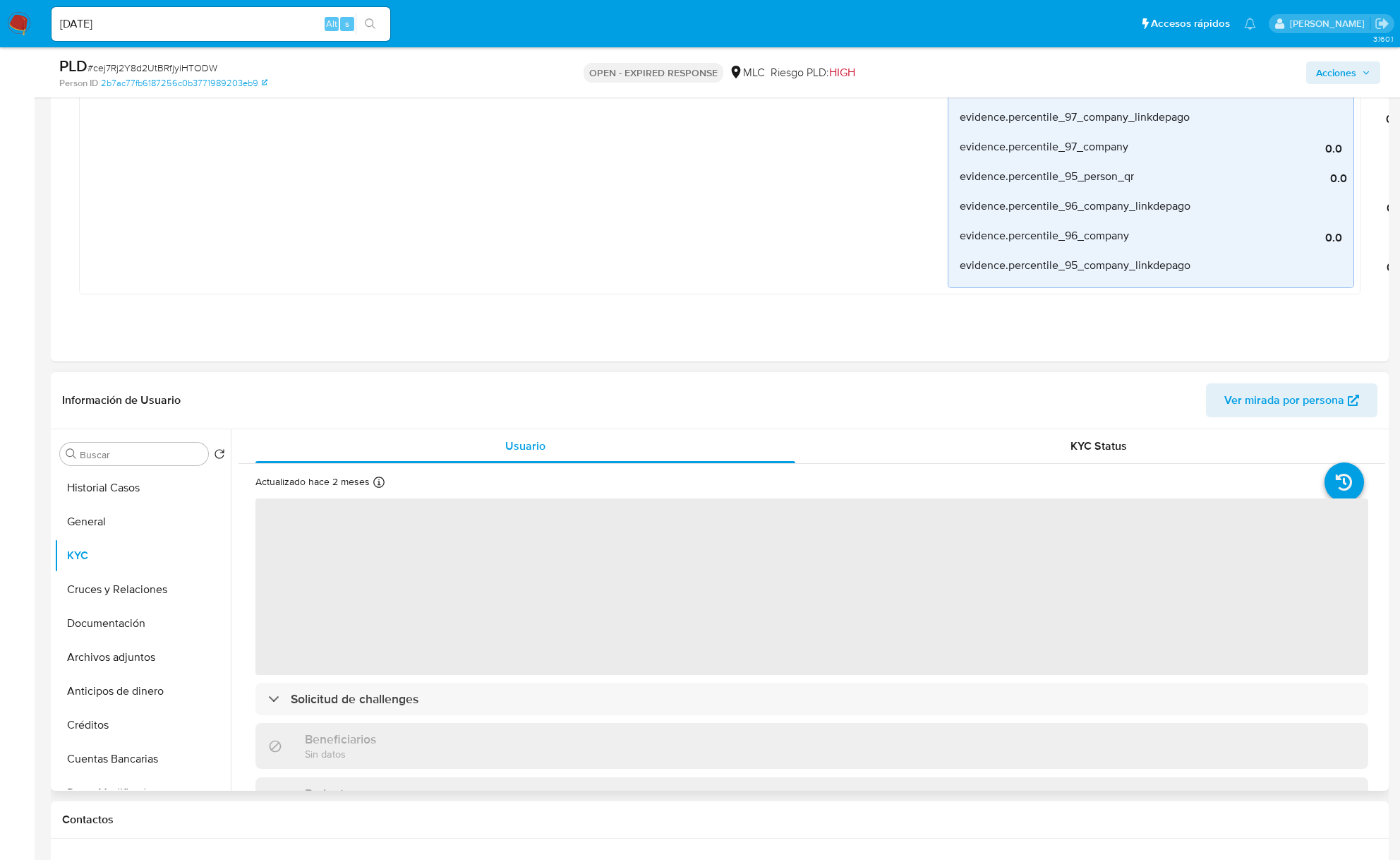
scroll to position [1130, 0]
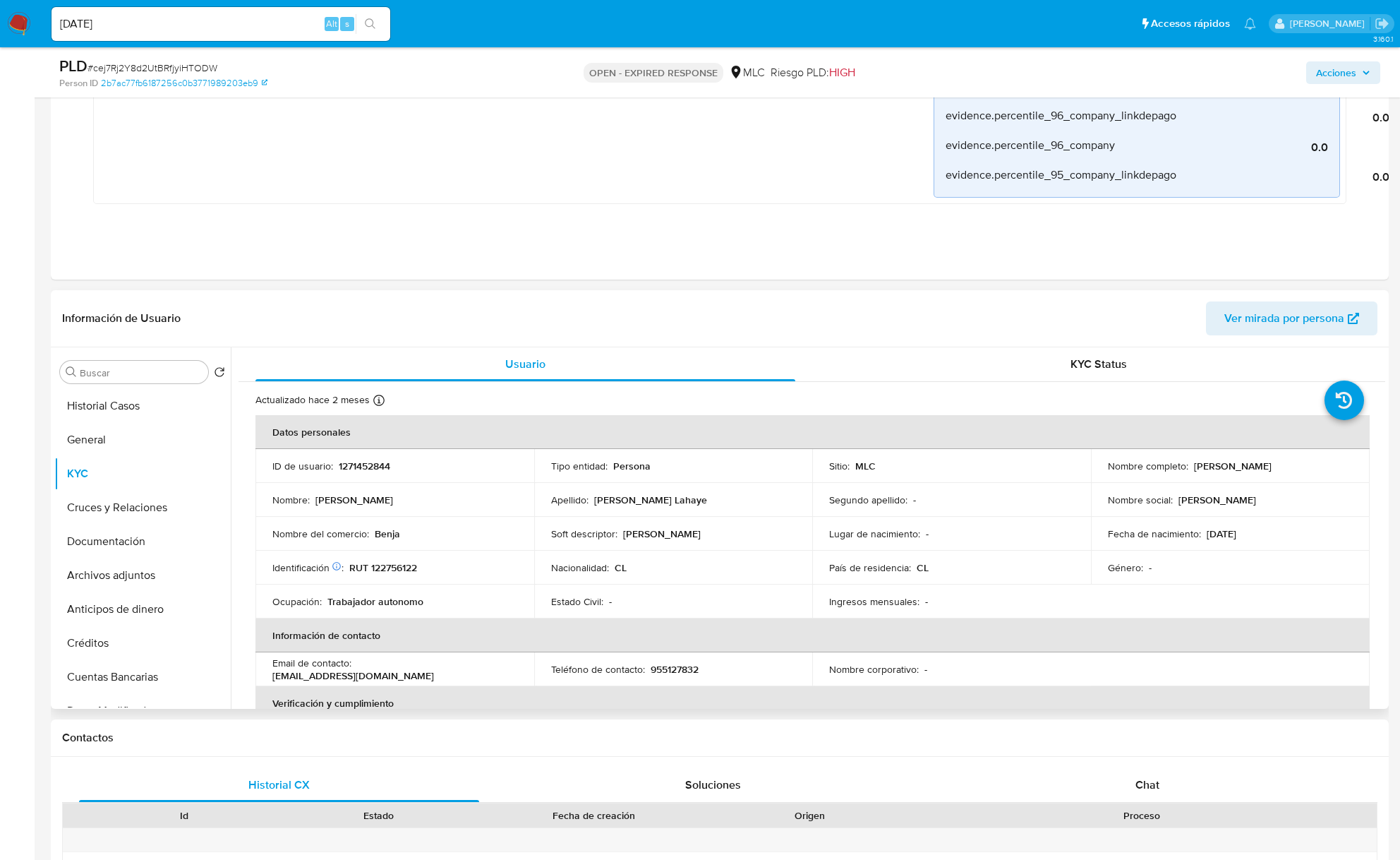
click at [1060, 479] on td "Nombre completo : Paulette Alejandra Astudillo Lahaye" at bounding box center [1230, 466] width 279 height 34
click at [1060, 472] on p "Paulette Alejandra Astudillo Lahaye" at bounding box center [1233, 466] width 77 height 13
click at [1060, 477] on td "Nombre completo : Paulette Alejandra Astudillo Lahaye" at bounding box center [1230, 466] width 279 height 34
click at [1060, 472] on div "Nombre completo : Paulette Alejandra Astudillo Lahaye" at bounding box center [1230, 466] width 245 height 13
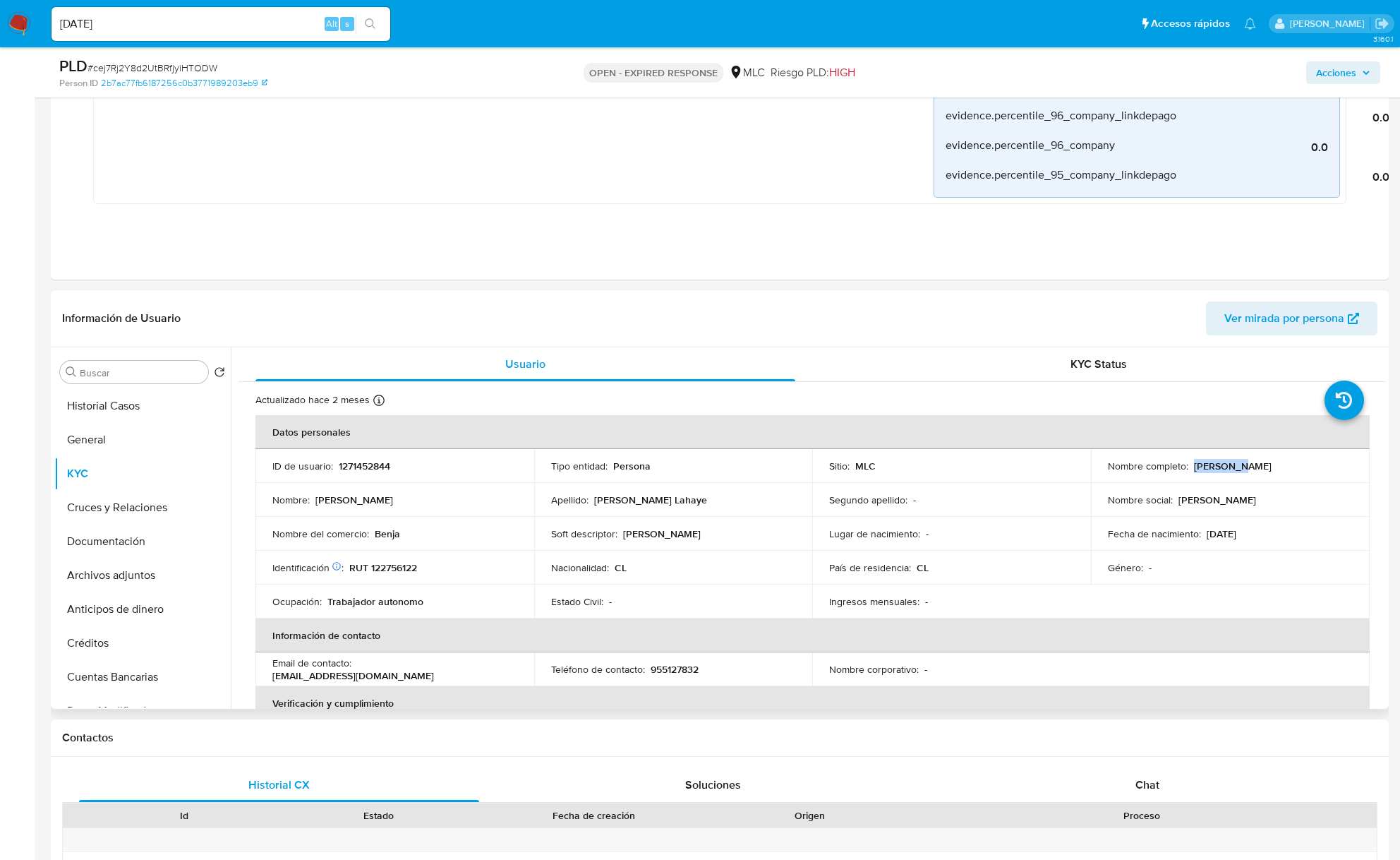
copy p "Paulette Alejandra Astudillo Lahaye"
click at [391, 568] on p "RUT 122756122" at bounding box center [382, 568] width 67 height 13
copy p "122756122"
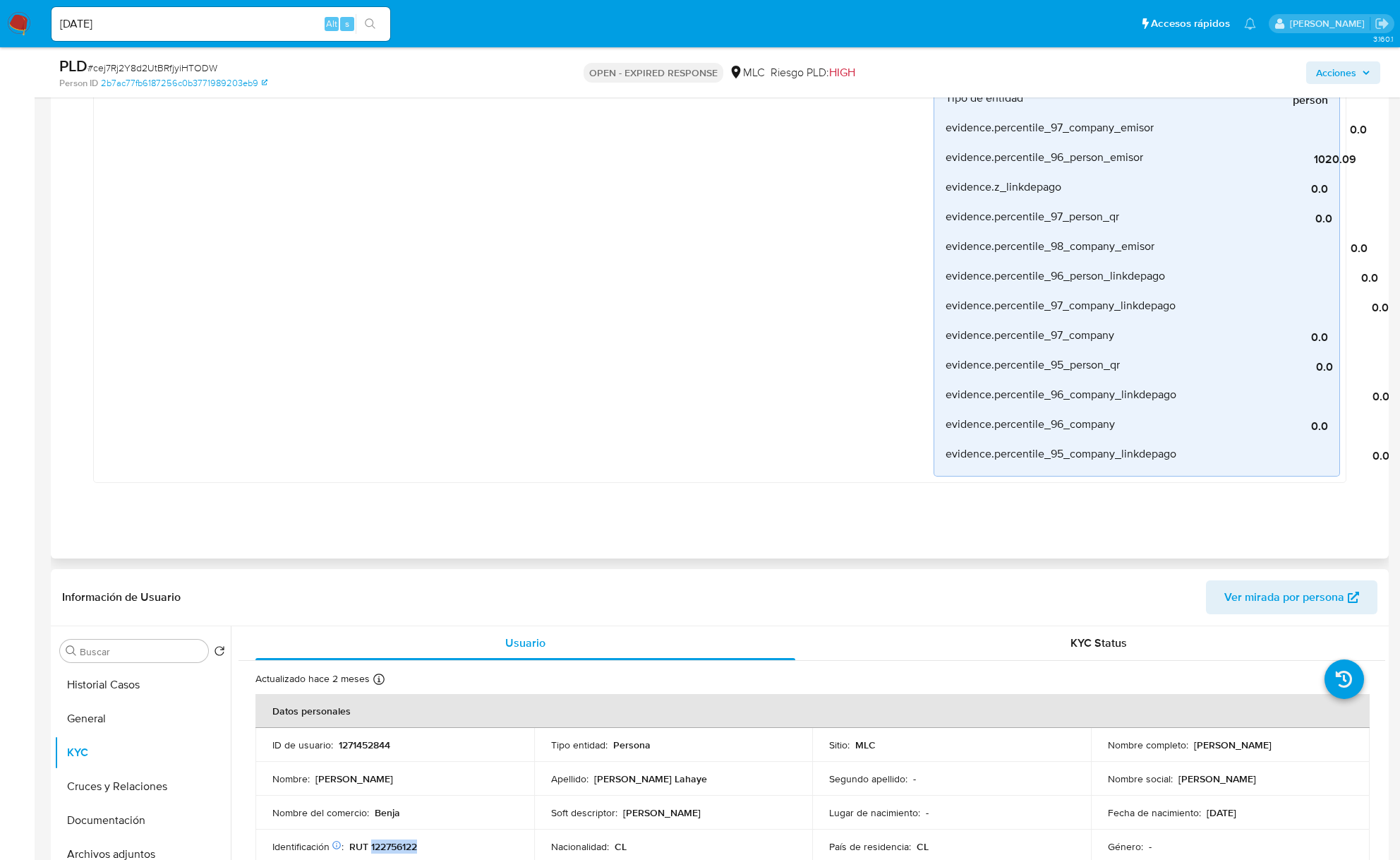
scroll to position [0, 0]
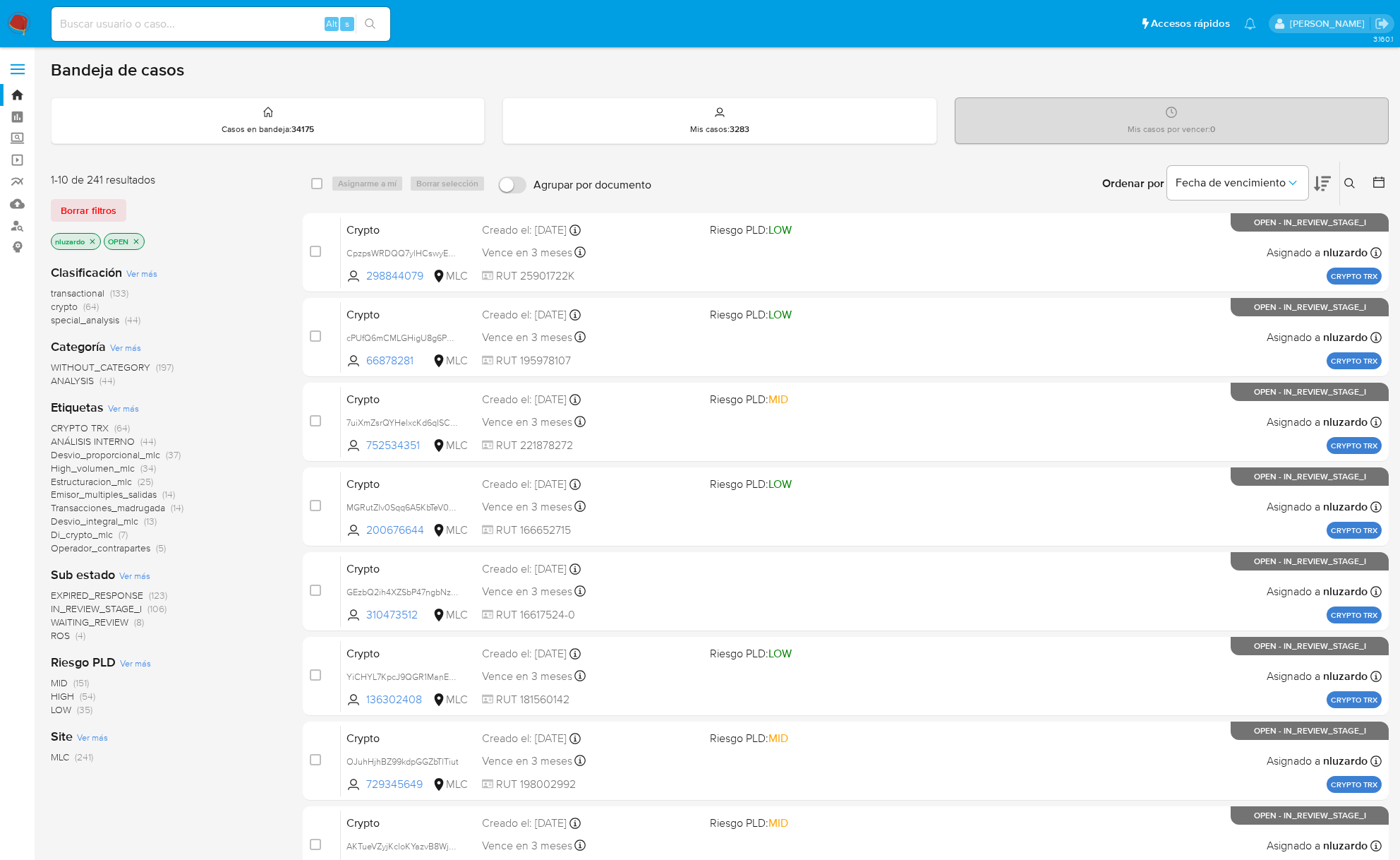
click at [1348, 182] on icon at bounding box center [1350, 184] width 12 height 12
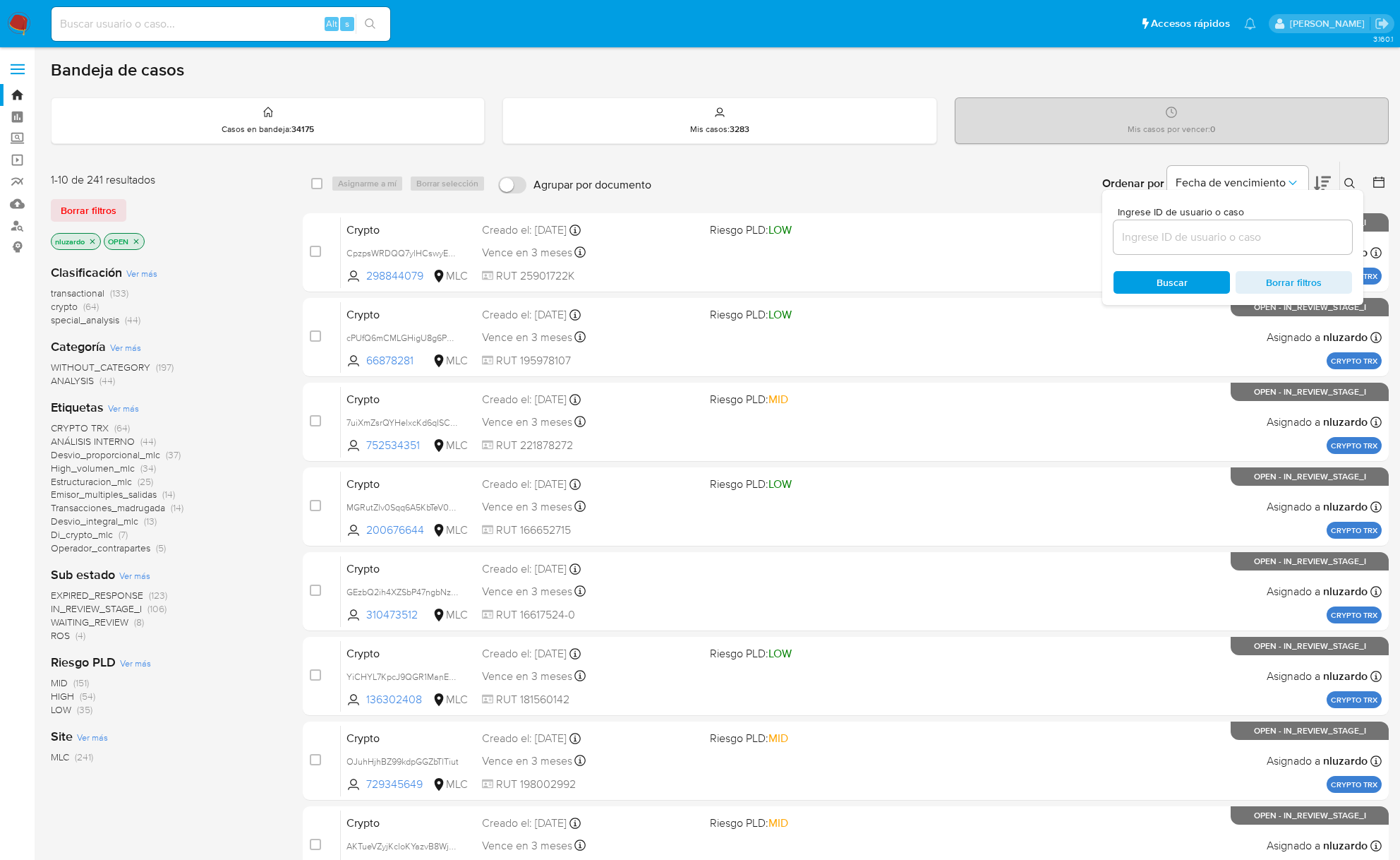
click at [1215, 231] on input at bounding box center [1232, 237] width 238 height 18
type input "1271452844"
click at [1178, 280] on span "Buscar" at bounding box center [1172, 282] width 31 height 22
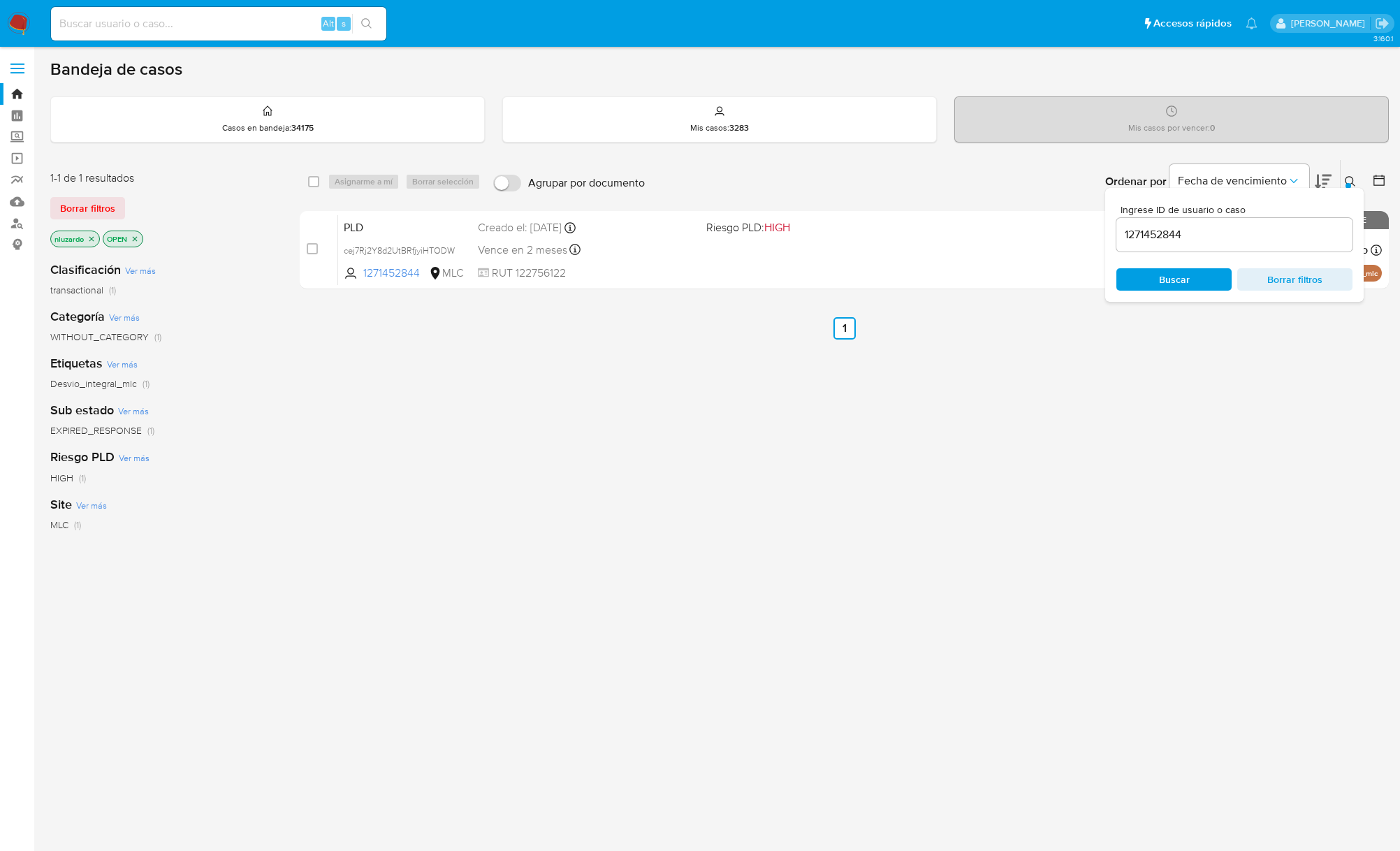
click at [1337, 183] on div "Ordenar por Fecha de vencimiento" at bounding box center [1217, 182] width 246 height 44
click at [1169, 491] on div "select-all-cases-checkbox Asignarme a mí Borrar selección Agrupar por documento…" at bounding box center [844, 475] width 1088 height 633
click at [1299, 278] on span "Borrar filtros" at bounding box center [1295, 280] width 96 height 20
click at [1212, 277] on span "Buscar" at bounding box center [1174, 280] width 96 height 20
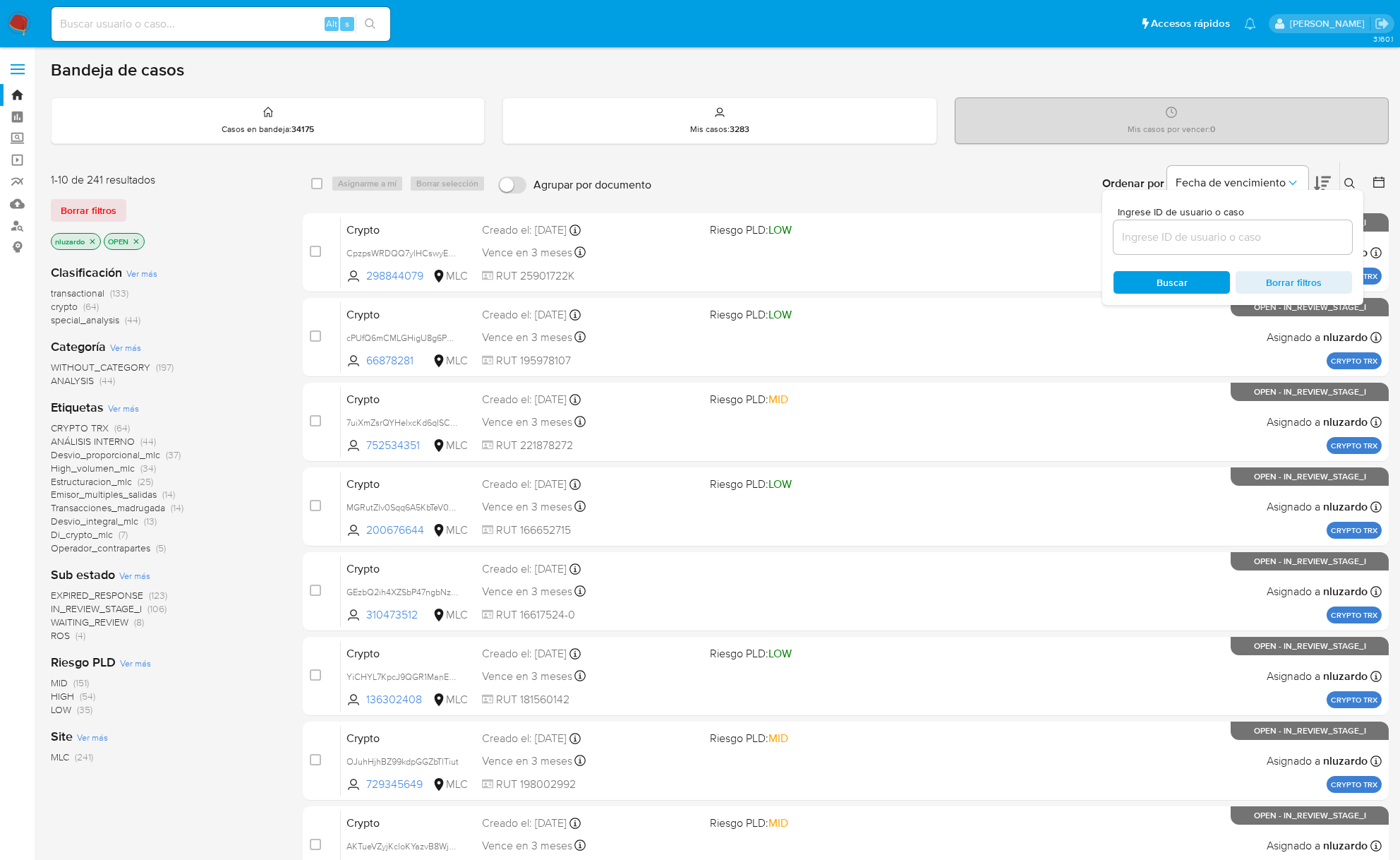
click at [1359, 176] on button at bounding box center [1351, 184] width 23 height 17
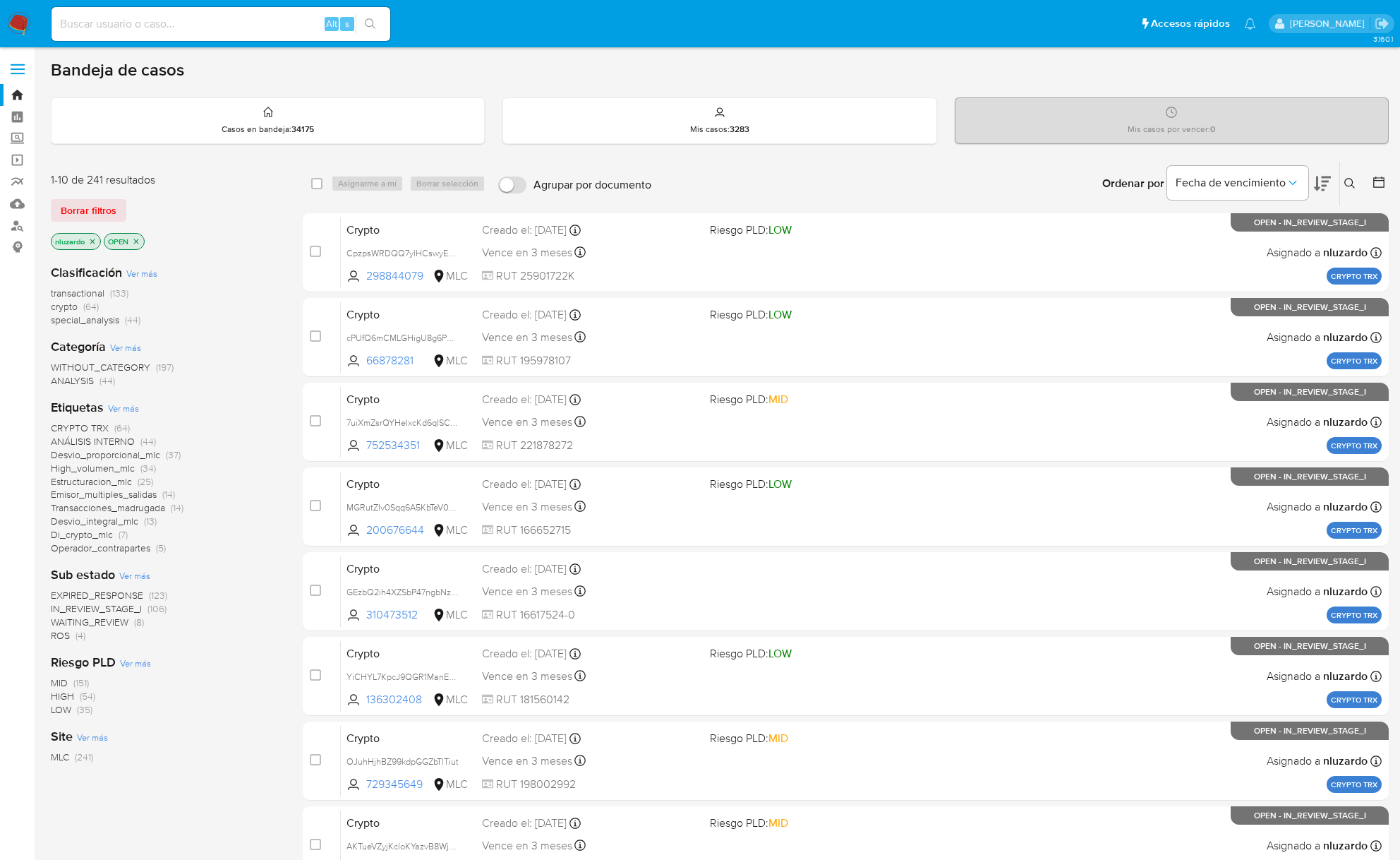
click at [1378, 169] on div at bounding box center [1376, 184] width 25 height 44
click at [1378, 173] on div at bounding box center [1376, 184] width 25 height 44
click at [1378, 174] on div at bounding box center [1376, 184] width 25 height 44
click at [1378, 179] on icon at bounding box center [1378, 182] width 12 height 12
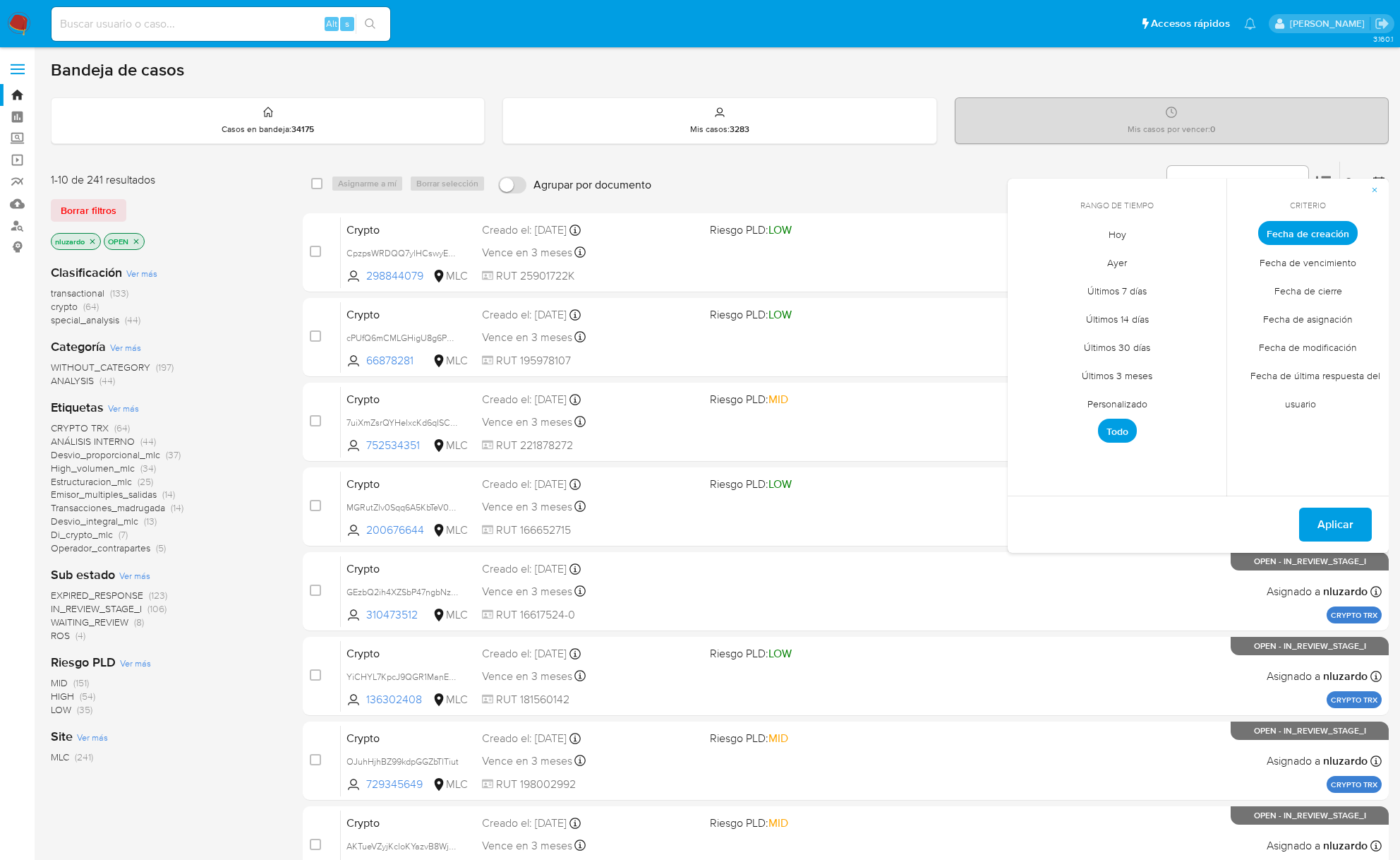
click at [1084, 402] on span "Personalizado" at bounding box center [1118, 403] width 90 height 29
click at [1024, 260] on icon "Mes anterior" at bounding box center [1029, 259] width 17 height 17
click at [1203, 255] on icon "Mes siguiente" at bounding box center [1204, 259] width 17 height 17
click at [1141, 307] on button "1" at bounding box center [1145, 310] width 22 height 22
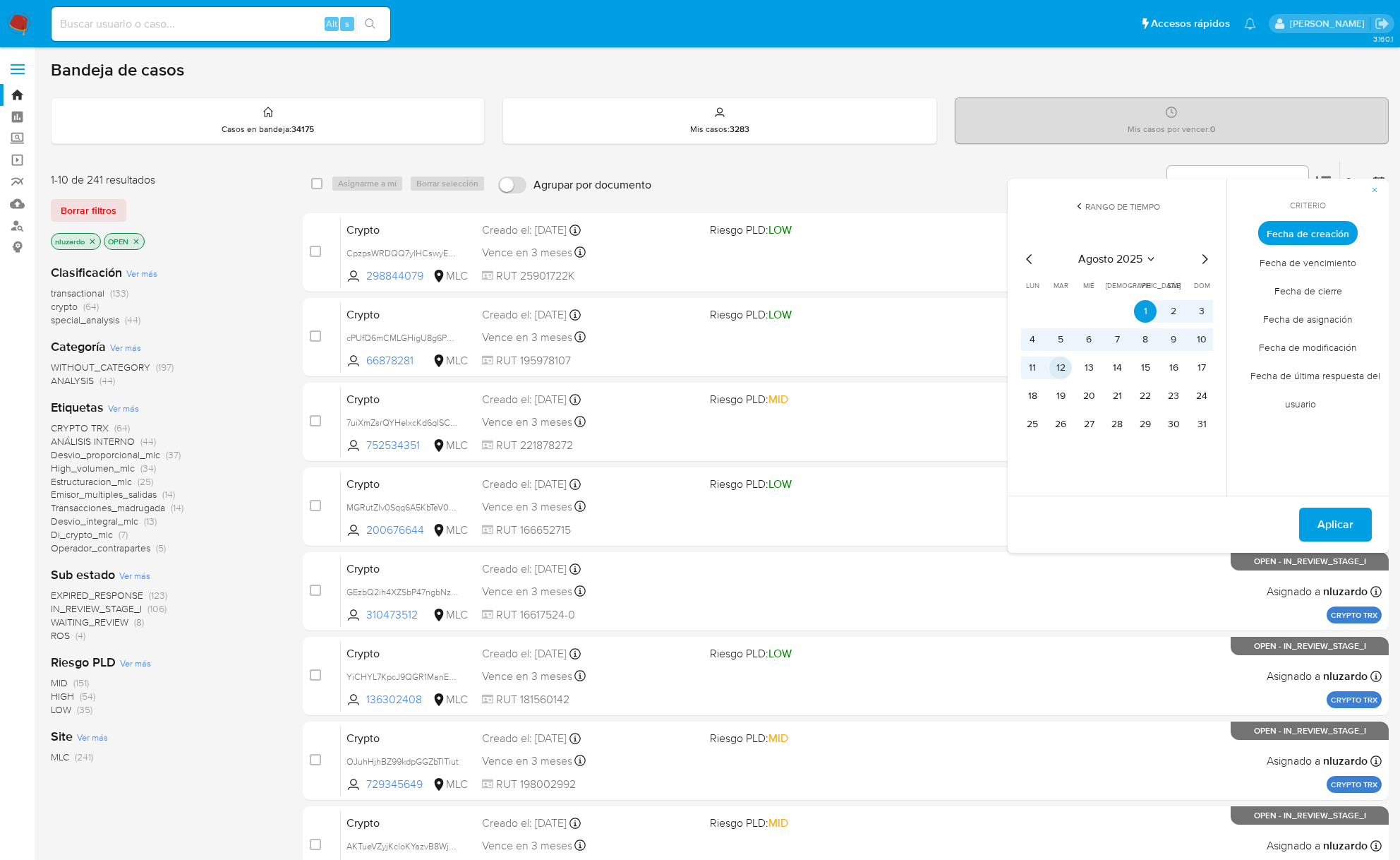
click at [1053, 365] on button "12" at bounding box center [1060, 367] width 22 height 22
click at [1335, 526] on span "Aplicar" at bounding box center [1335, 524] width 36 height 31
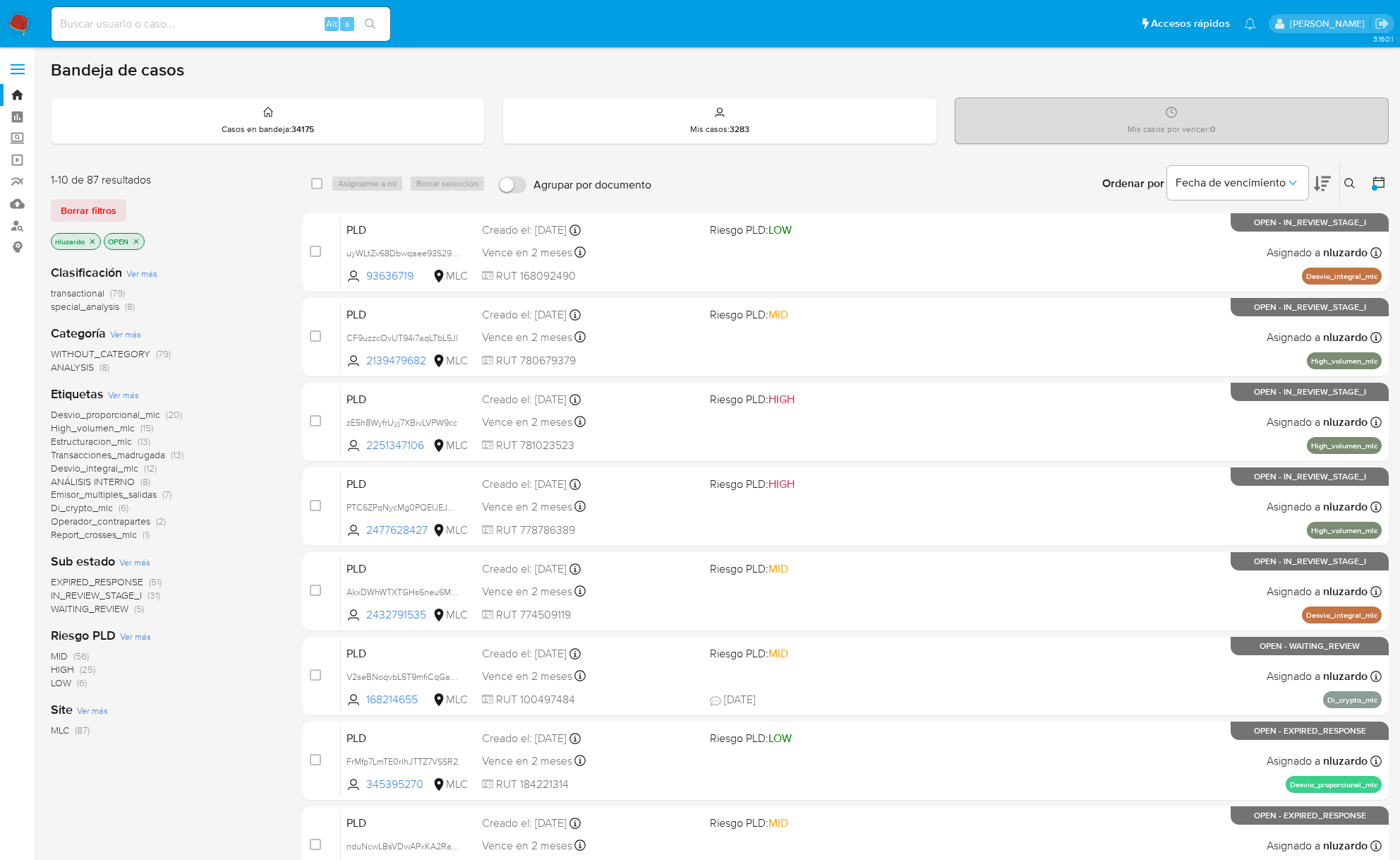
click at [74, 415] on span "Desvio_proporcional_mlc" at bounding box center [105, 415] width 110 height 14
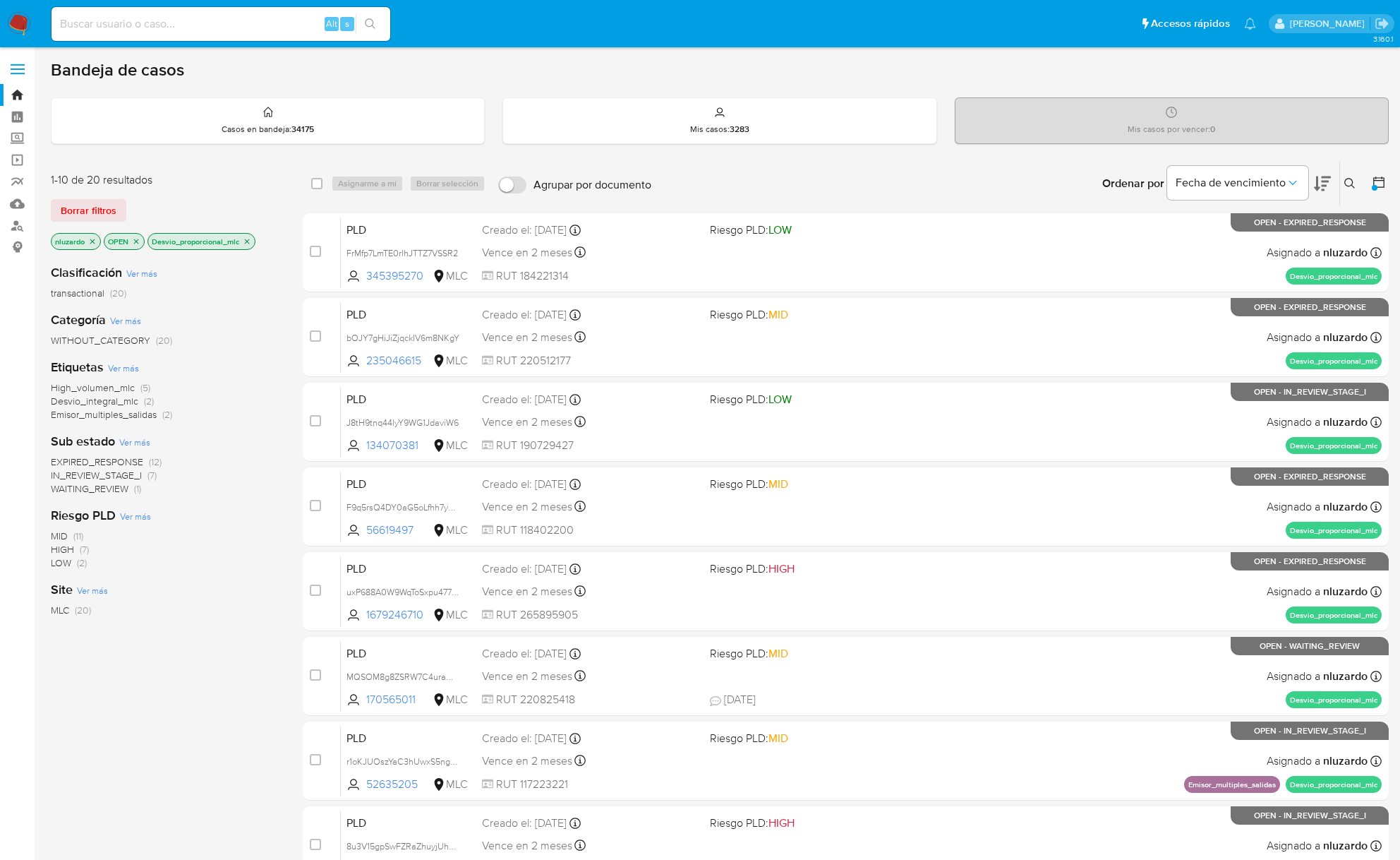
click at [1381, 184] on icon at bounding box center [1378, 183] width 14 height 14
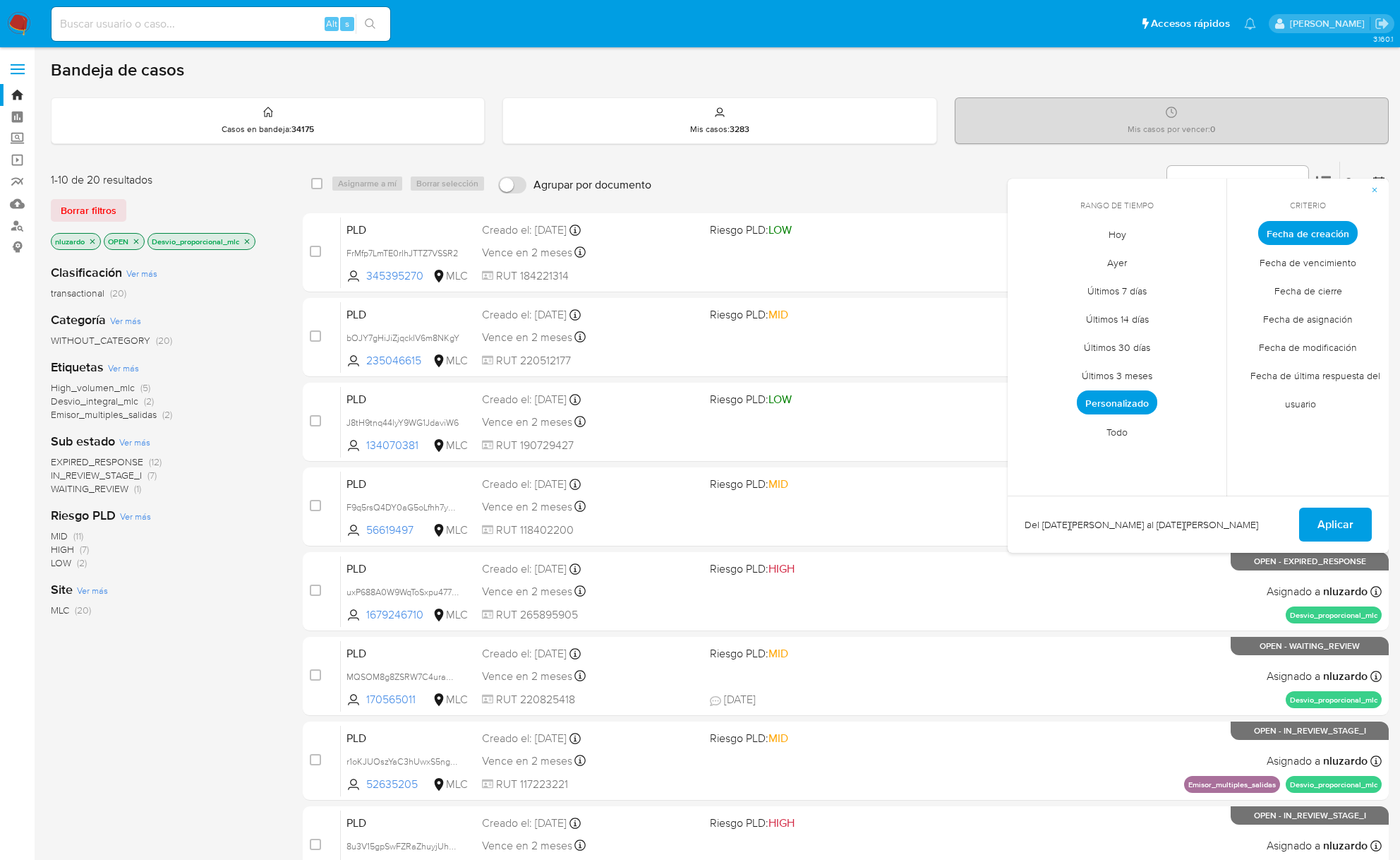
click at [1146, 399] on span "Personalizado" at bounding box center [1116, 402] width 80 height 24
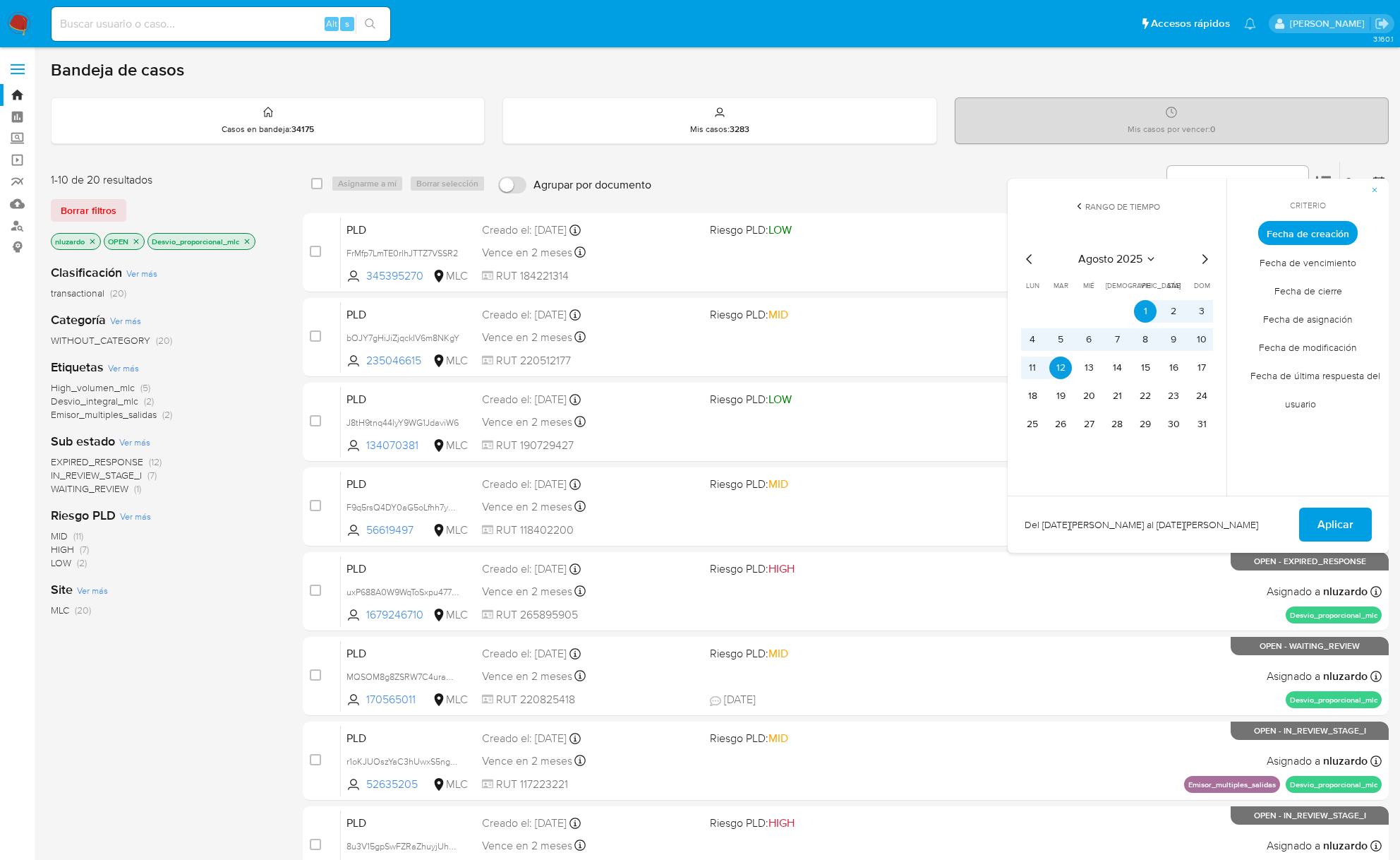
click at [1021, 255] on icon "Mes anterior" at bounding box center [1029, 259] width 17 height 17
click at [1066, 309] on button "1" at bounding box center [1060, 310] width 22 height 22
click at [1170, 337] on button "12" at bounding box center [1173, 339] width 22 height 22
click at [1321, 518] on span "Aplicar" at bounding box center [1335, 524] width 36 height 31
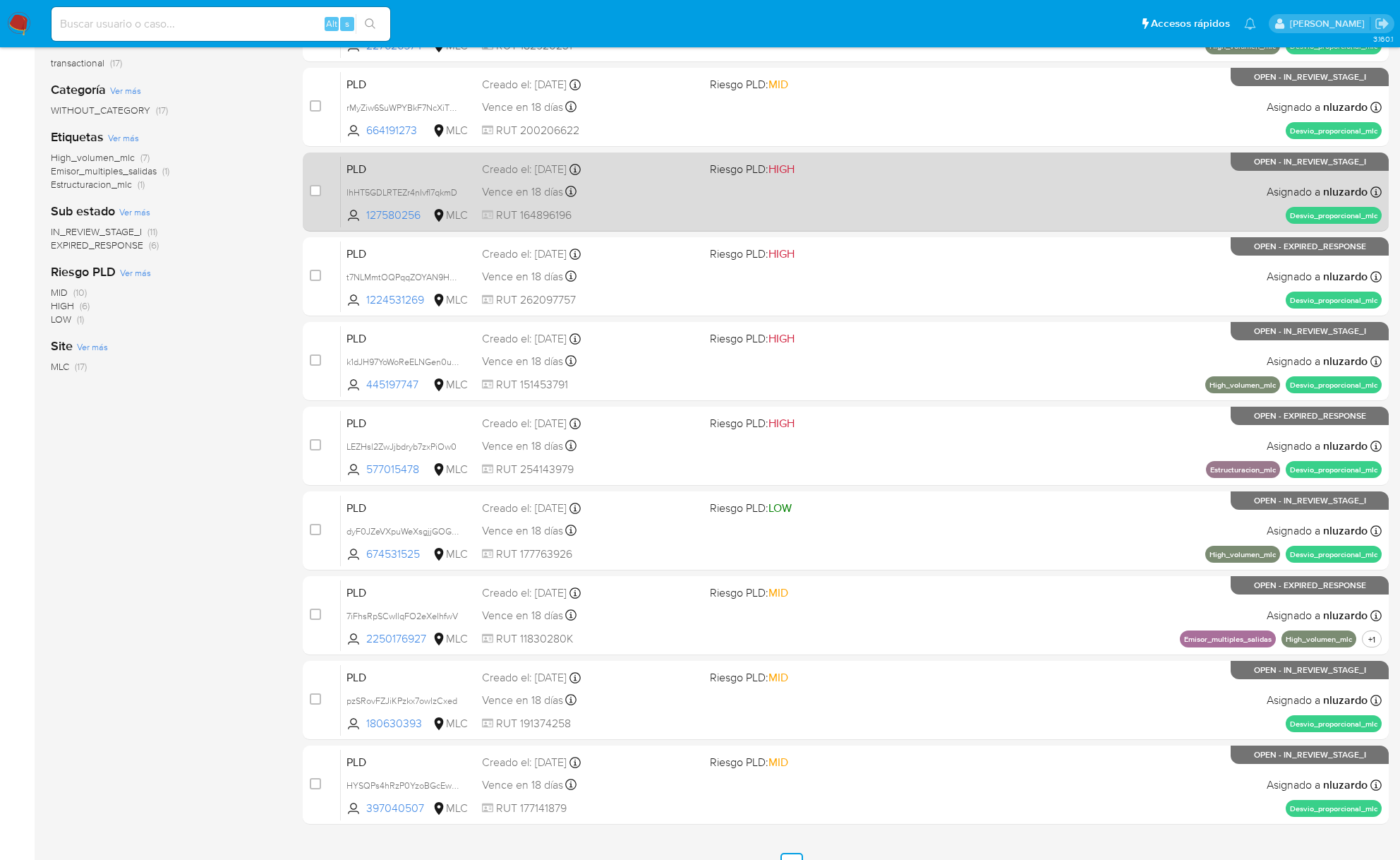
scroll to position [305, 0]
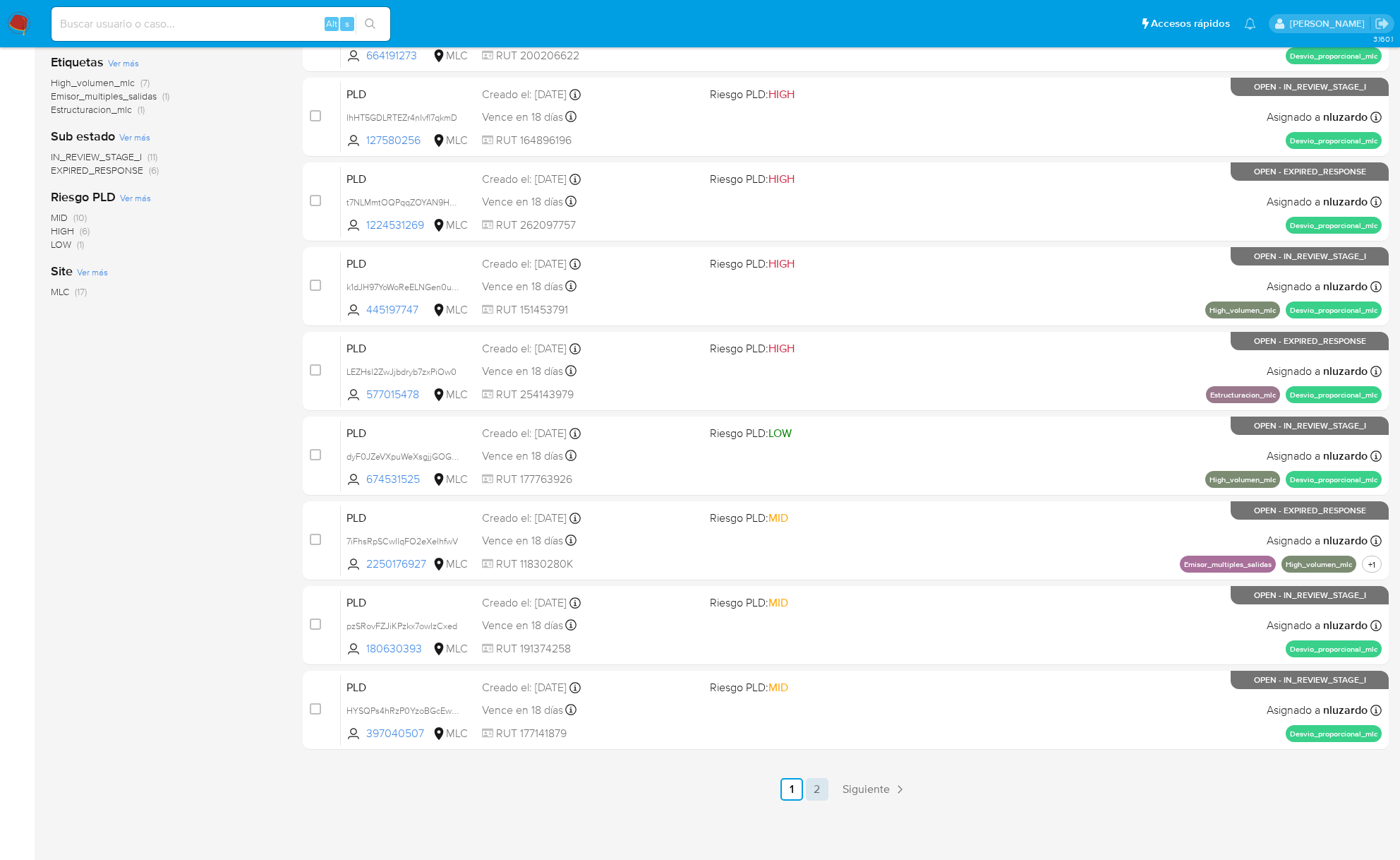
click at [816, 797] on link "2" at bounding box center [816, 789] width 22 height 22
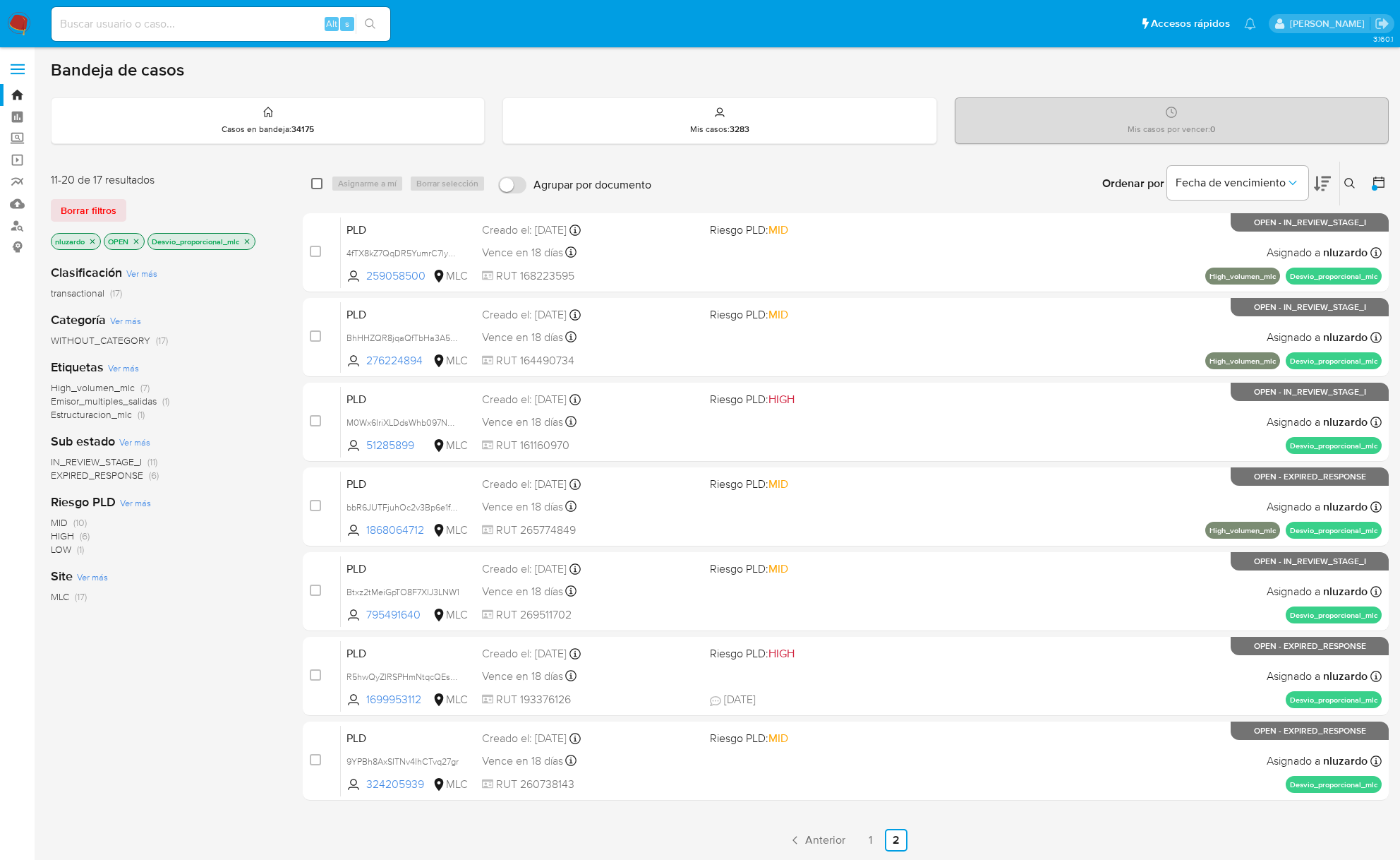
click at [317, 184] on input "checkbox" at bounding box center [317, 184] width 12 height 12
checkbox input "true"
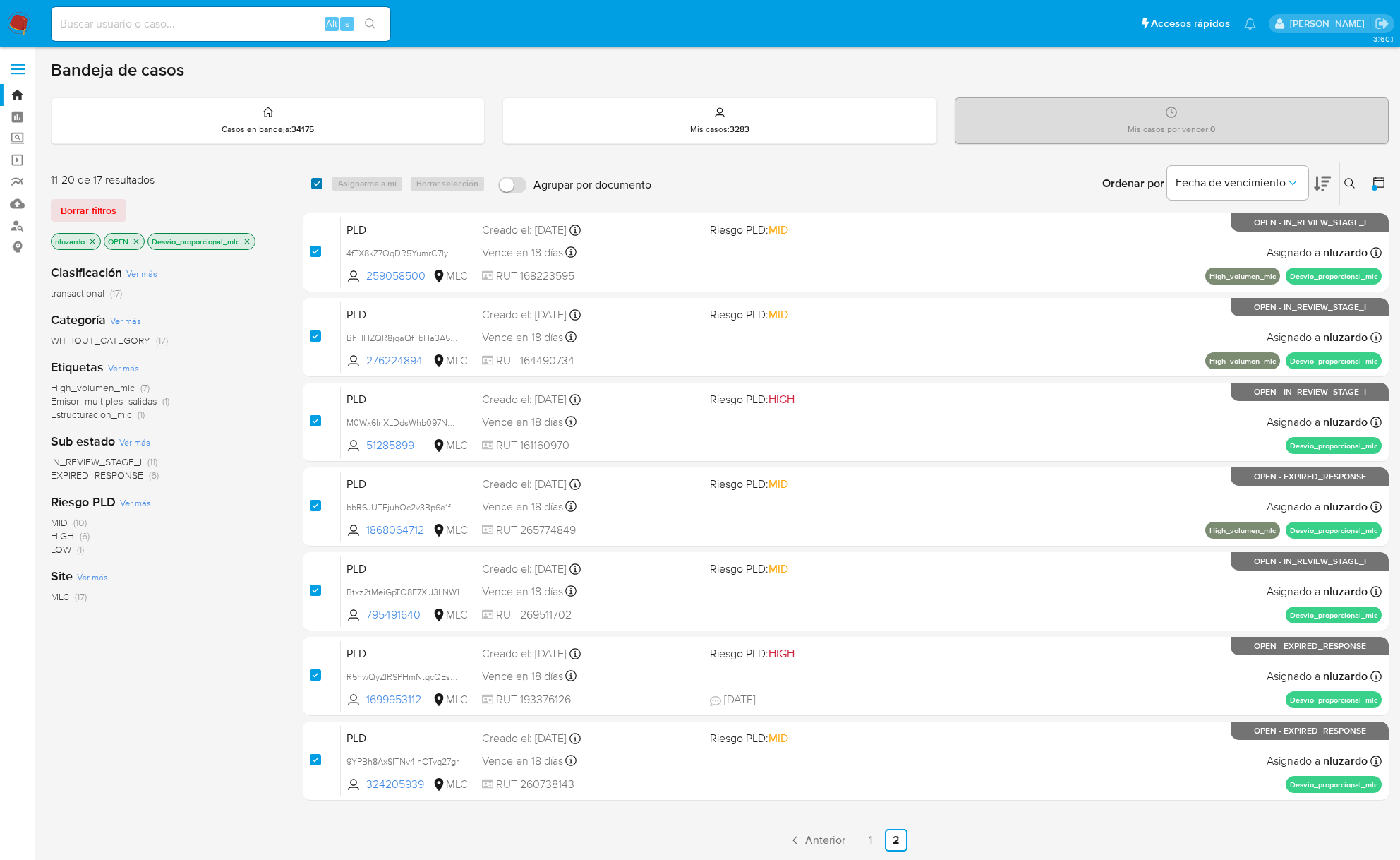
checkbox input "true"
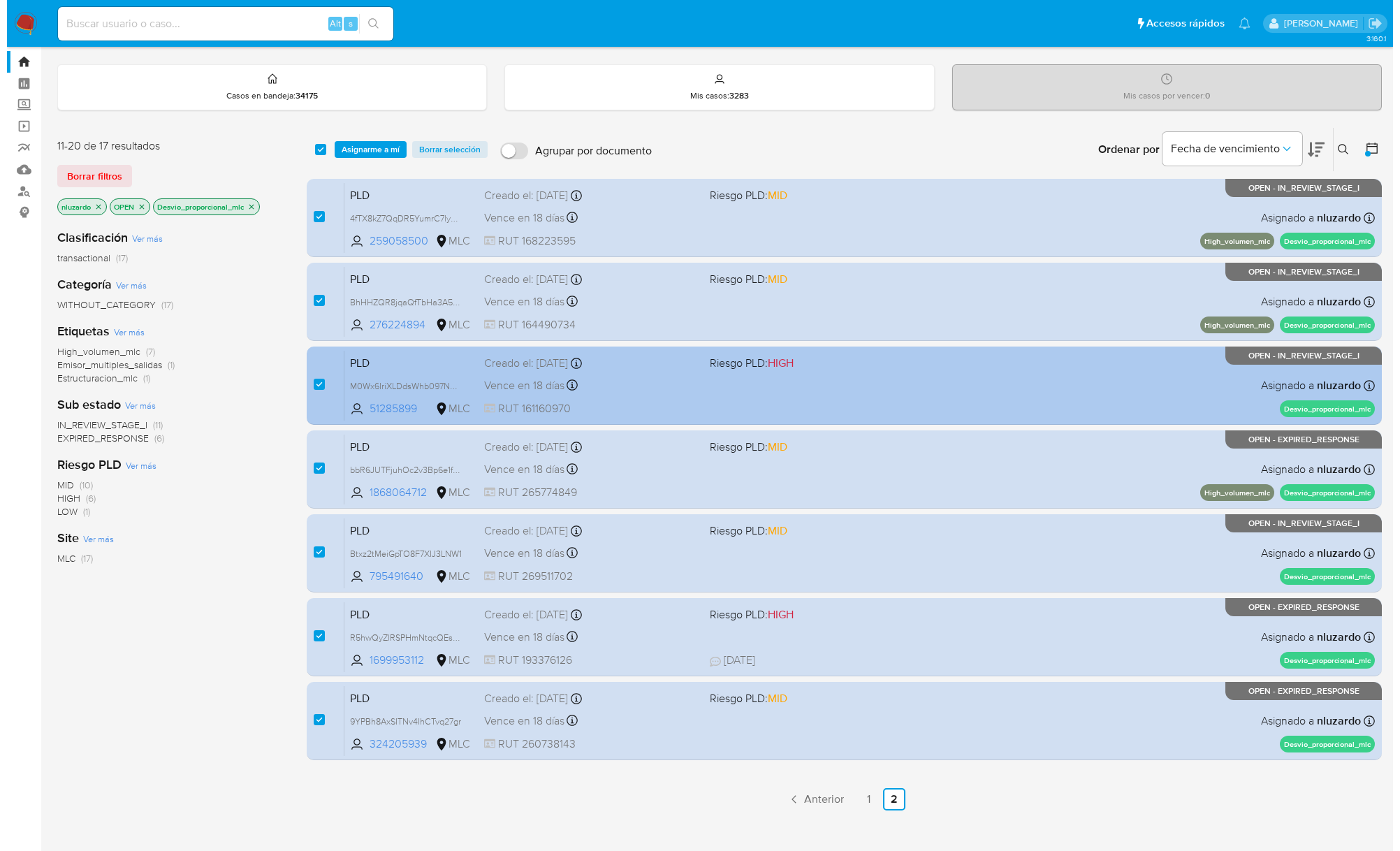
scroll to position [50, 0]
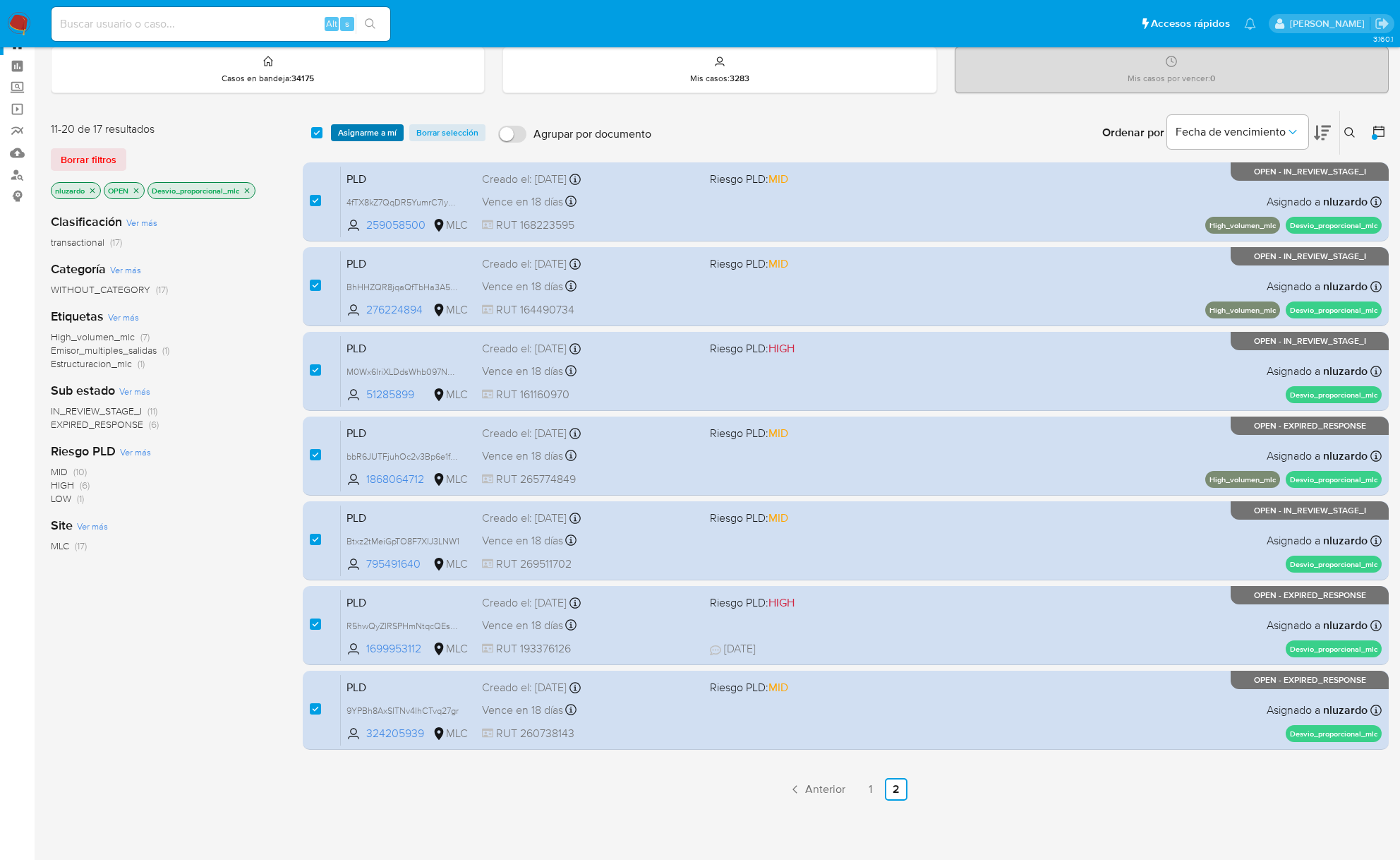
click at [374, 130] on span "Asignarme a mí" at bounding box center [367, 133] width 58 height 14
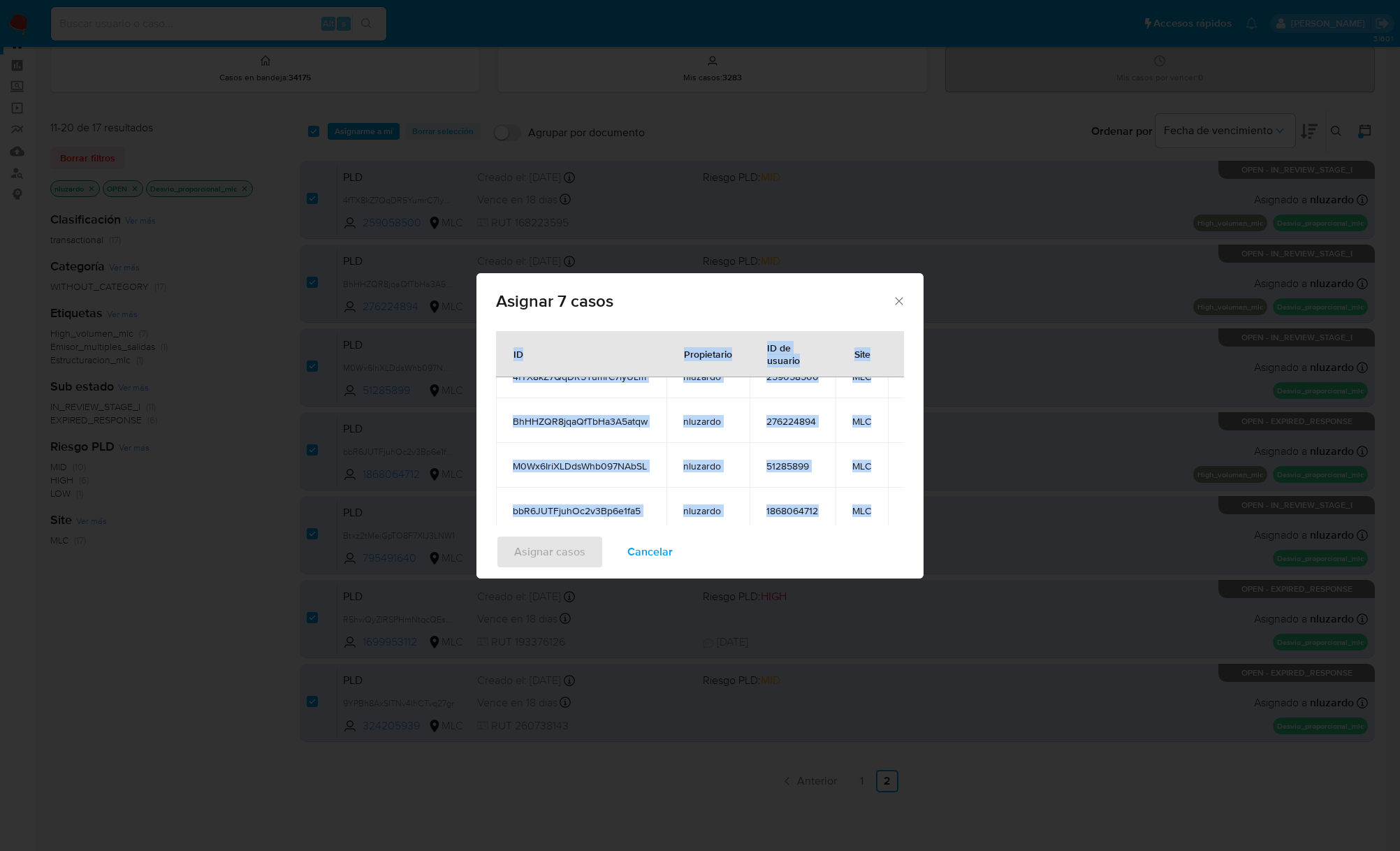
scroll to position [0, 0]
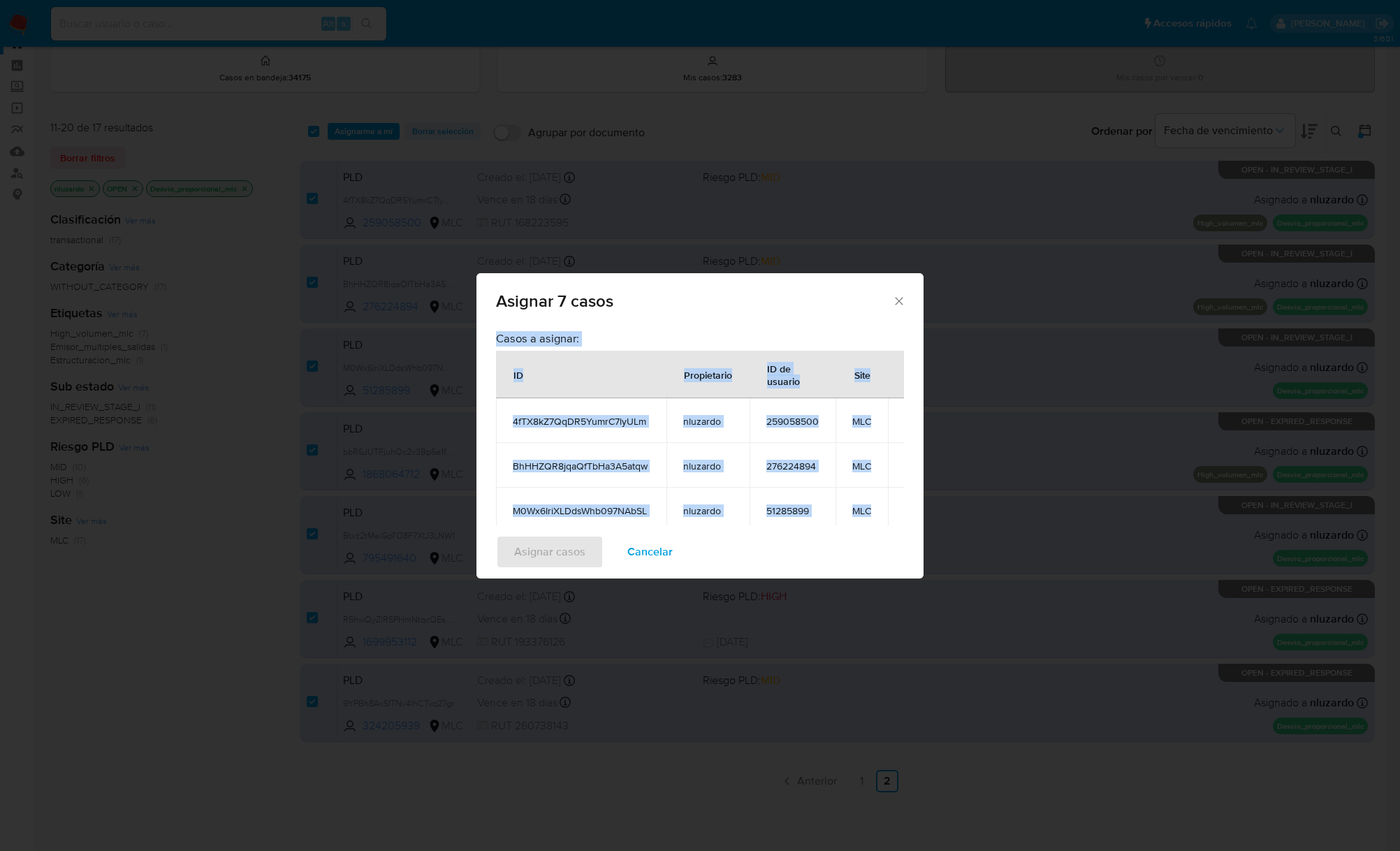
drag, startPoint x: 819, startPoint y: 507, endPoint x: 492, endPoint y: 383, distance: 349.7
click at [492, 383] on div "Casos a asignar: ID Propietario ID de usuario Site 4fTX8kZ7QqDR5YumrC7lyULm nlu…" at bounding box center [700, 425] width 447 height 201
copy div "Casos a asignar: ID Propietario ID de usuario Site 4fTX8kZ7QqDR5YumrC7lyULm nlu…"
drag, startPoint x: 821, startPoint y: 388, endPoint x: 465, endPoint y: 358, distance: 357.3
click at [465, 358] on div "Asignar 7 casos Casos a asignar: ID Propietario ID de usuario Site 4fTX8kZ7QqDR…" at bounding box center [700, 426] width 1400 height 851
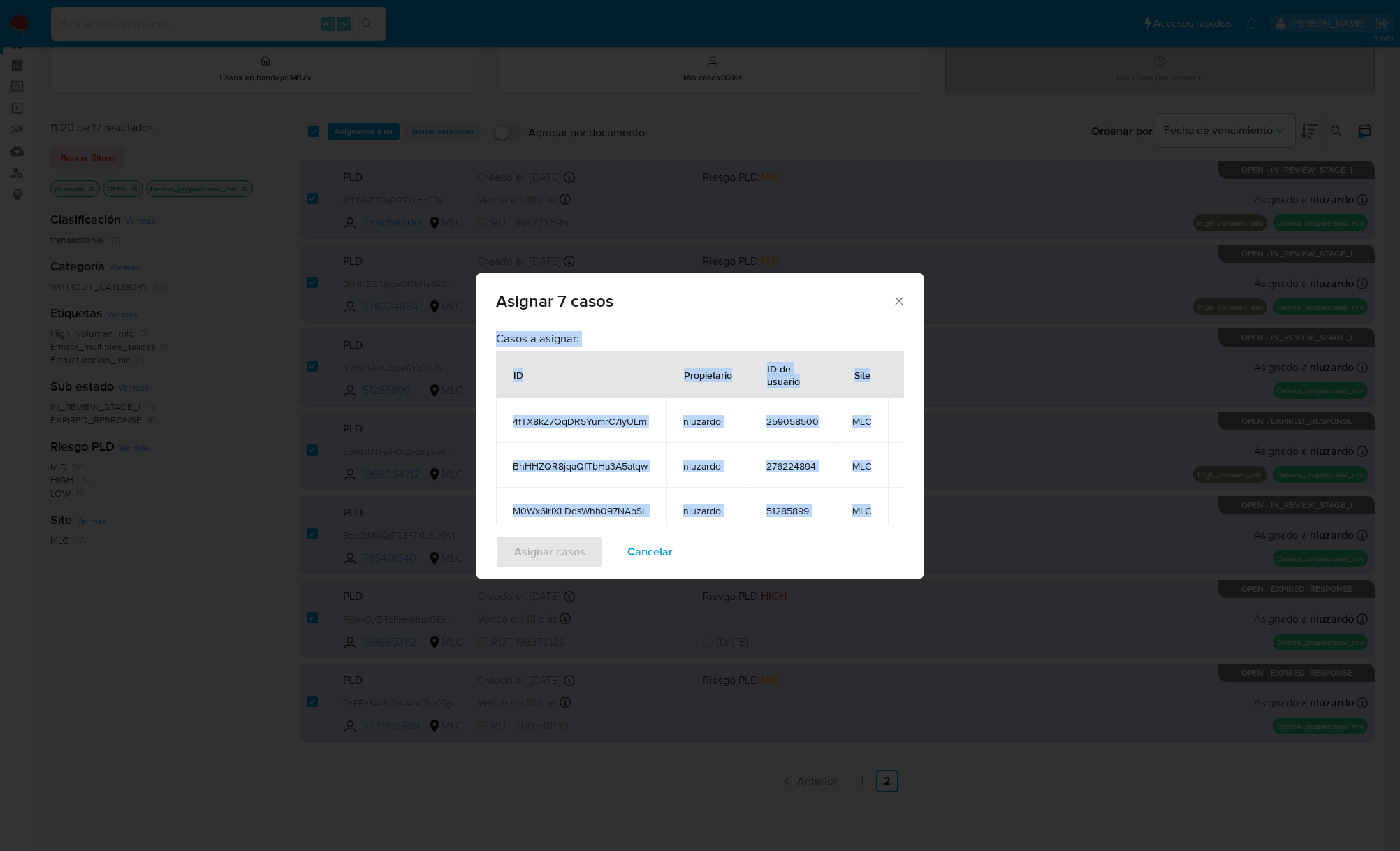
copy div "Casos a asignar: ID Propietario ID de usuario Site 4fTX8kZ7QqDR5YumrC7lyULm nlu…"
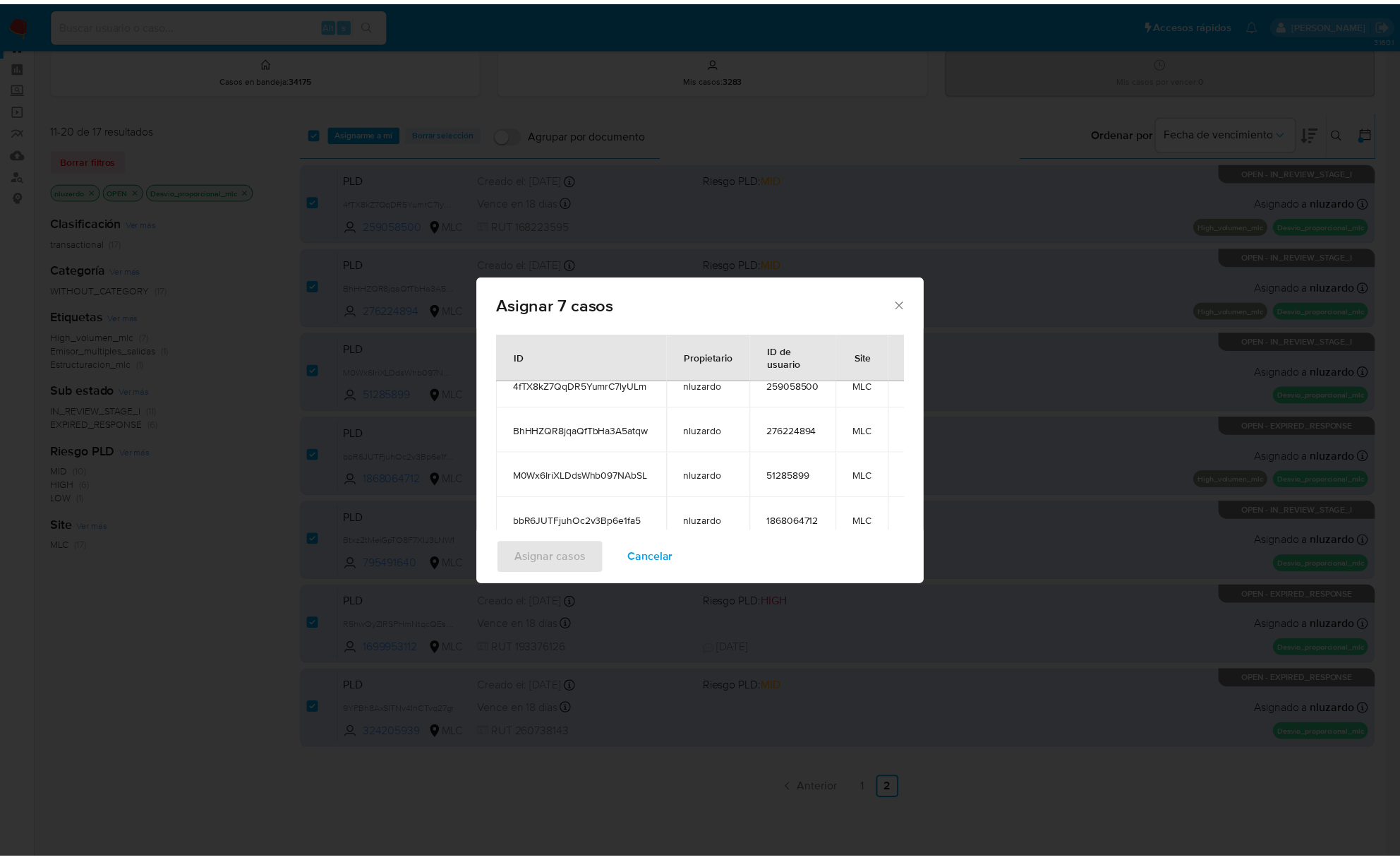
scroll to position [59, 0]
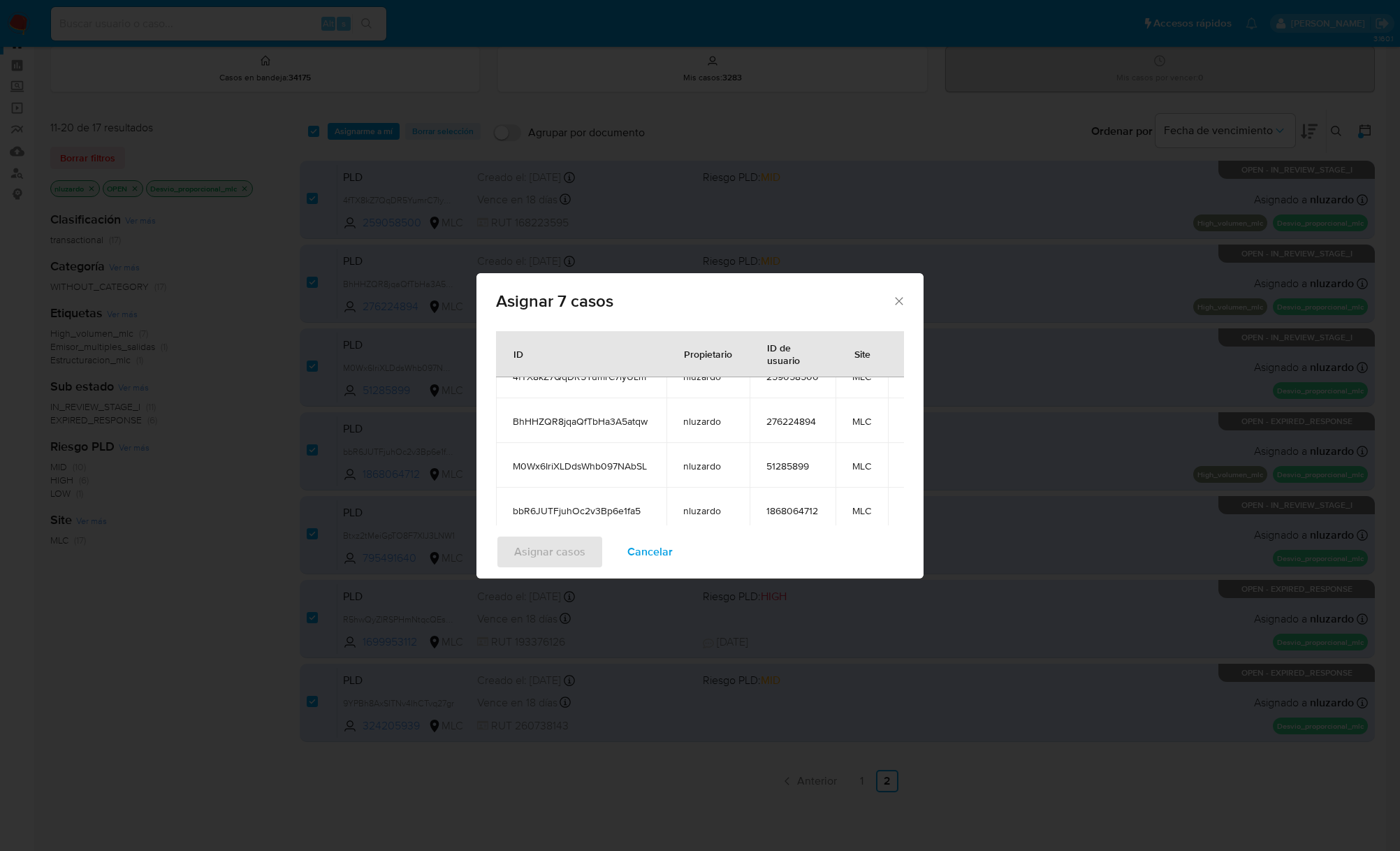
click at [643, 545] on span "Cancelar" at bounding box center [650, 552] width 45 height 31
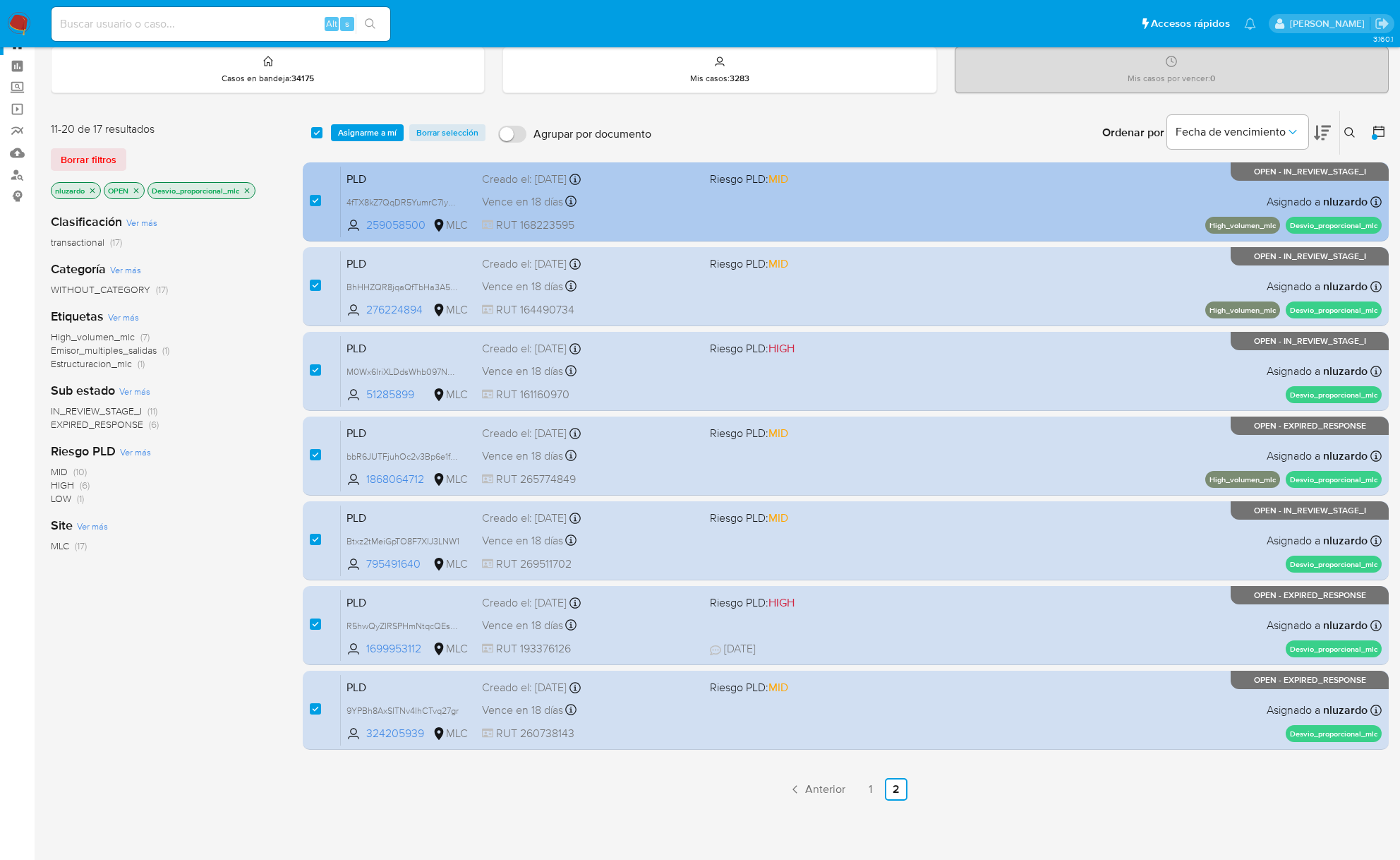
click at [647, 227] on span "RUT 168223595" at bounding box center [590, 225] width 217 height 15
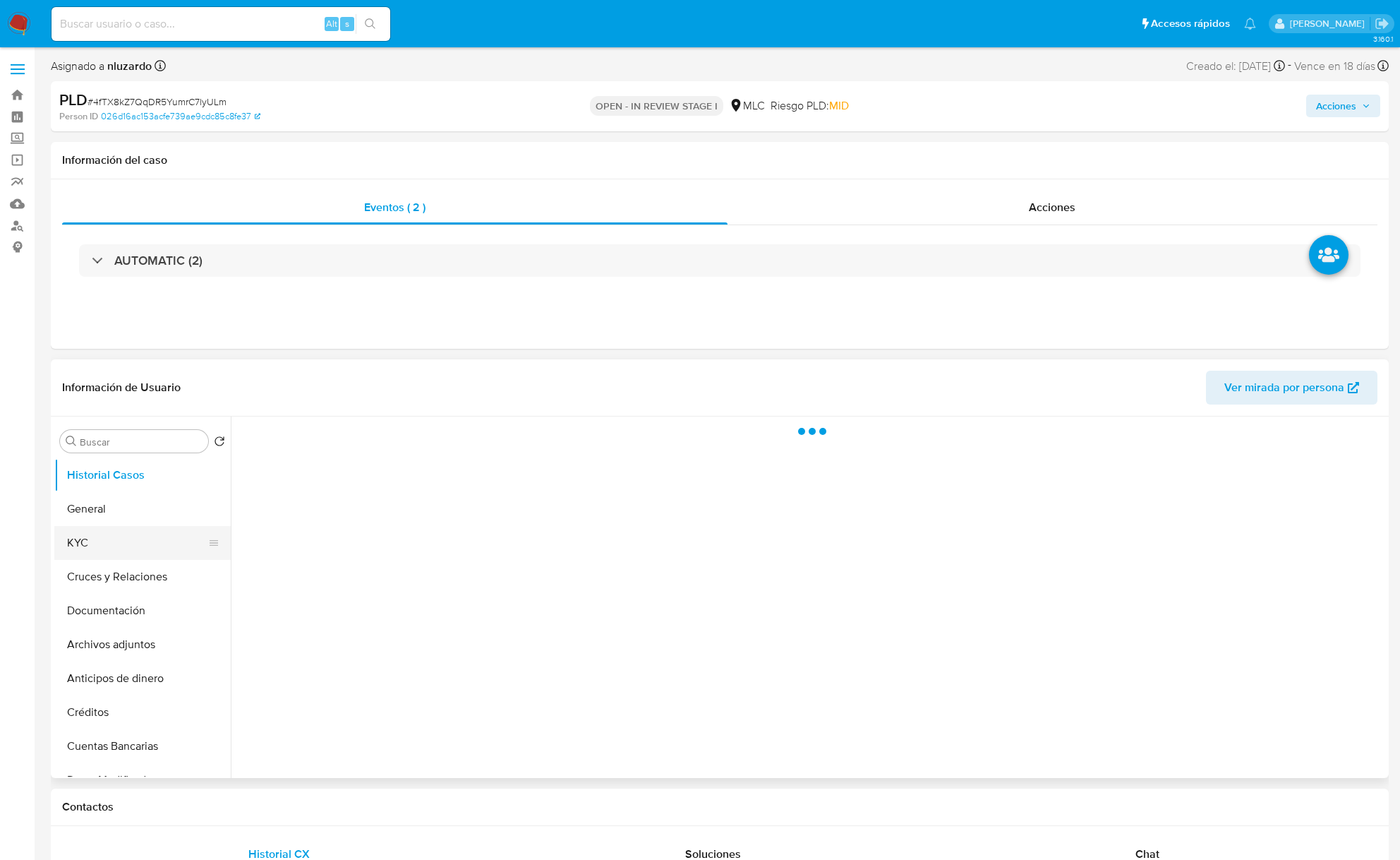
select select "10"
click at [105, 541] on button "KYC" at bounding box center [137, 543] width 165 height 34
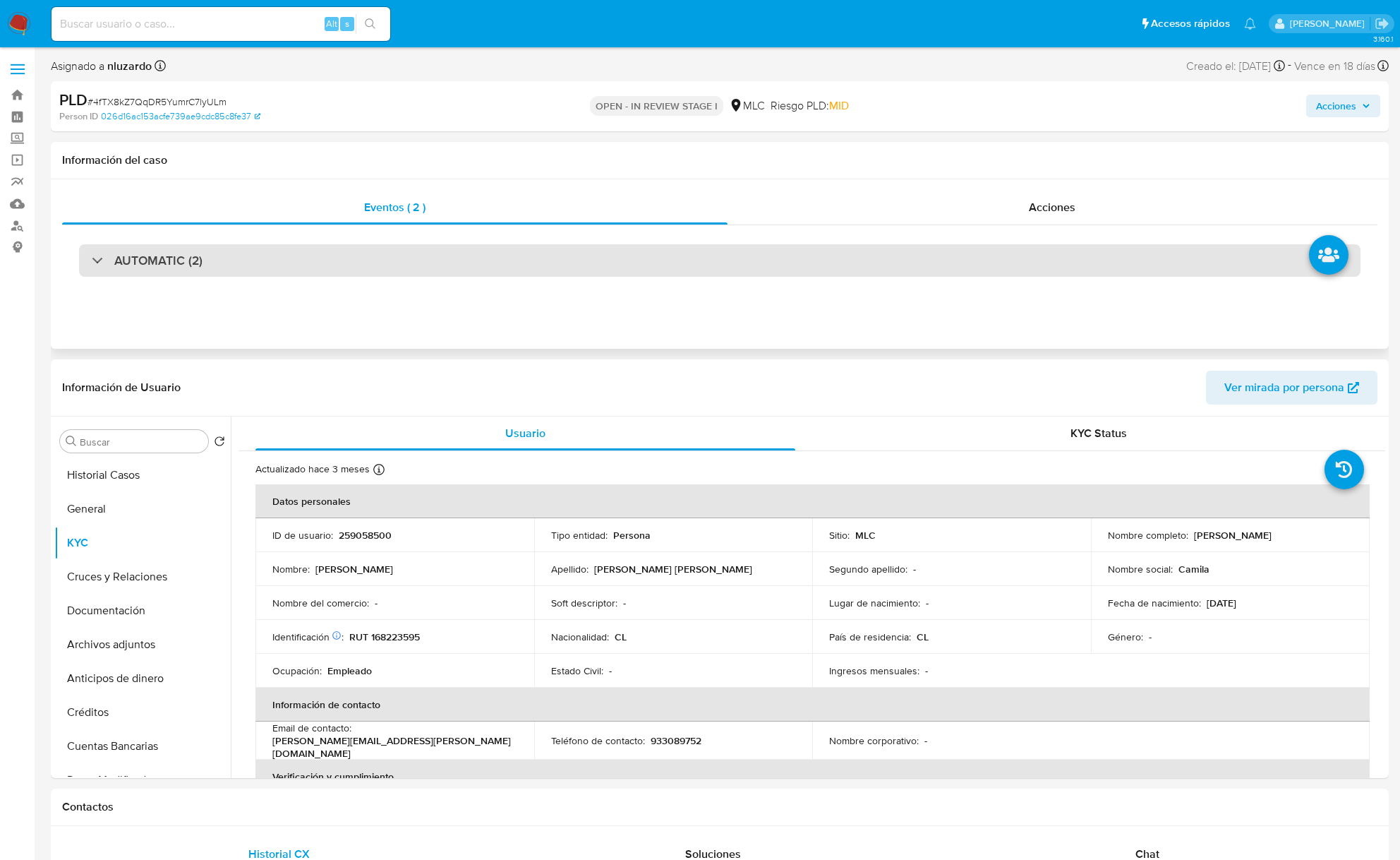
click at [245, 254] on div "AUTOMATIC (2)" at bounding box center [719, 261] width 1281 height 32
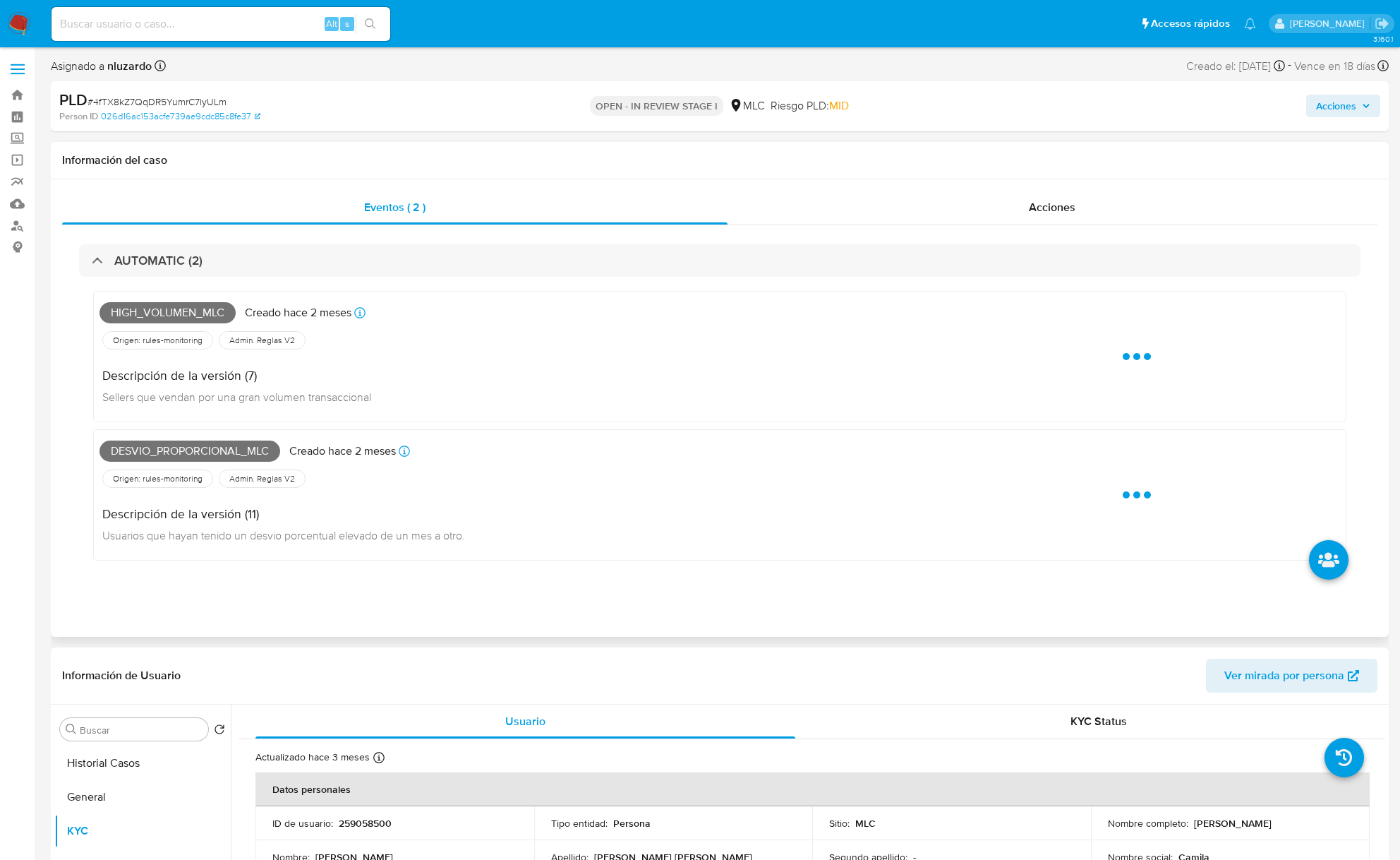
click at [188, 300] on div "High_volumen_mlc Creado [DATE] Creado: [DATE] 16:09:10" at bounding box center [517, 312] width 834 height 31
click at [186, 307] on span "High_volumen_mlc" at bounding box center [167, 313] width 136 height 22
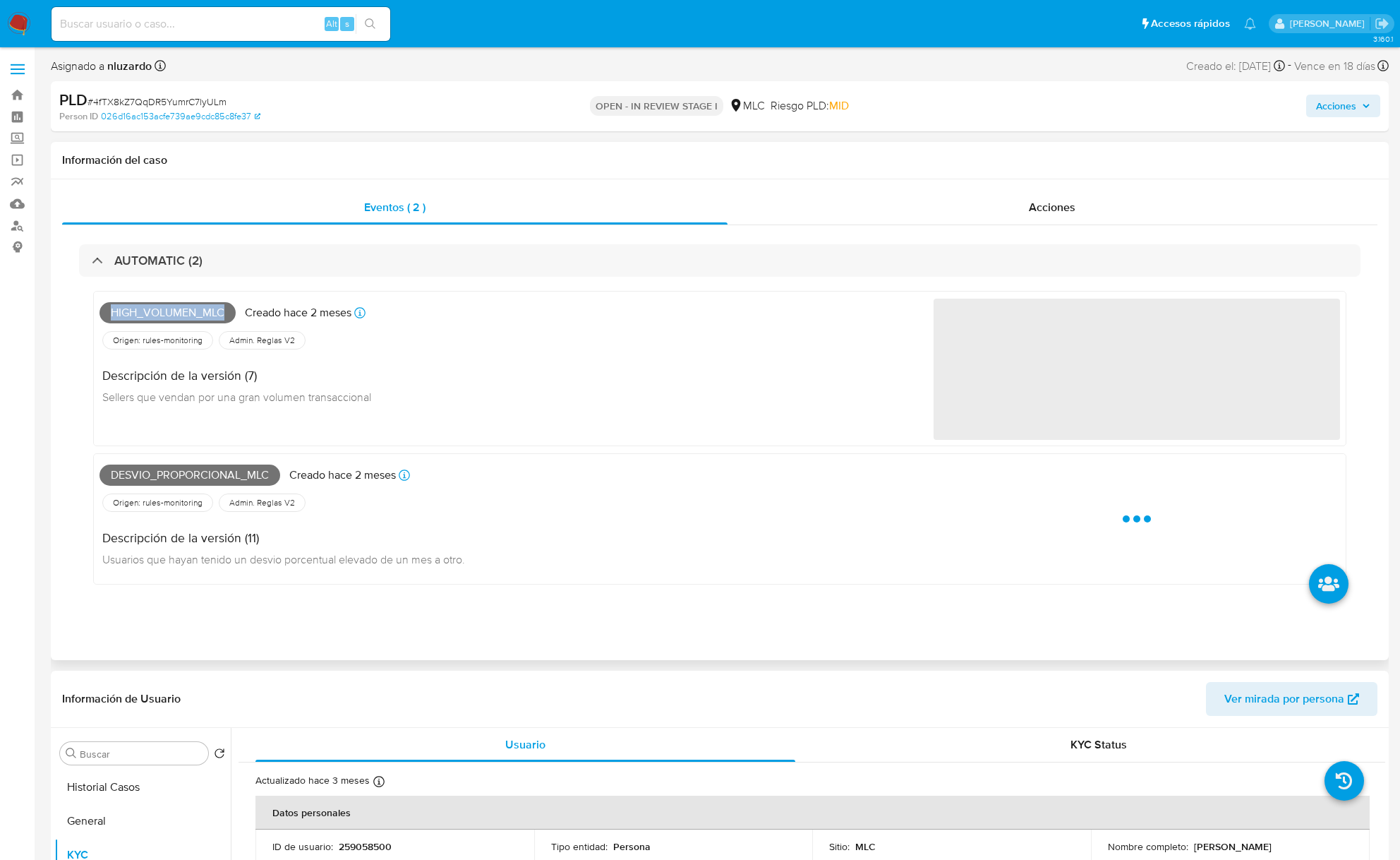
copy span "High_volumen_mlc"
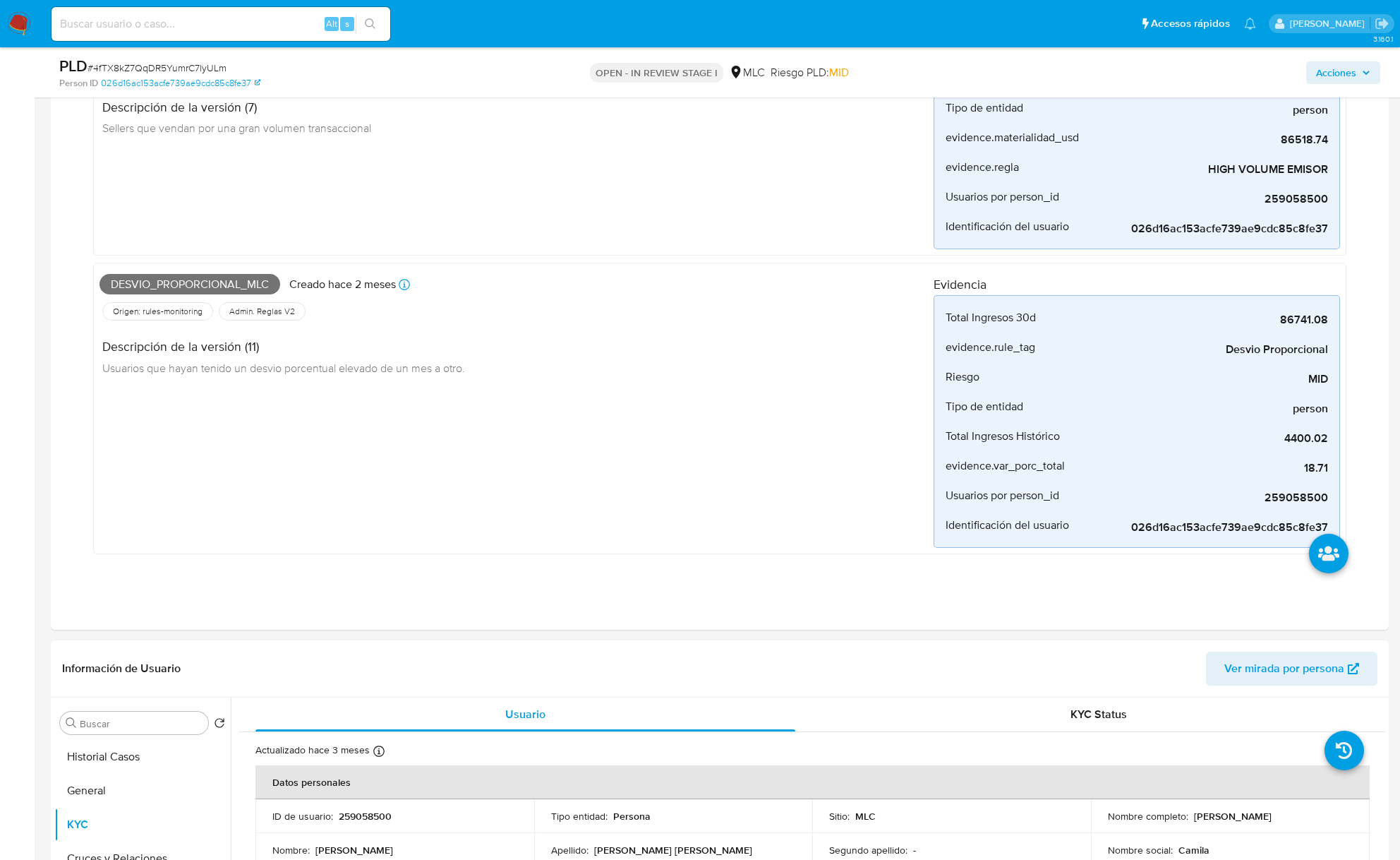
scroll to position [470, 0]
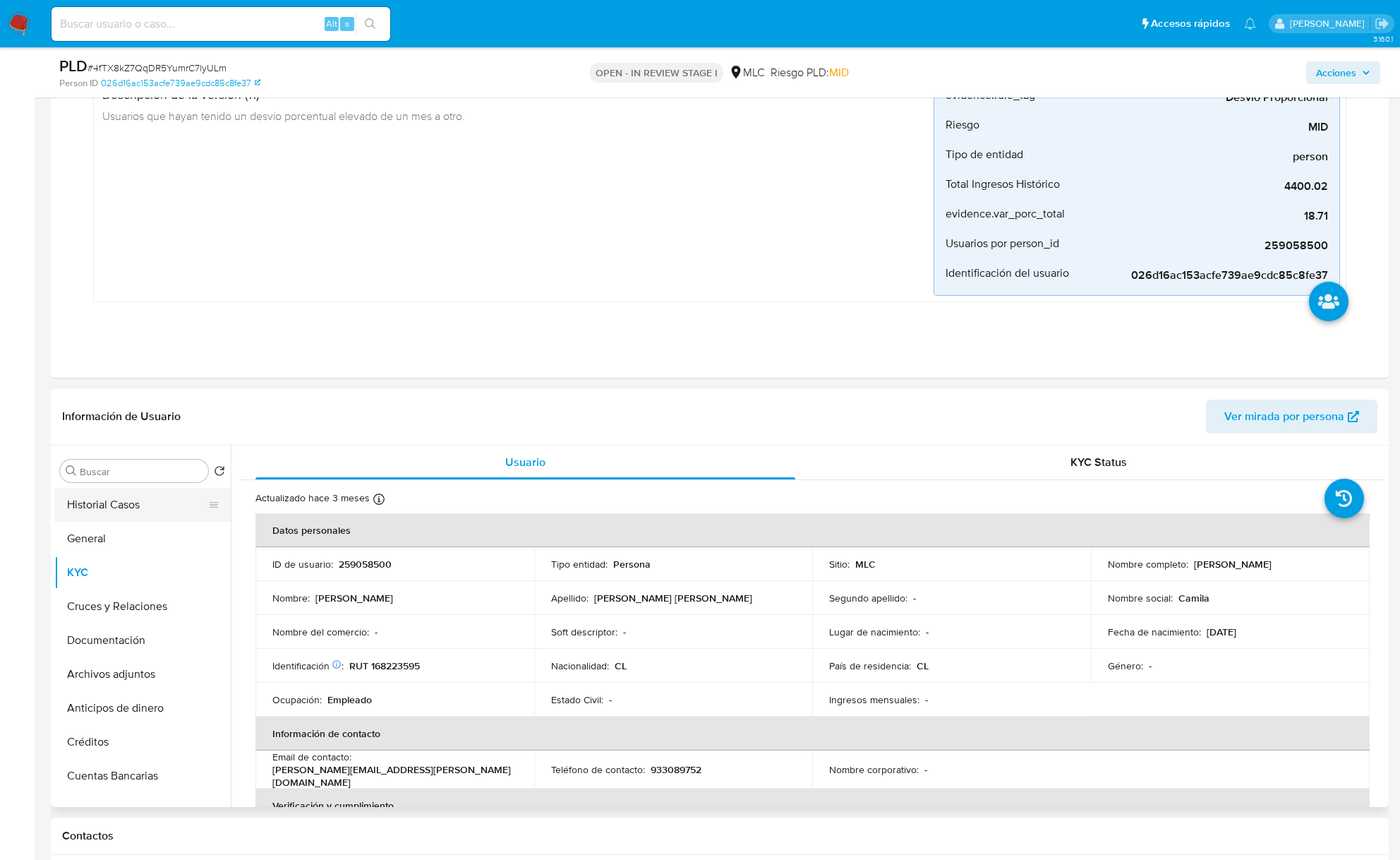
click at [183, 506] on button "Historial Casos" at bounding box center [137, 505] width 165 height 34
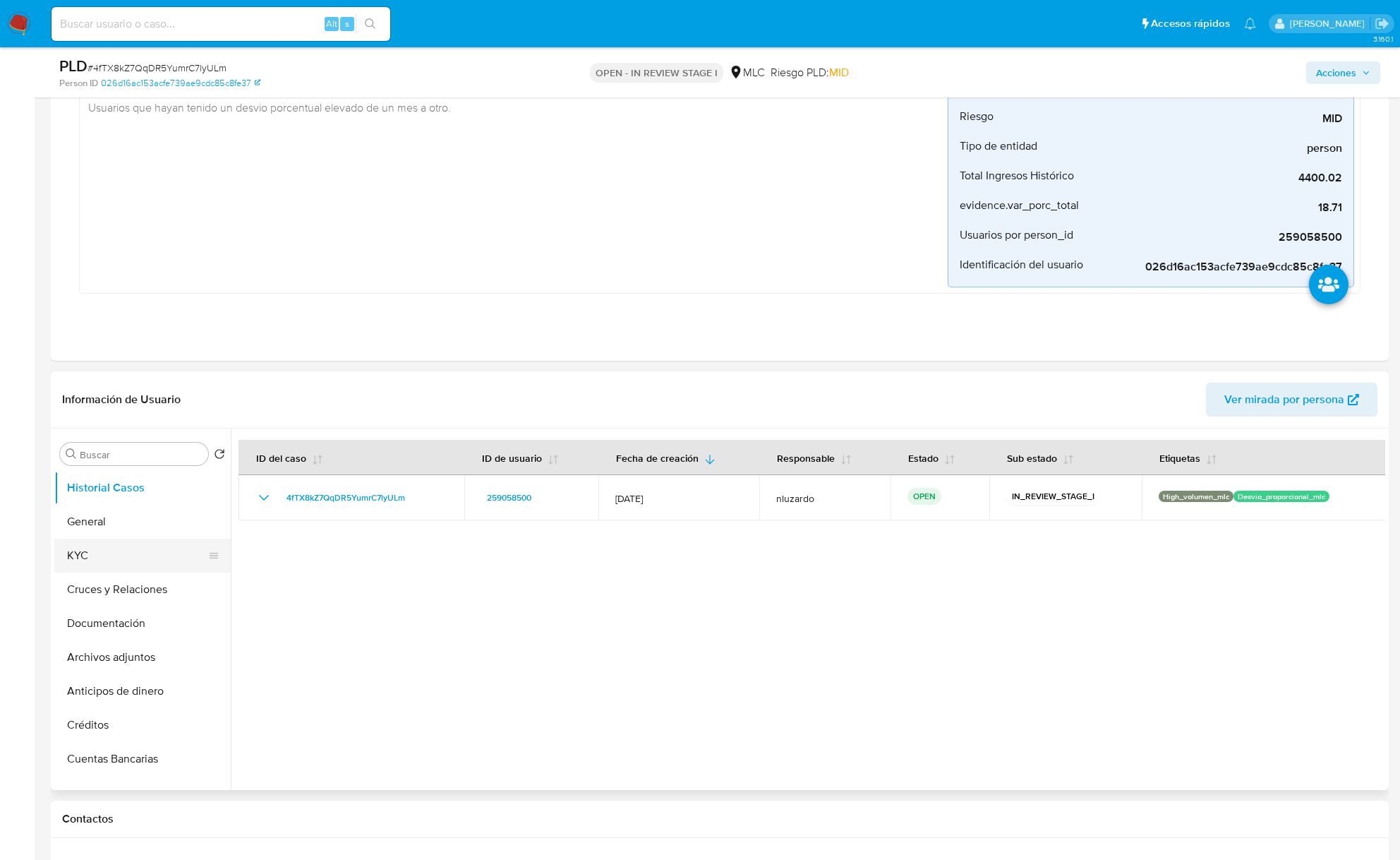
click at [150, 562] on button "KYC" at bounding box center [137, 556] width 165 height 34
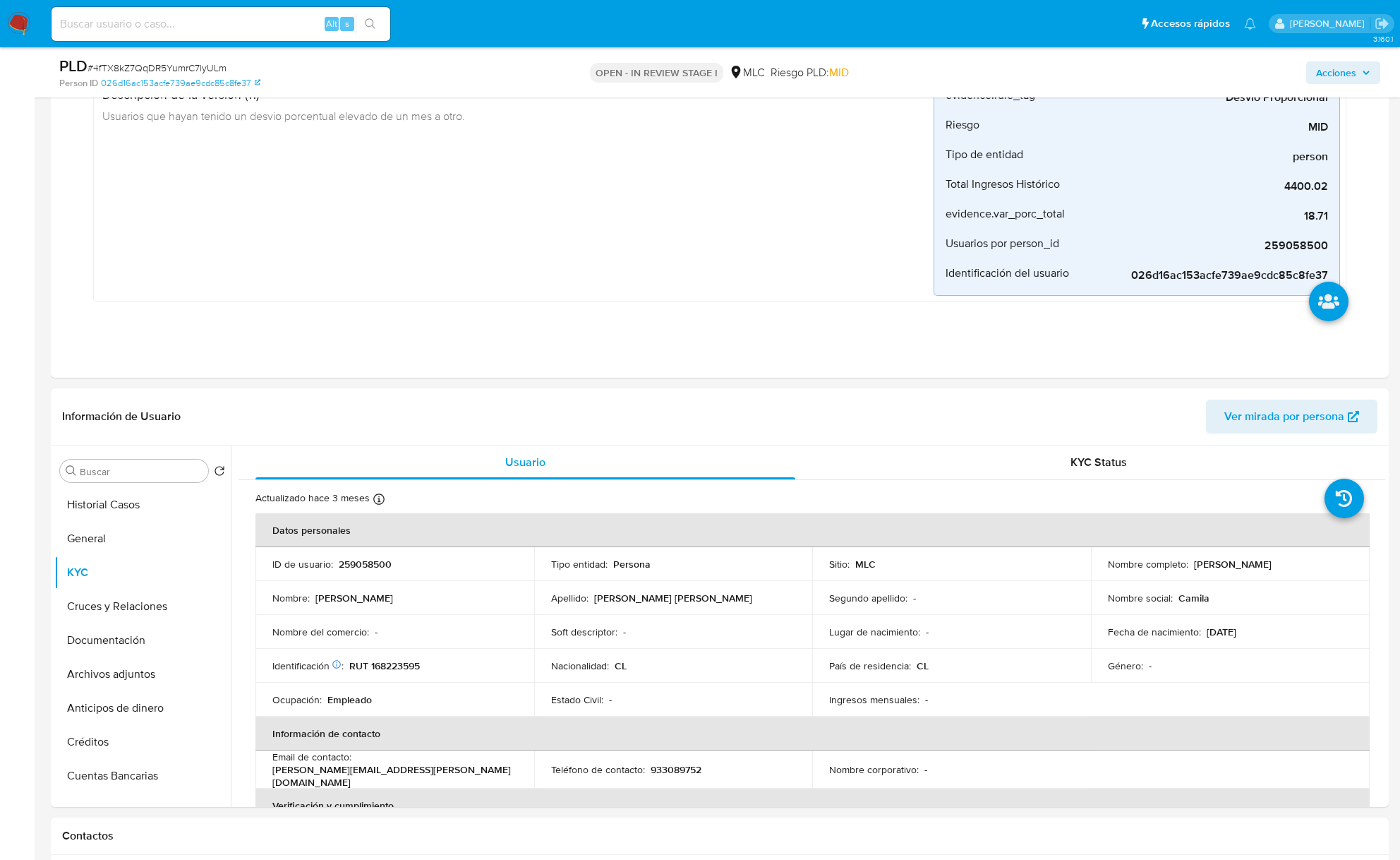
click at [272, 26] on input at bounding box center [220, 23] width 339 height 18
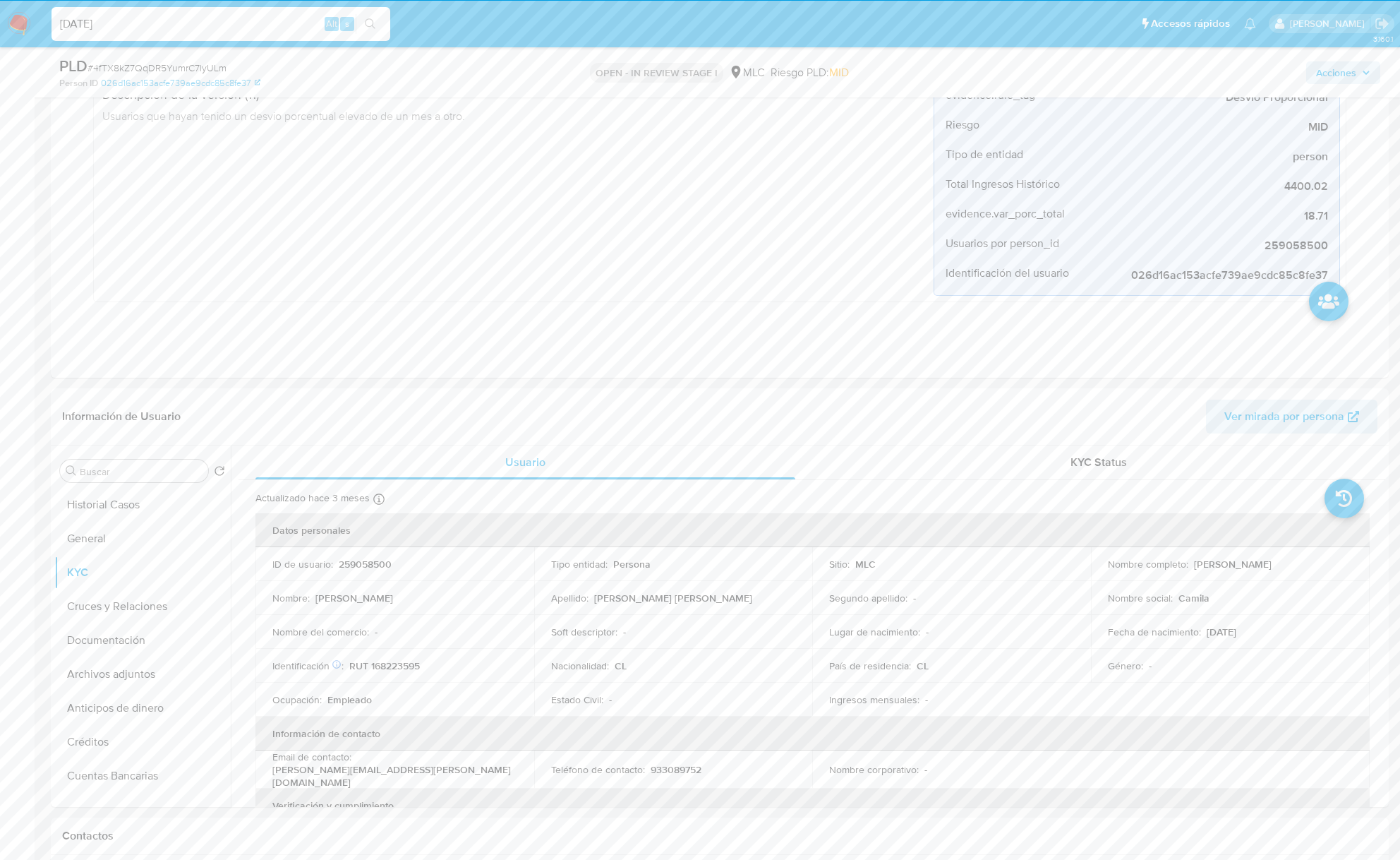
type input "[DATE]"
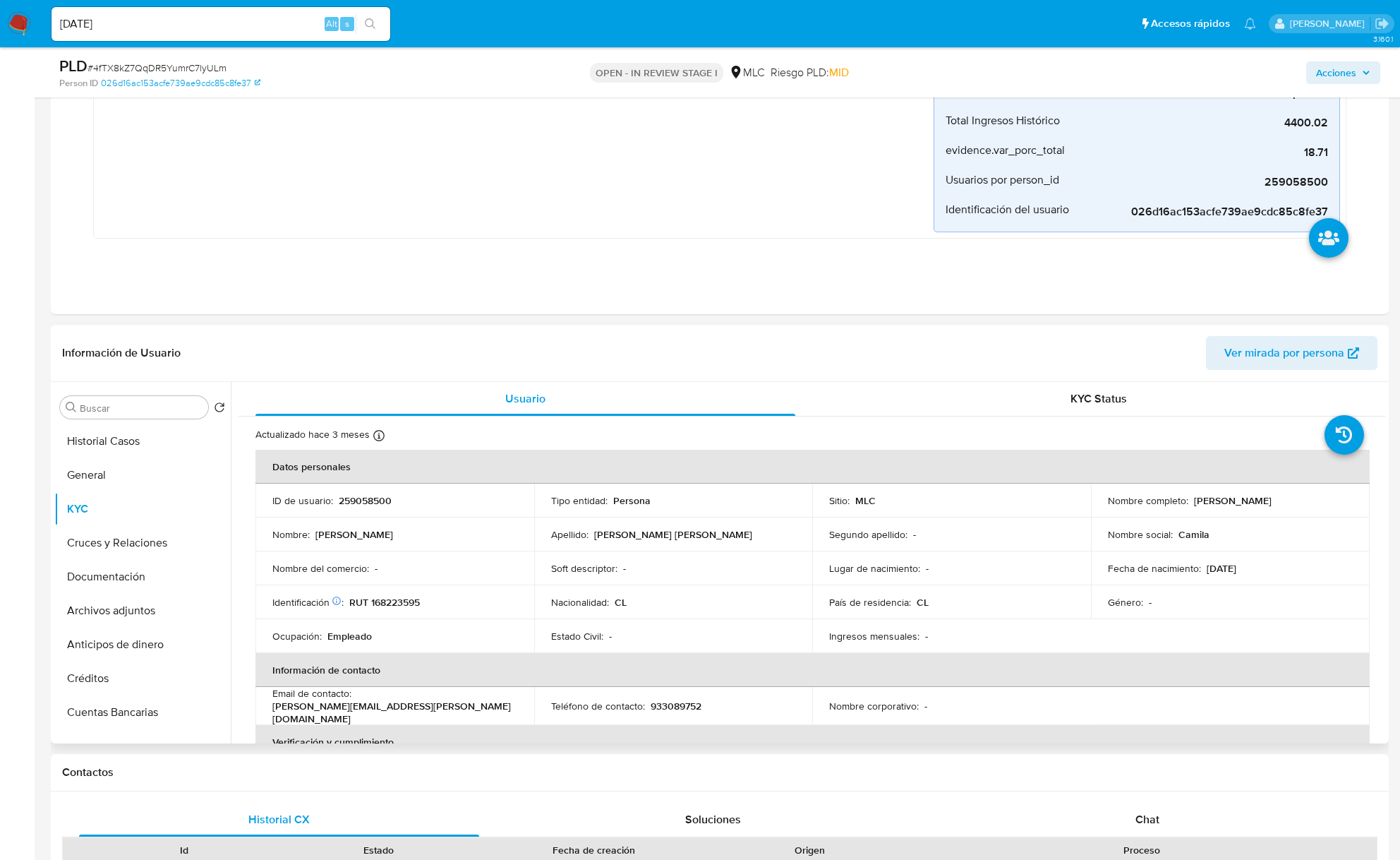
scroll to position [565, 0]
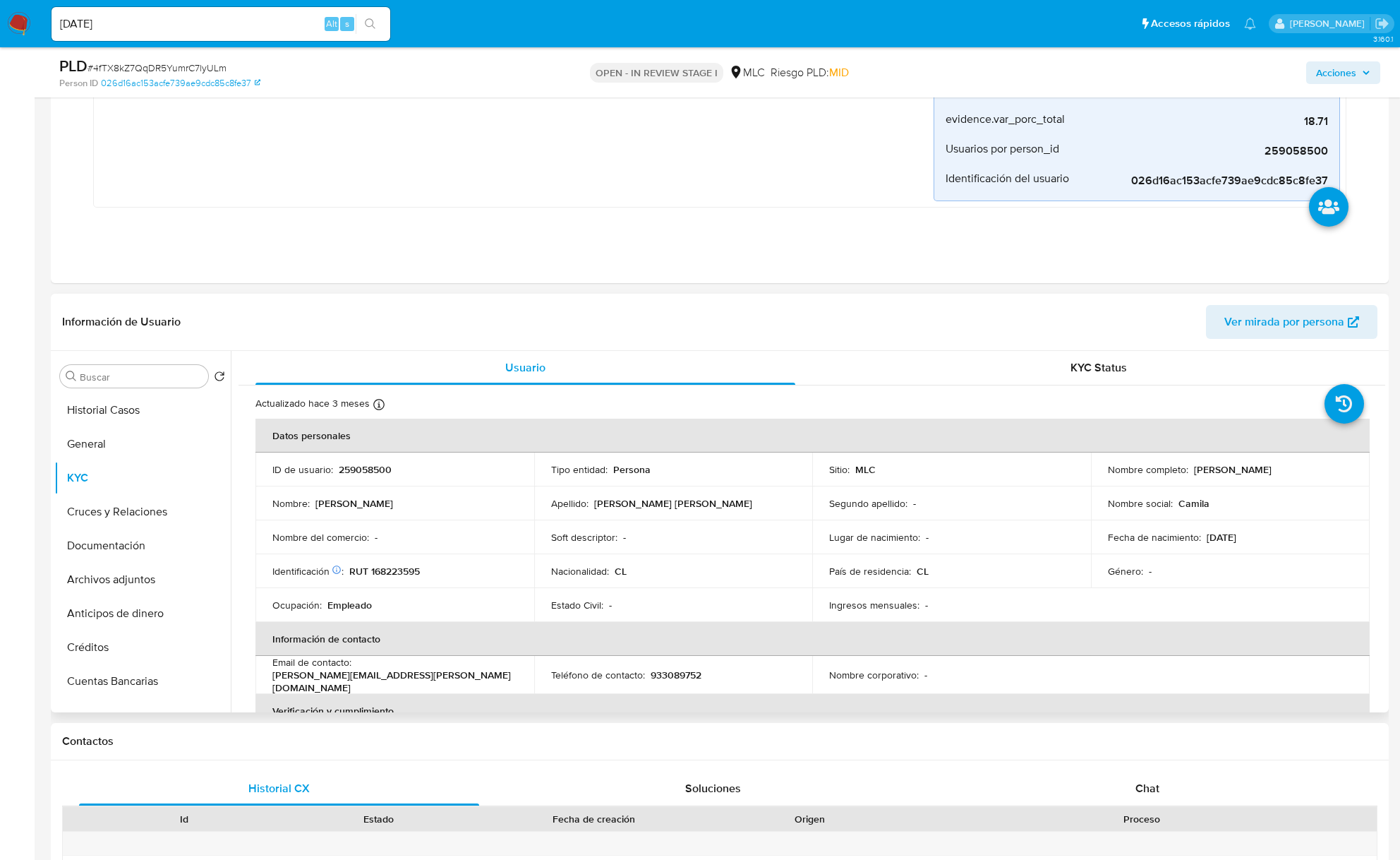
click at [1198, 467] on p "[PERSON_NAME]" at bounding box center [1233, 470] width 77 height 13
drag, startPoint x: 1280, startPoint y: 483, endPoint x: 1309, endPoint y: 461, distance: 36.4
click at [1324, 480] on td "Nombre completo : Camila Andrea Cornide Narváez" at bounding box center [1230, 470] width 279 height 34
copy p "[PERSON_NAME]"
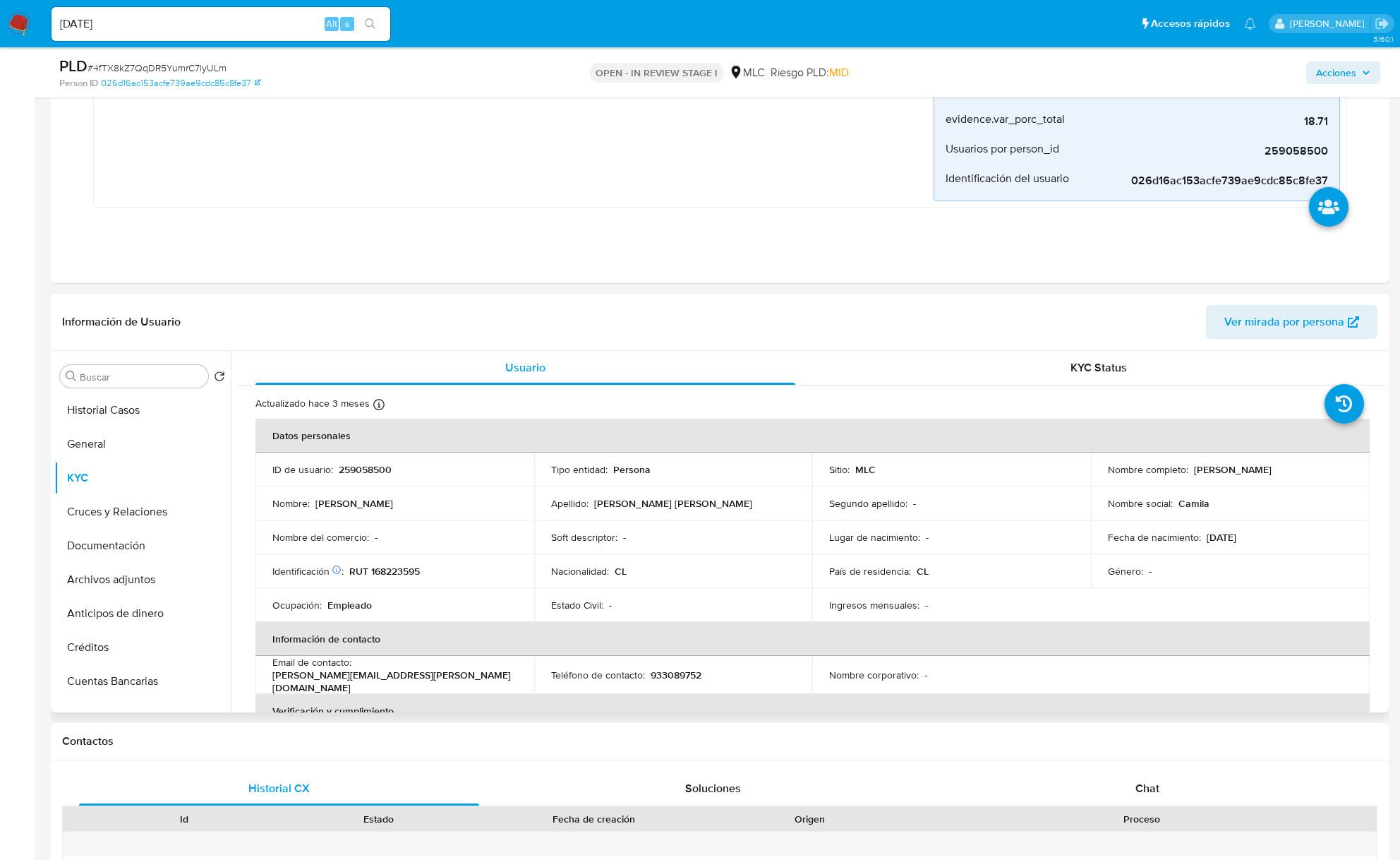
drag, startPoint x: 441, startPoint y: 554, endPoint x: 424, endPoint y: 560, distance: 18.0
click at [434, 557] on tbody "ID de usuario : 259058500 Tipo entidad : Persona Sitio : MLC Nombre completo : …" at bounding box center [812, 537] width 1114 height 169
click at [399, 576] on p "RUT 168223595" at bounding box center [384, 571] width 70 height 13
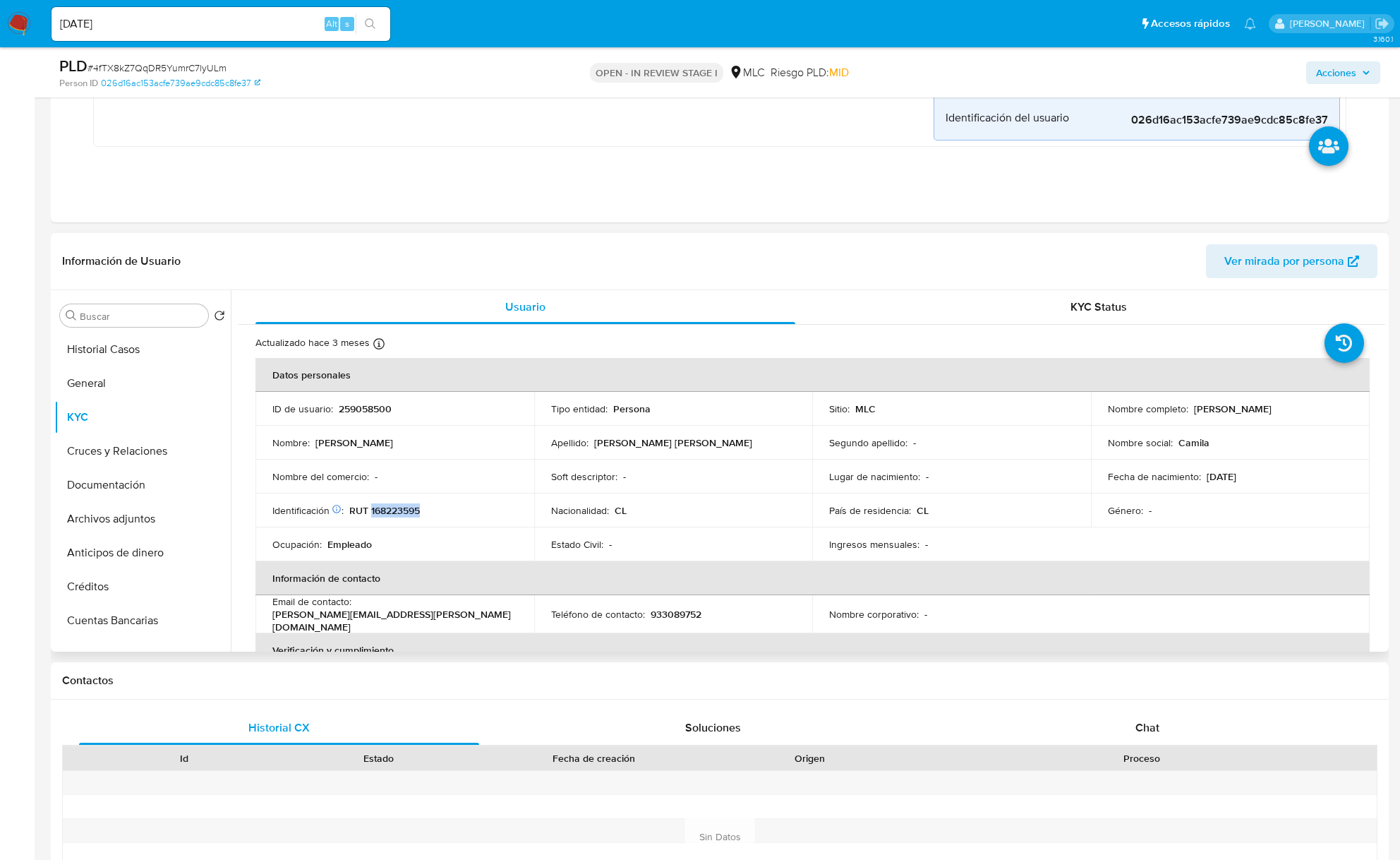
scroll to position [658, 0]
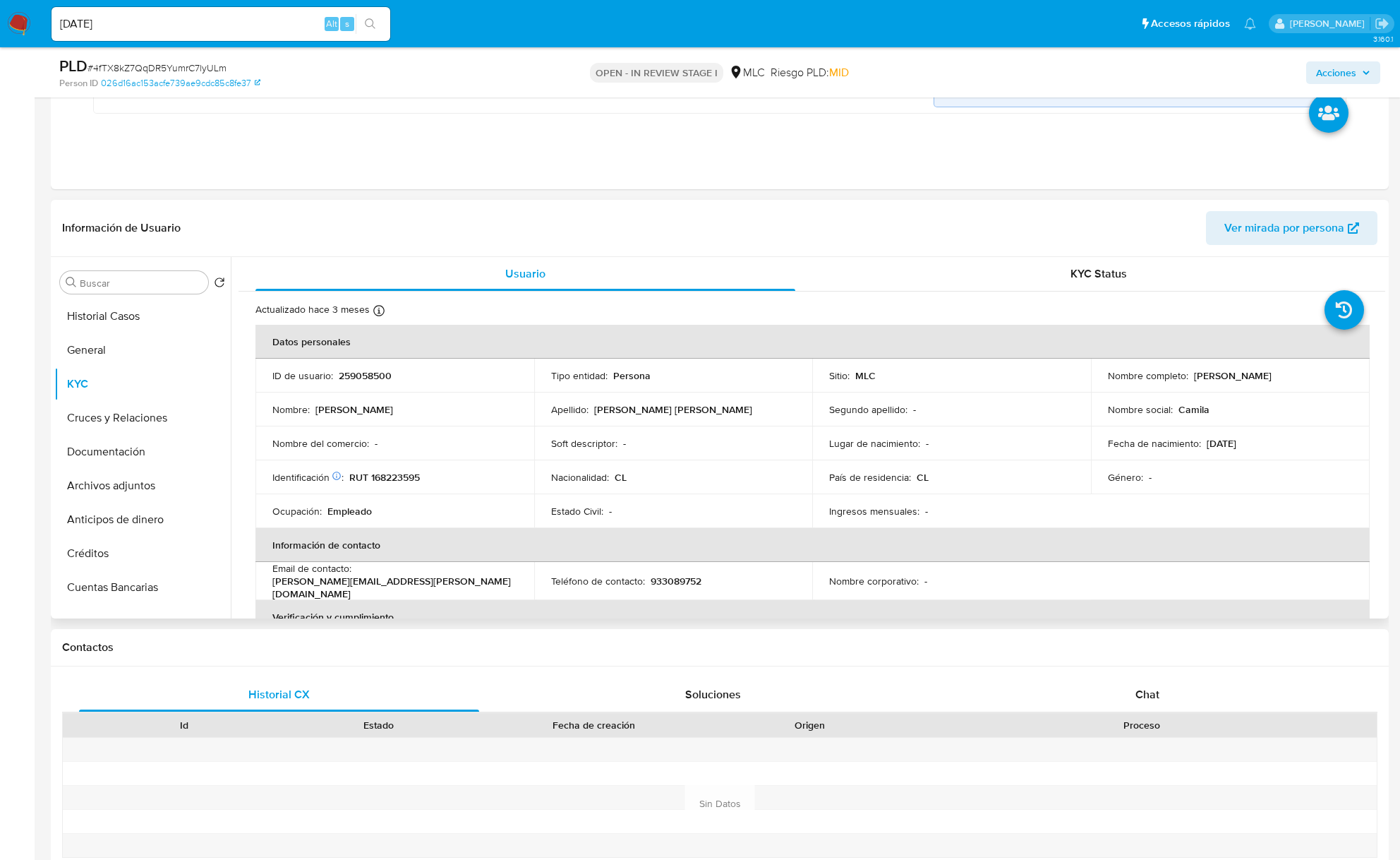
click at [788, 401] on td "Apellido : Cornide Narváez" at bounding box center [673, 409] width 279 height 34
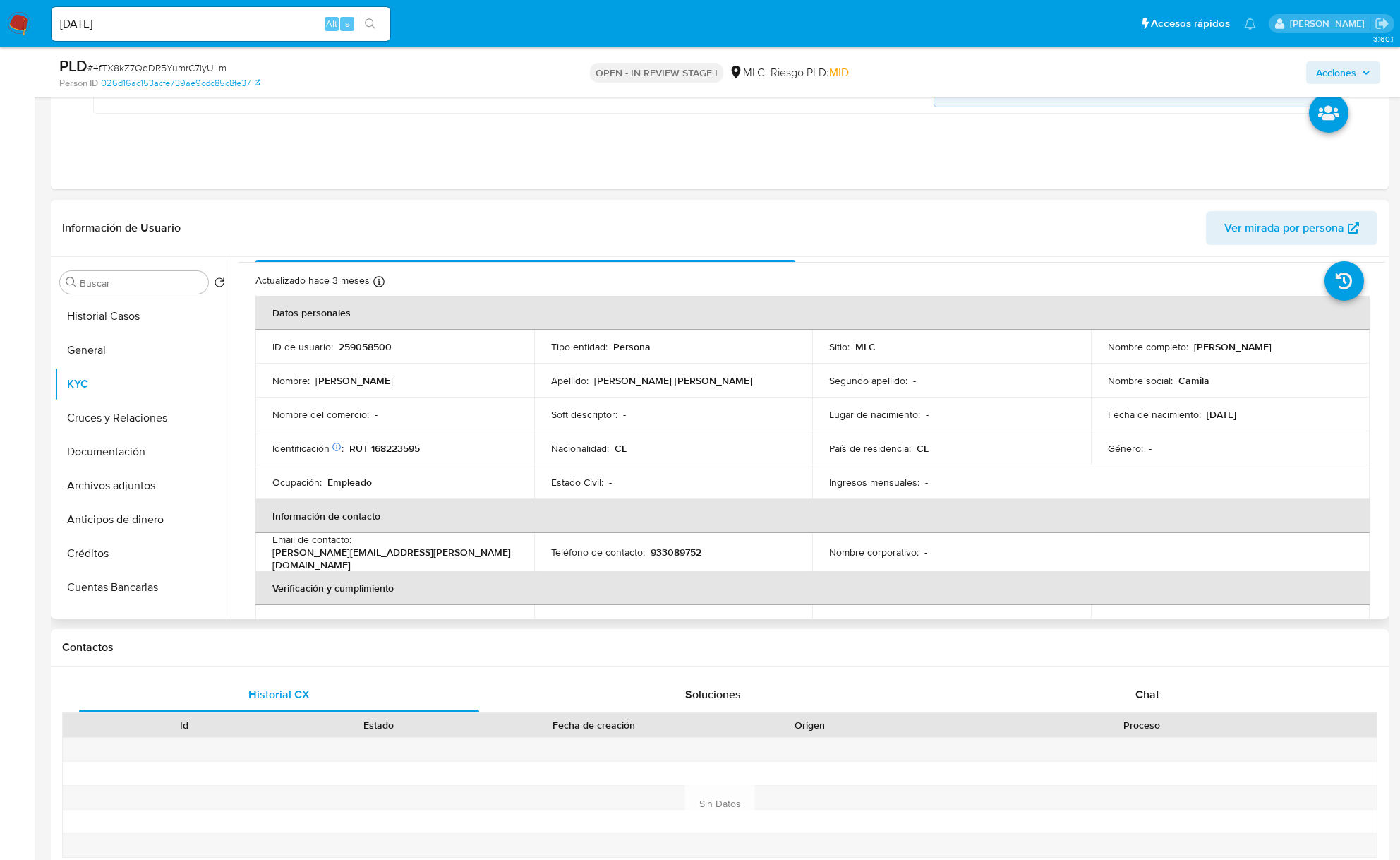
scroll to position [35, 0]
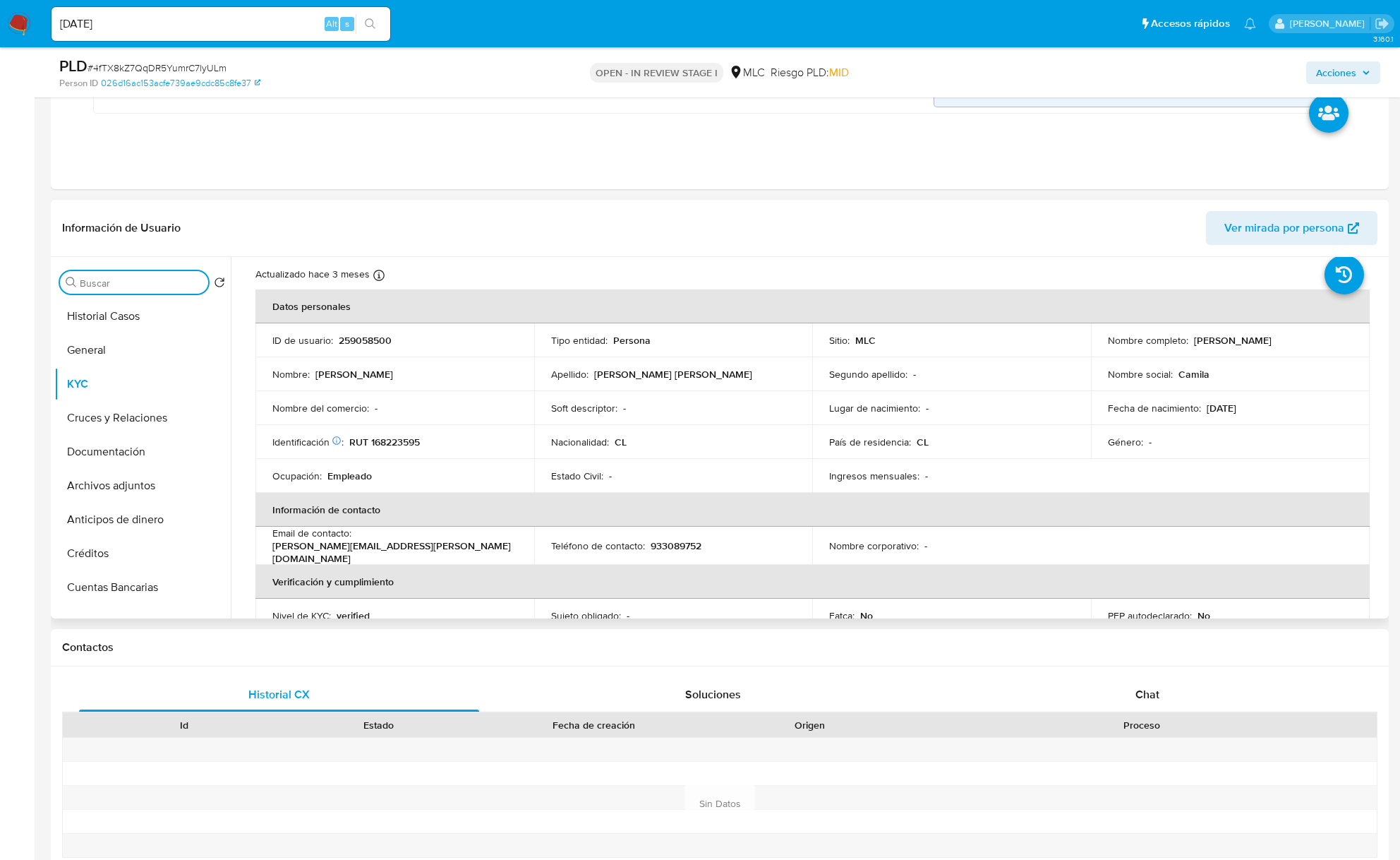
click at [146, 288] on input "Buscar" at bounding box center [141, 283] width 123 height 13
click at [133, 354] on button "Cruces y Relaciones" at bounding box center [137, 350] width 165 height 34
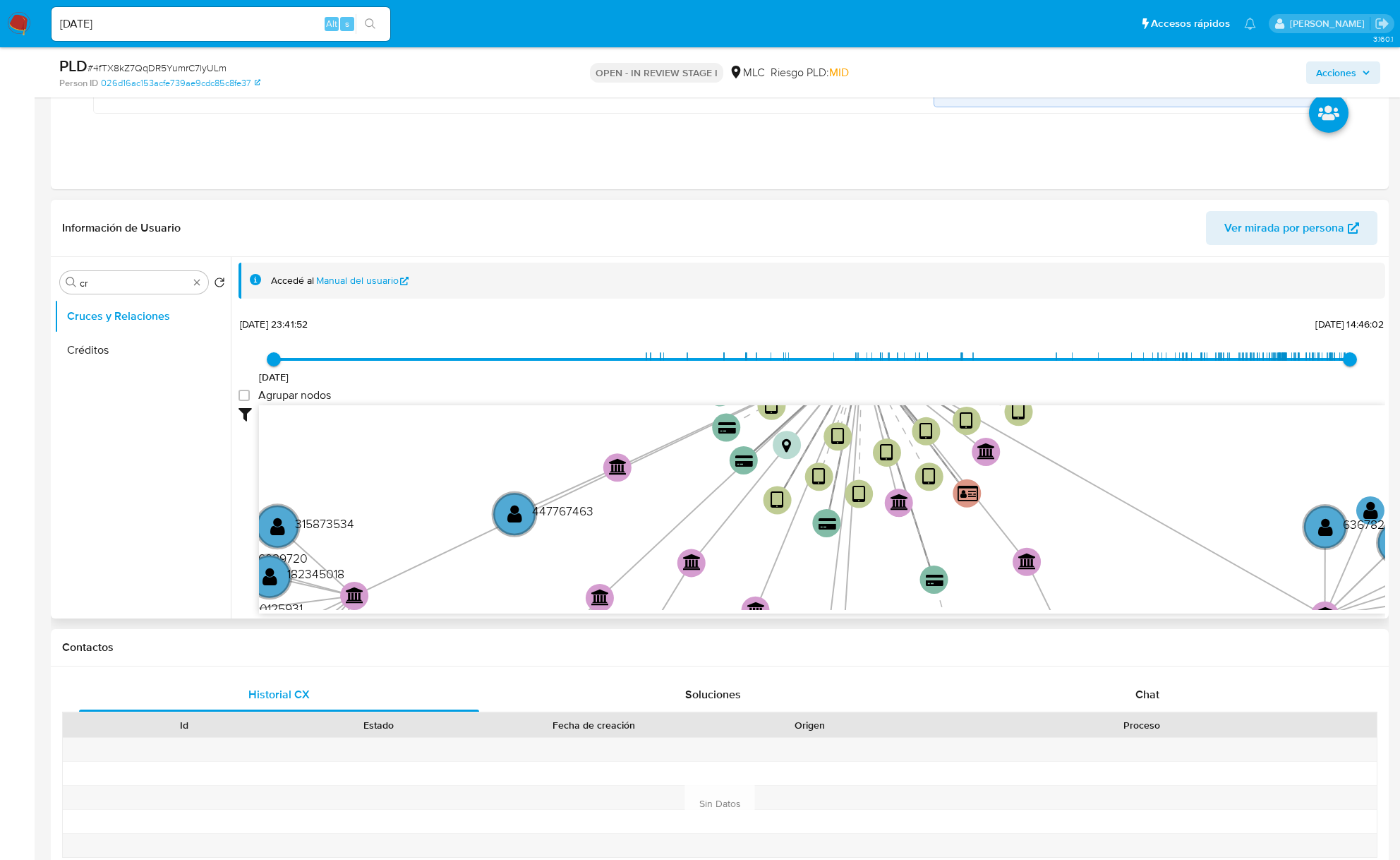
scroll to position [52, 0]
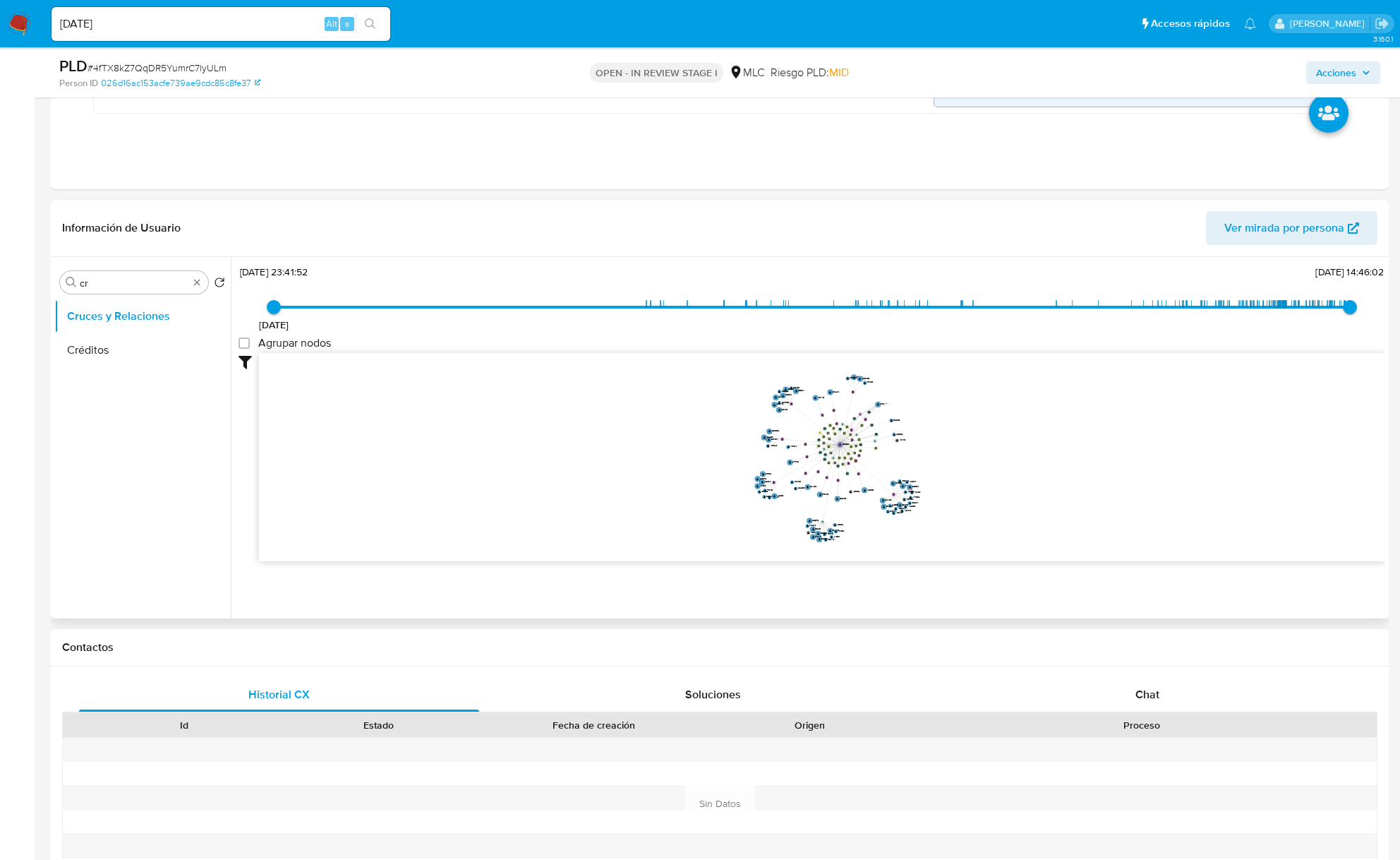
drag, startPoint x: 823, startPoint y: 476, endPoint x: 831, endPoint y: 484, distance: 11.3
click at [831, 484] on icon "user-119271930  119271930 device-5e60543008813b00175f9cc2  user-259058500  2…" at bounding box center [822, 455] width 1126 height 205
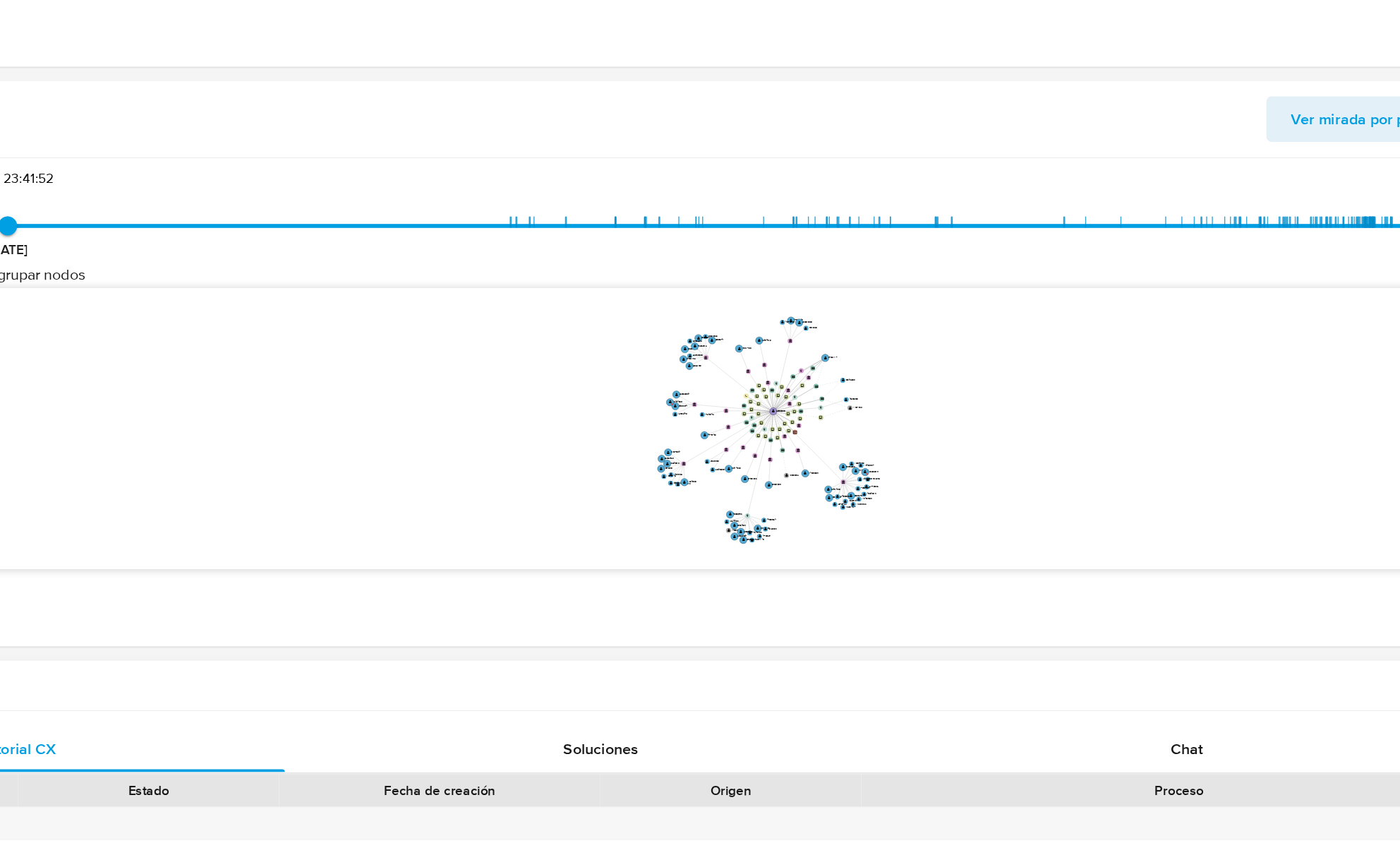
scroll to position [657, 0]
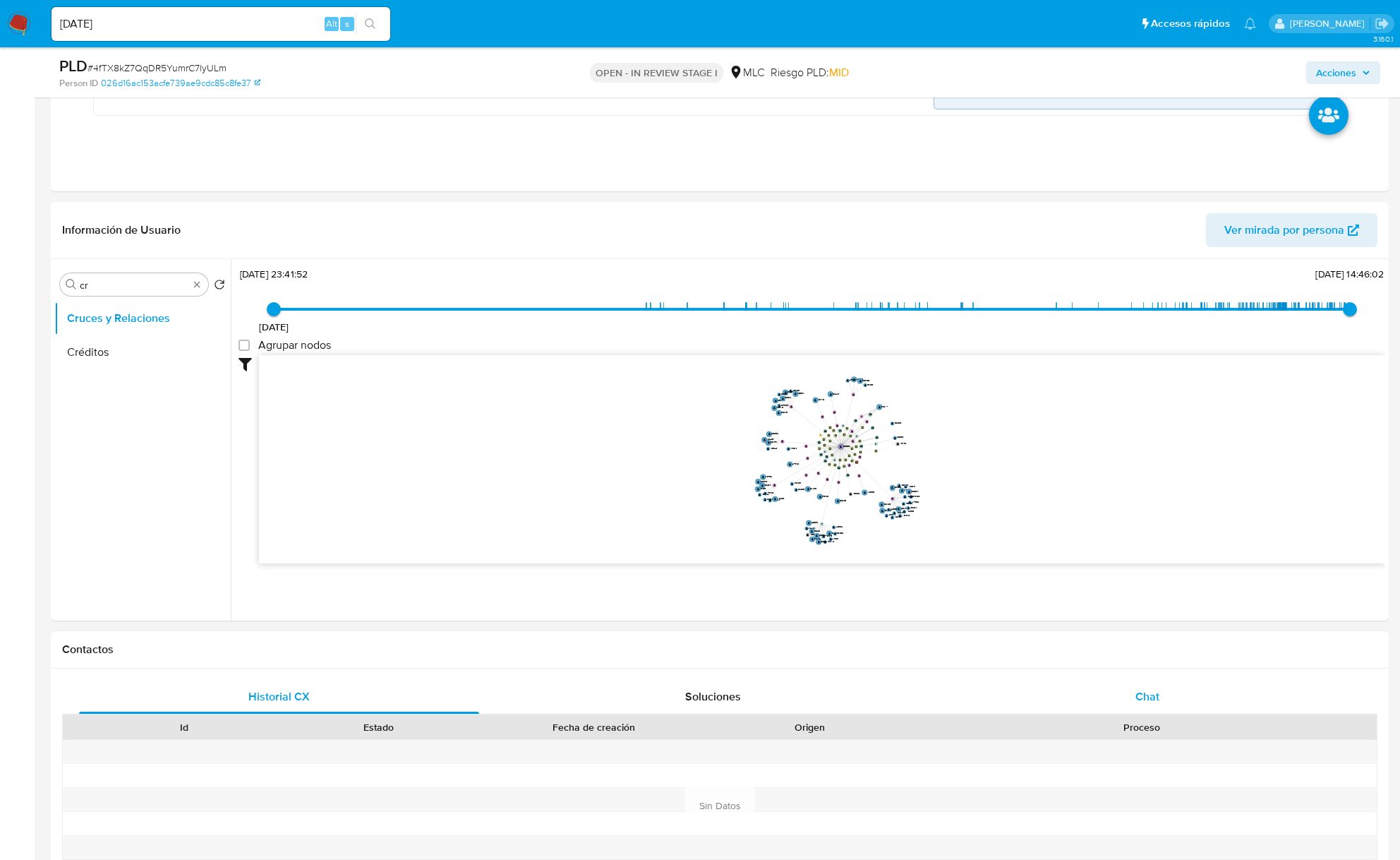
click at [1095, 703] on div "Chat" at bounding box center [1146, 697] width 400 height 34
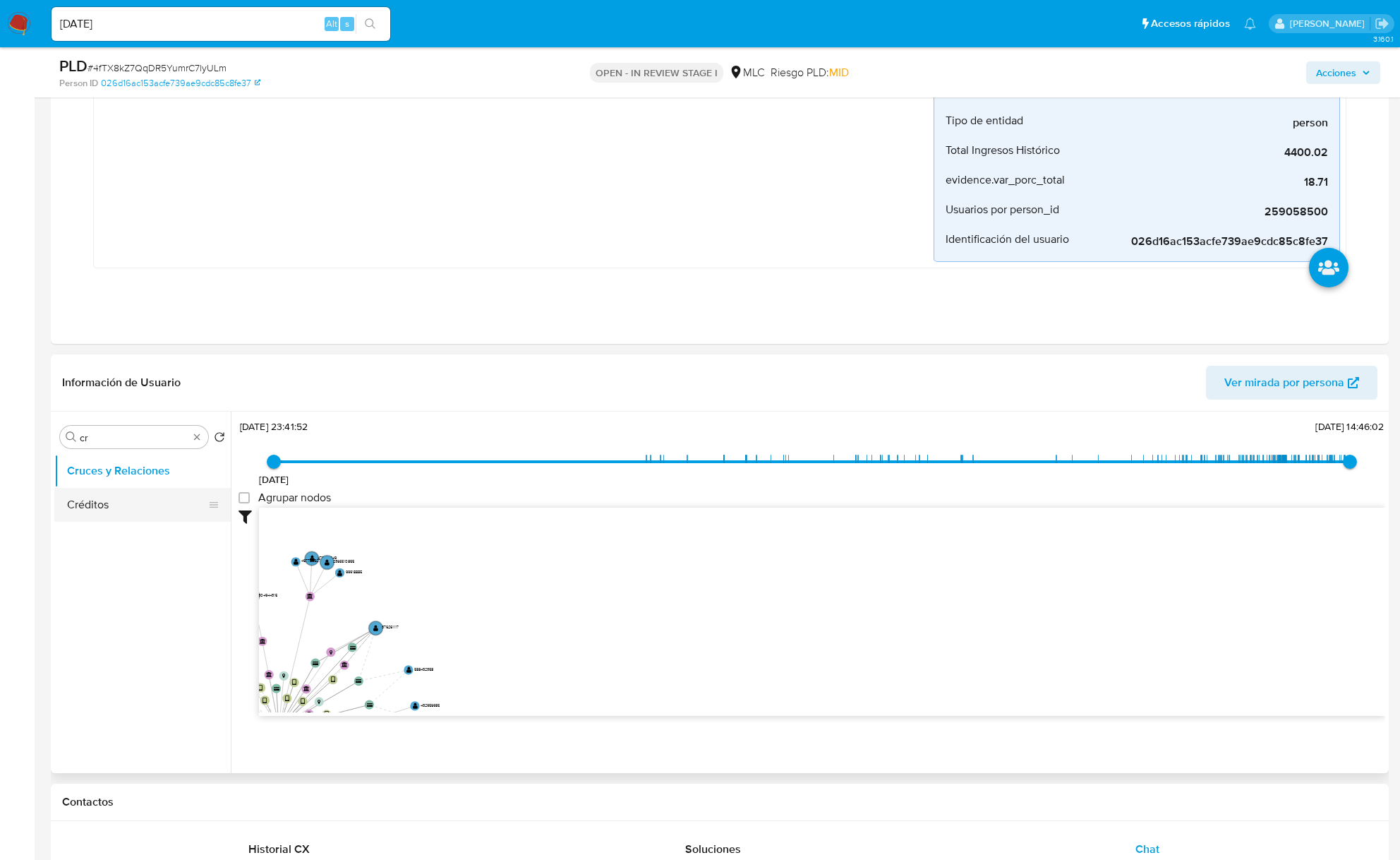
scroll to position [565, 0]
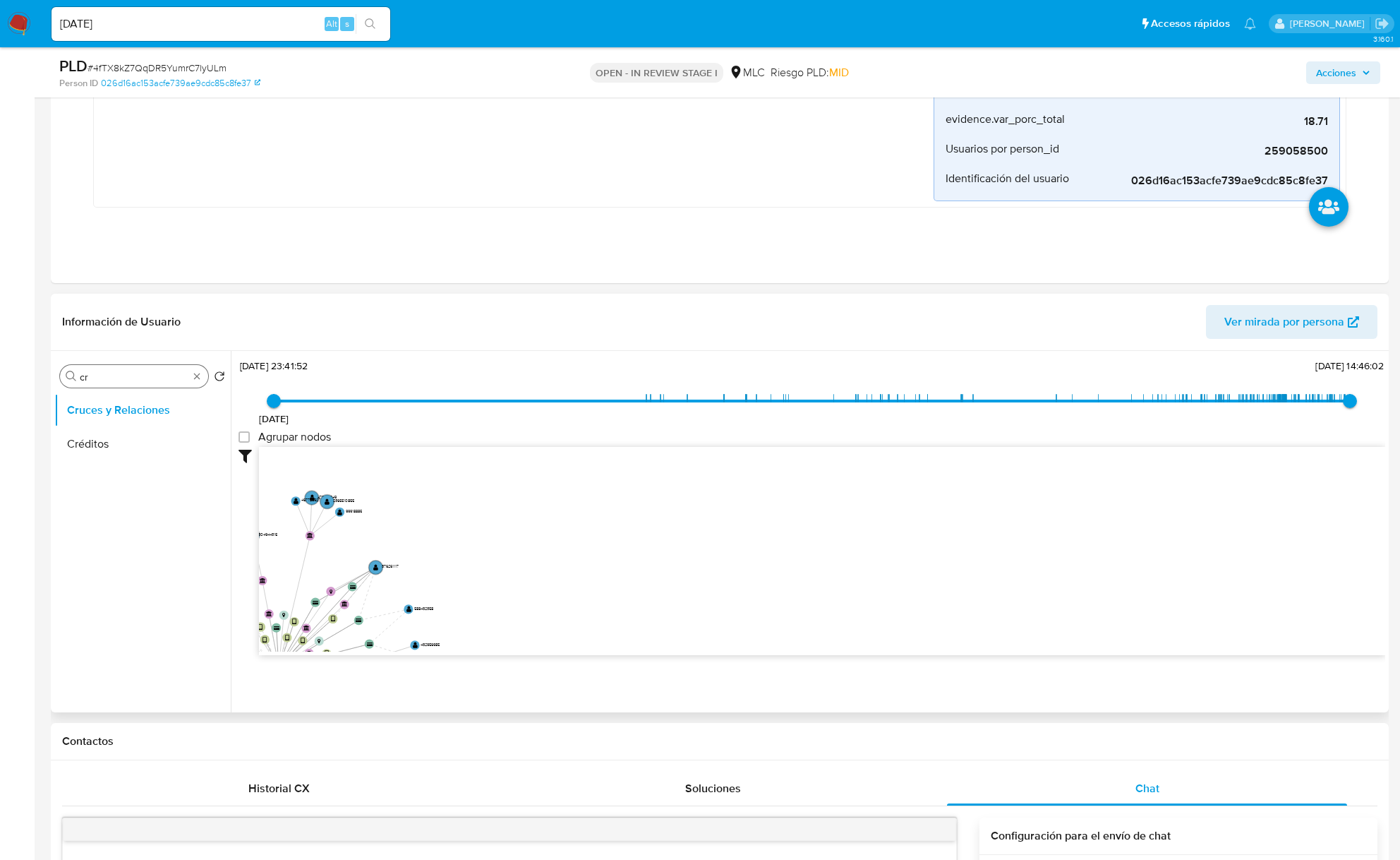
click at [109, 369] on div "Buscar cr" at bounding box center [134, 376] width 148 height 22
click at [104, 379] on input "cr" at bounding box center [134, 377] width 109 height 13
type input "DOC"
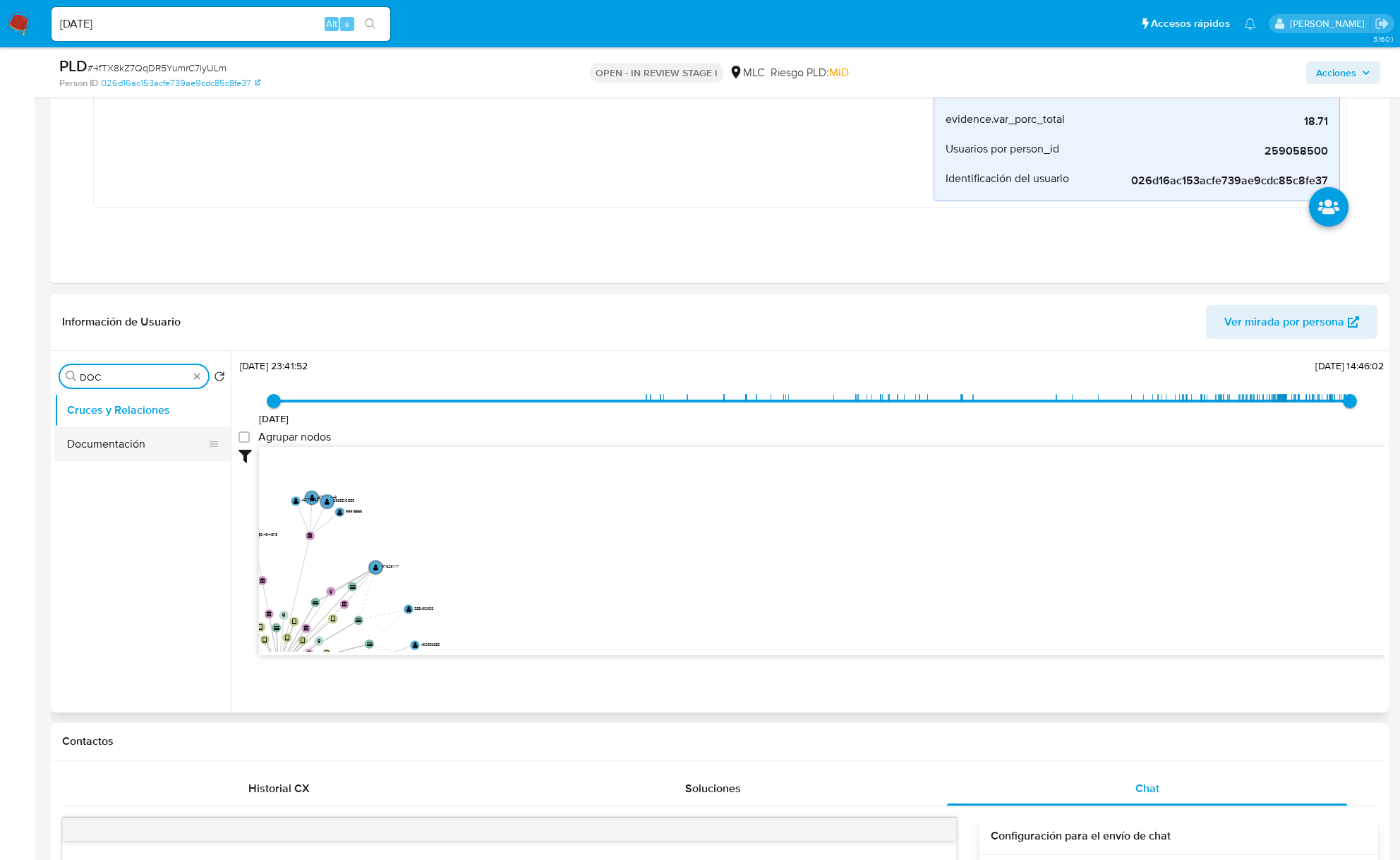
click at [145, 450] on button "Documentación" at bounding box center [137, 444] width 165 height 34
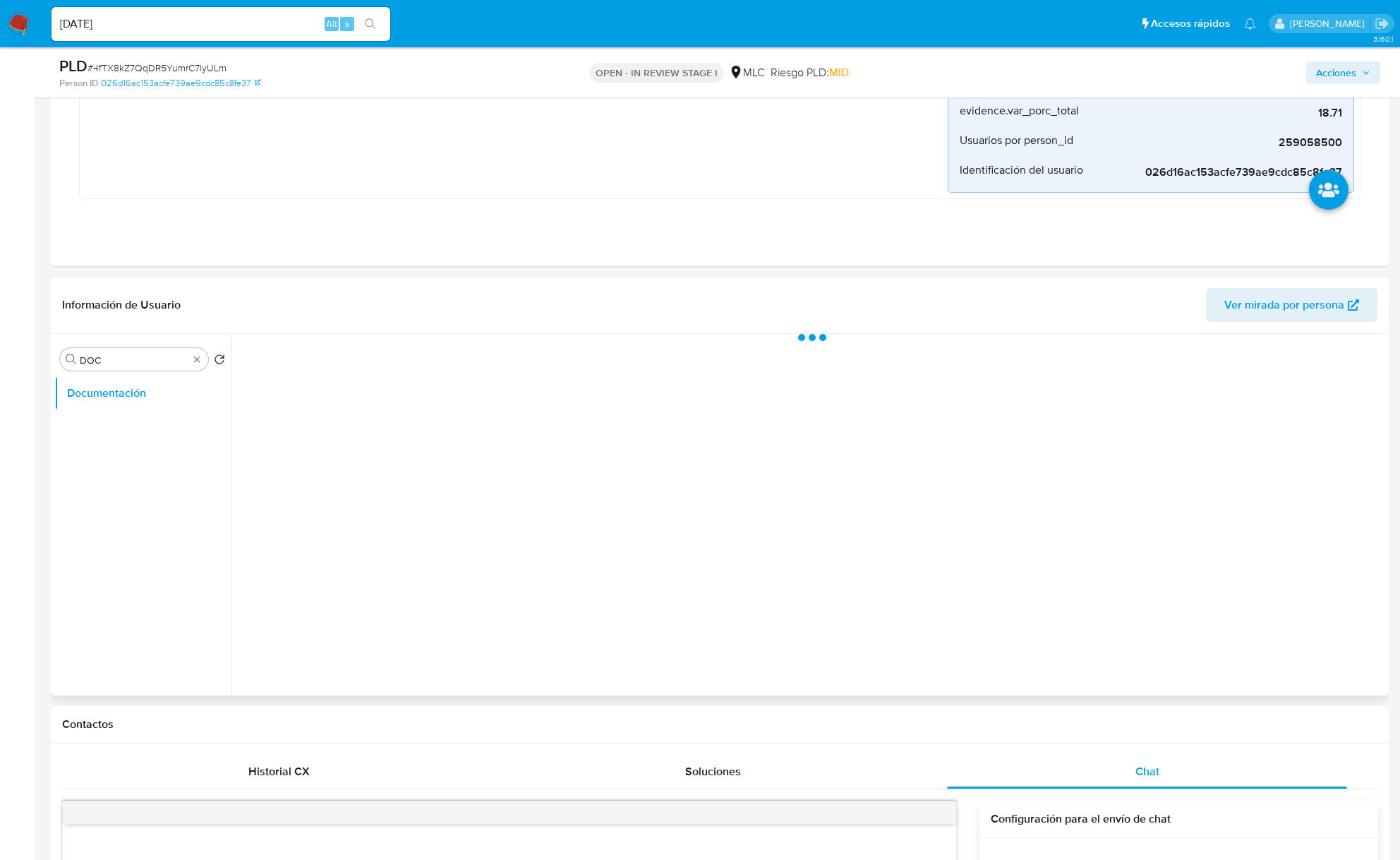
scroll to position [0, 0]
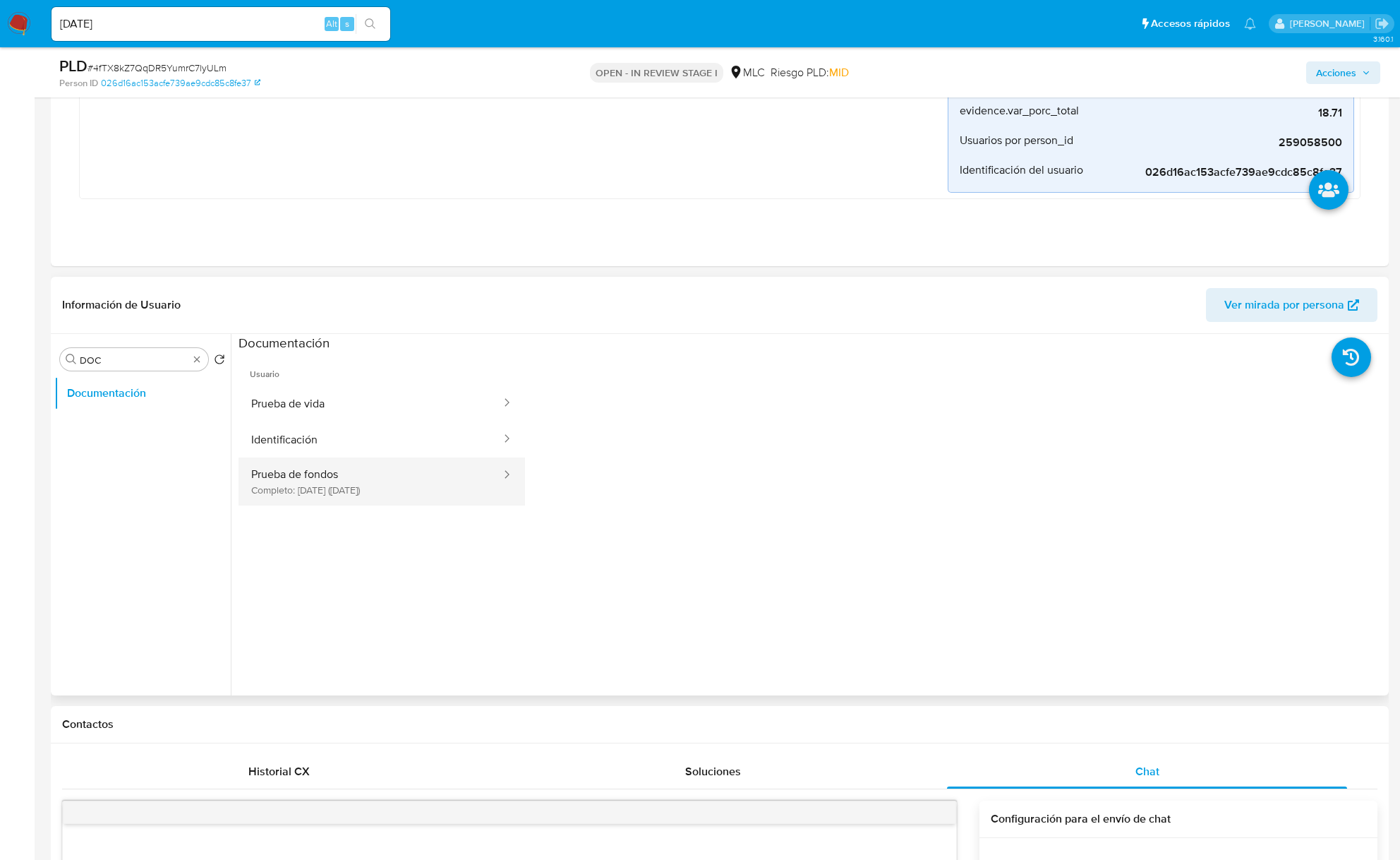
click at [367, 500] on button "Prueba de fondos Completo: 04/07/2025 (hace 3 meses)" at bounding box center [370, 480] width 263 height 48
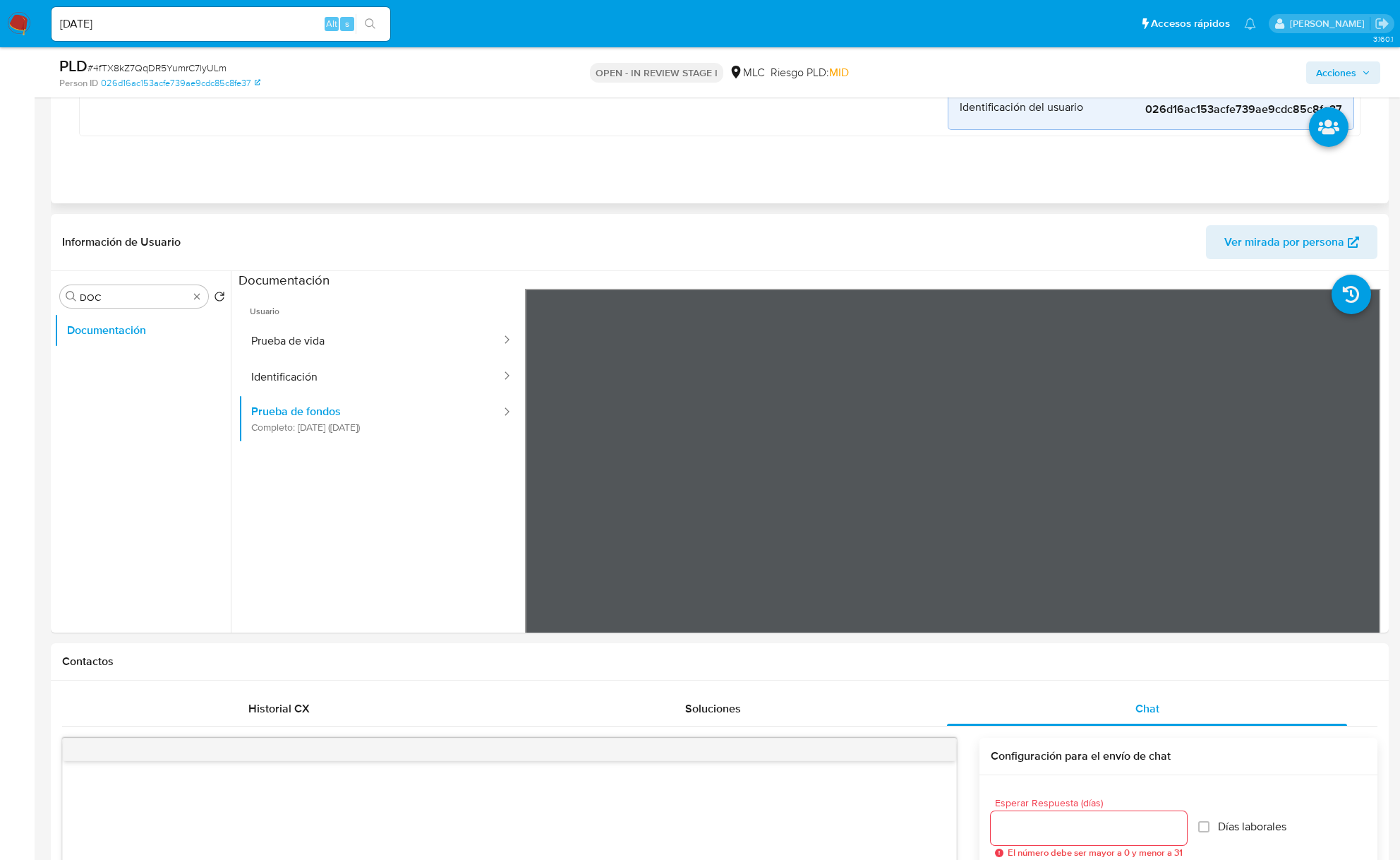
scroll to position [658, 0]
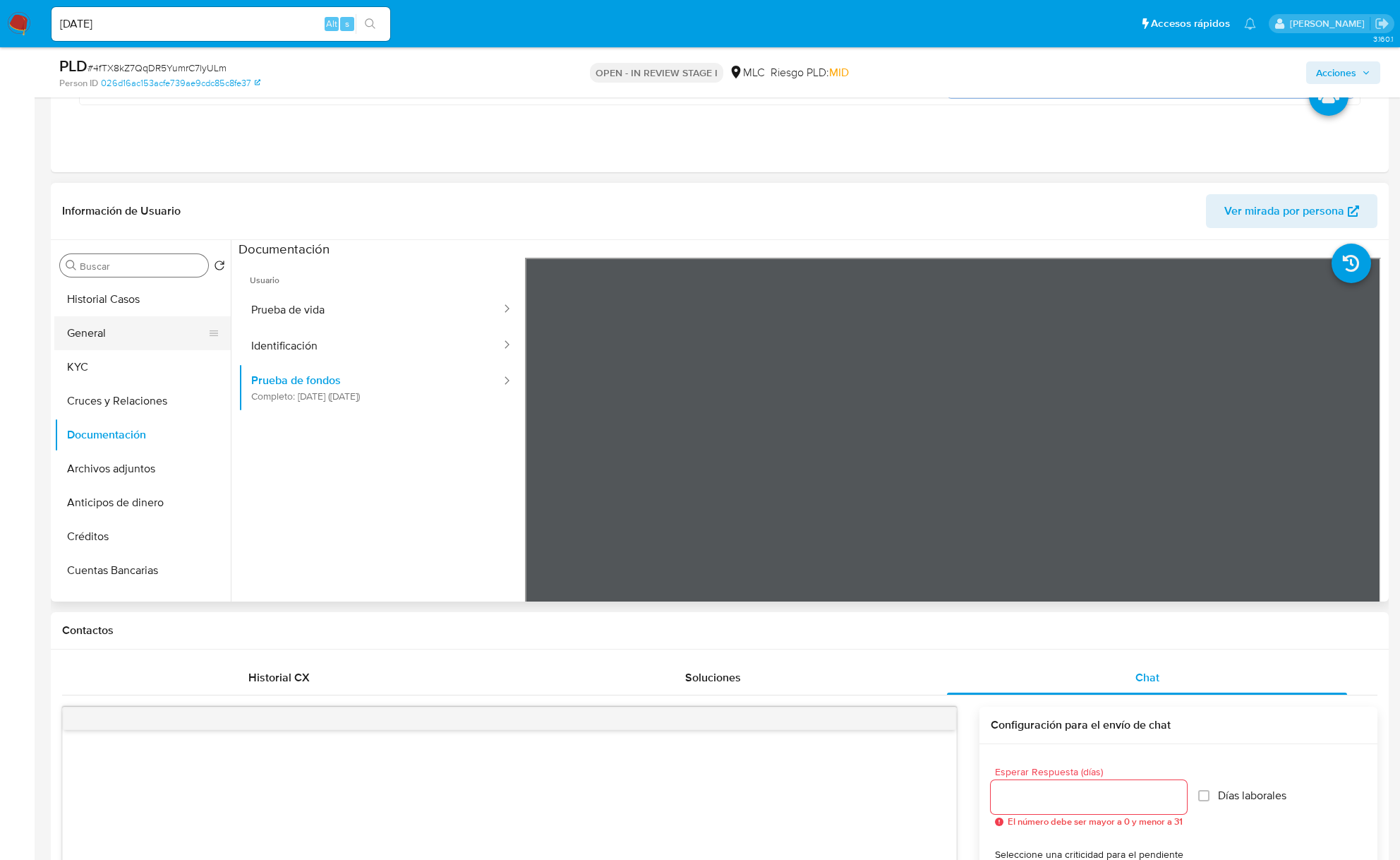
click at [142, 340] on button "General" at bounding box center [137, 334] width 165 height 34
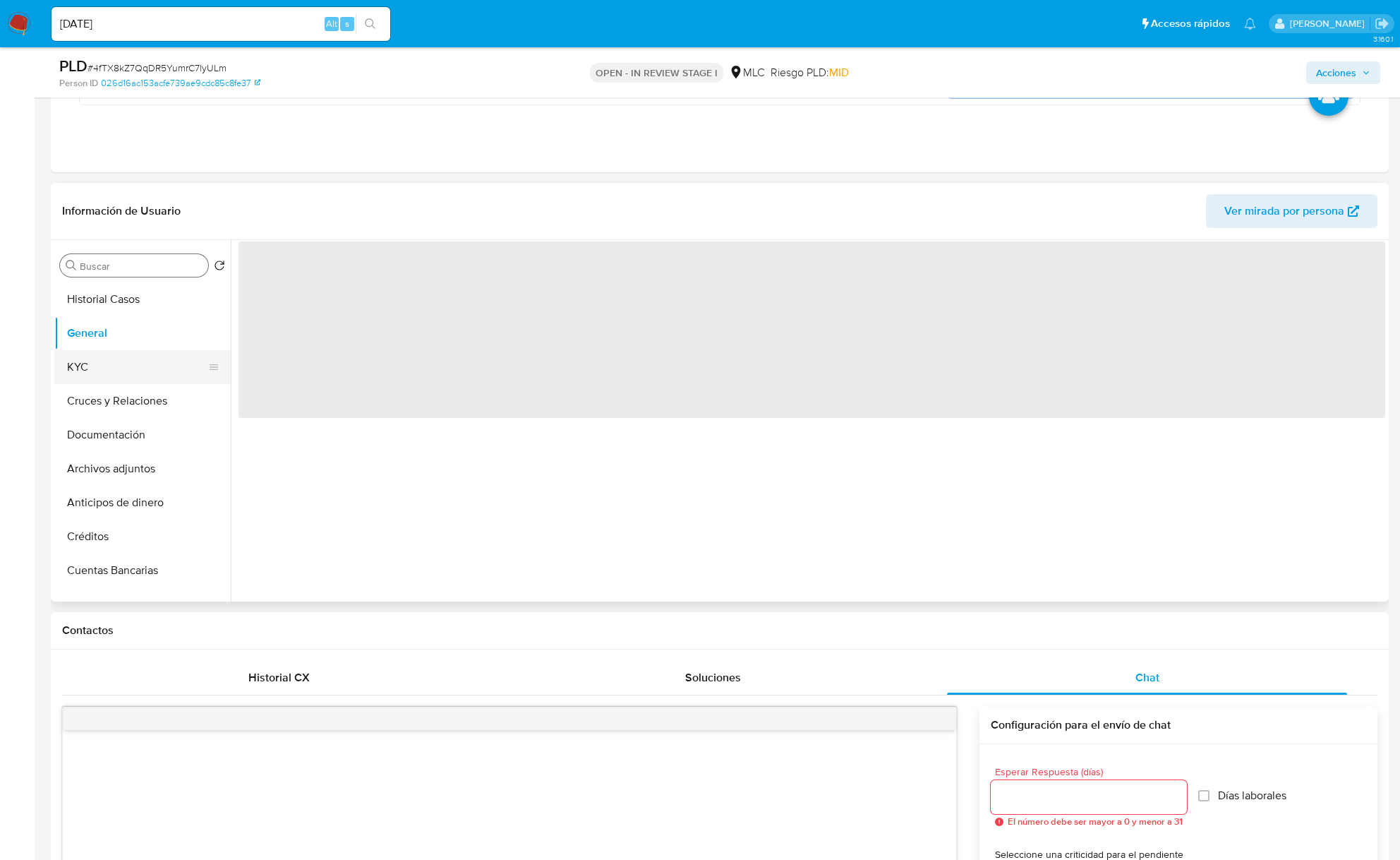
click at [145, 359] on button "KYC" at bounding box center [137, 367] width 165 height 34
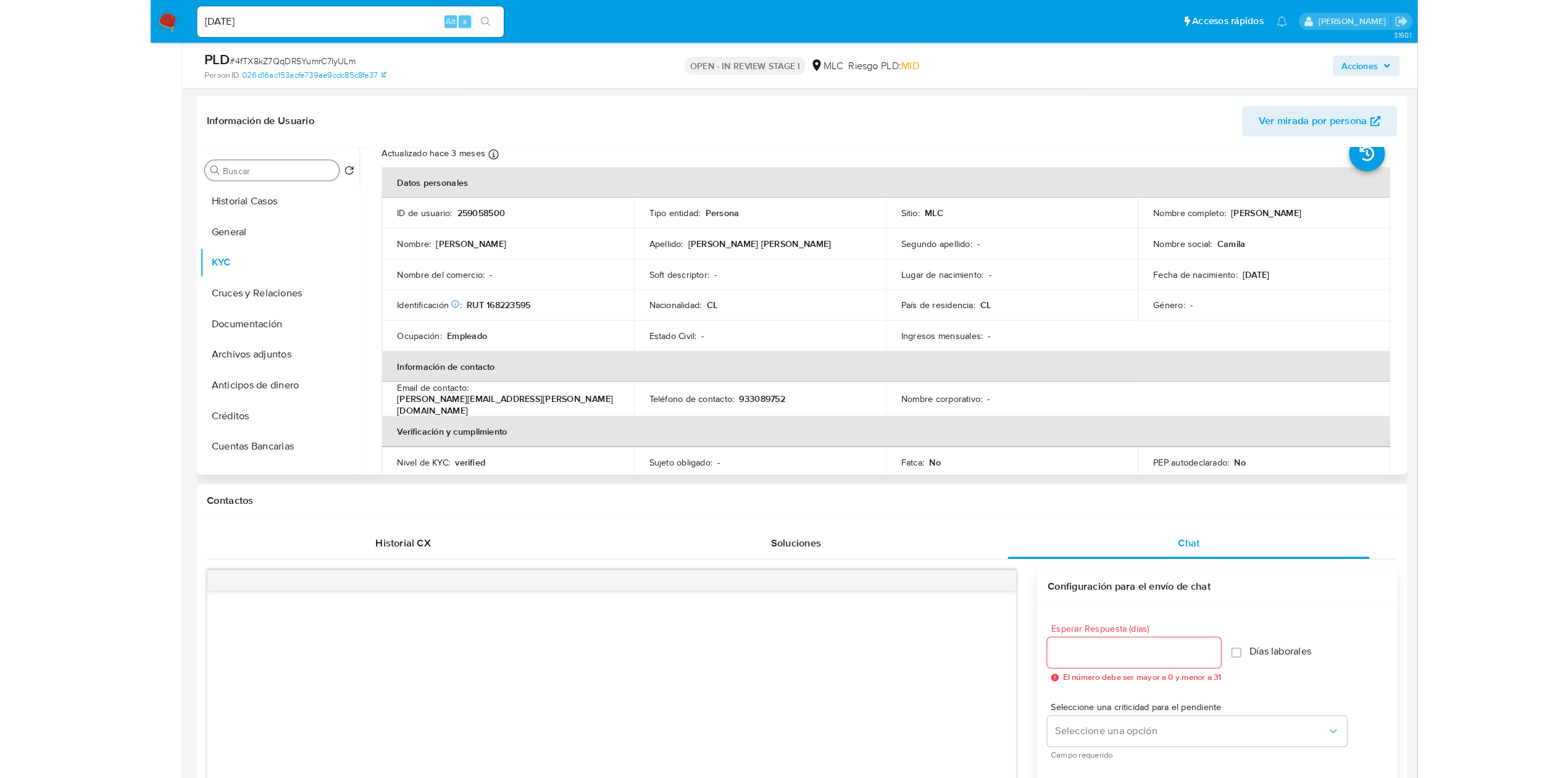
scroll to position [10, 0]
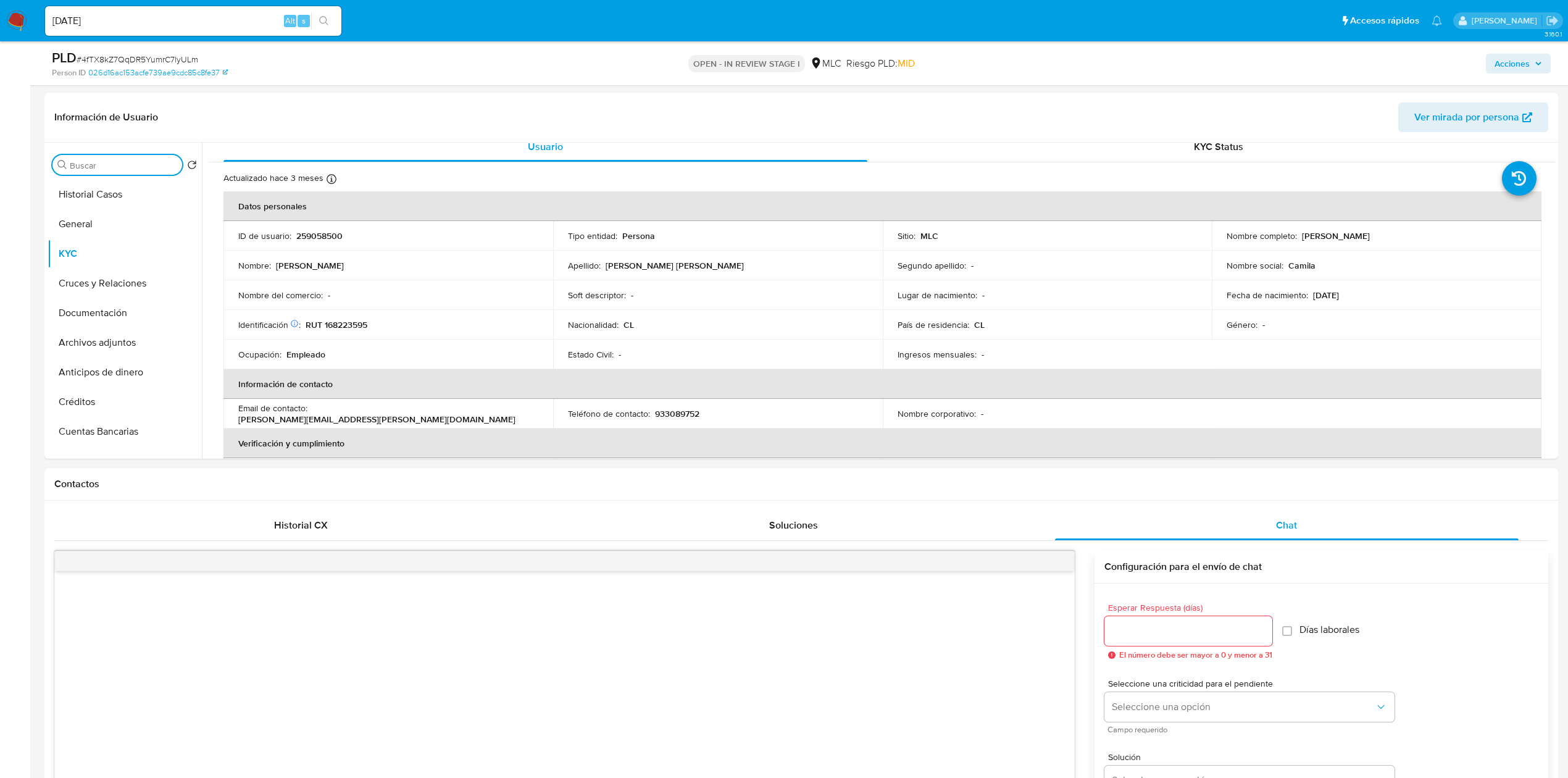
click at [109, 166] on input "Buscar" at bounding box center [124, 165] width 108 height 11
type input "DOC"
click at [135, 220] on button "Documentación" at bounding box center [120, 224] width 145 height 30
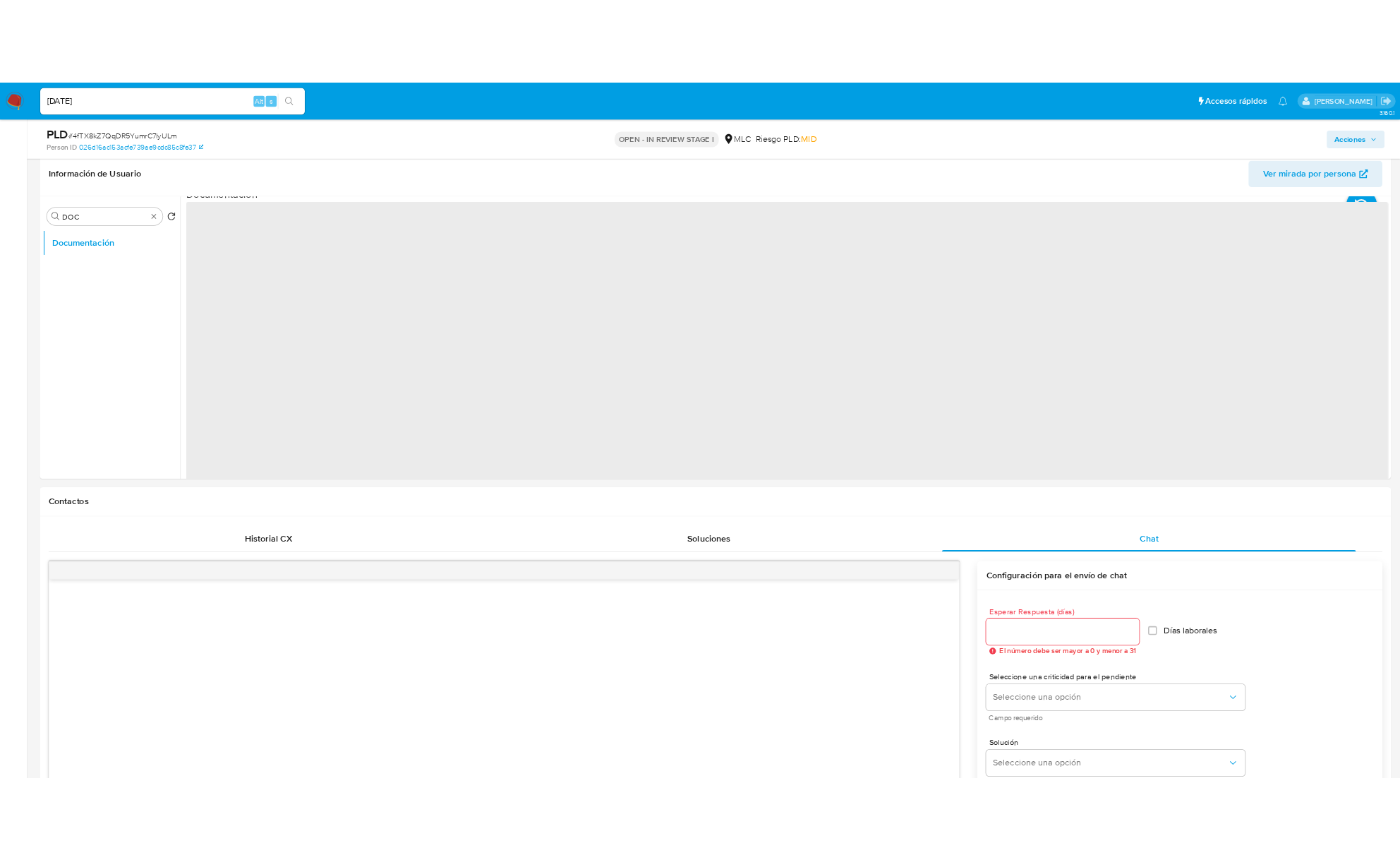
scroll to position [0, 0]
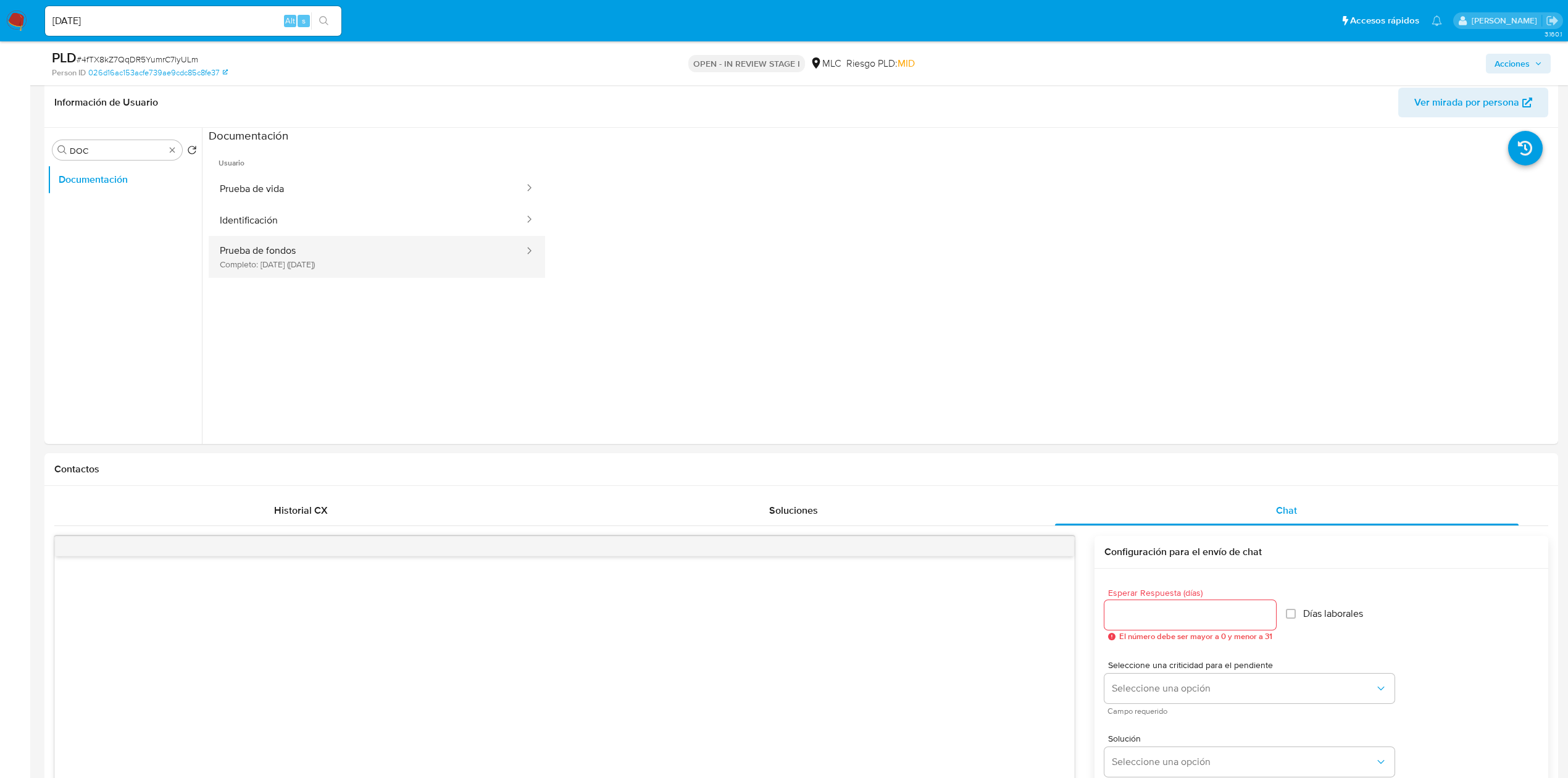
click at [371, 248] on button "Prueba de fondos Completo: 04/07/2025 (hace 3 meses)" at bounding box center [367, 256] width 317 height 42
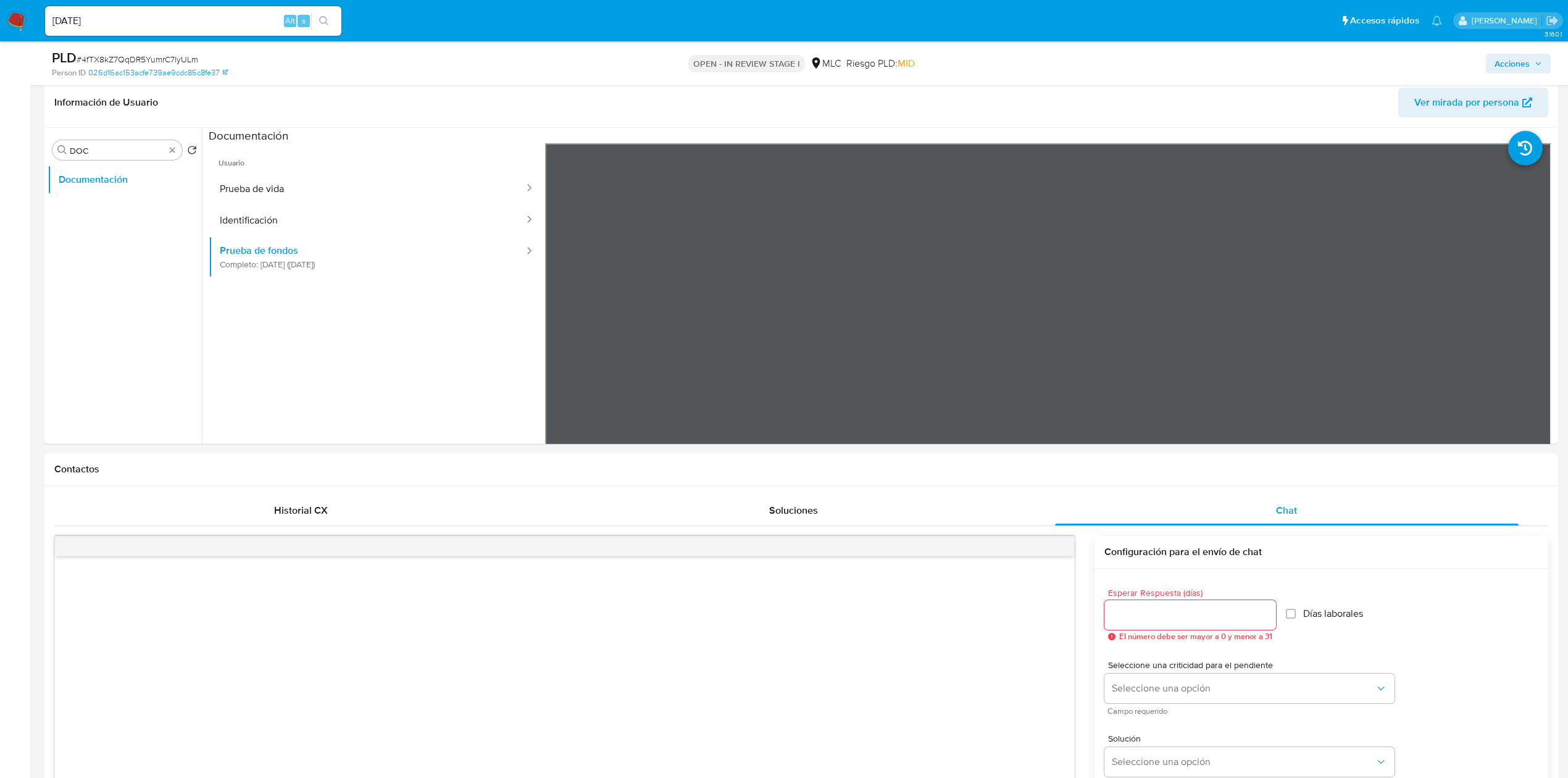
click at [501, 347] on ul "Usuario Prueba de vida Identificación Prueba de fondos Completo: 04/07/2025 (ha…" at bounding box center [377, 321] width 337 height 356
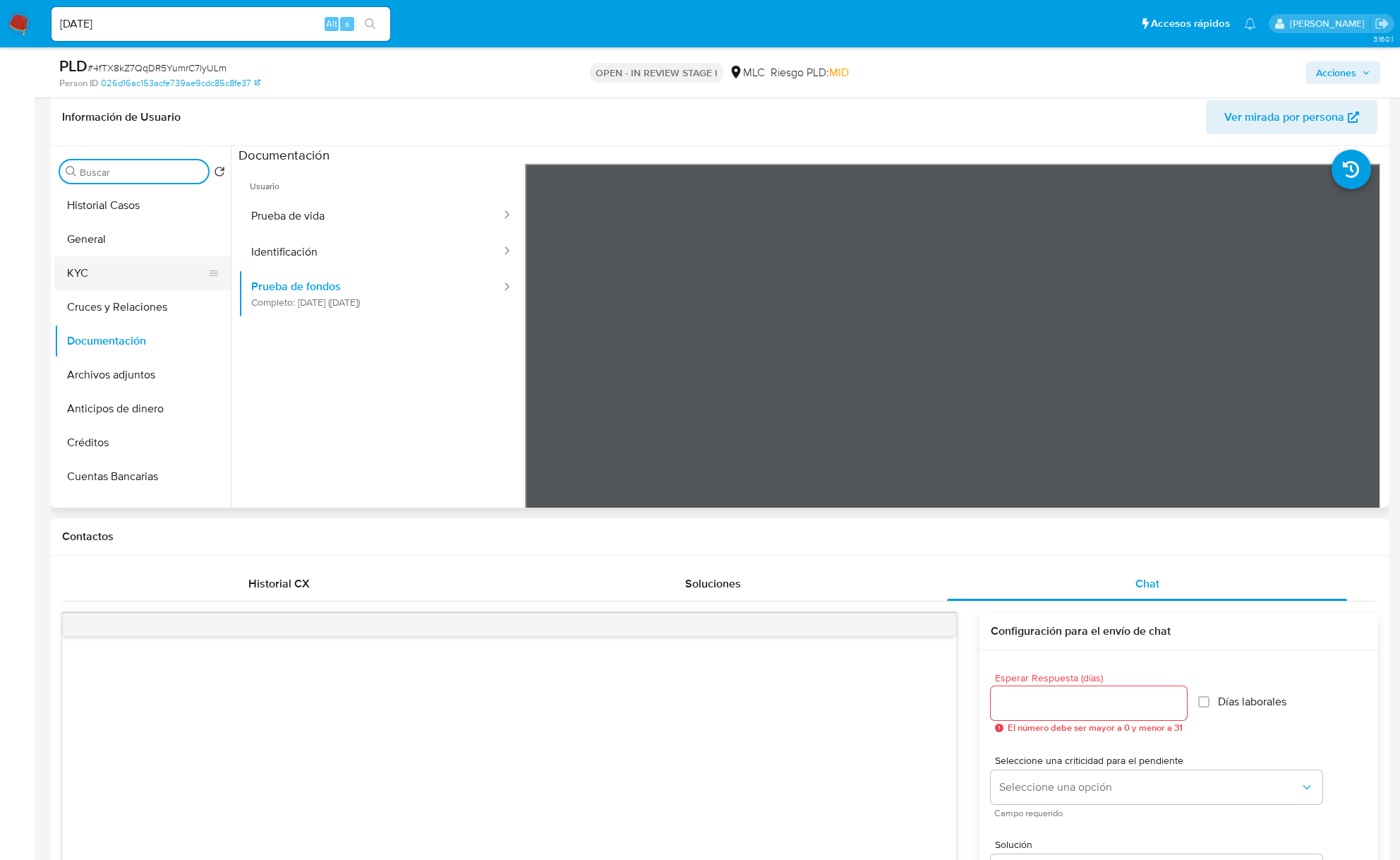
click at [136, 272] on button "KYC" at bounding box center [137, 273] width 165 height 34
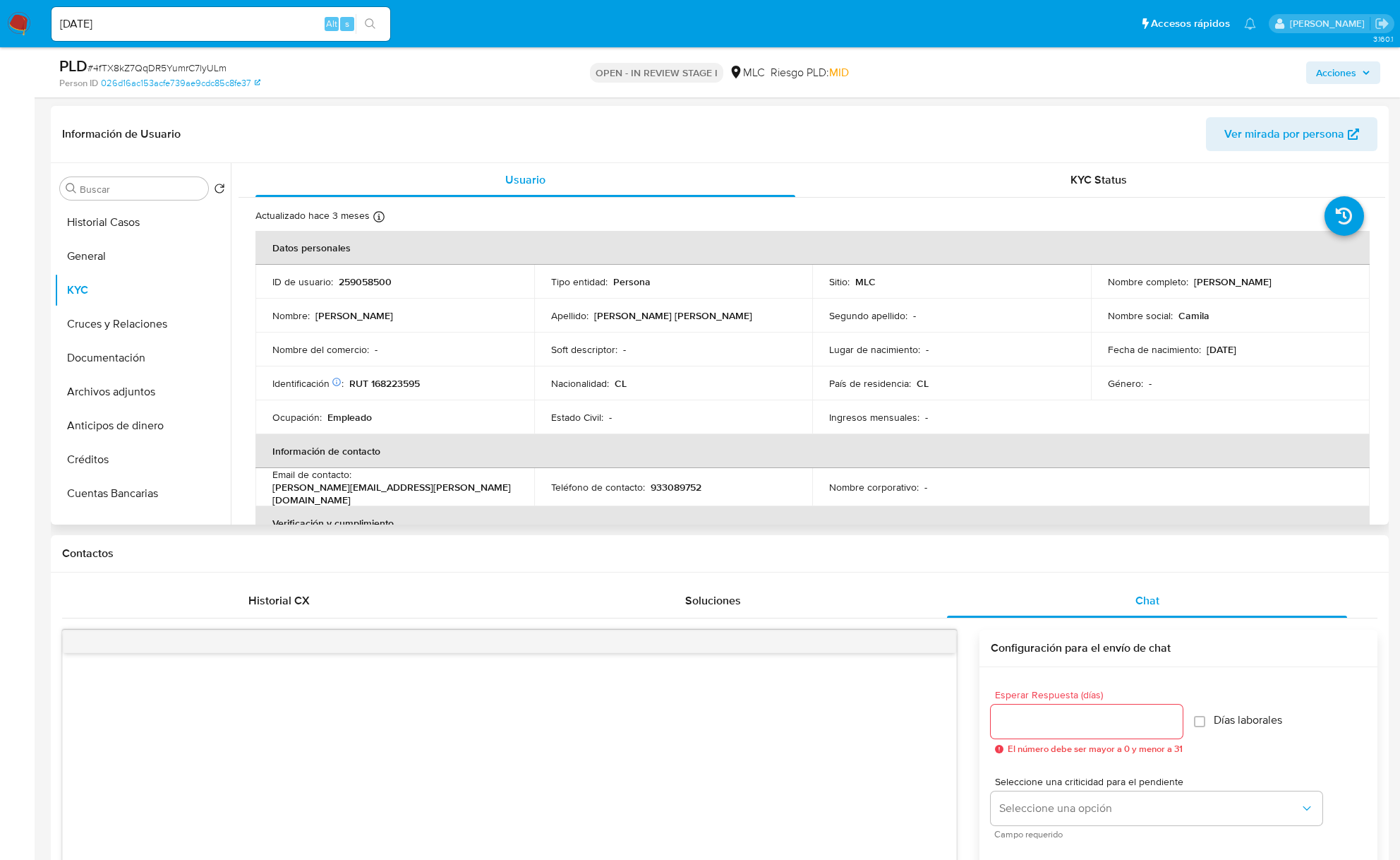
scroll to position [766, 0]
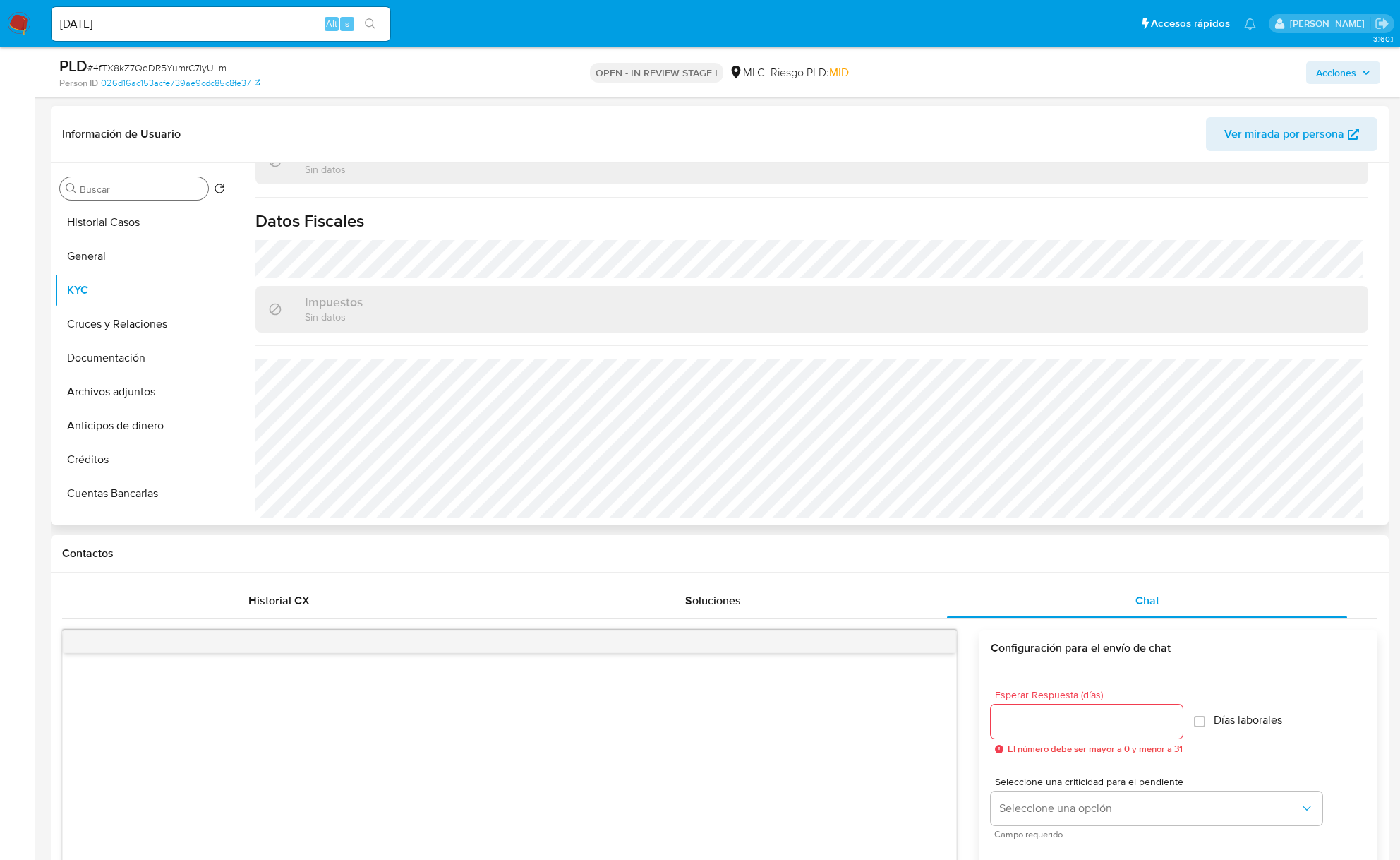
click at [144, 181] on div "Buscar" at bounding box center [134, 188] width 148 height 22
click at [147, 184] on input "Buscar" at bounding box center [141, 189] width 123 height 13
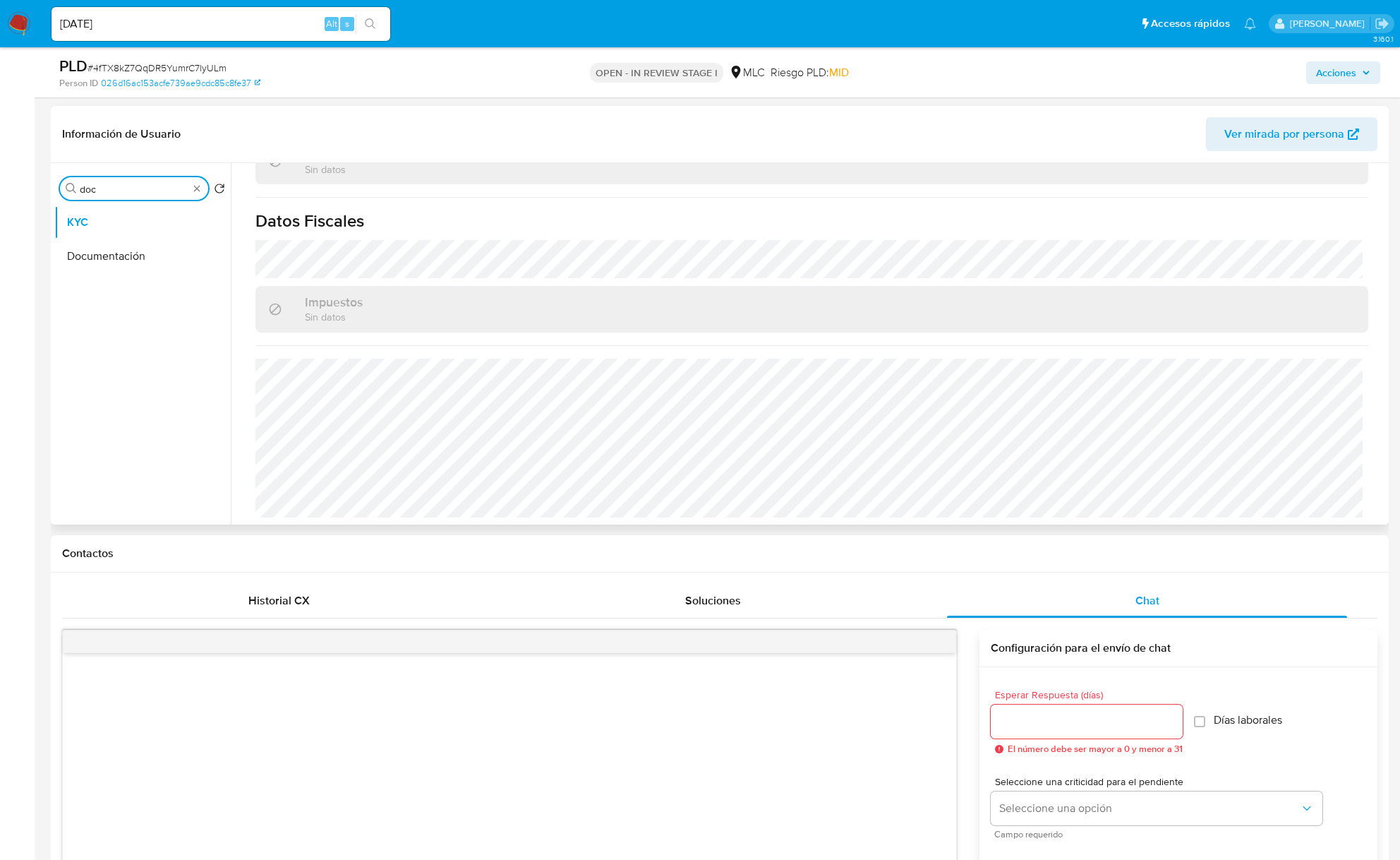
type input "doc"
click at [111, 277] on ul "KYC Documentación" at bounding box center [142, 364] width 176 height 318
click at [111, 264] on button "Documentación" at bounding box center [137, 256] width 165 height 34
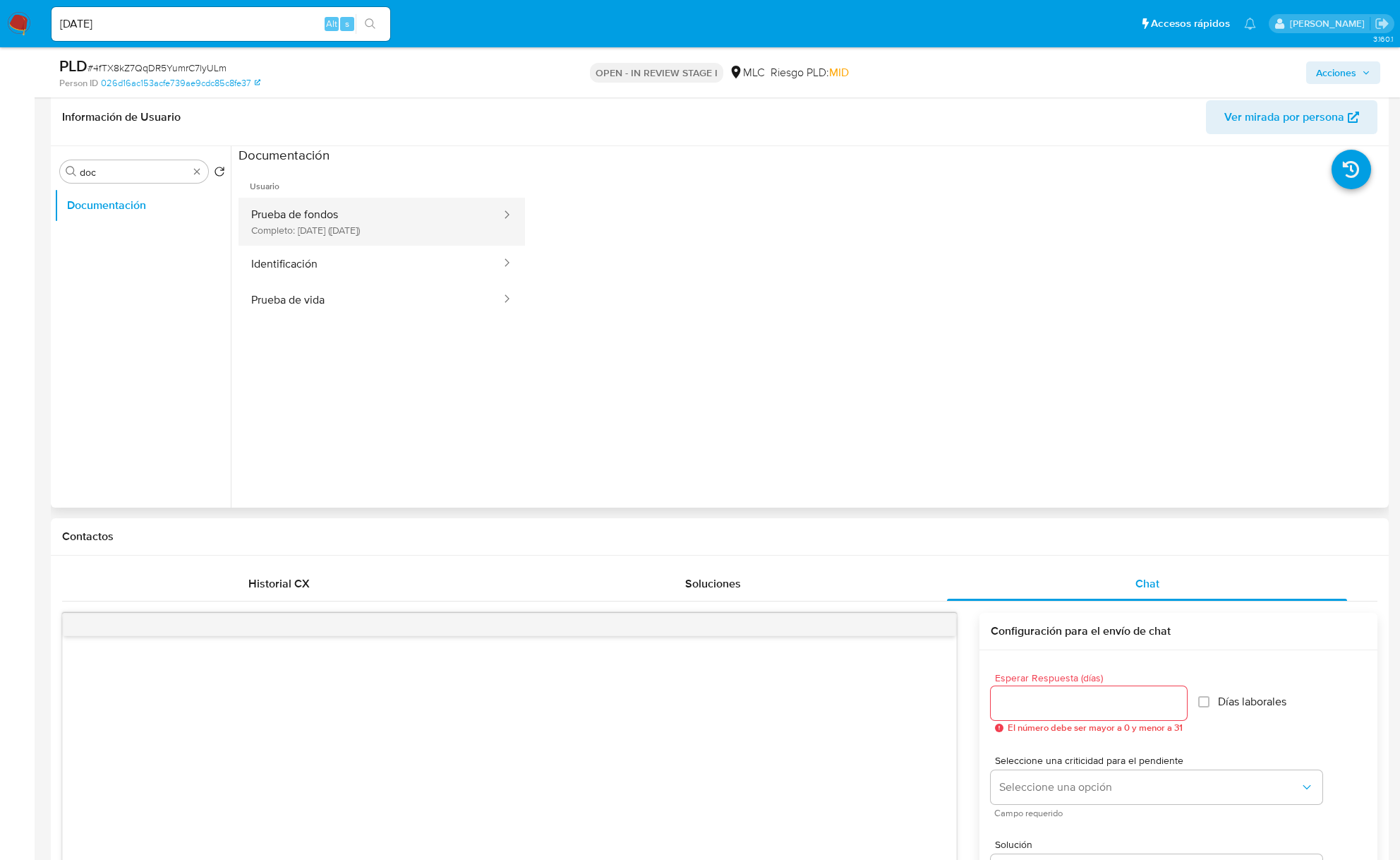
click at [360, 223] on button "Prueba de fondos Completo: 04/07/2025 (hace 3 meses)" at bounding box center [370, 221] width 263 height 48
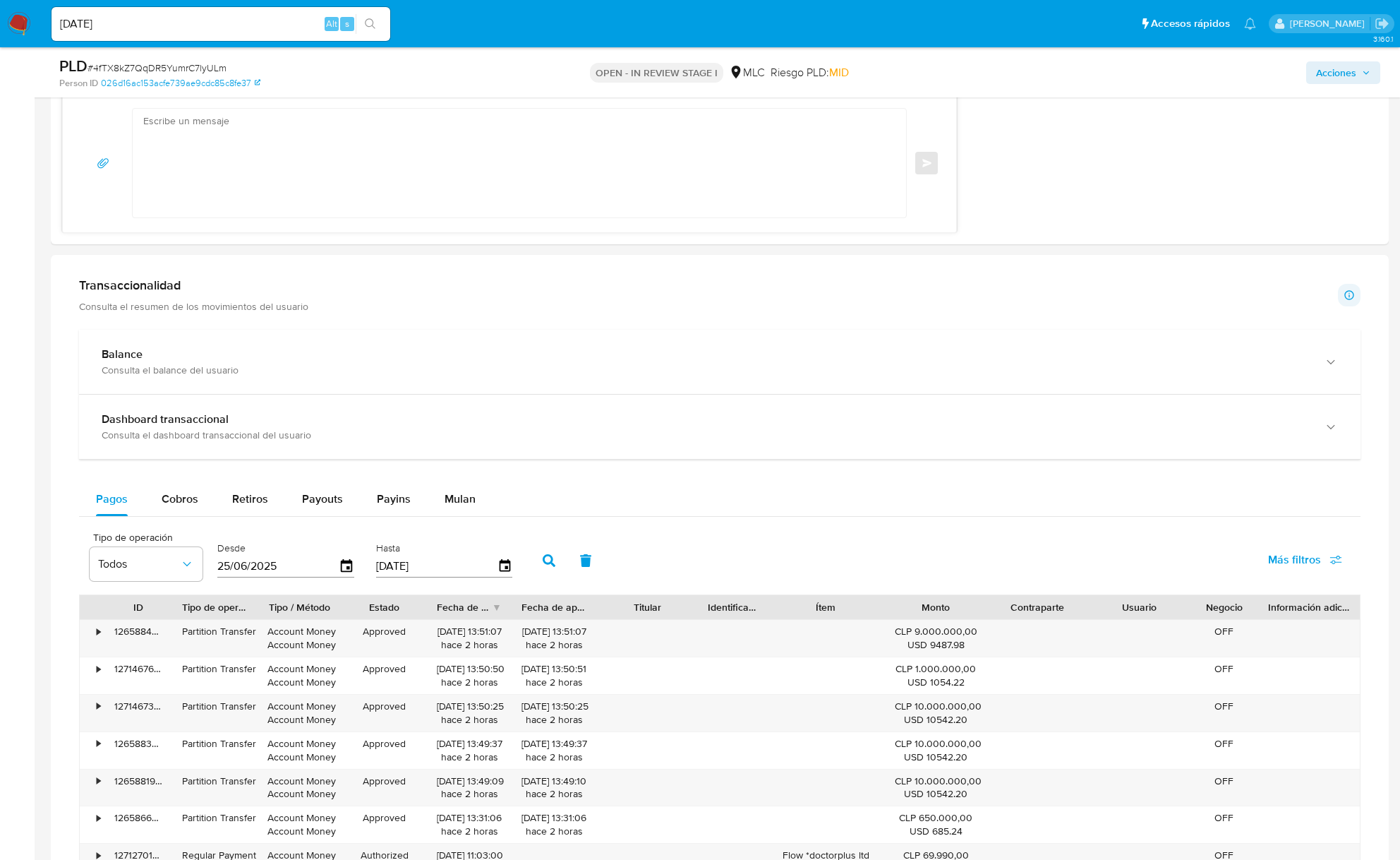
scroll to position [1856, 0]
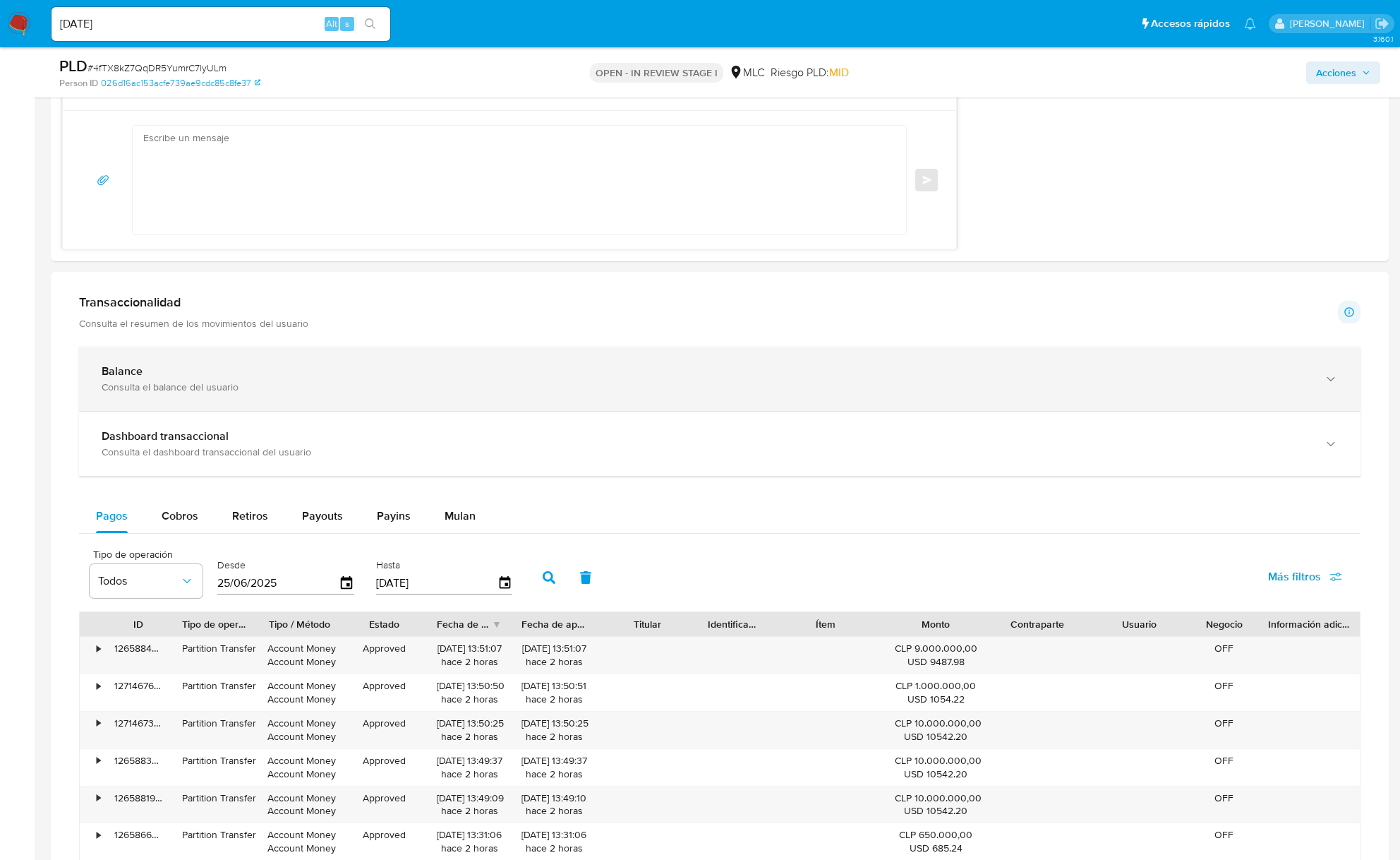
click at [1336, 377] on icon "button" at bounding box center [1331, 380] width 14 height 14
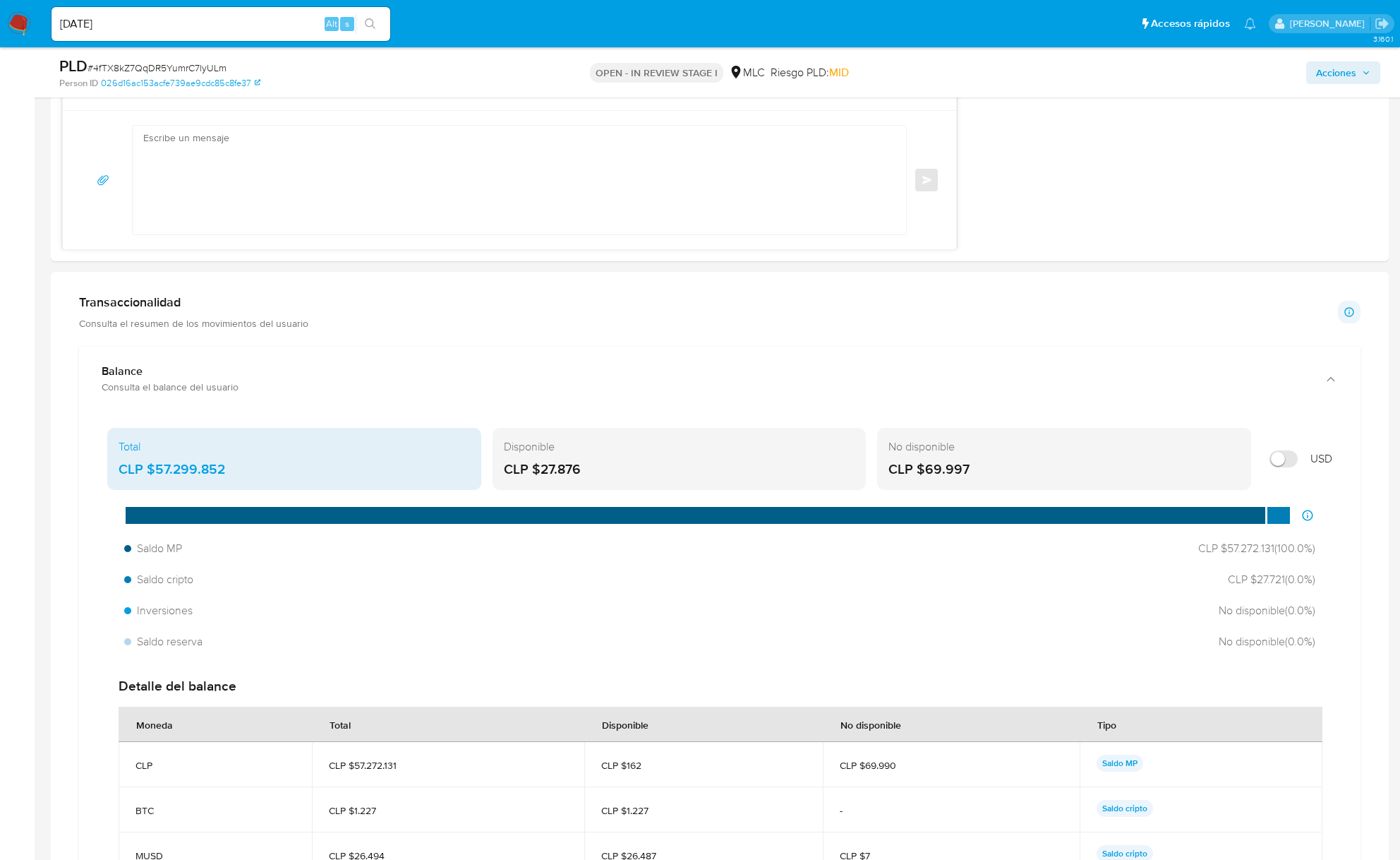
click at [1299, 464] on label at bounding box center [1283, 459] width 42 height 31
click at [1297, 464] on input "Mostrar en USD" at bounding box center [1283, 459] width 28 height 17
checkbox input "true"
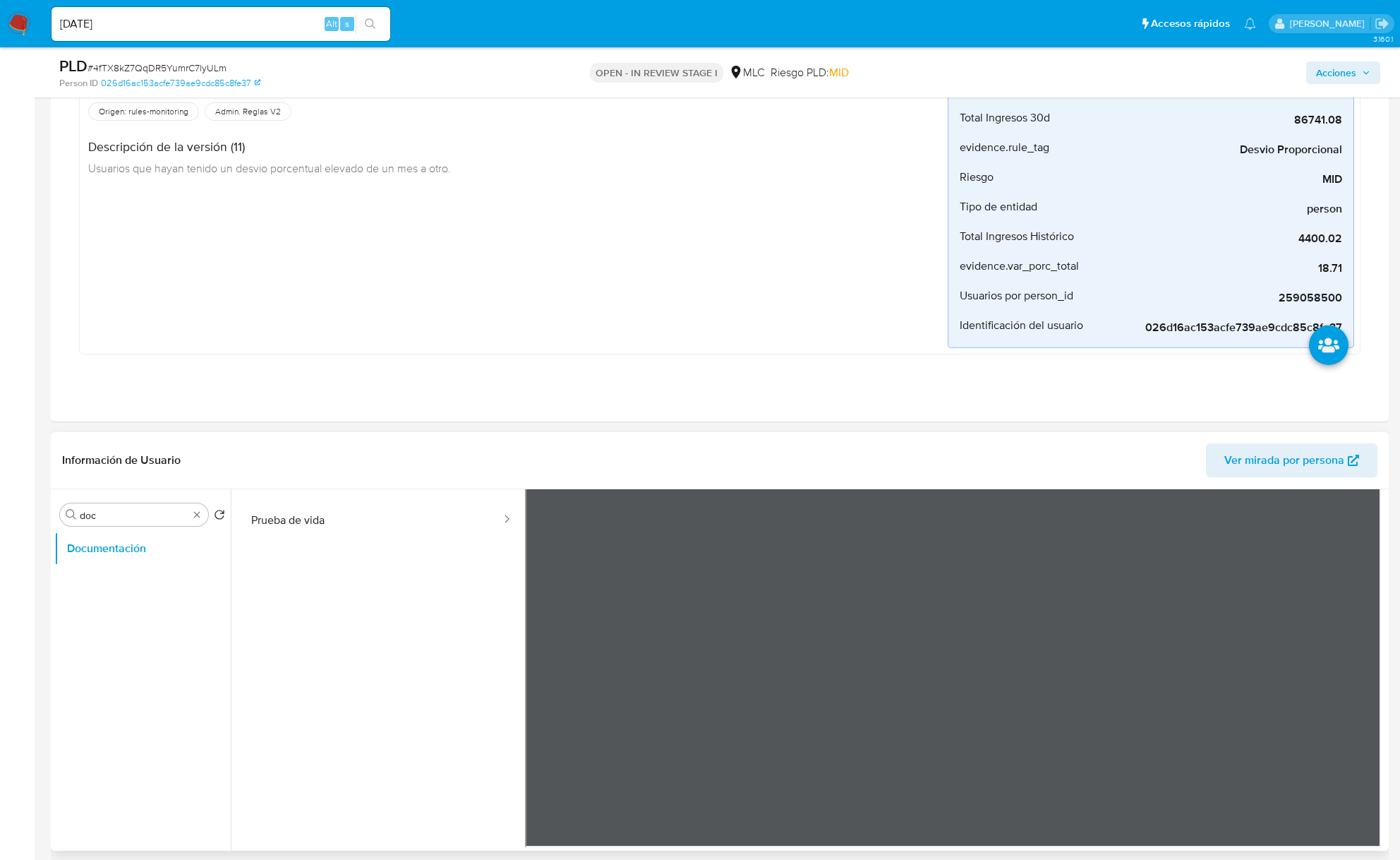
scroll to position [470, 0]
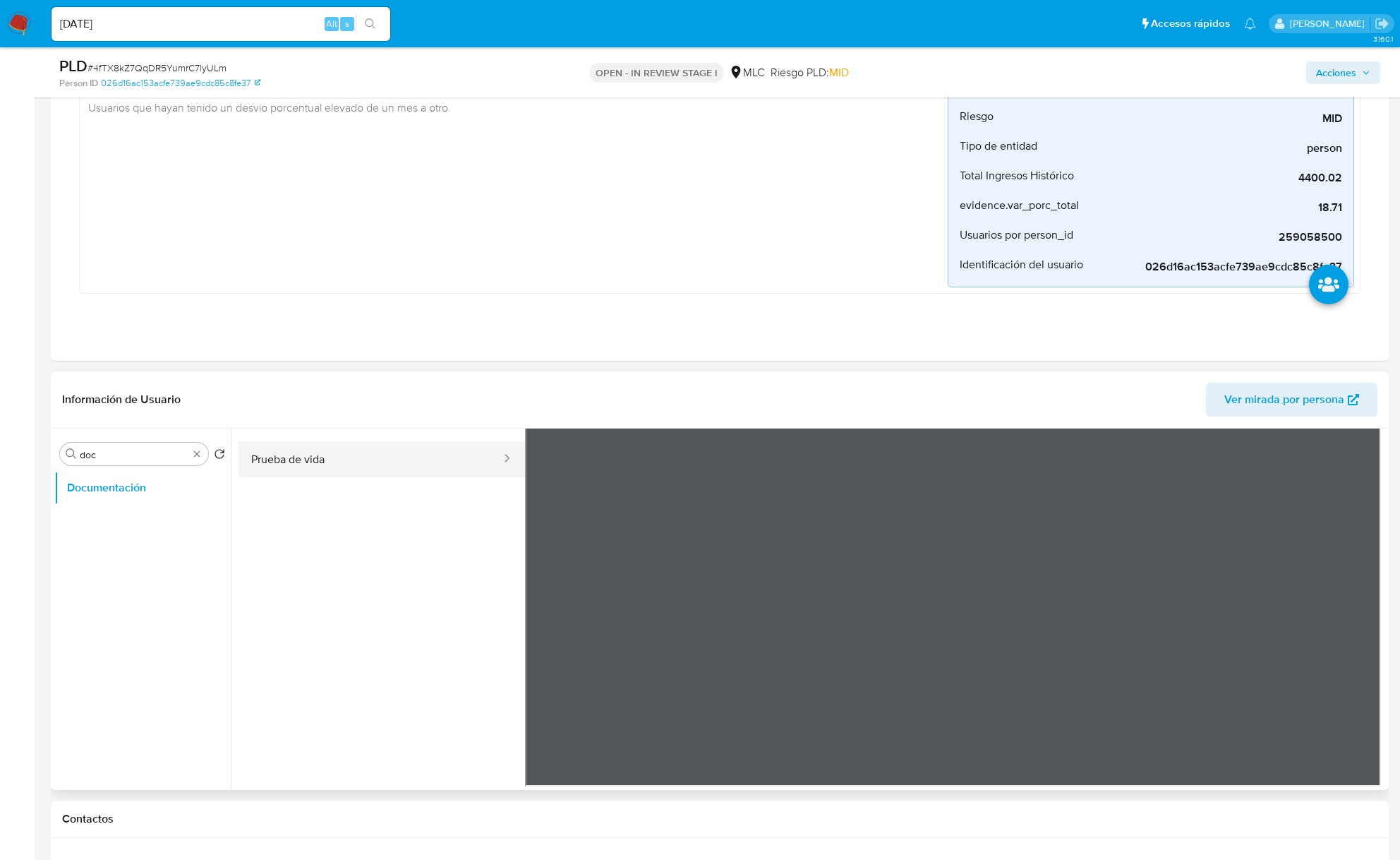
click at [319, 458] on button "Prueba de vida" at bounding box center [370, 459] width 263 height 36
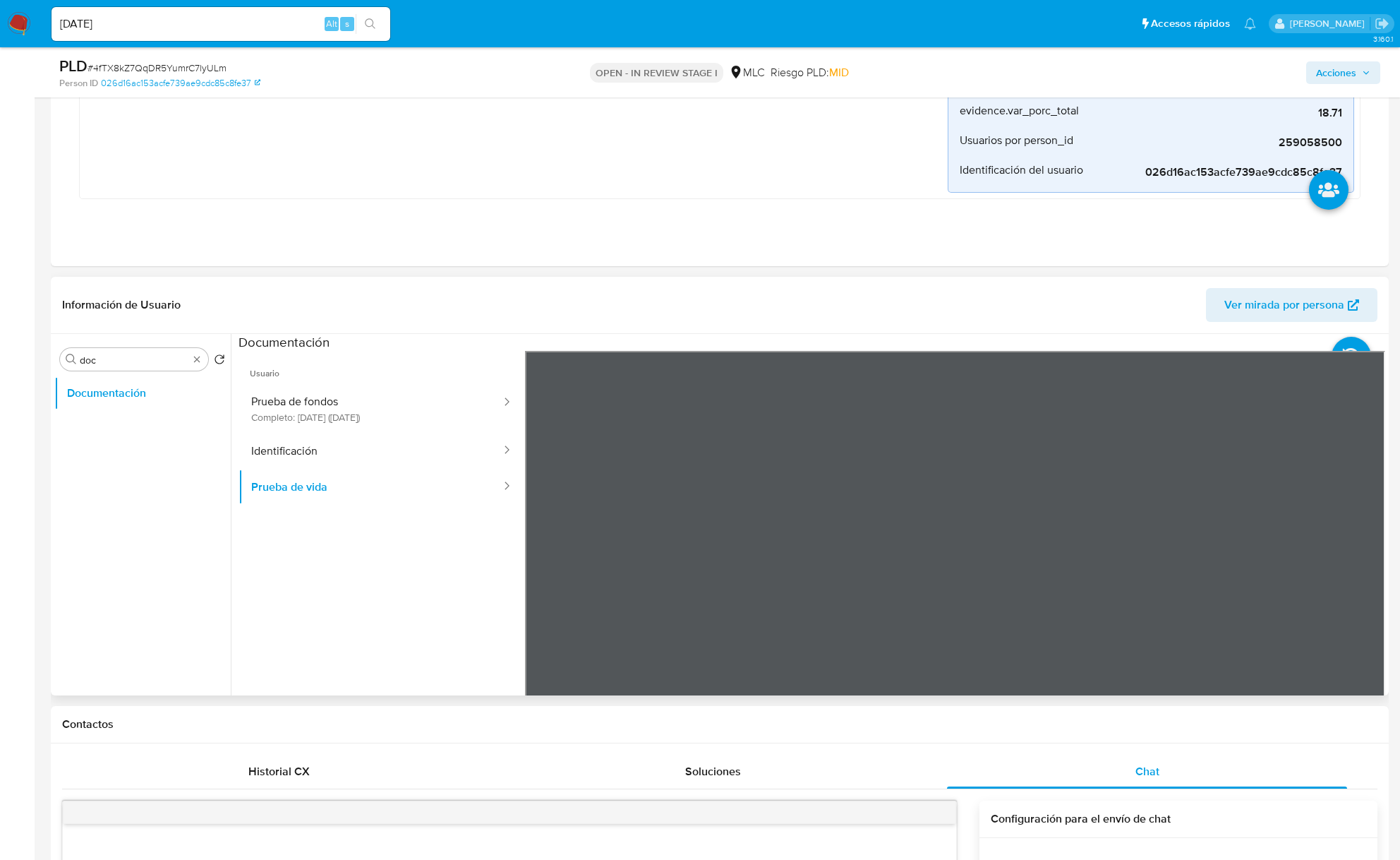
scroll to position [0, 0]
click at [385, 457] on button "Identificación" at bounding box center [370, 452] width 263 height 36
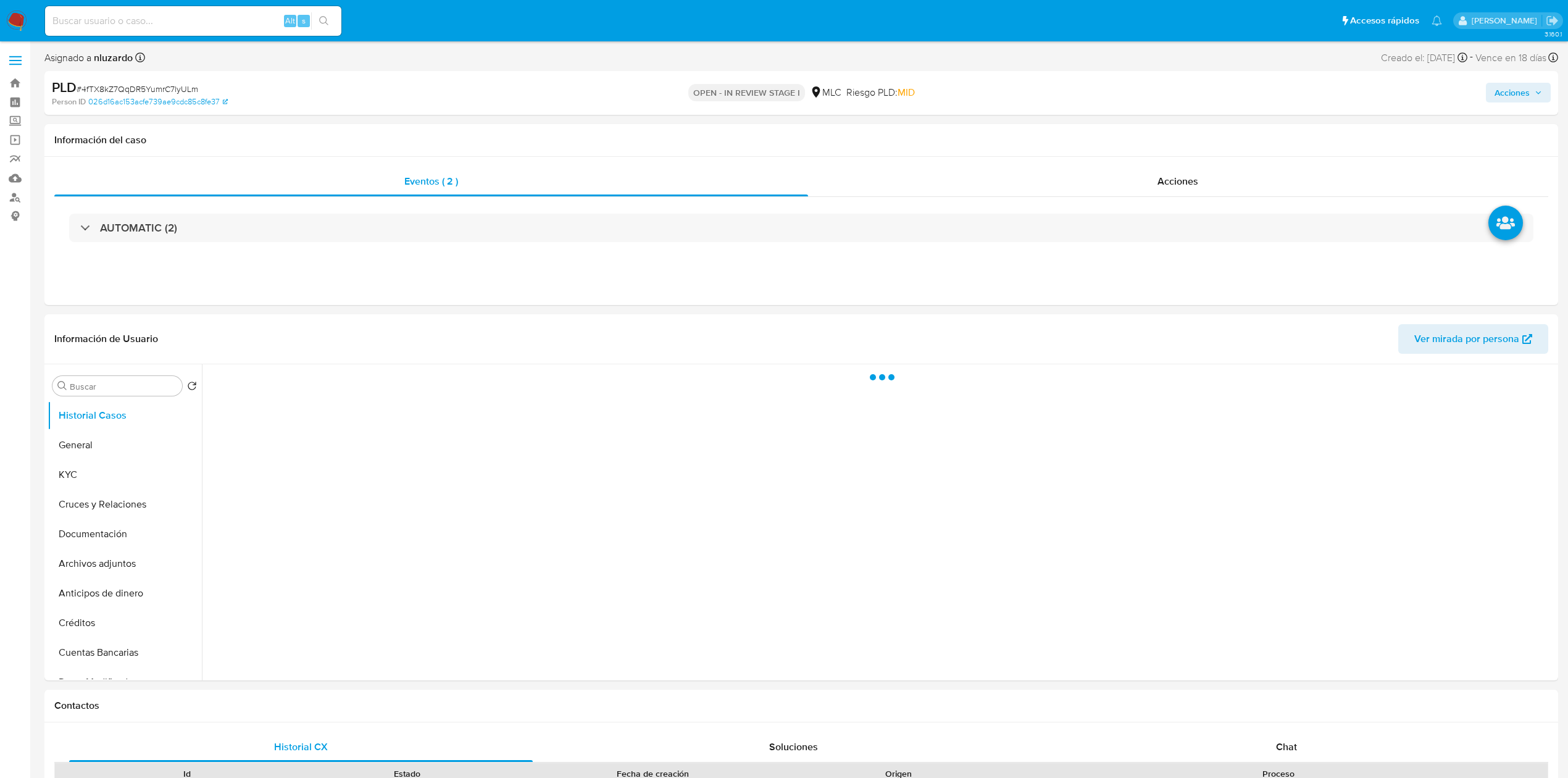
select select "10"
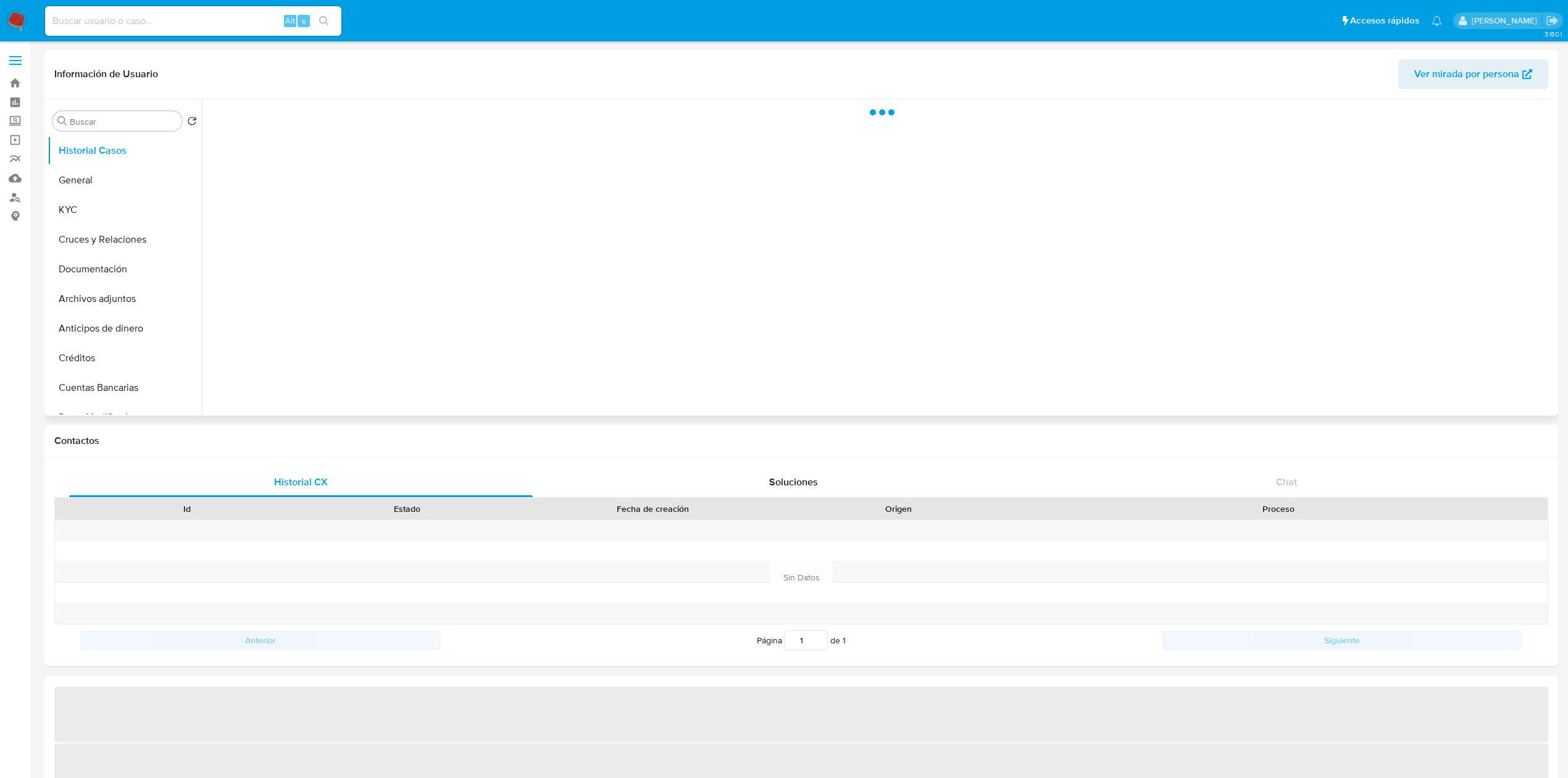
select select "10"
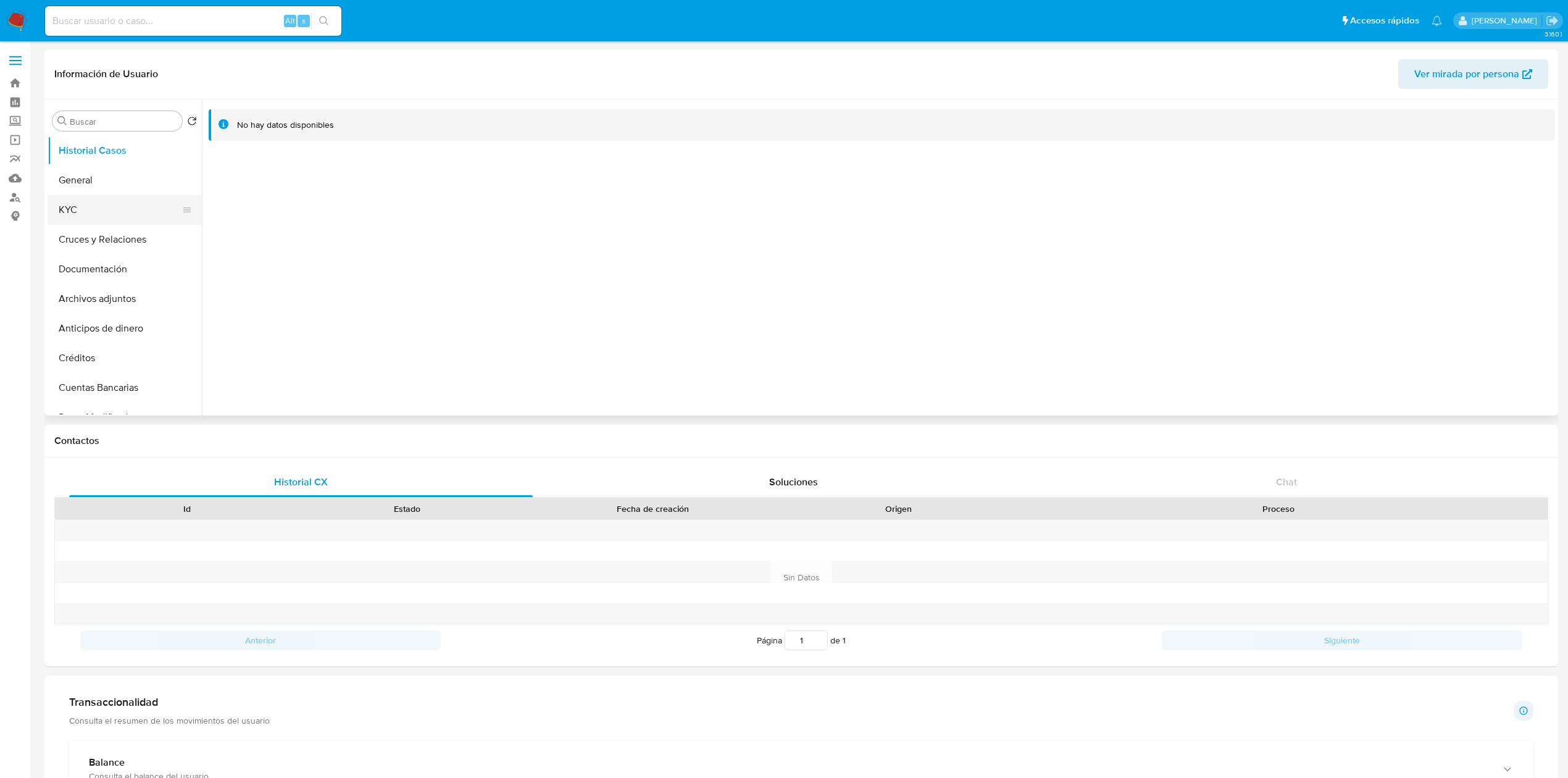
click at [112, 211] on button "KYC" at bounding box center [120, 210] width 145 height 30
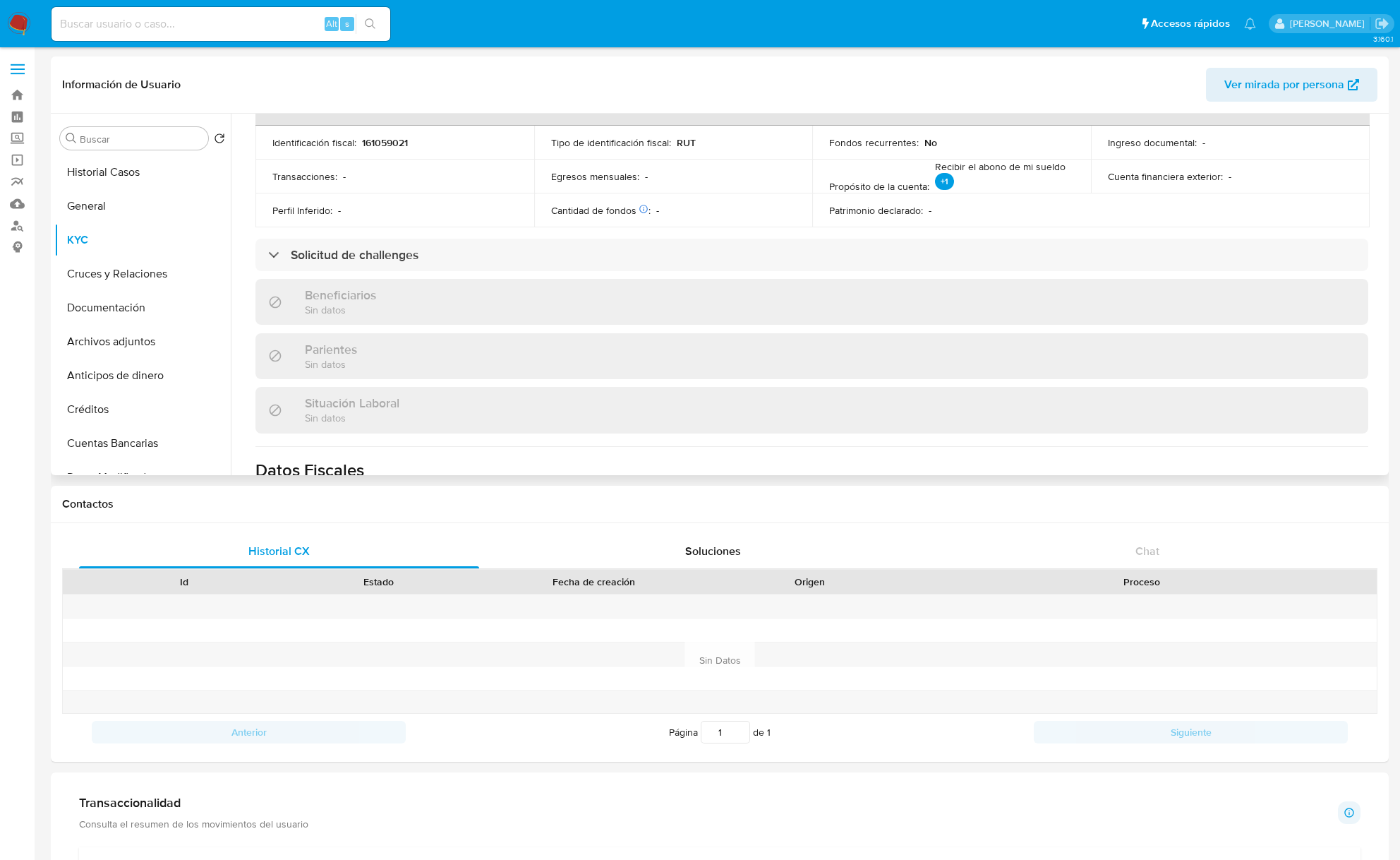
scroll to position [766, 0]
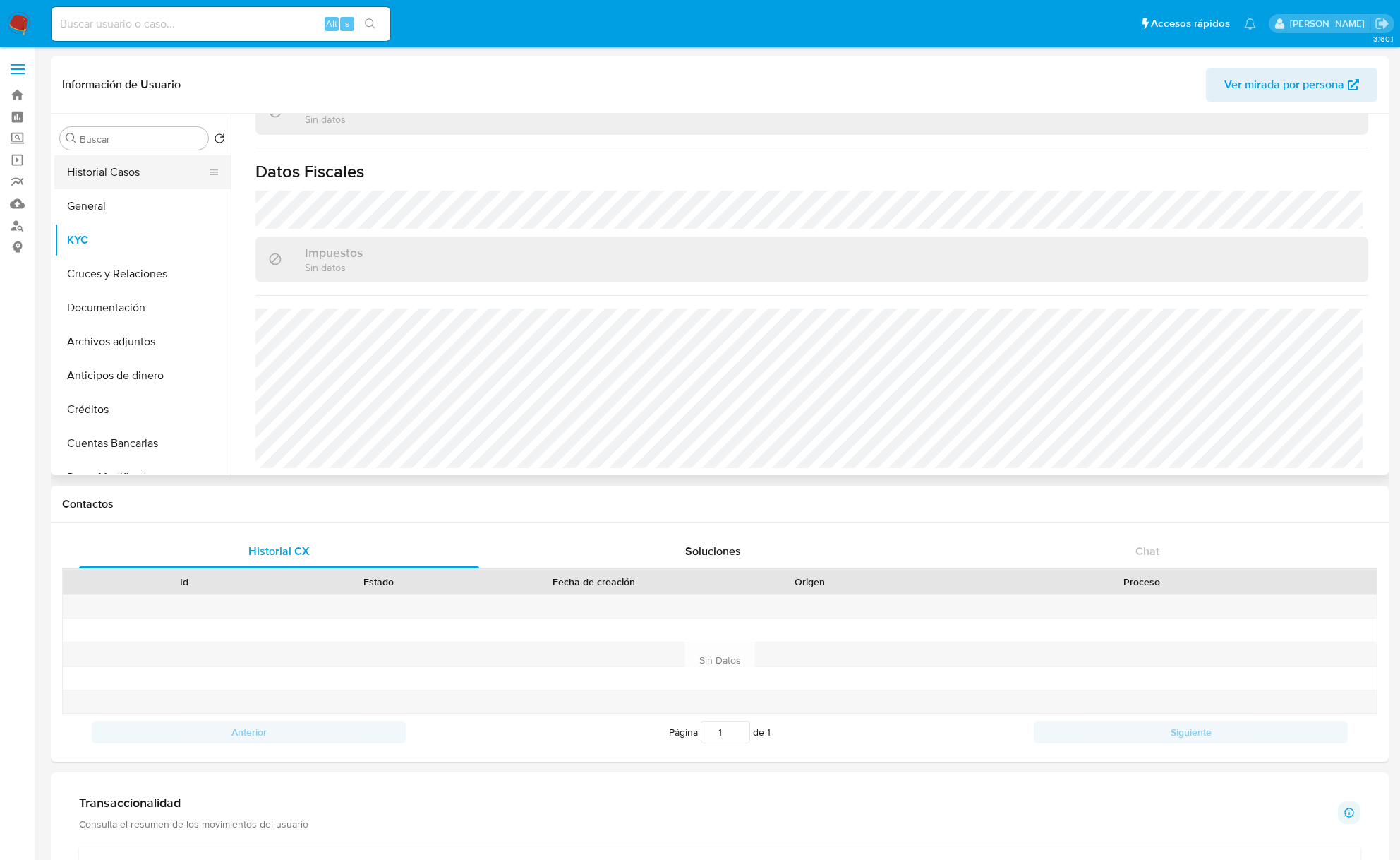
click at [154, 172] on button "Historial Casos" at bounding box center [137, 173] width 165 height 34
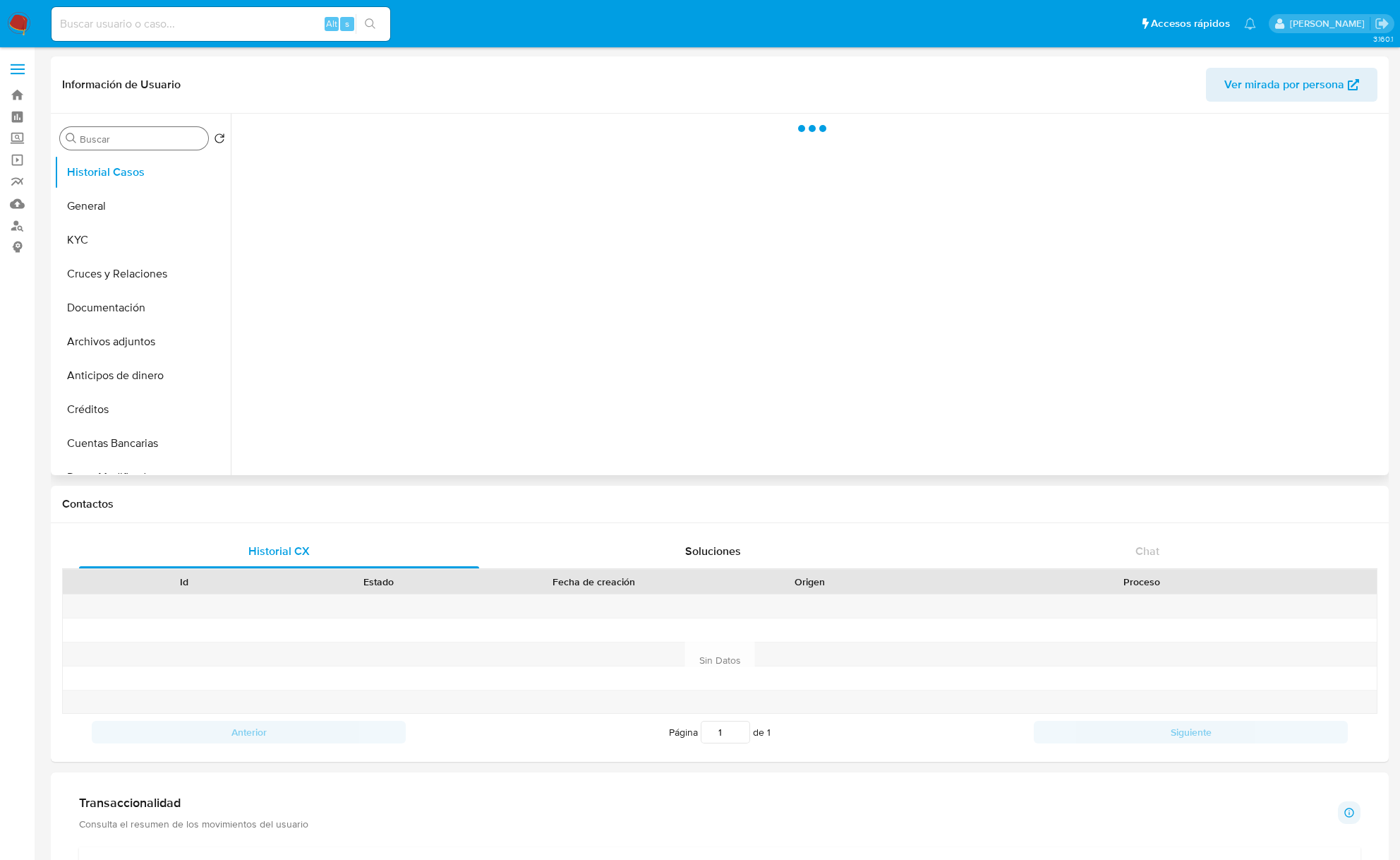
click at [141, 141] on input "Buscar" at bounding box center [141, 139] width 123 height 13
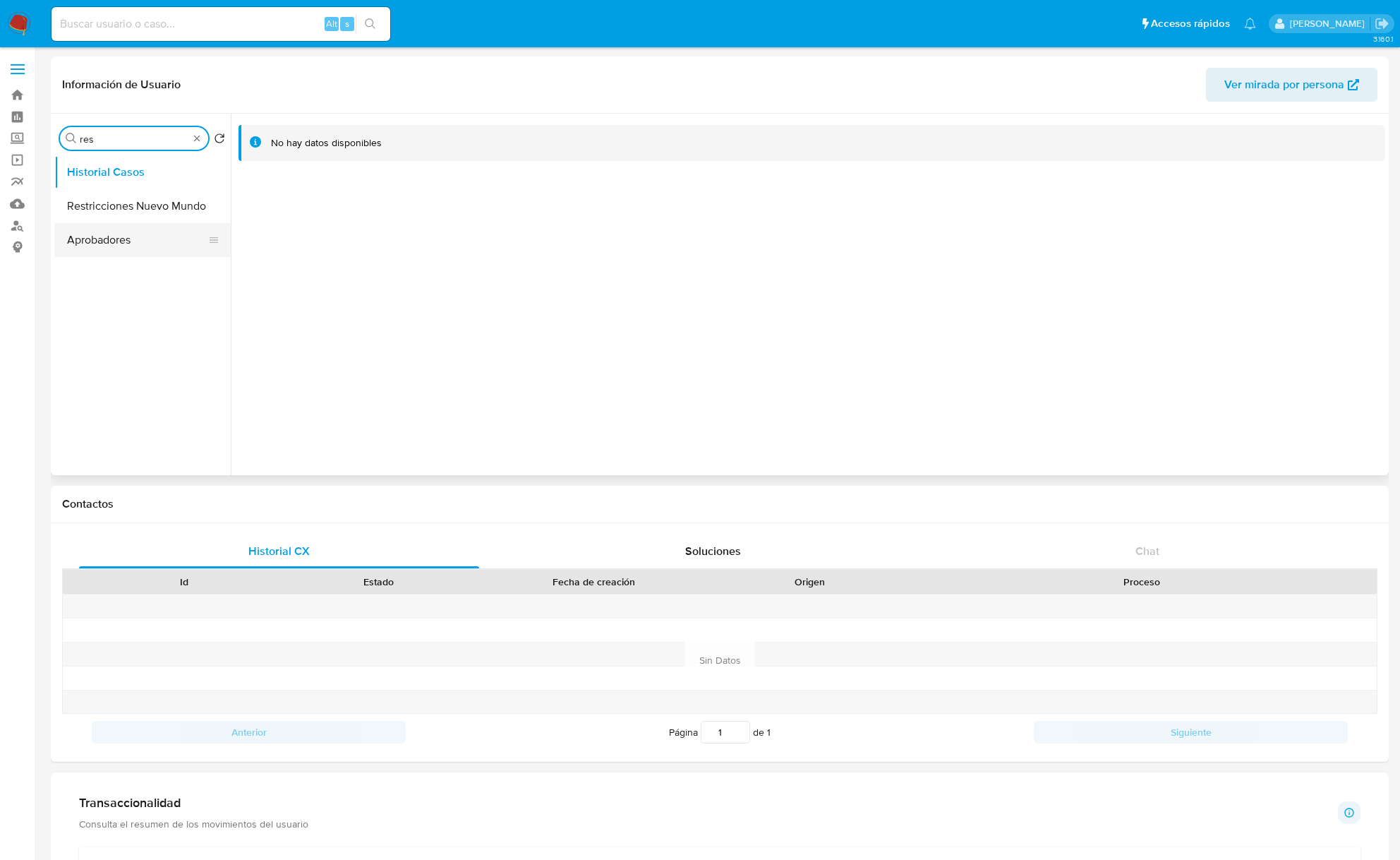
type input "res"
click at [156, 224] on button "Aprobadores" at bounding box center [137, 240] width 165 height 34
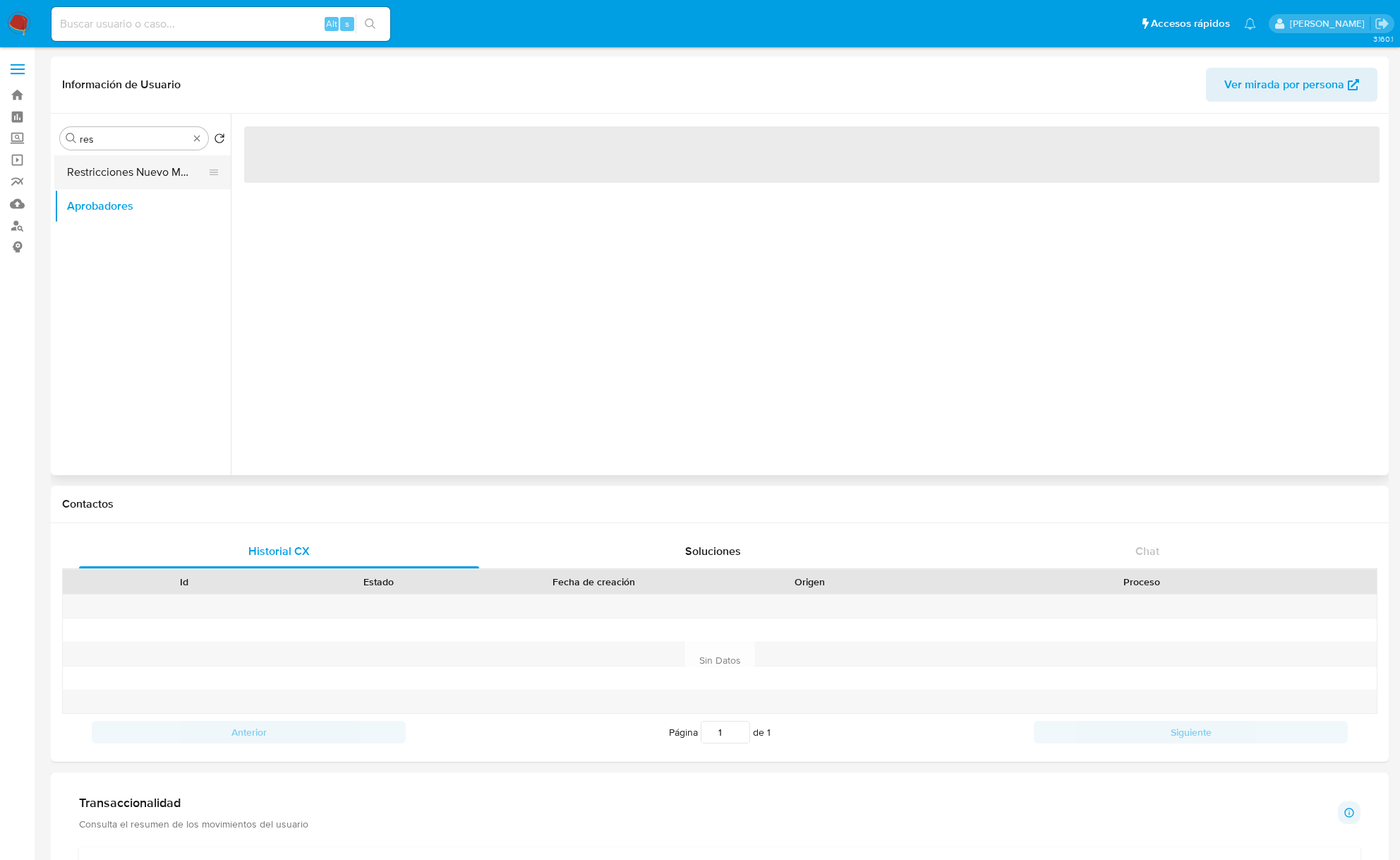
click at [152, 182] on button "Restricciones Nuevo Mundo" at bounding box center [137, 173] width 165 height 34
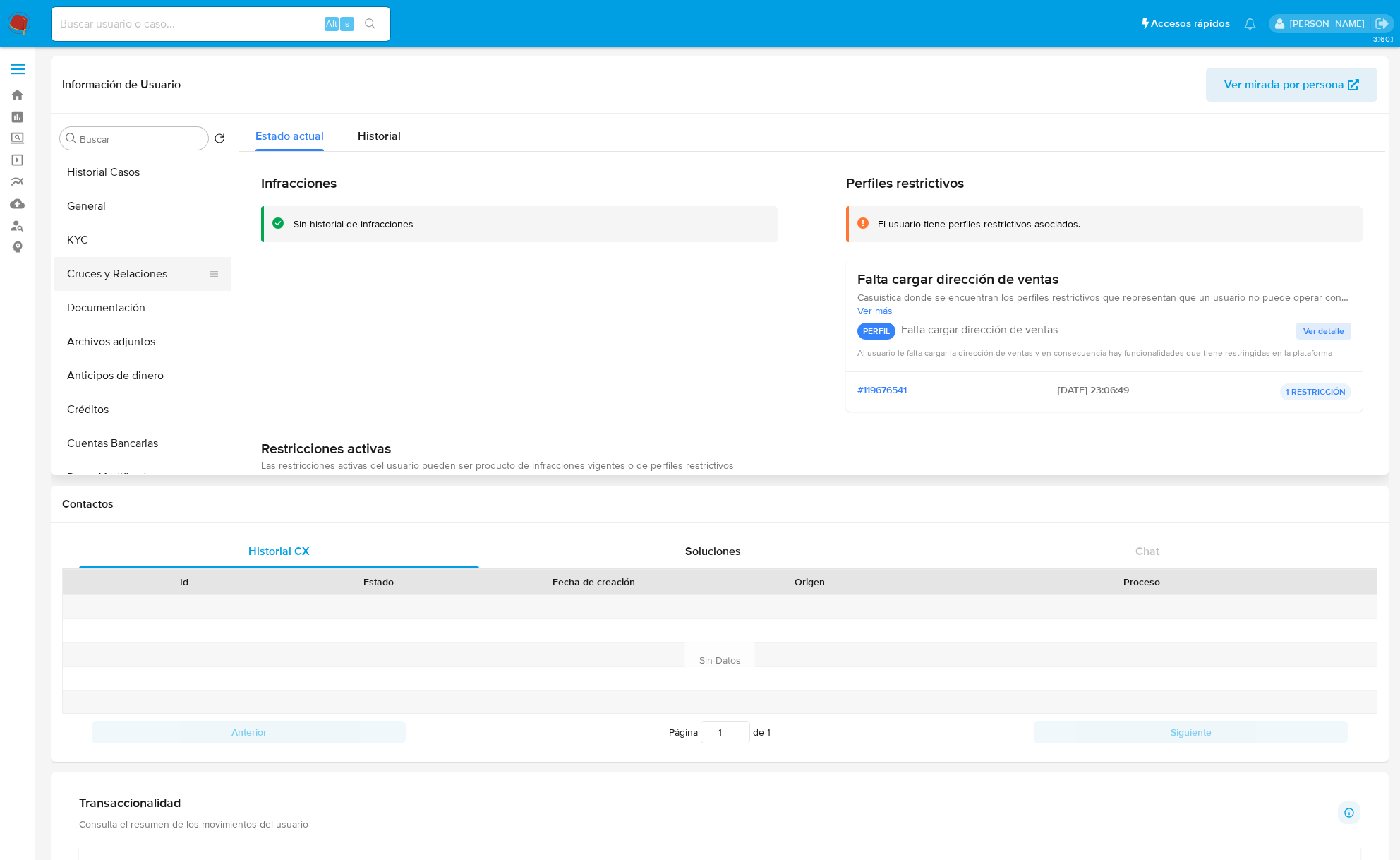
click at [120, 260] on ul "Historial Casos General KYC Cruces y Relaciones Documentación Archivos adjuntos…" at bounding box center [142, 315] width 176 height 318
click at [120, 251] on button "KYC" at bounding box center [137, 240] width 165 height 34
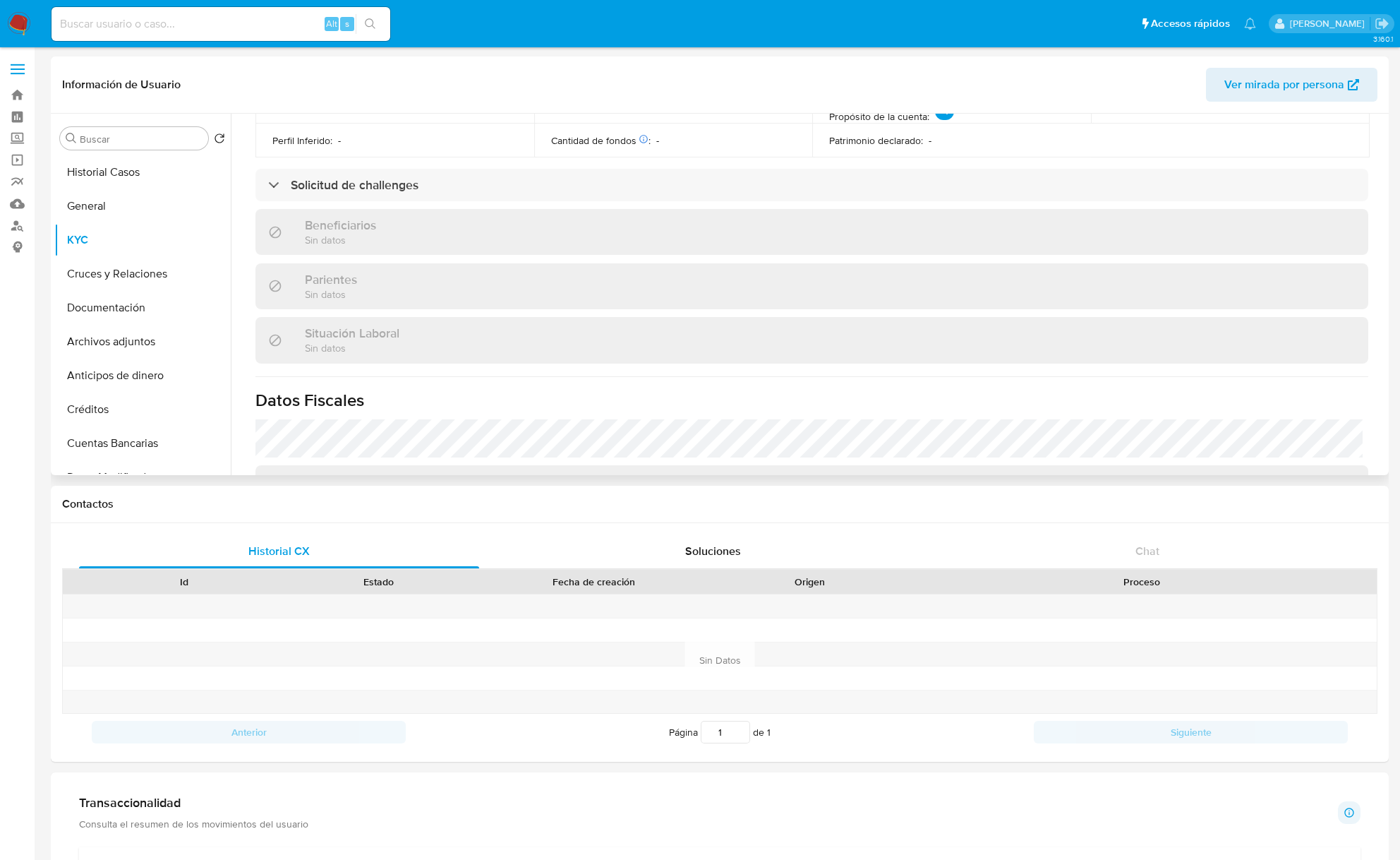
scroll to position [565, 0]
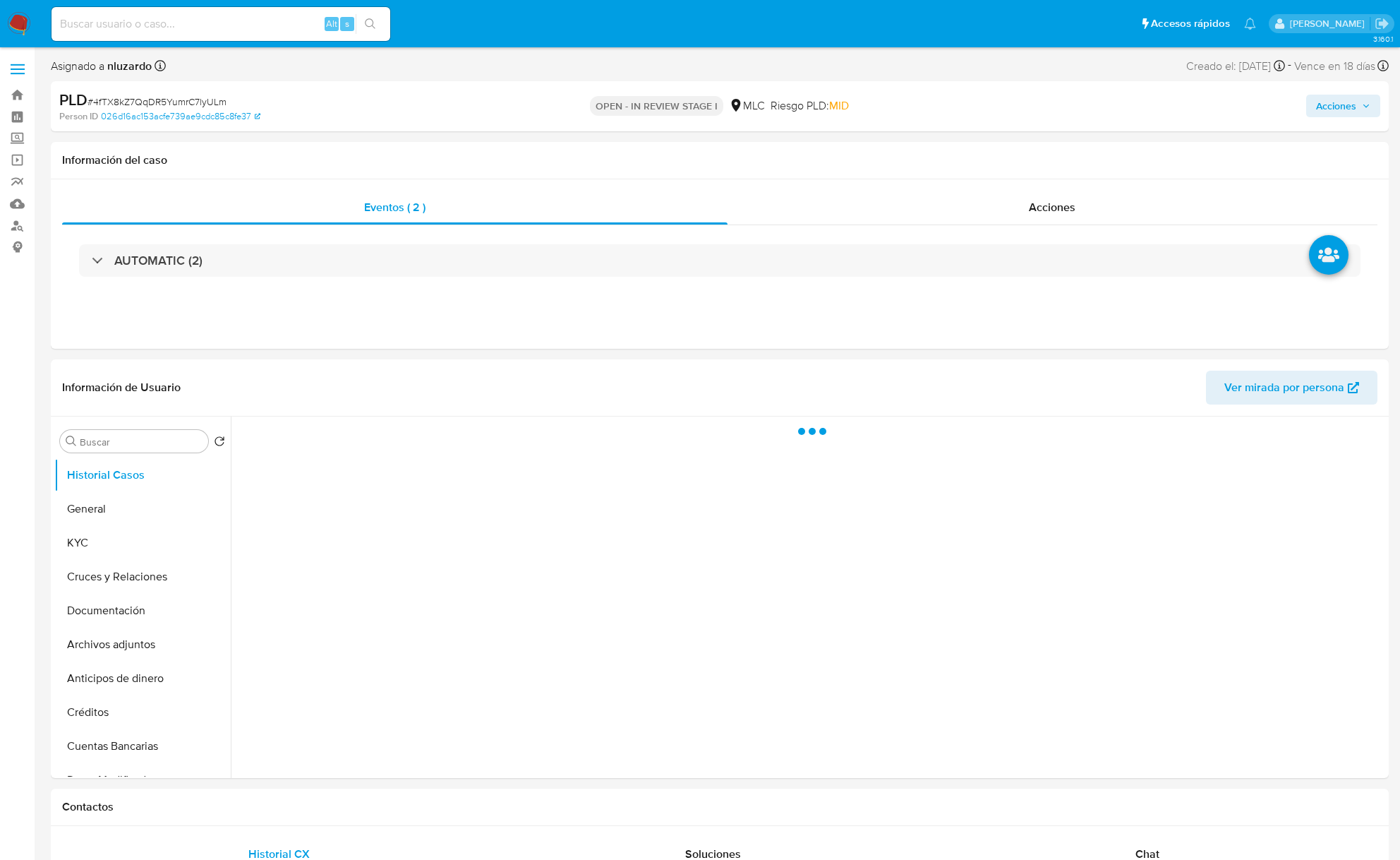
select select "10"
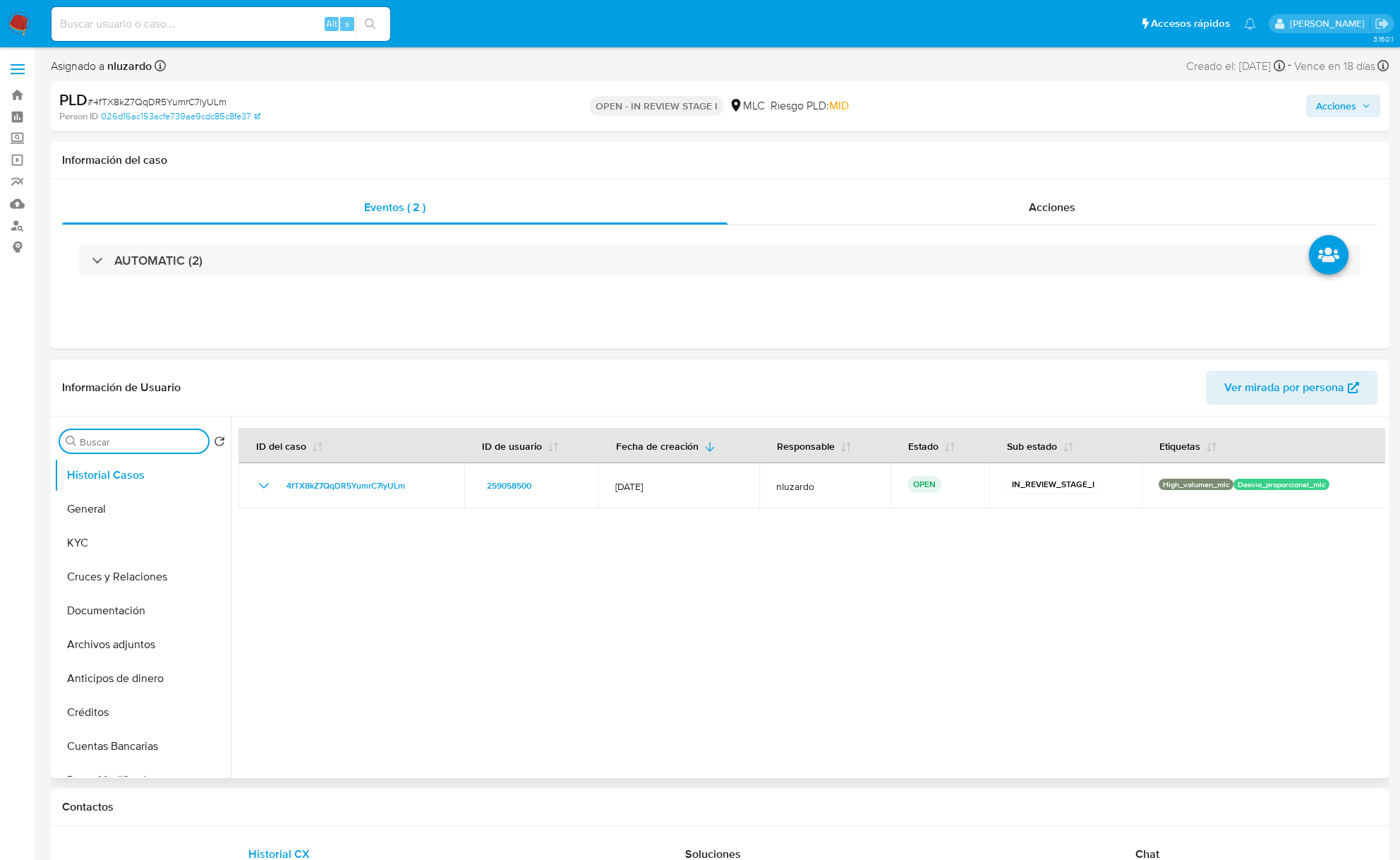
click at [137, 439] on input "Buscar" at bounding box center [141, 442] width 123 height 13
type input "DOC"
click at [103, 497] on button "Documentación" at bounding box center [137, 509] width 165 height 34
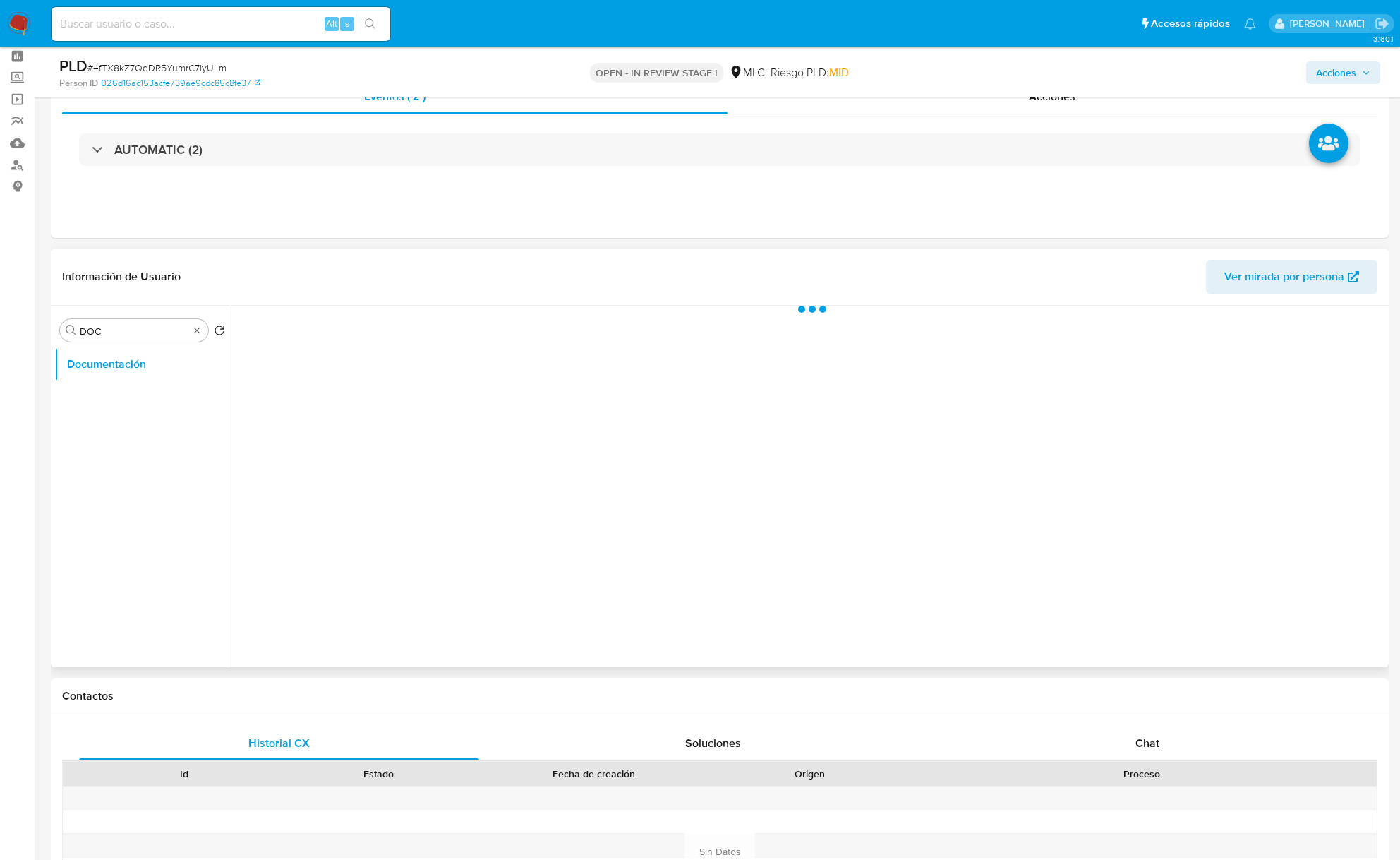
scroll to position [94, 0]
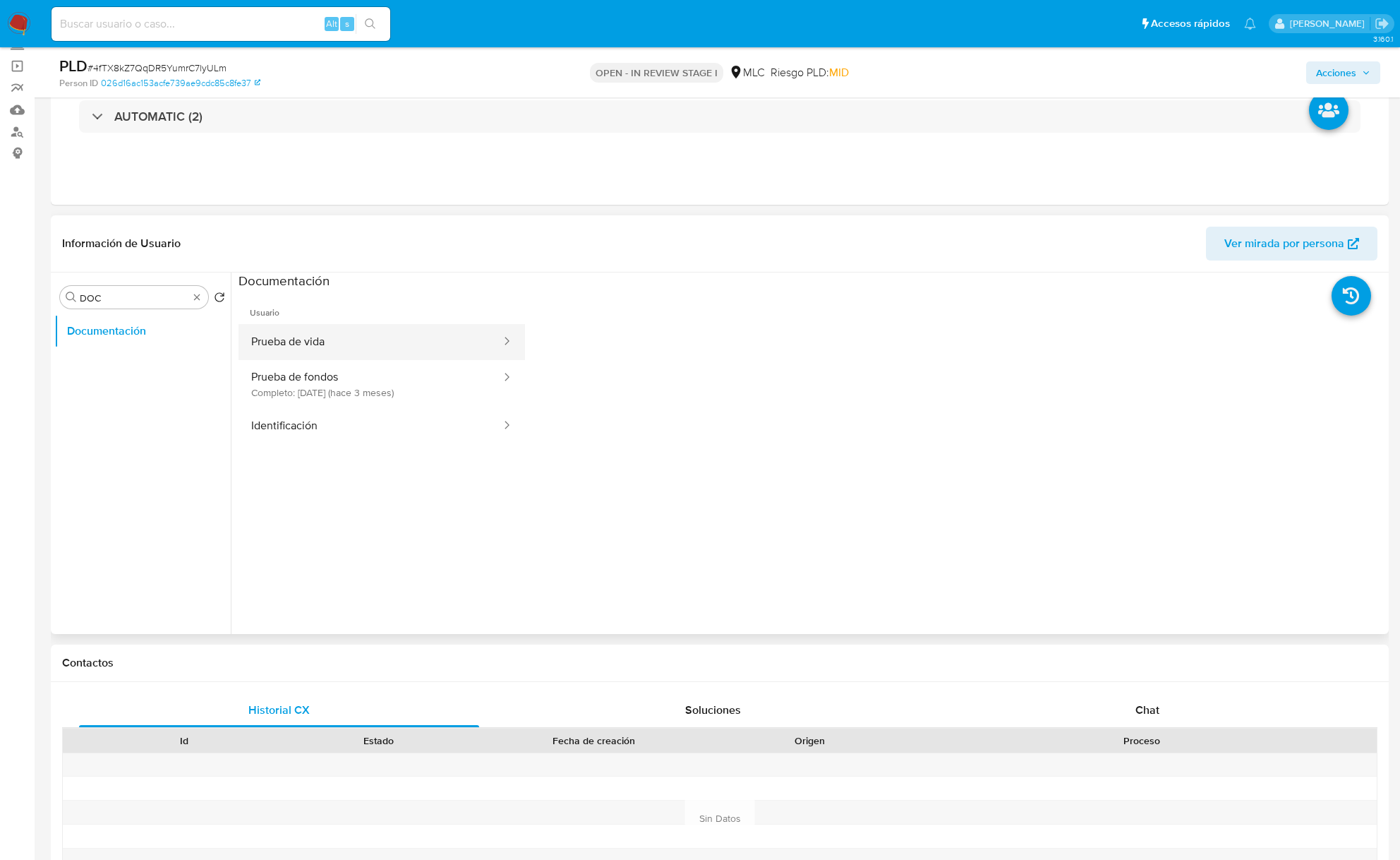
click at [389, 351] on button "Prueba de vida" at bounding box center [370, 342] width 263 height 36
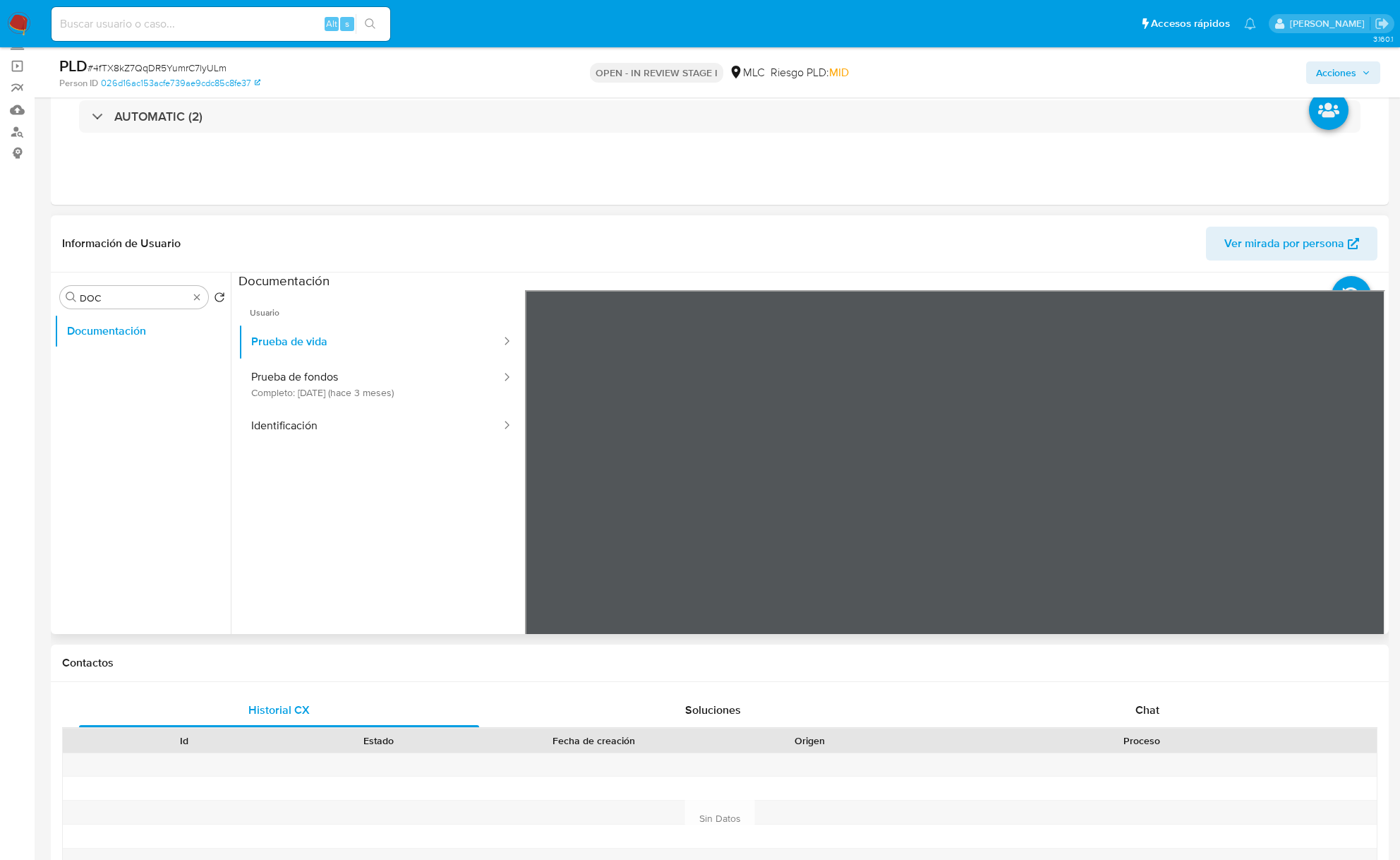
click at [330, 429] on button "Identificación" at bounding box center [370, 426] width 263 height 36
click at [1363, 523] on icon at bounding box center [1367, 520] width 8 height 14
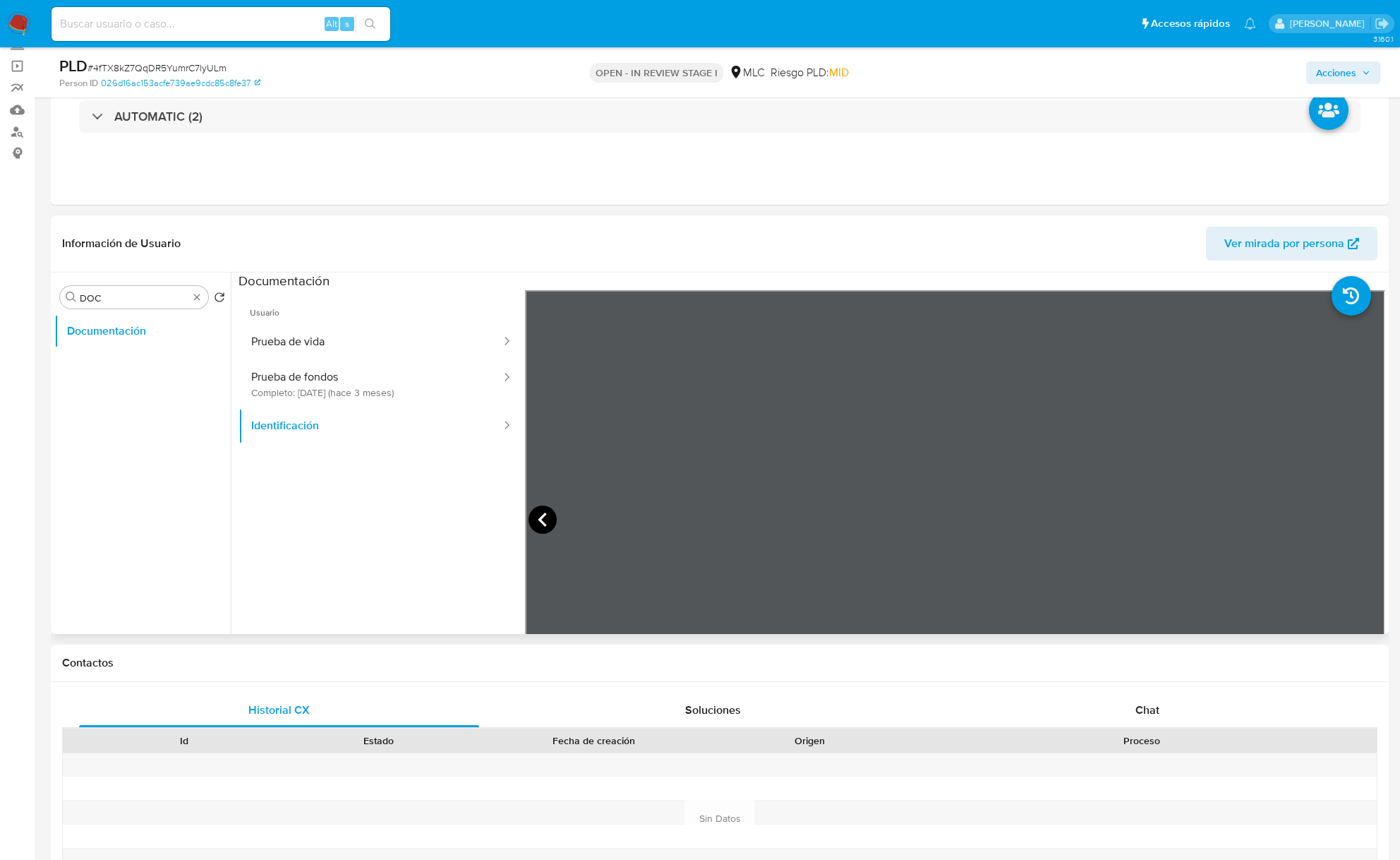
click at [538, 506] on icon at bounding box center [542, 519] width 28 height 28
click at [388, 354] on button "Prueba de vida" at bounding box center [370, 342] width 263 height 36
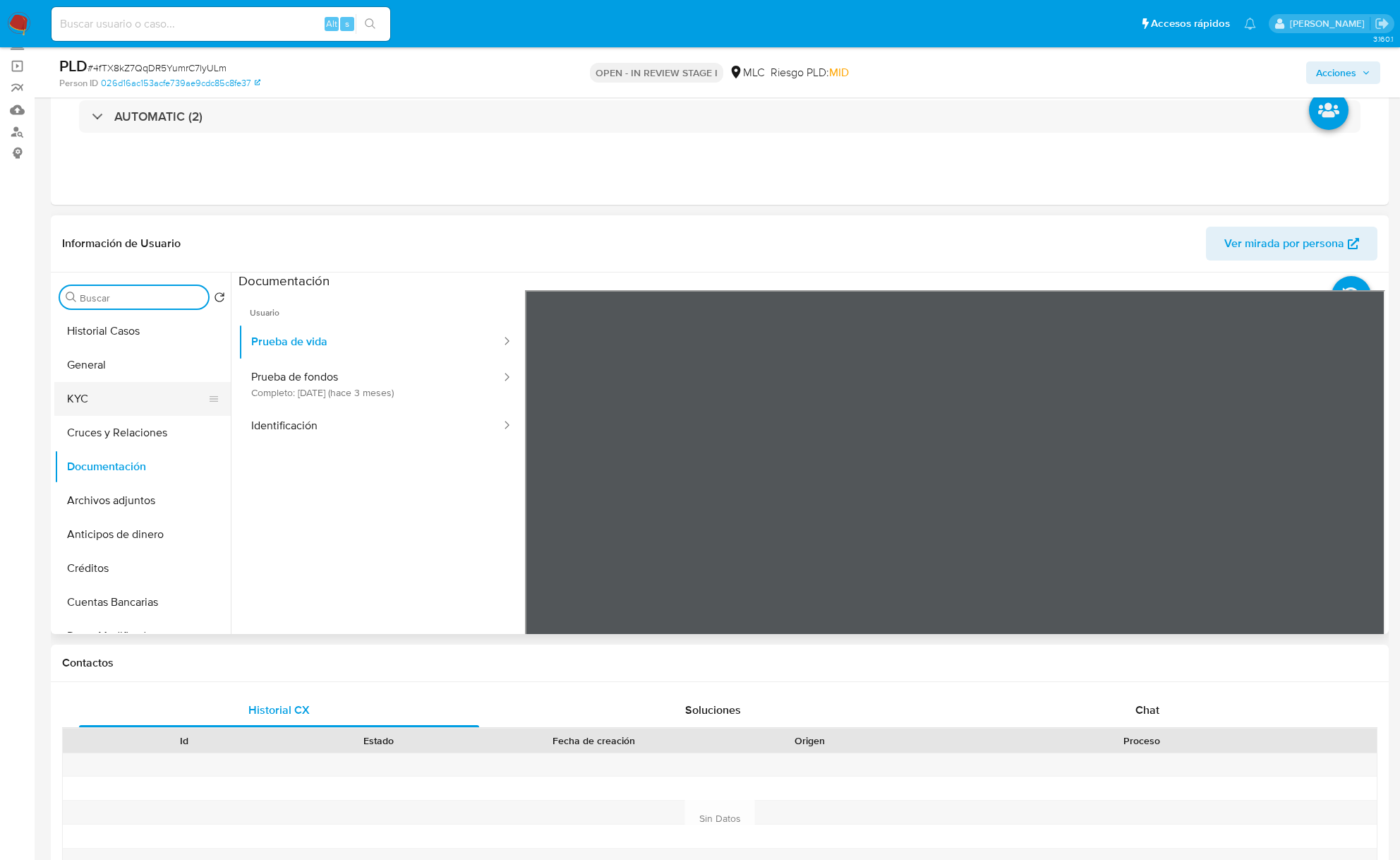
click at [77, 399] on button "KYC" at bounding box center [137, 399] width 165 height 34
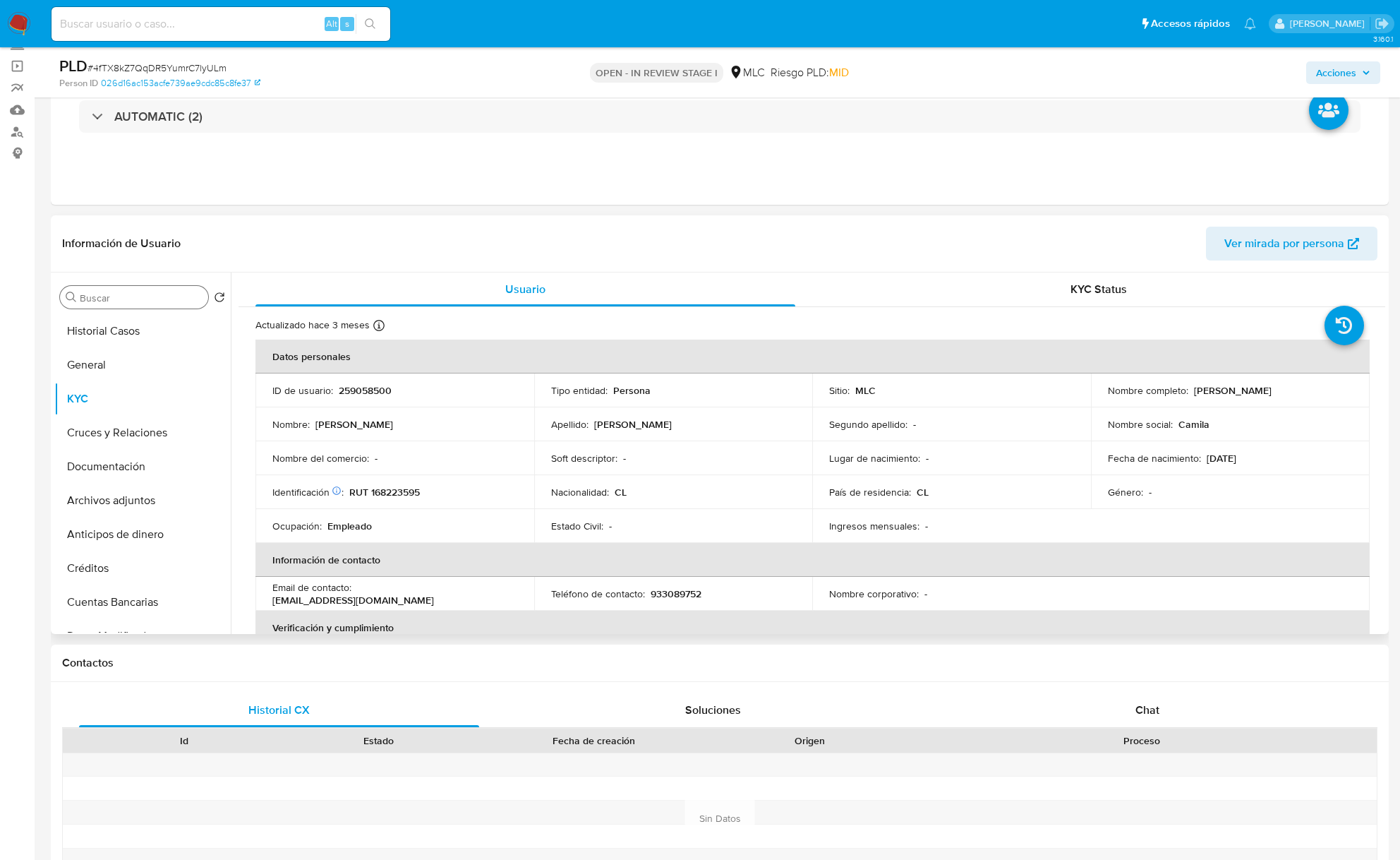
click at [1202, 392] on p "Camila Andrea Cornide Narváez" at bounding box center [1233, 390] width 77 height 13
drag, startPoint x: 1259, startPoint y: 387, endPoint x: 1333, endPoint y: 387, distance: 74.0
click at [1333, 387] on div "Nombre completo : Camila Andrea Cornide Narváez" at bounding box center [1230, 390] width 245 height 13
copy p "Camila Andrea Cornide Narváez"
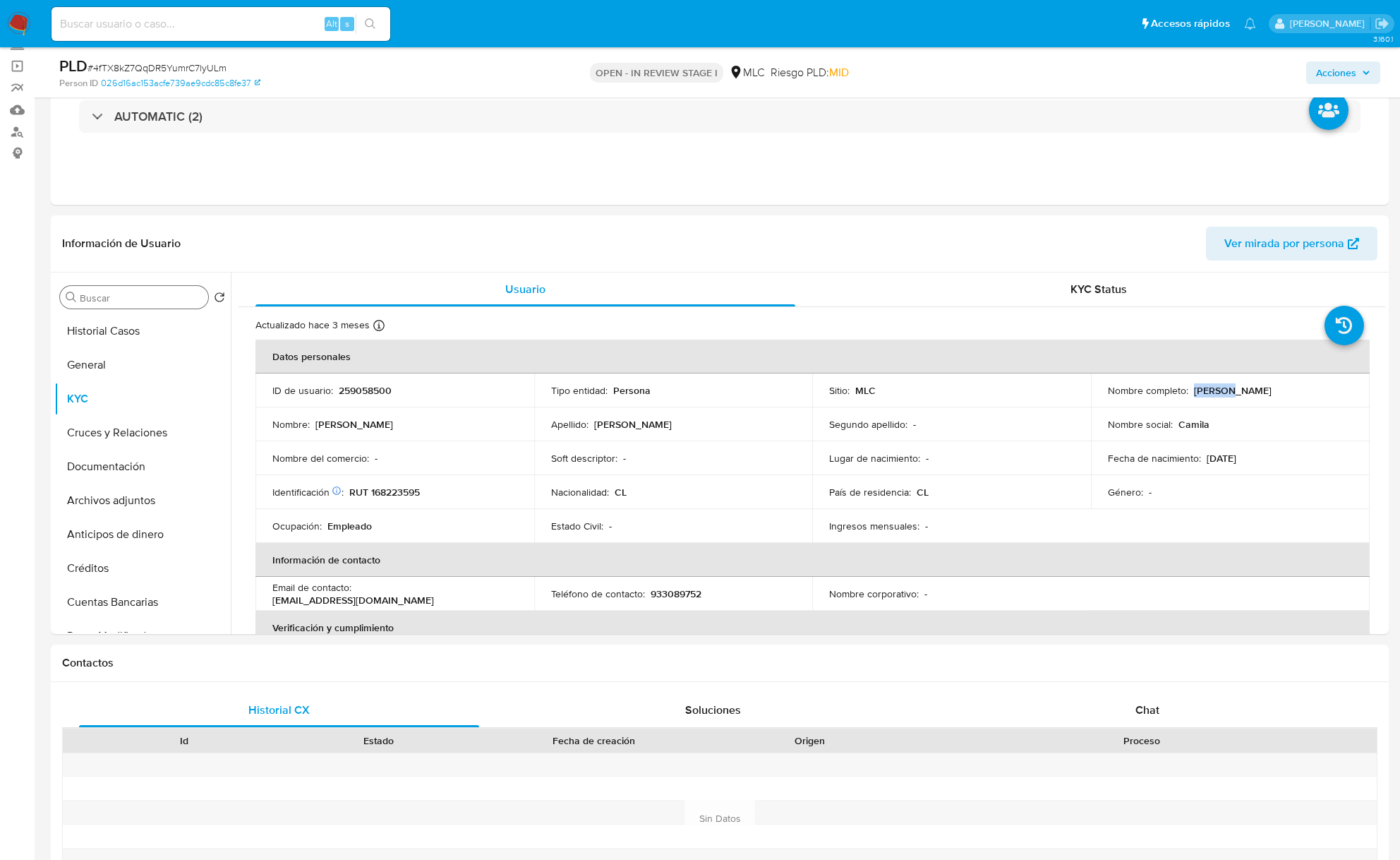
click at [168, 303] on input "Buscar" at bounding box center [141, 298] width 123 height 13
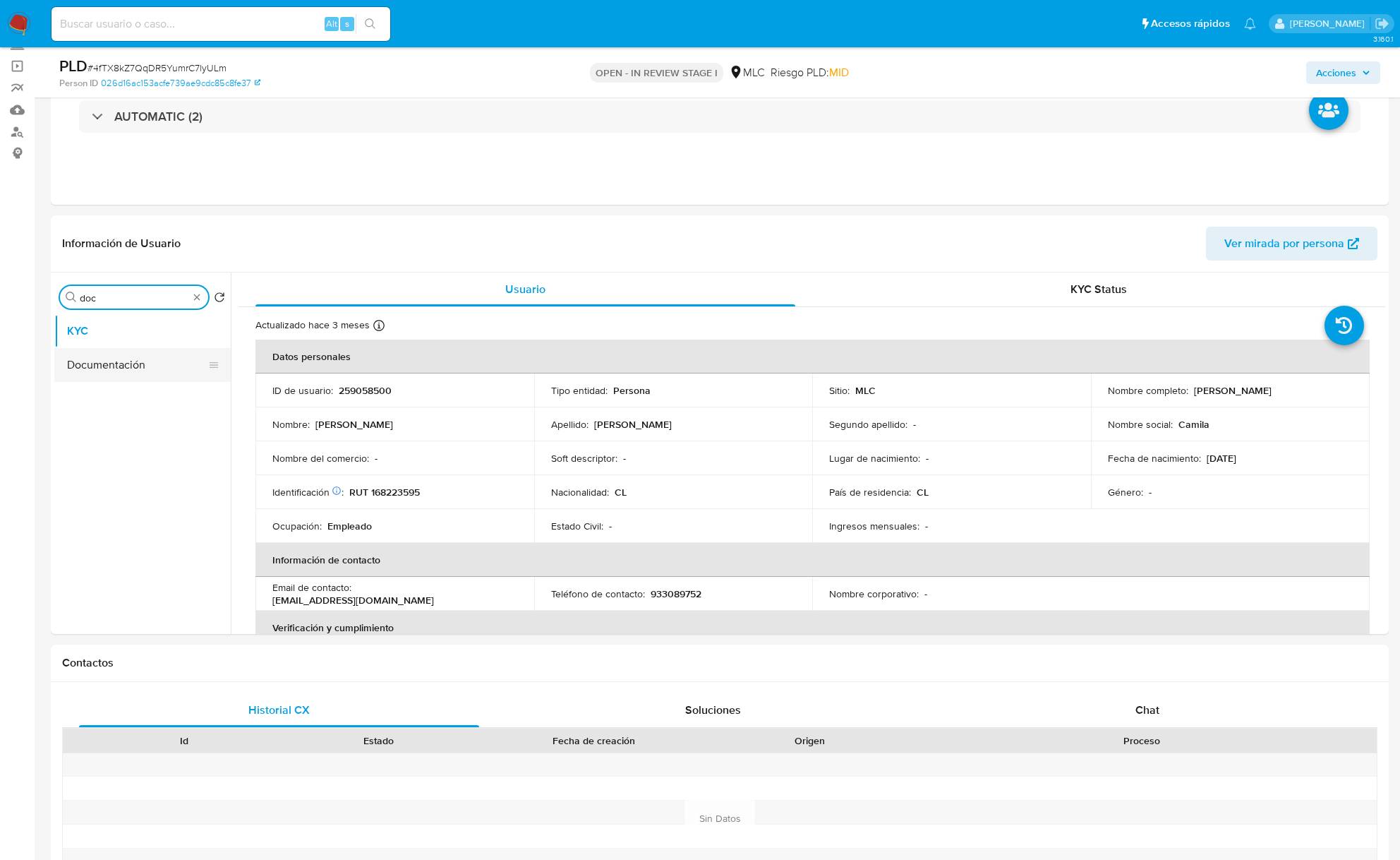
type input "doc"
click at [168, 367] on button "Documentación" at bounding box center [137, 365] width 165 height 34
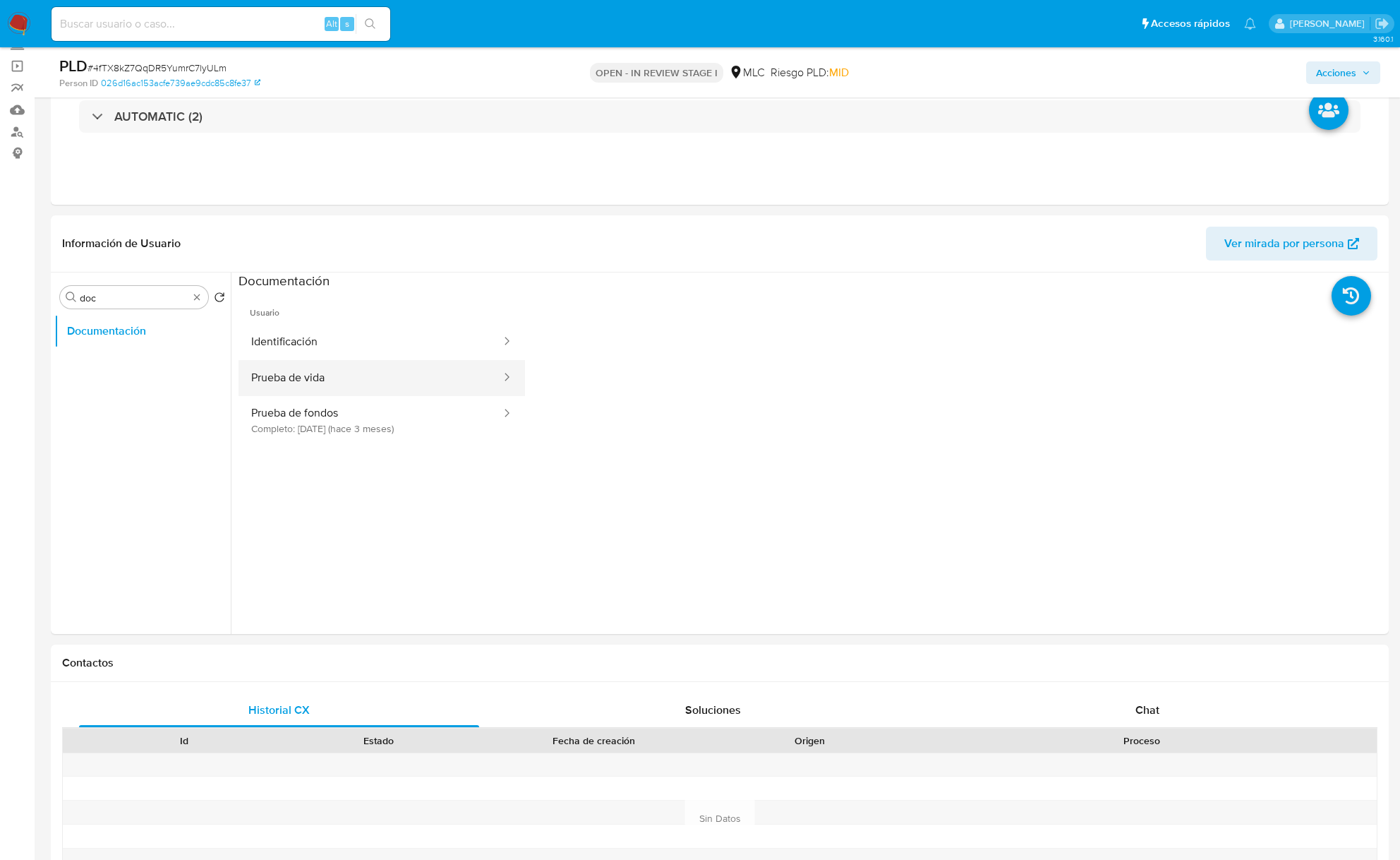
click at [381, 391] on button "Prueba de vida" at bounding box center [370, 378] width 263 height 36
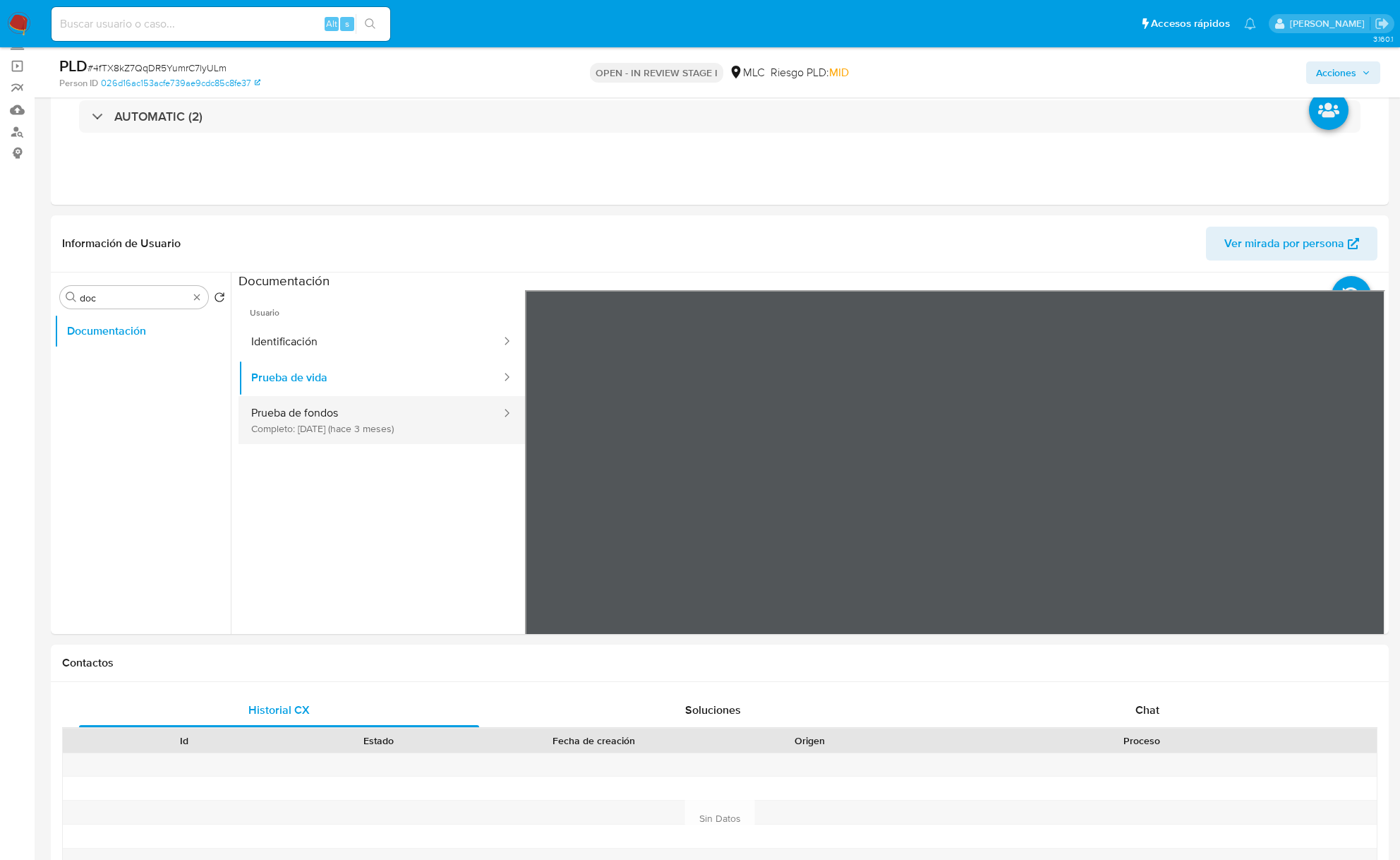
click at [349, 444] on button "Prueba de fondos Completo: 04/07/2025 (hace 3 meses)" at bounding box center [370, 419] width 263 height 48
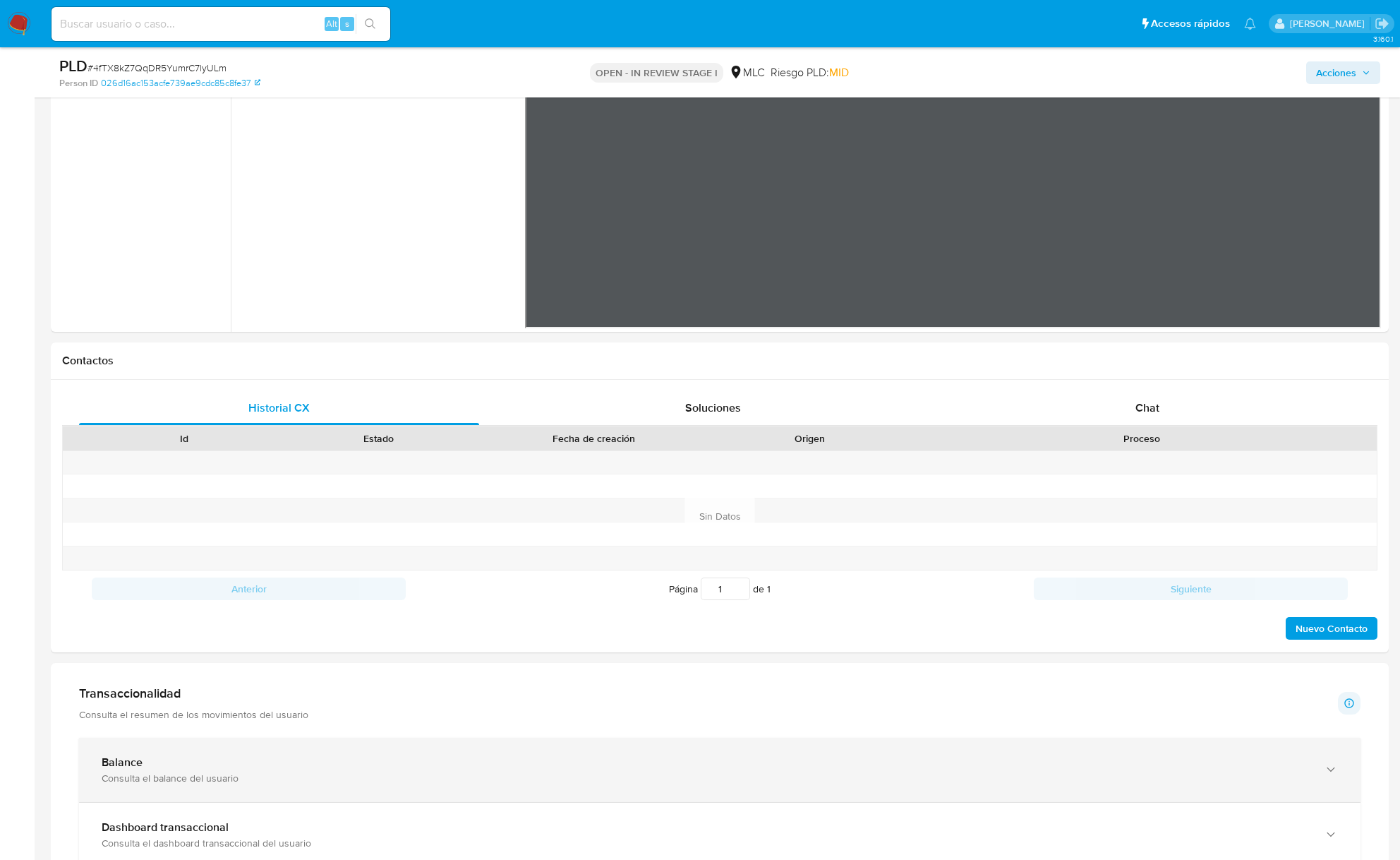
scroll to position [565, 0]
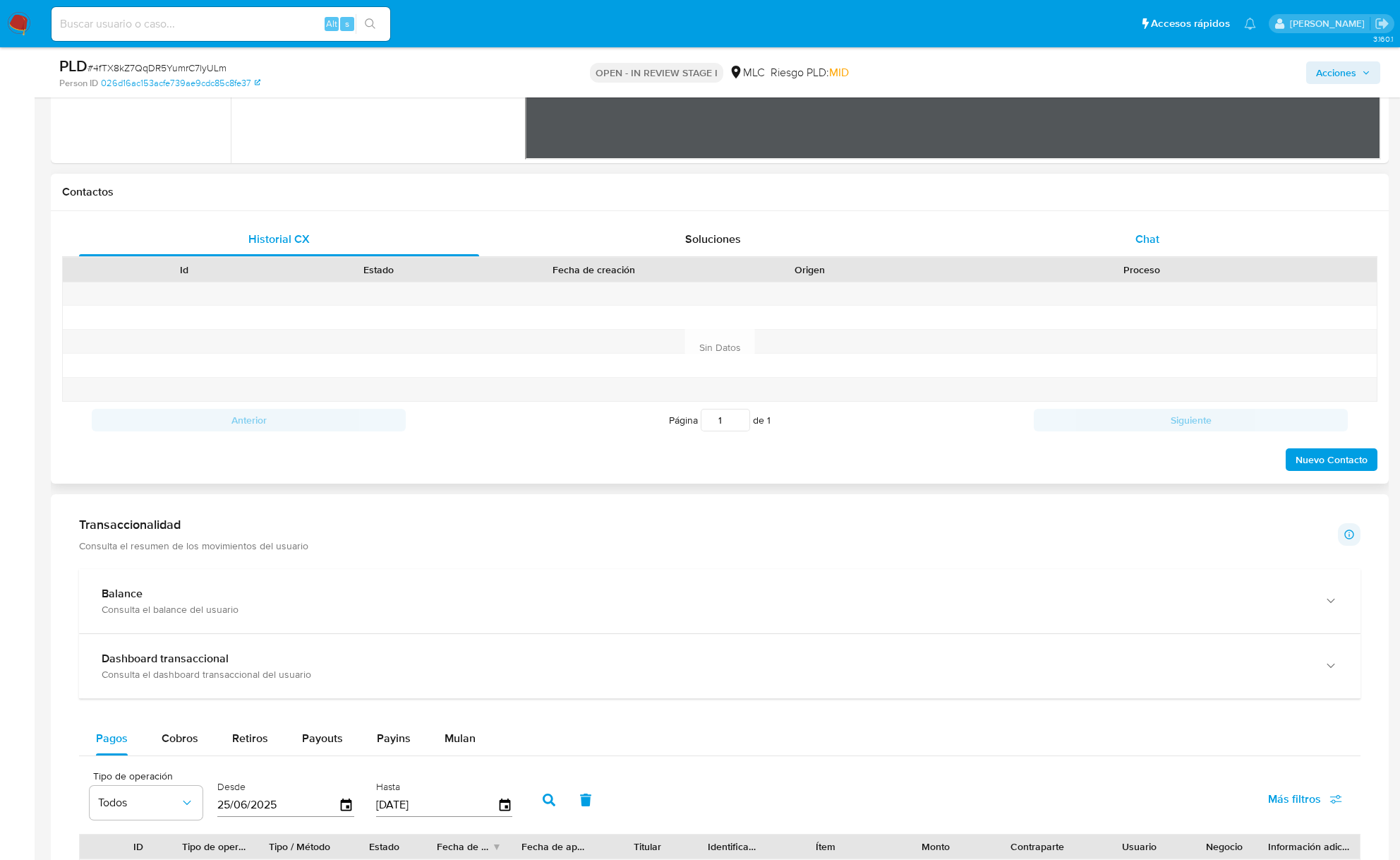
click at [1021, 254] on div "Chat" at bounding box center [1146, 239] width 400 height 34
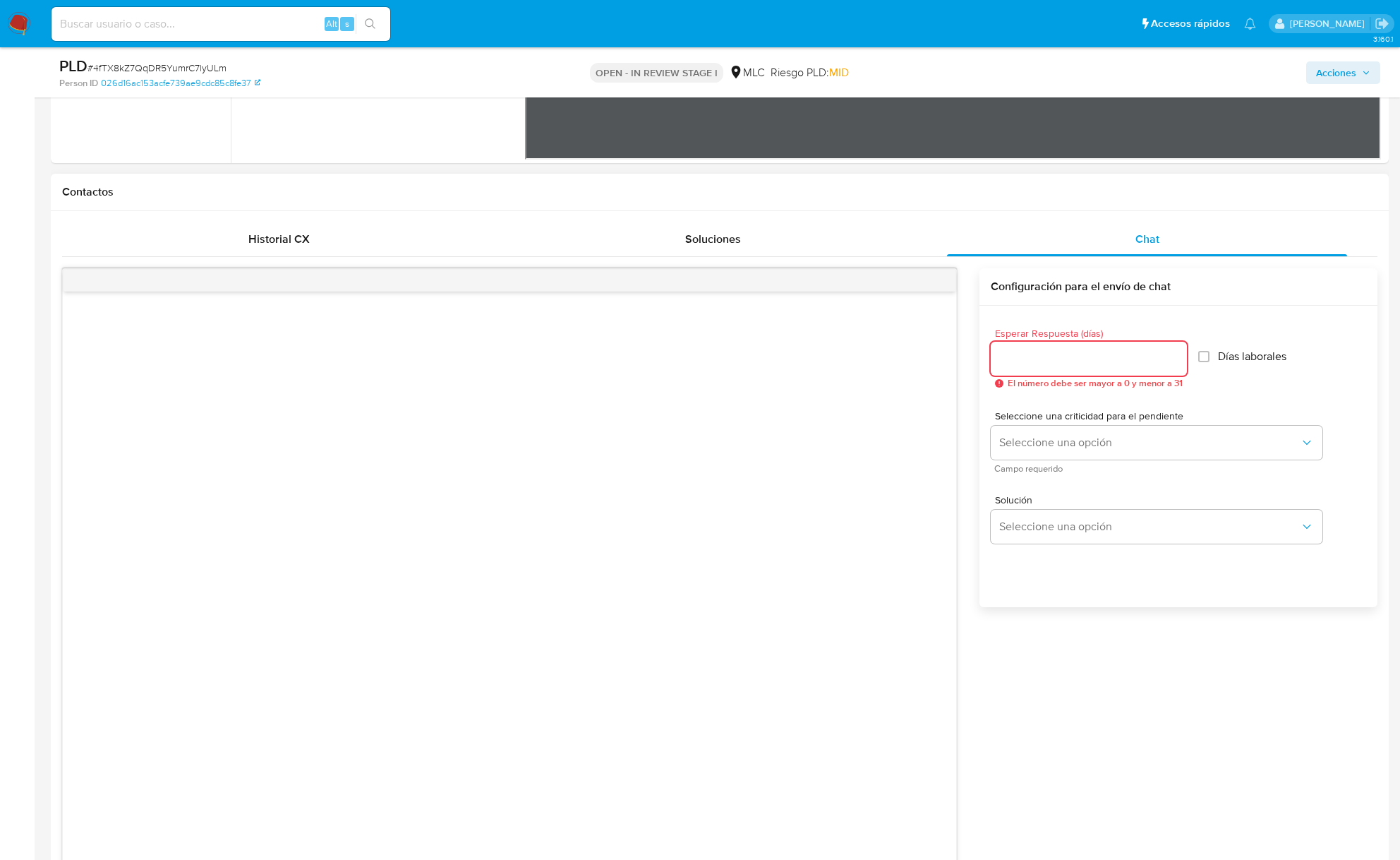
click at [1090, 362] on input "Esperar Respuesta (días)" at bounding box center [1089, 358] width 196 height 18
type input "2"
click at [1090, 362] on input "3" at bounding box center [1085, 358] width 189 height 18
type input "3"
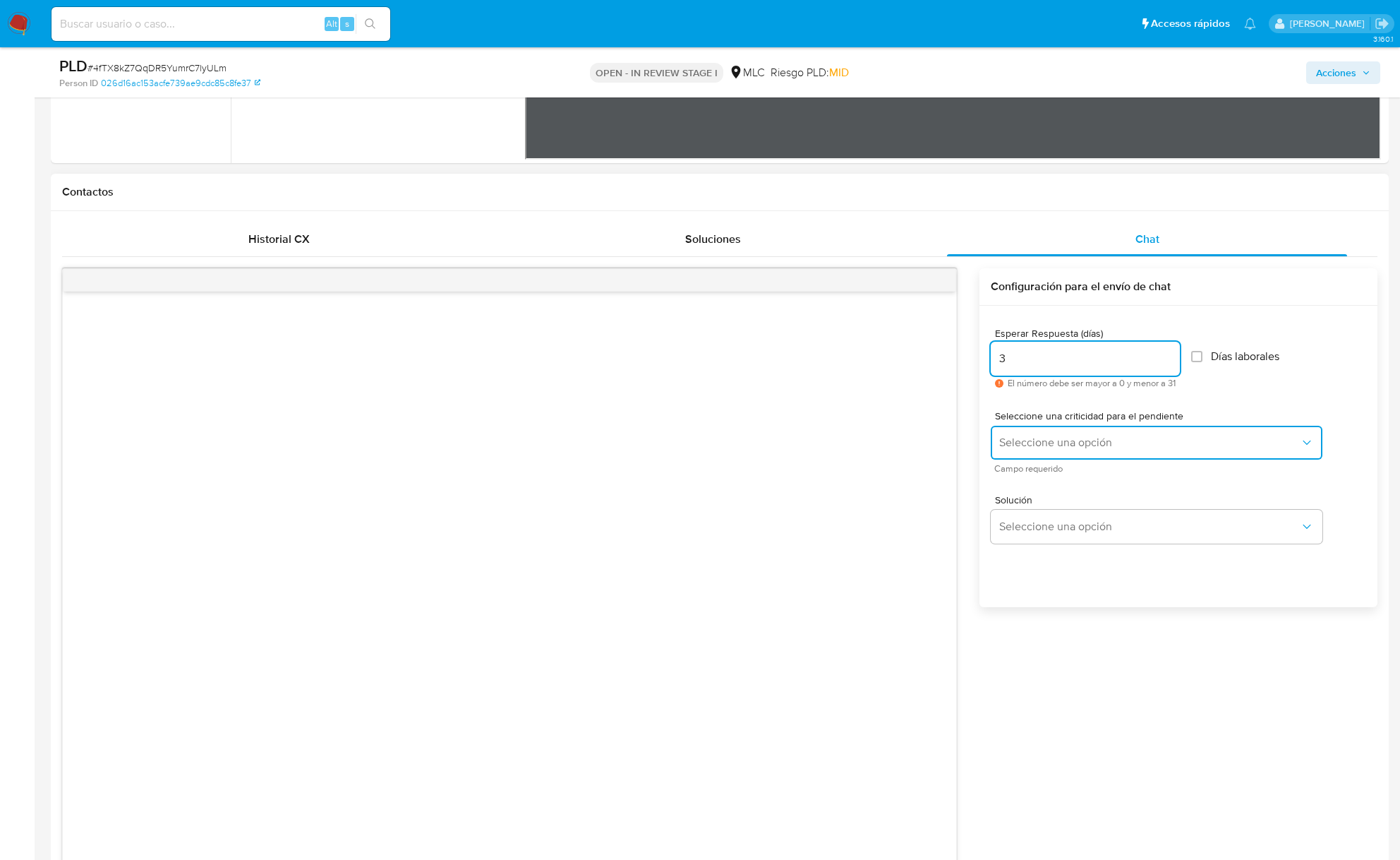
click at [1075, 434] on button "Seleccione una opción" at bounding box center [1156, 443] width 332 height 34
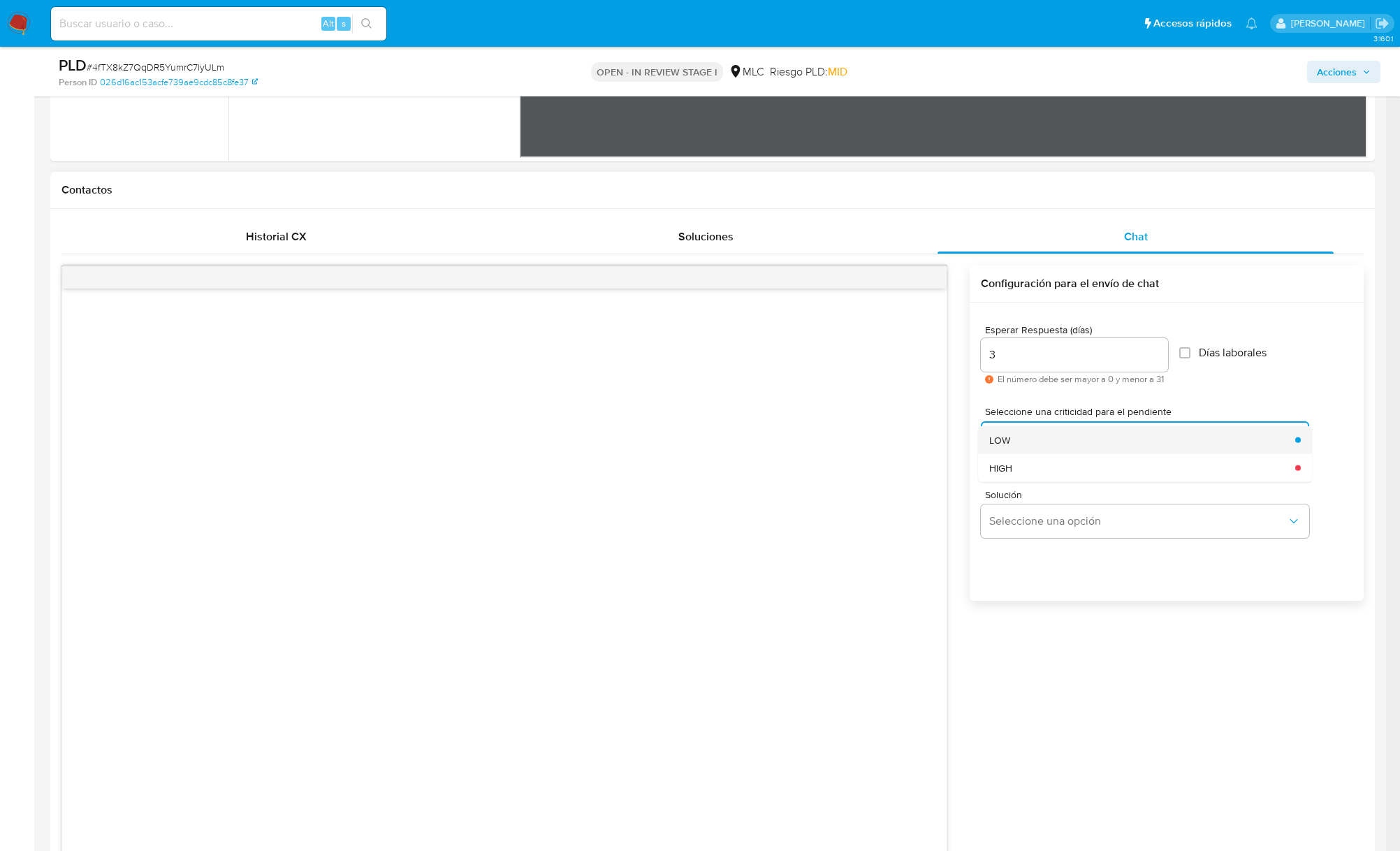
click at [1046, 440] on div "LOW" at bounding box center [1137, 439] width 297 height 28
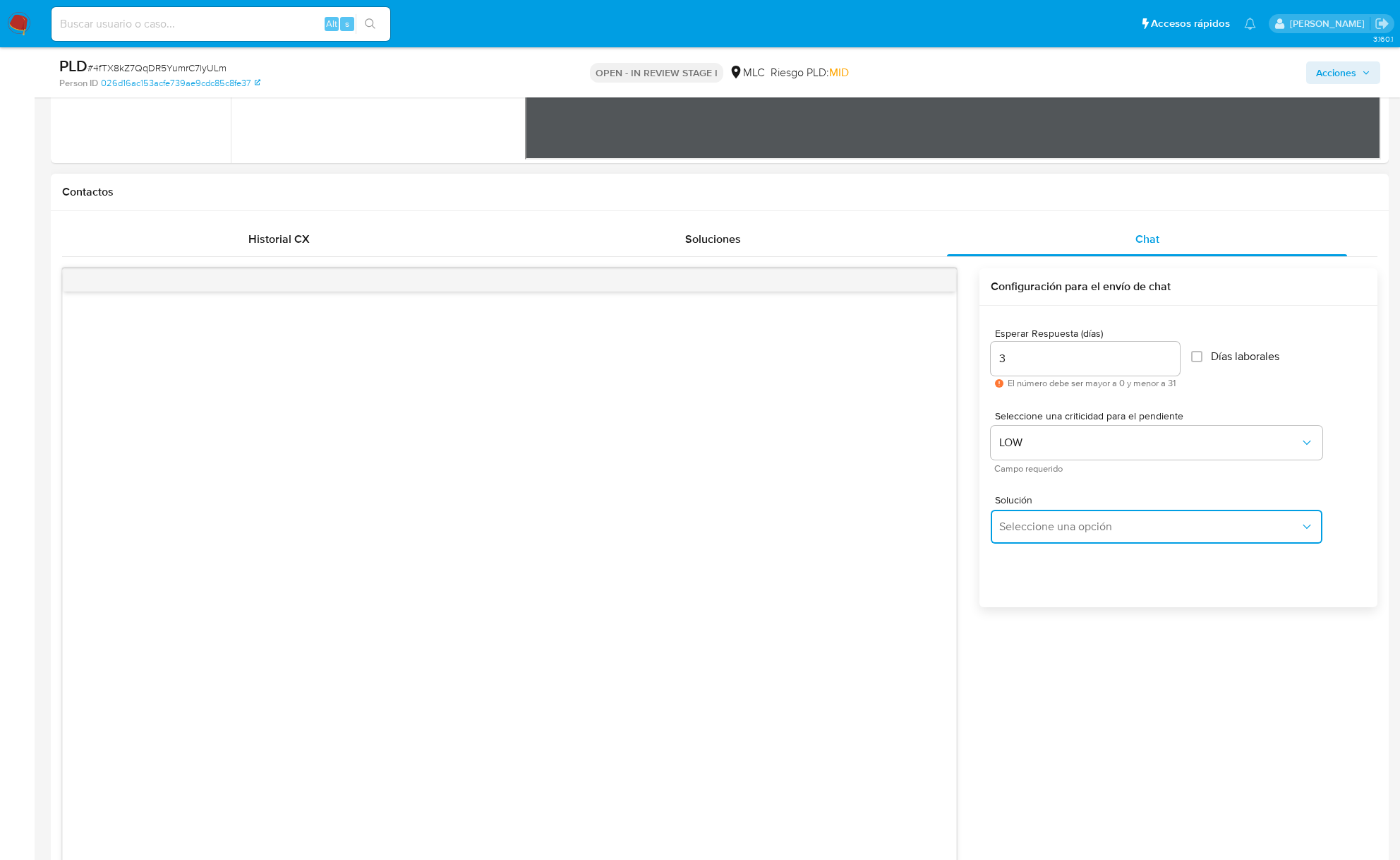
click at [1066, 521] on span "Seleccione una opción" at bounding box center [1149, 527] width 300 height 14
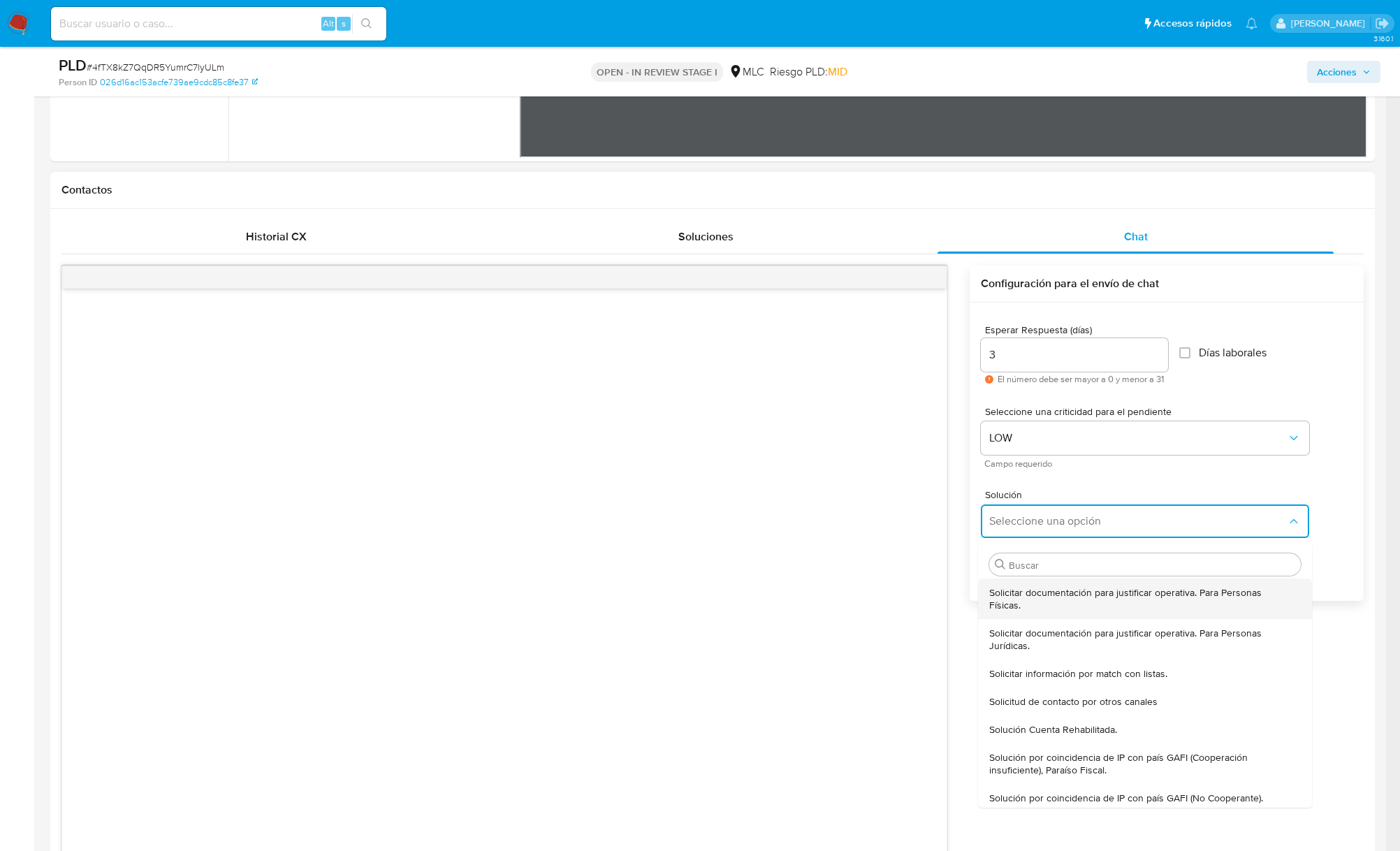
click at [1032, 604] on span "Solicitar documentación para justificar operativa. Para Personas Físicas." at bounding box center [1140, 598] width 303 height 25
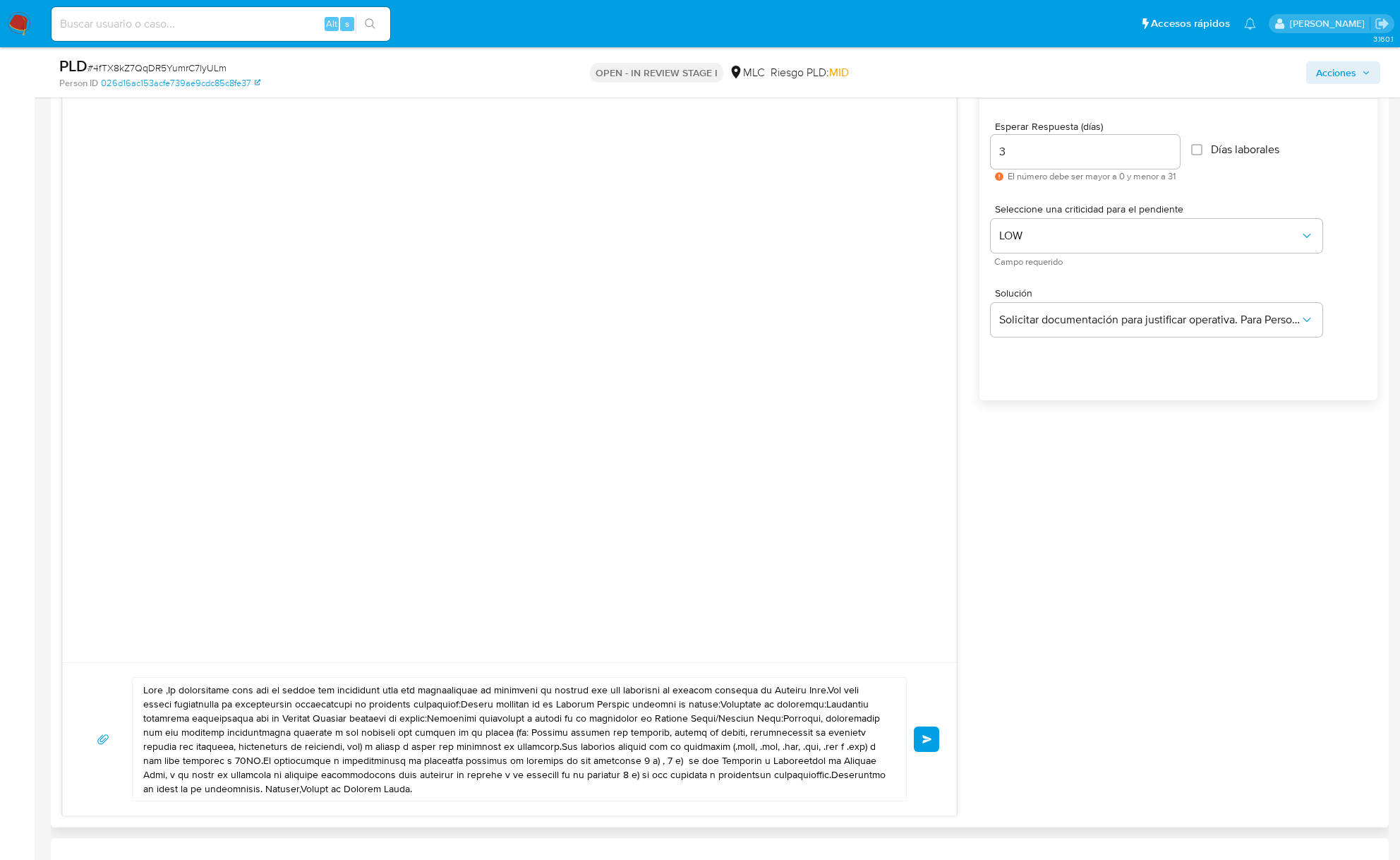
scroll to position [847, 0]
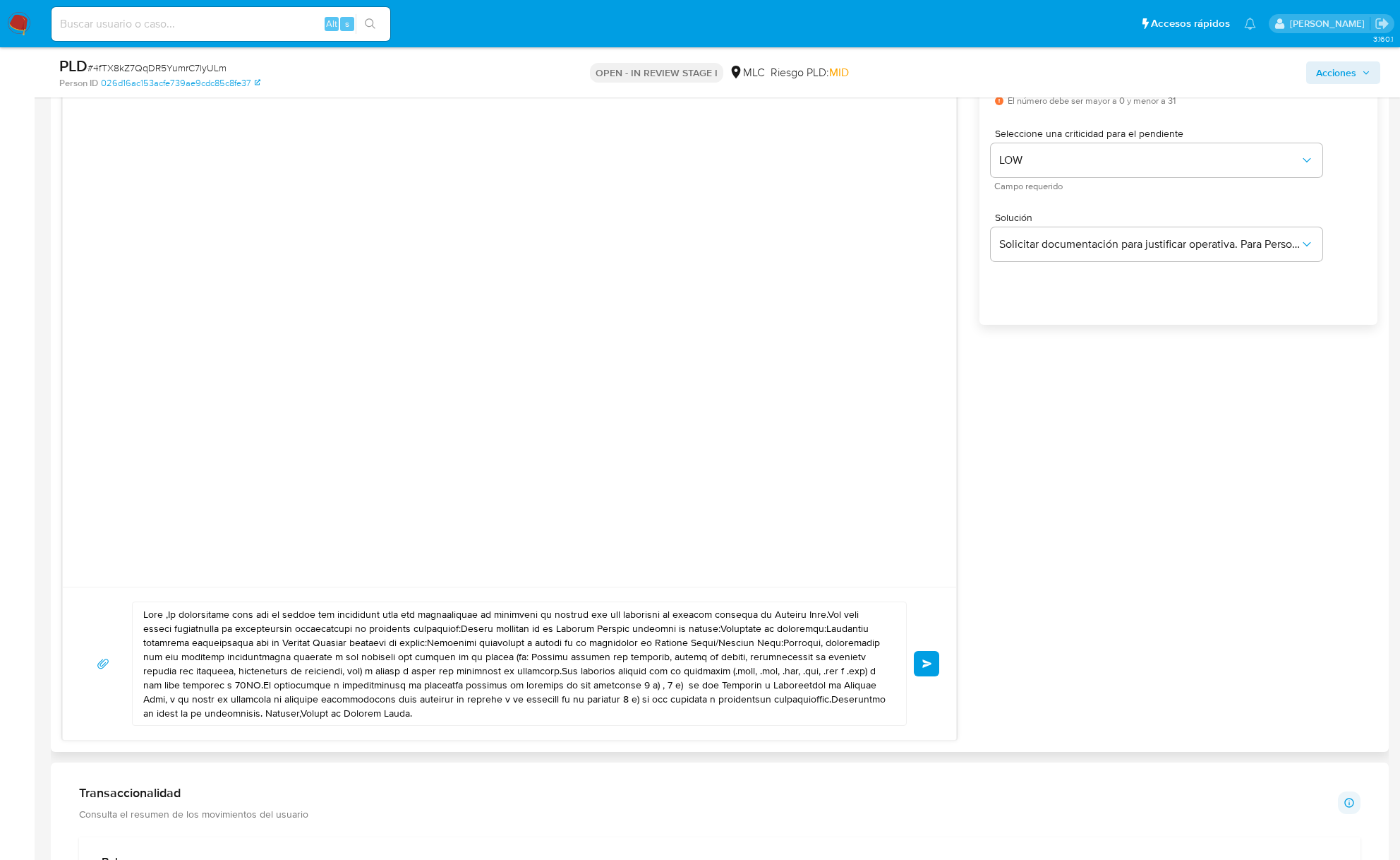
click at [389, 676] on textarea at bounding box center [515, 663] width 745 height 123
paste textarea "Buenas tardes, Camila. Esperamos que te encuentres bien. Te contactamos ya que …"
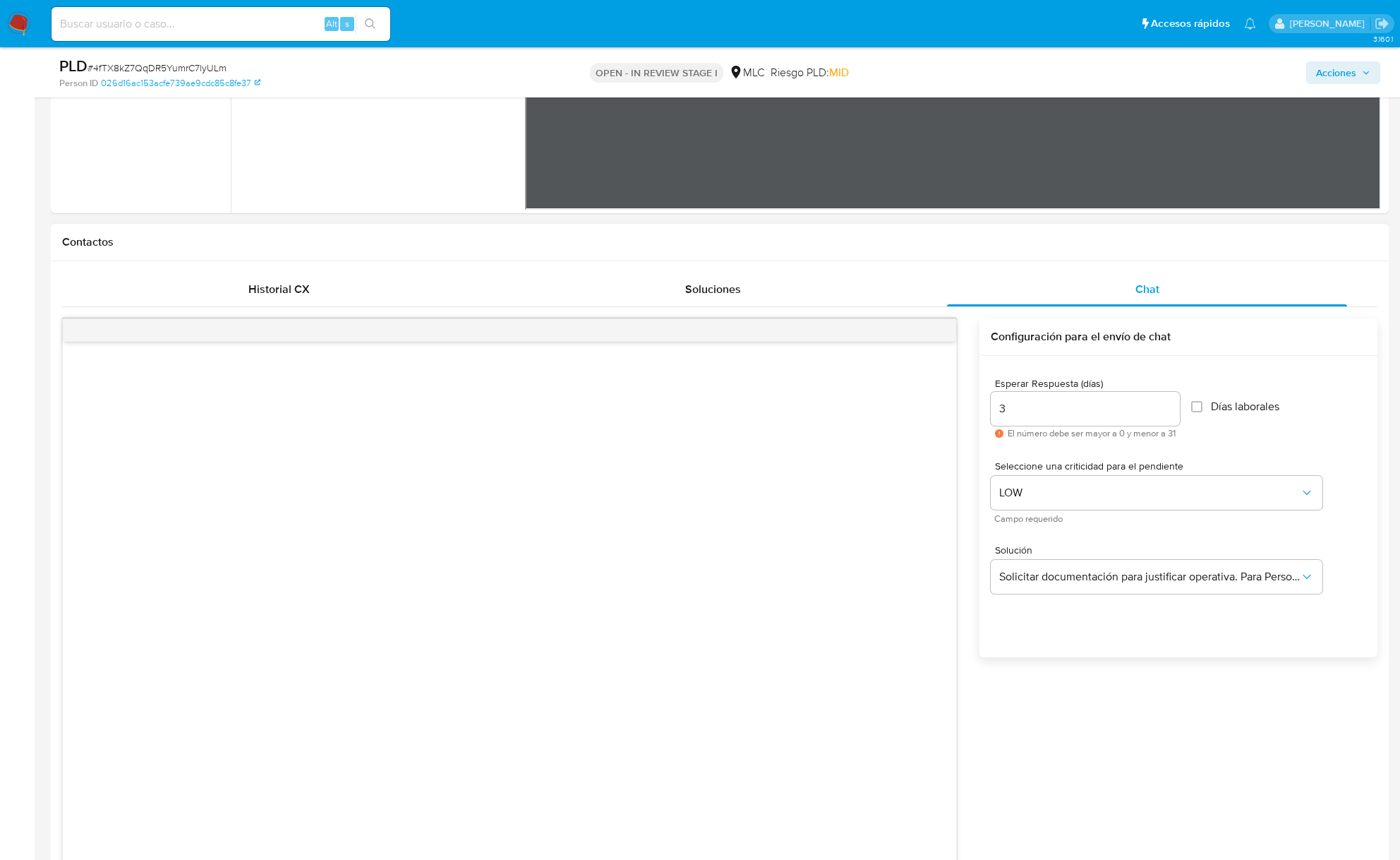
scroll to position [470, 0]
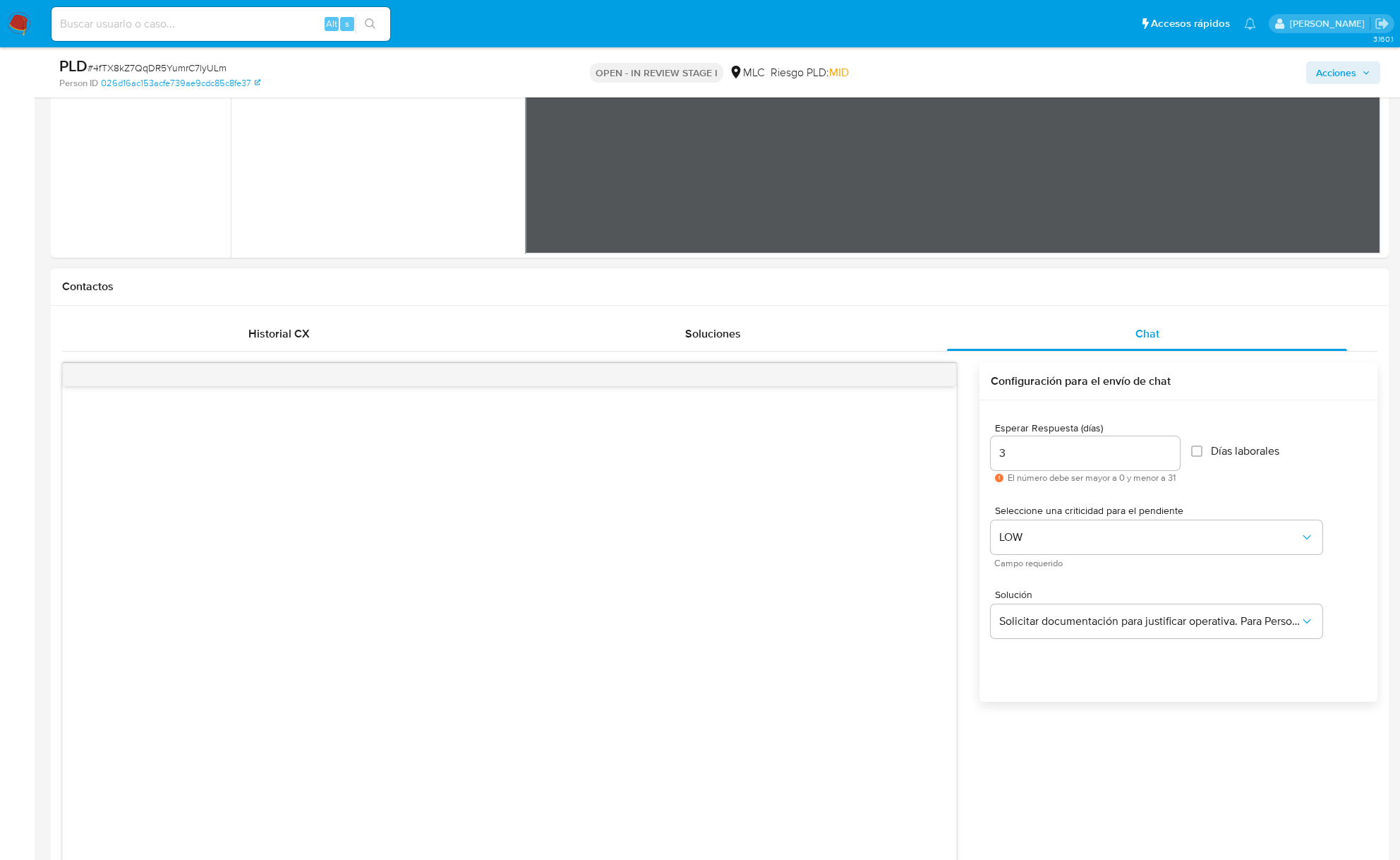
type textarea "Buenas tardes, Camila. Esperamos que te encuentres bien. Te contactamos ya que …"
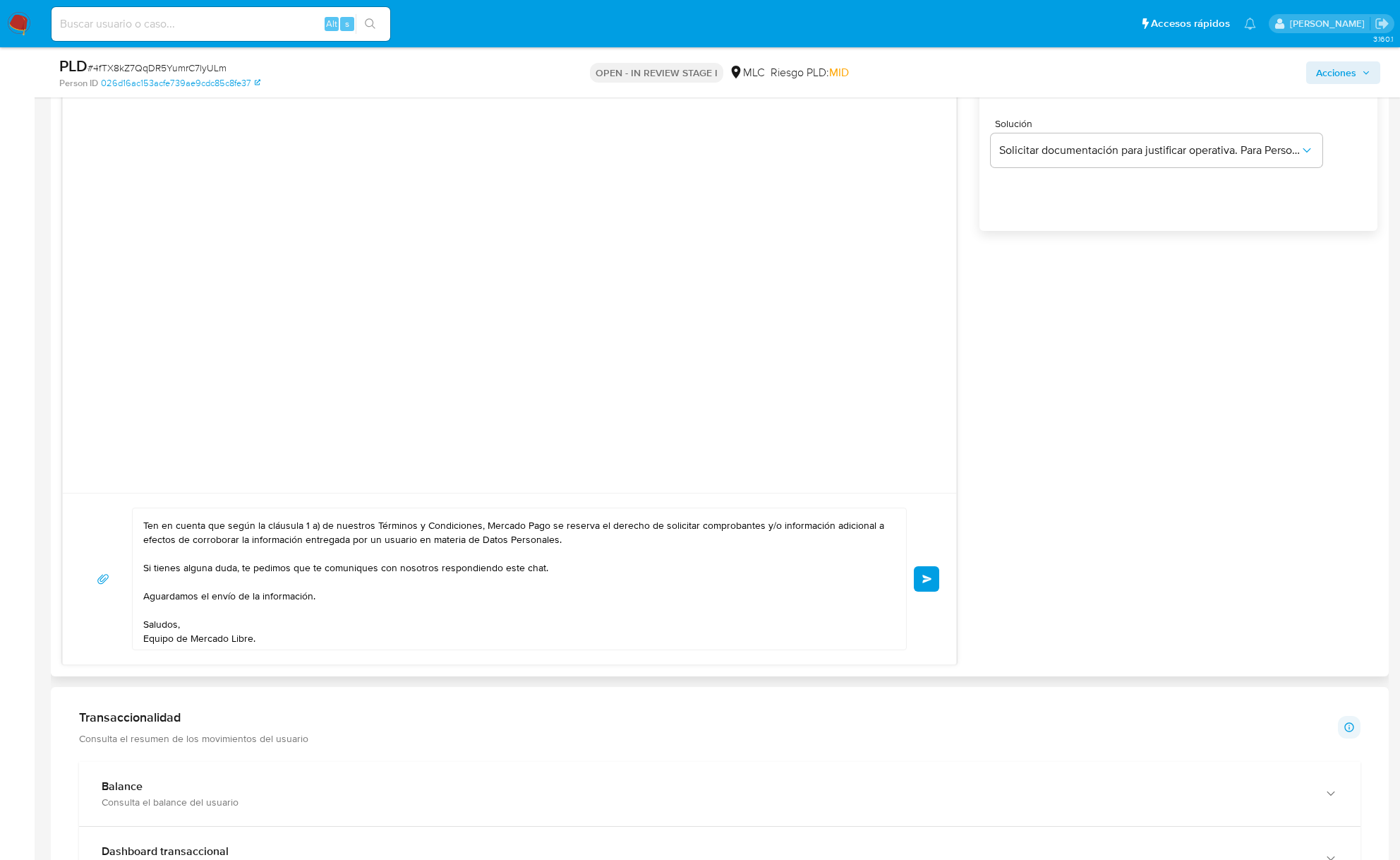
scroll to position [0, 0]
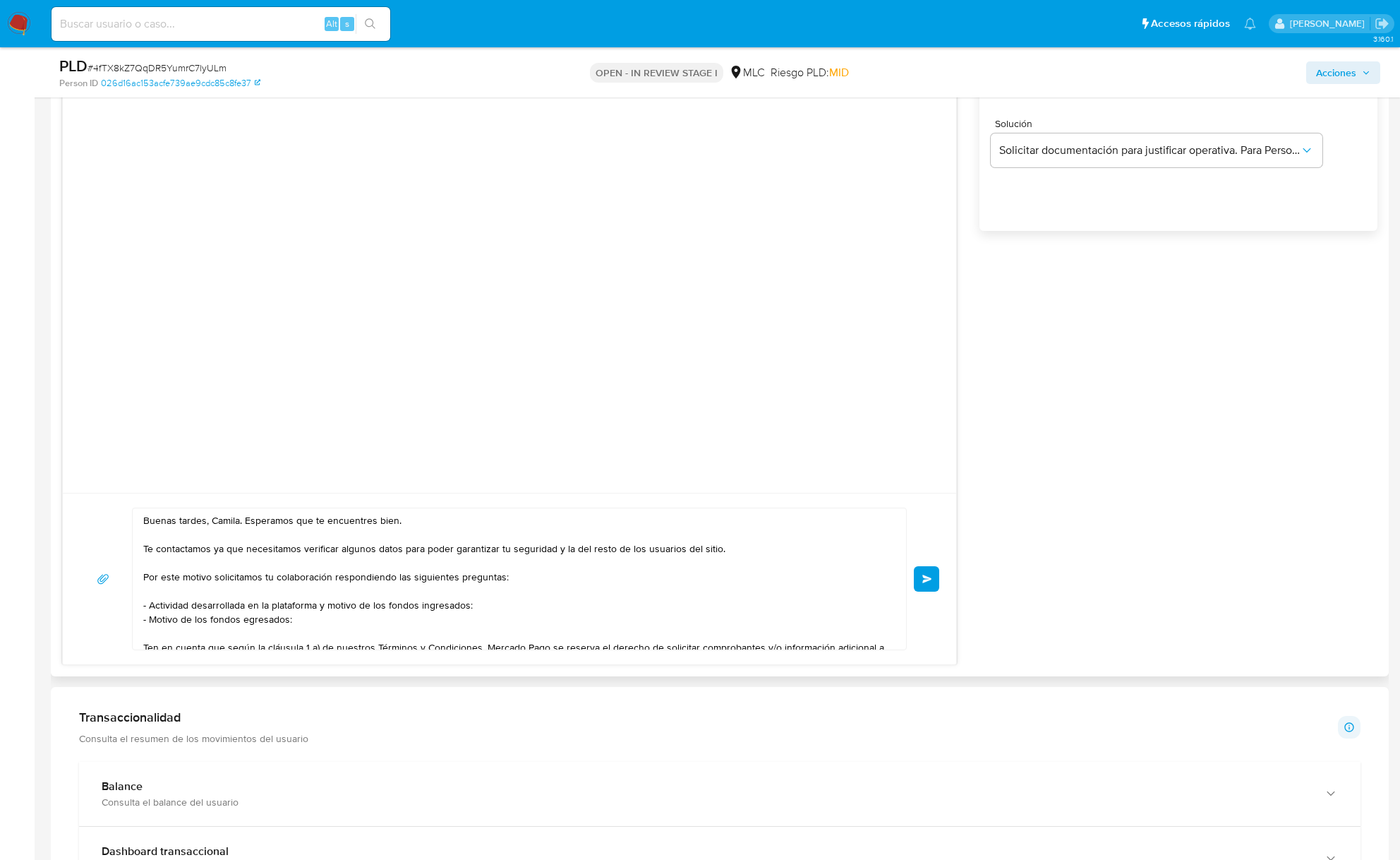
click at [915, 575] on button "Enviar" at bounding box center [926, 578] width 25 height 25
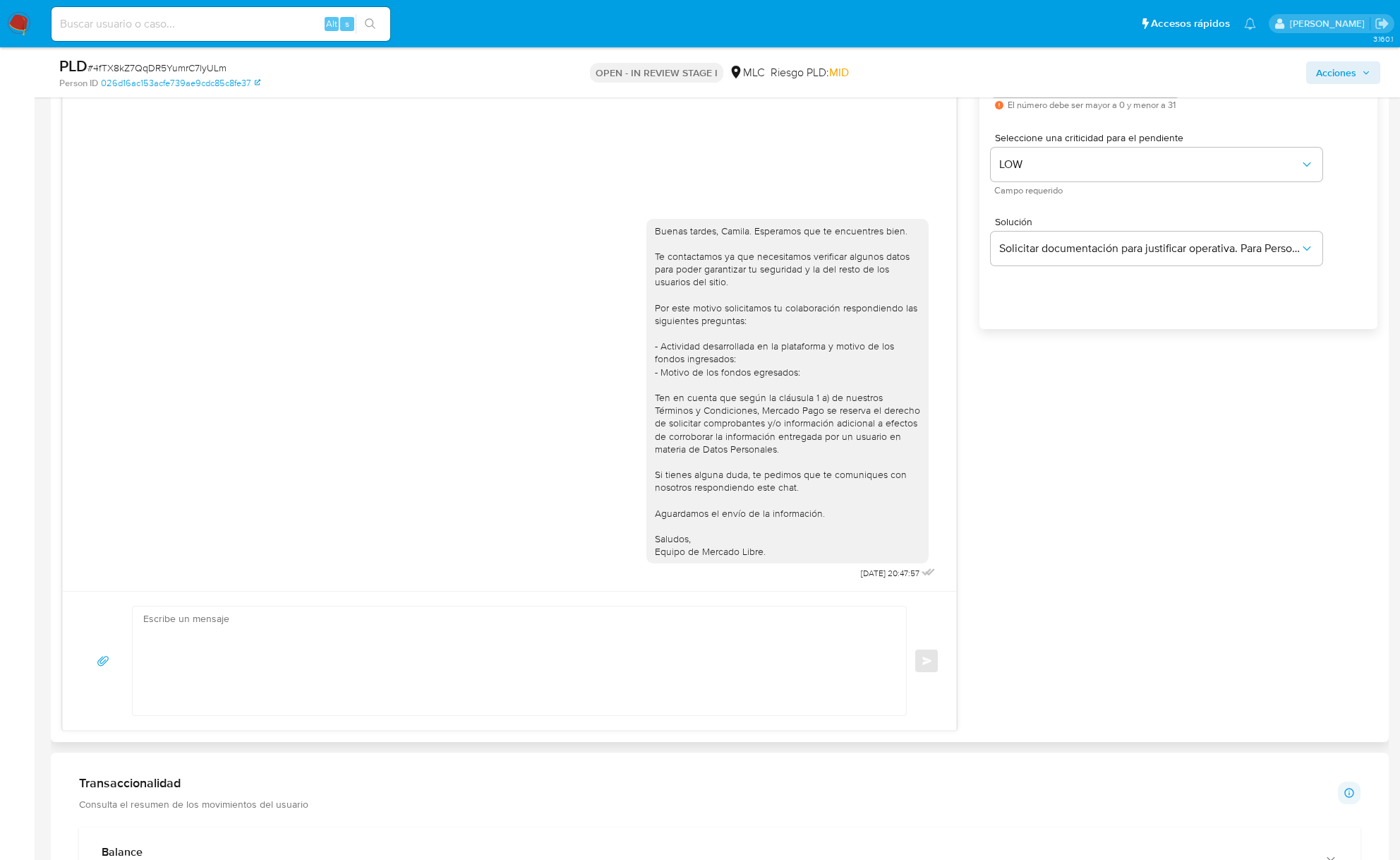
scroll to position [752, 0]
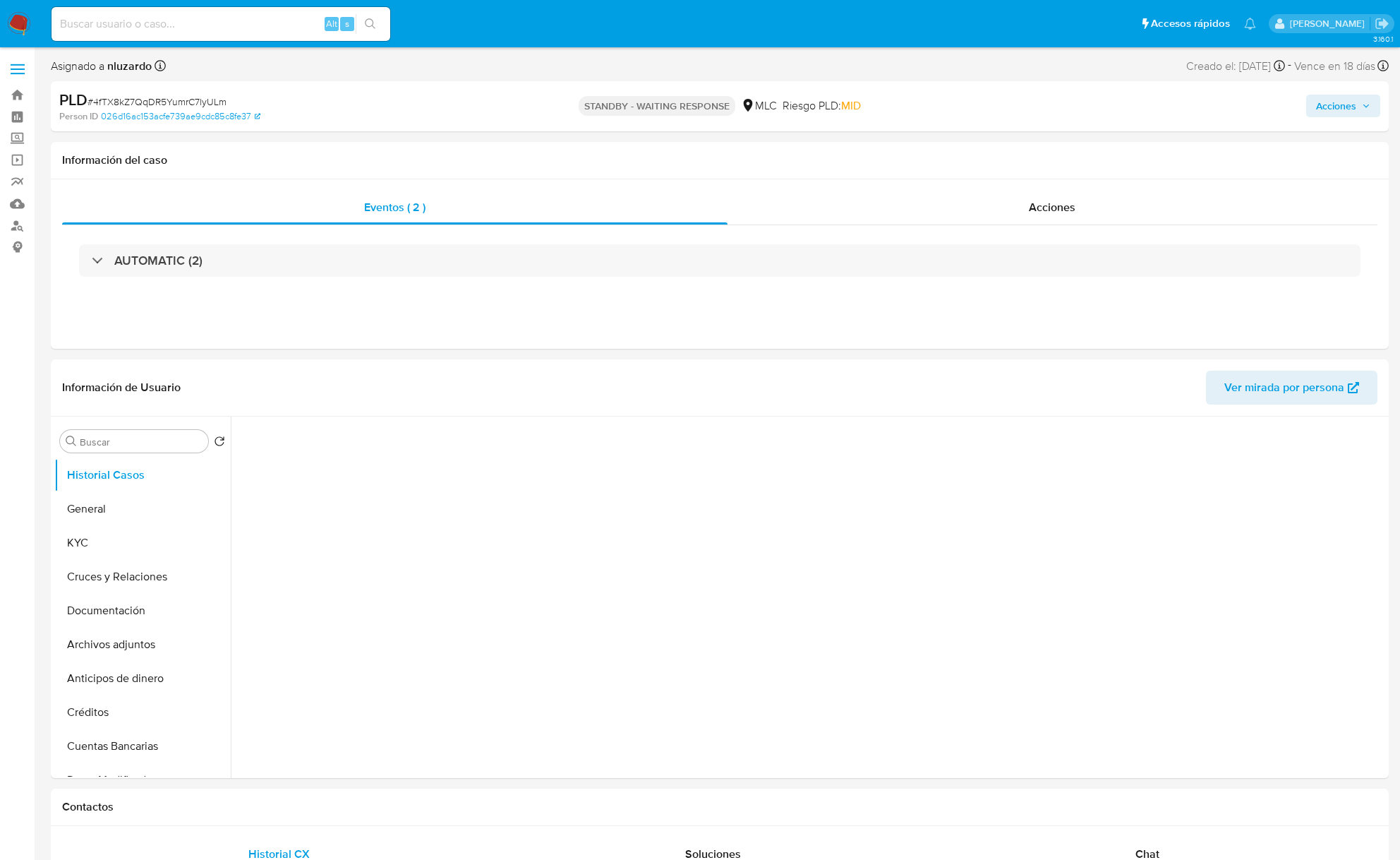
select select "10"
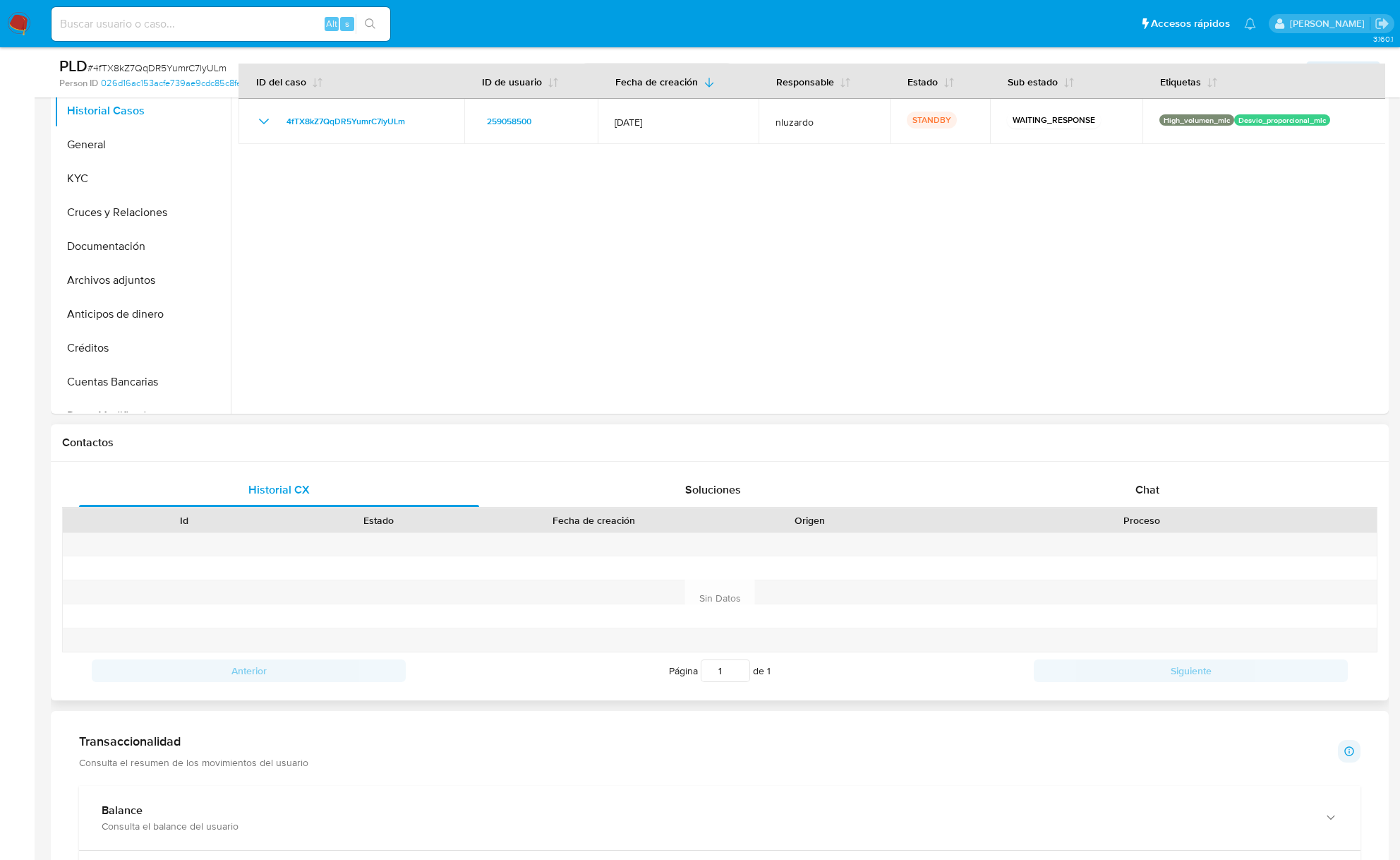
scroll to position [376, 0]
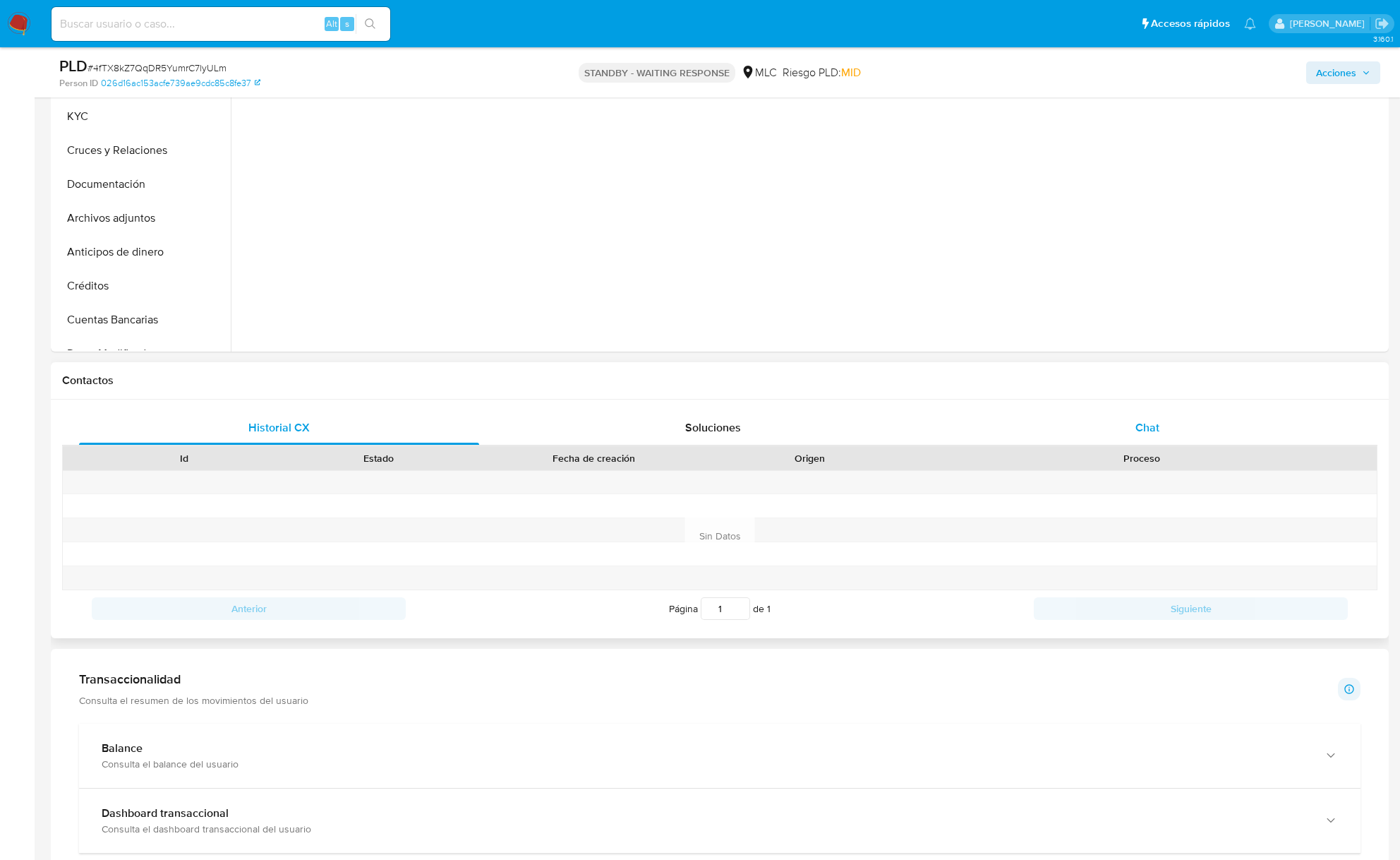
click at [1113, 415] on div "Chat" at bounding box center [1146, 428] width 400 height 34
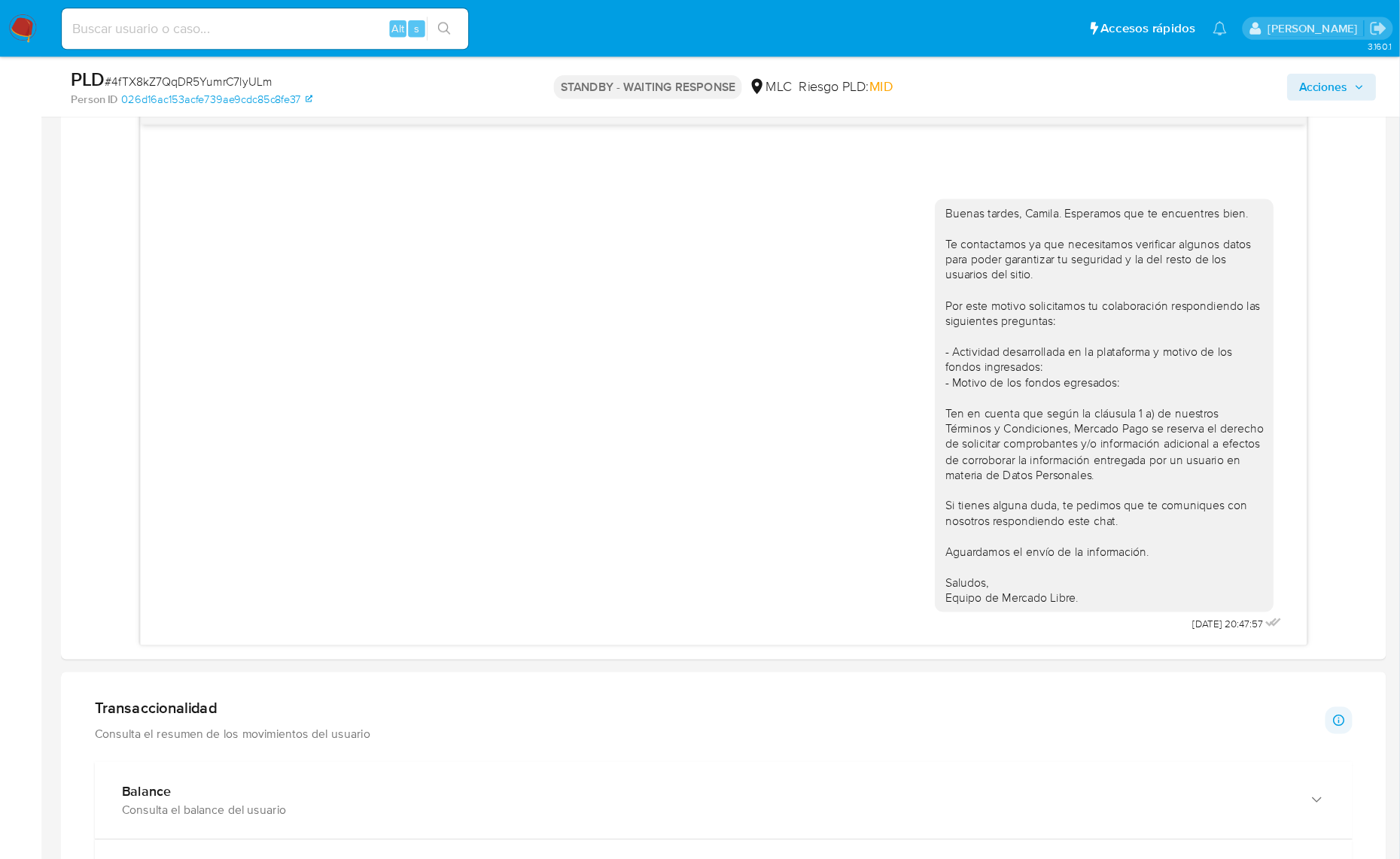
scroll to position [801, 0]
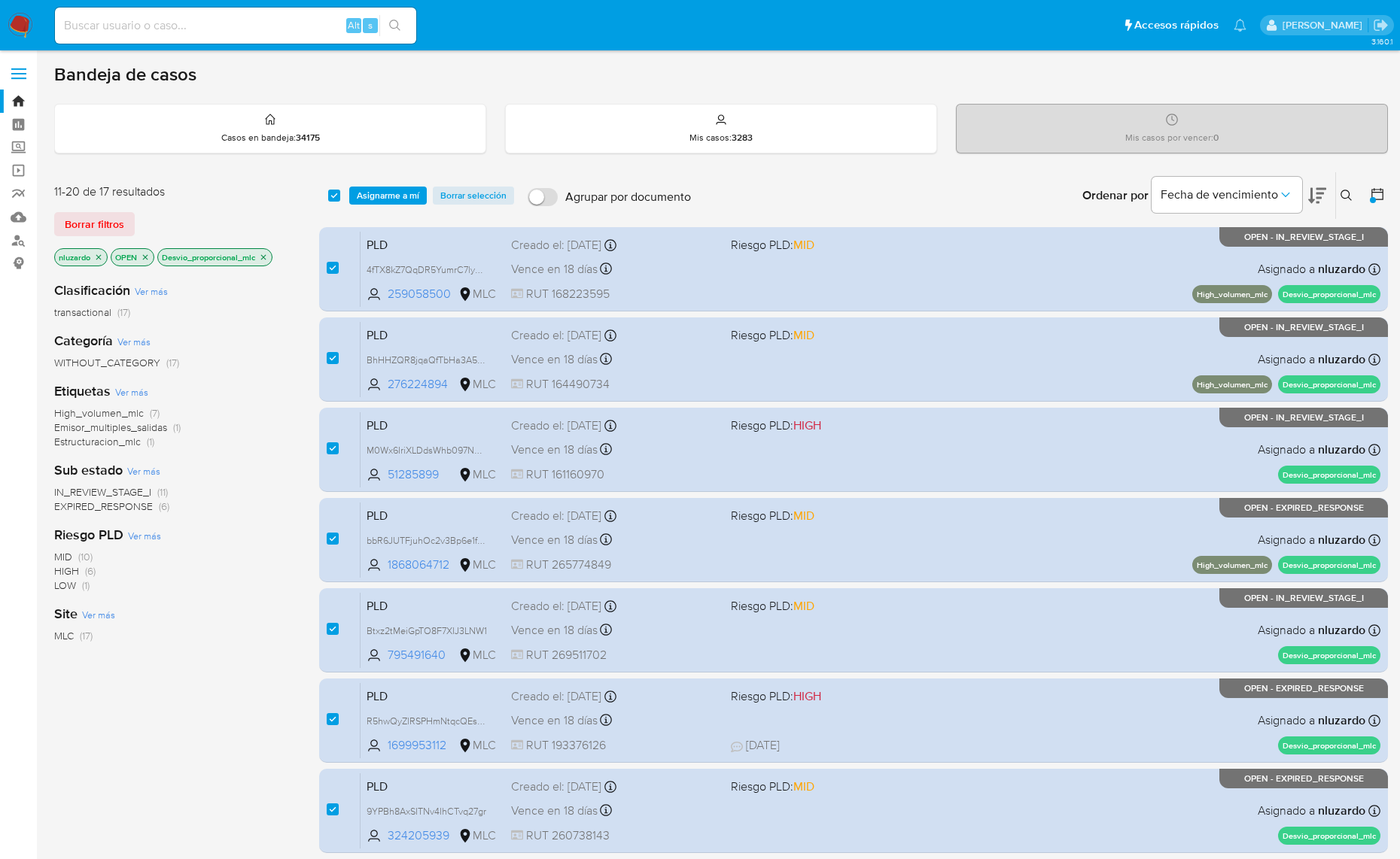
click at [232, 397] on div "Etiquetas Ver más High_volumen_mlc (7) Emisor_multiples_salidas (1) Estructurac…" at bounding box center [174, 416] width 241 height 67
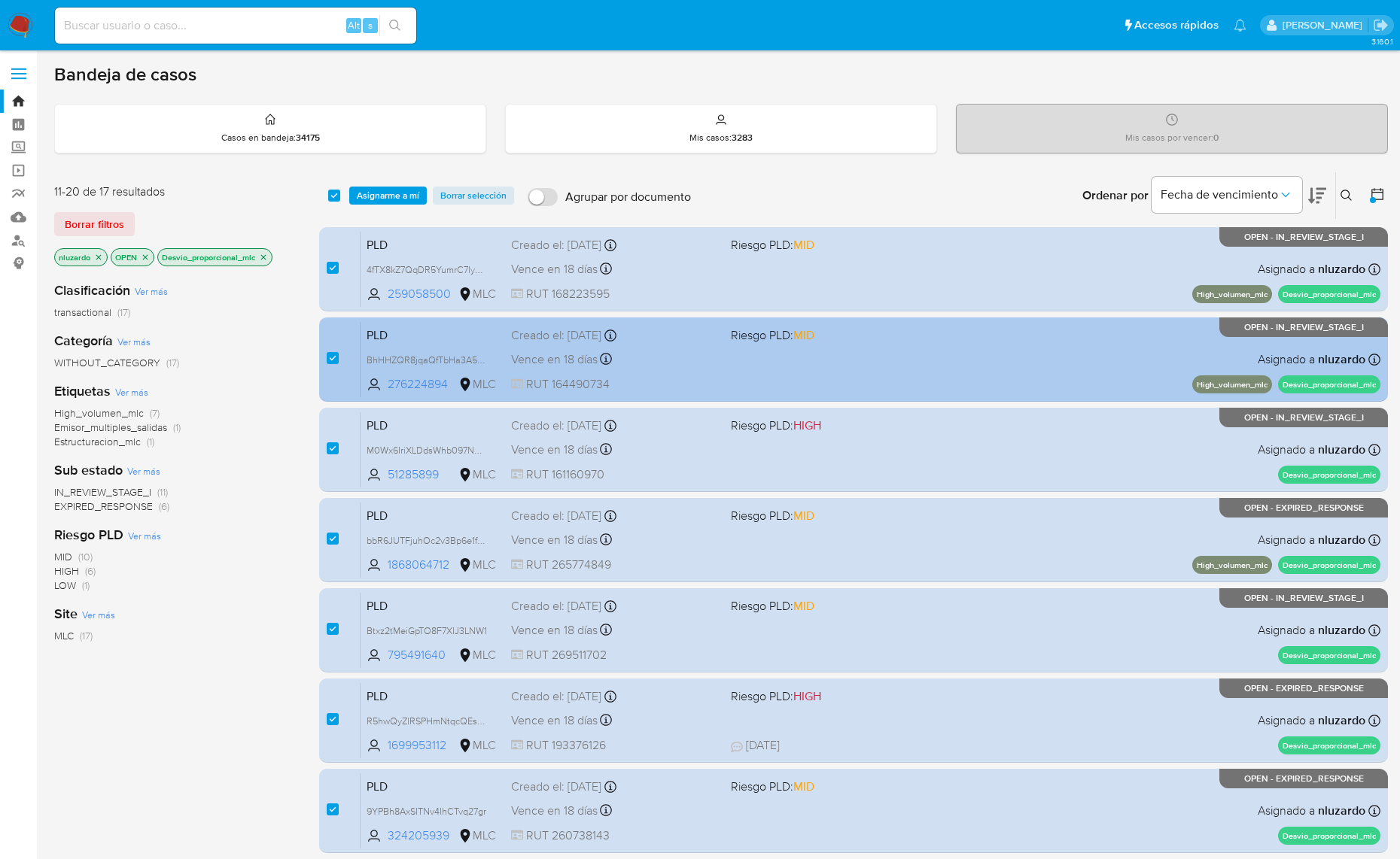
click at [912, 383] on div "PLD BhHHZQR8jqaQfTbHa3A5atqw 276224894 MLC Riesgo PLD: MID Creado el: 12/07/202…" at bounding box center [870, 359] width 1019 height 76
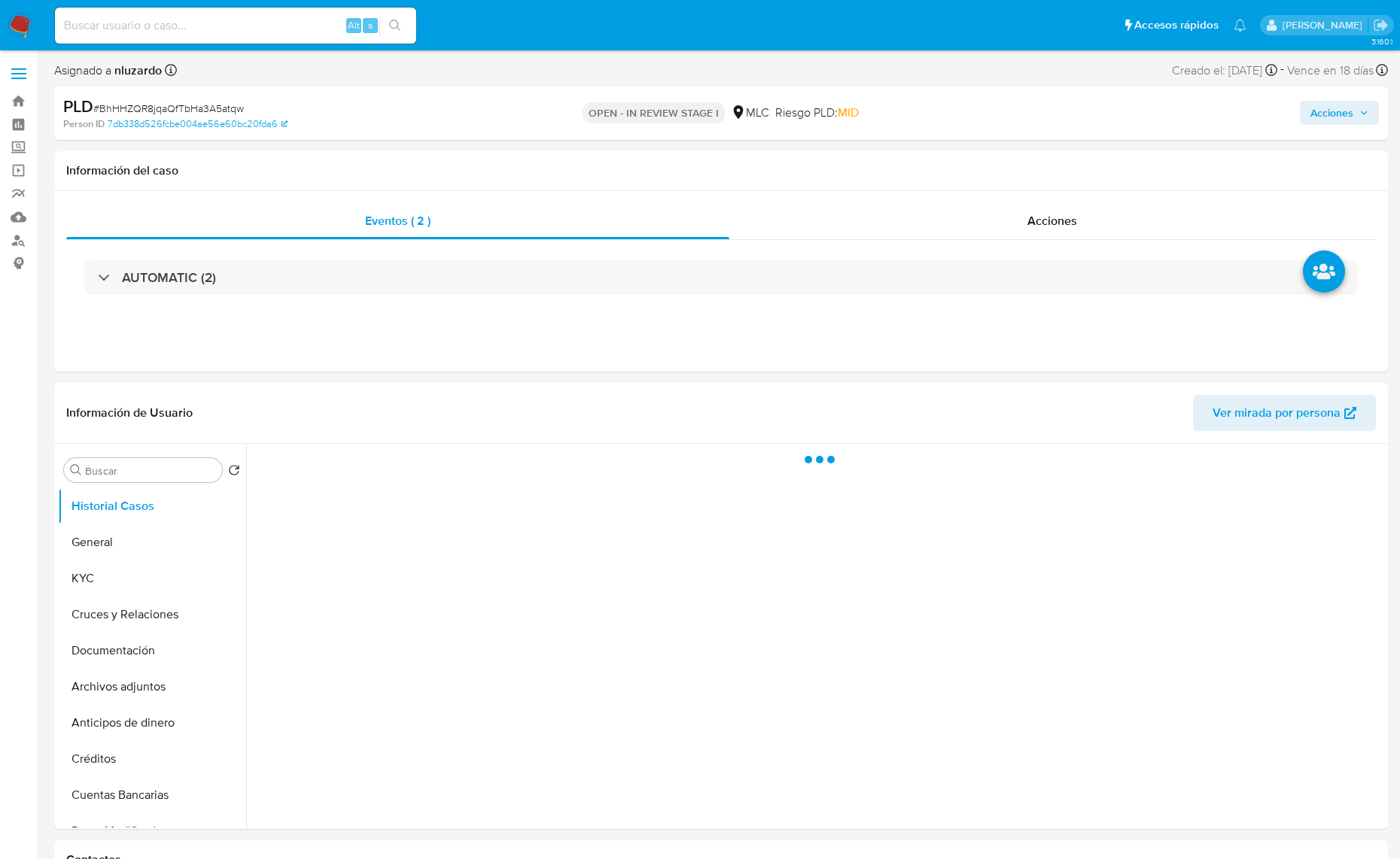
select select "10"
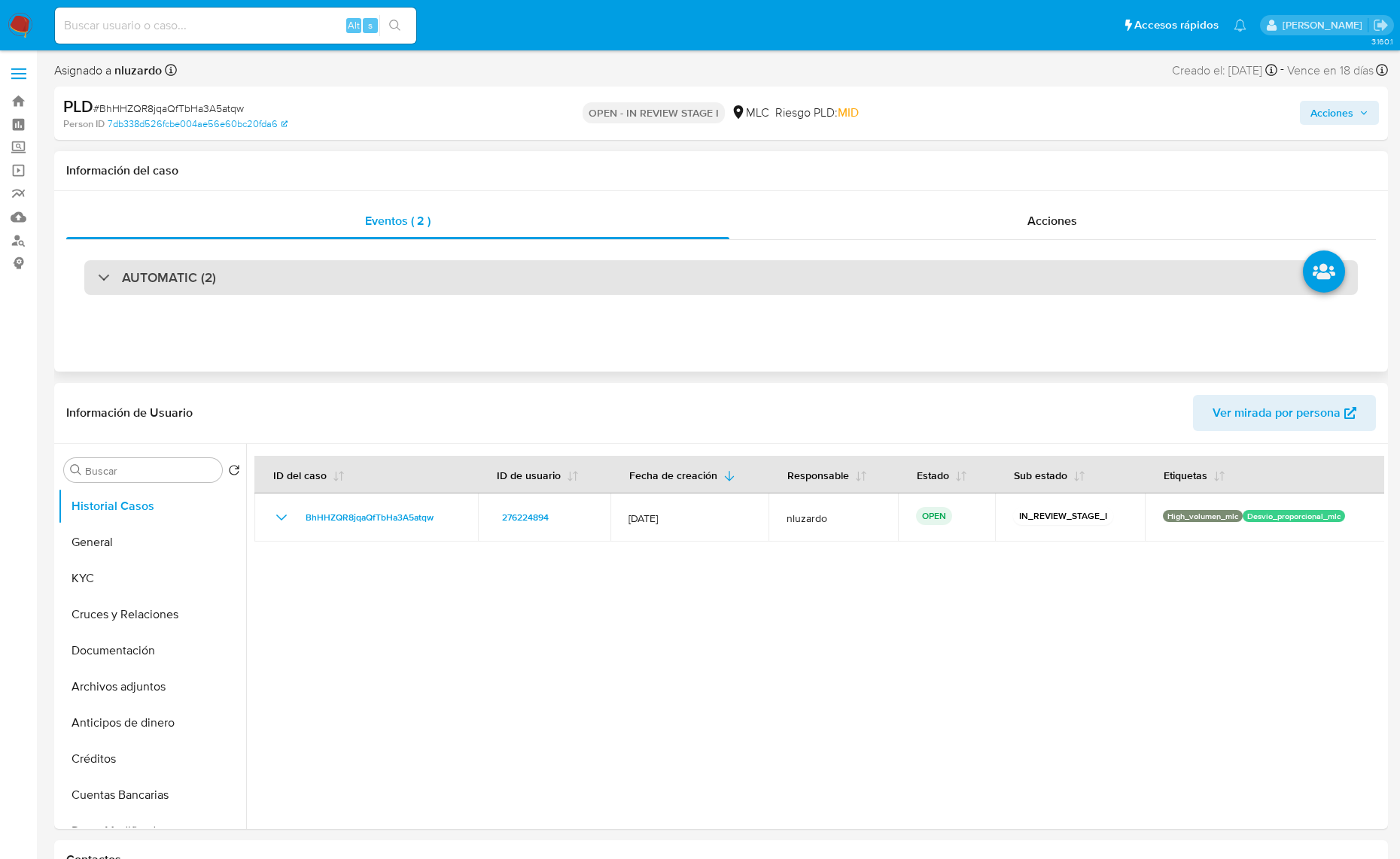
click at [182, 280] on h3 "AUTOMATIC (2)" at bounding box center [169, 277] width 94 height 16
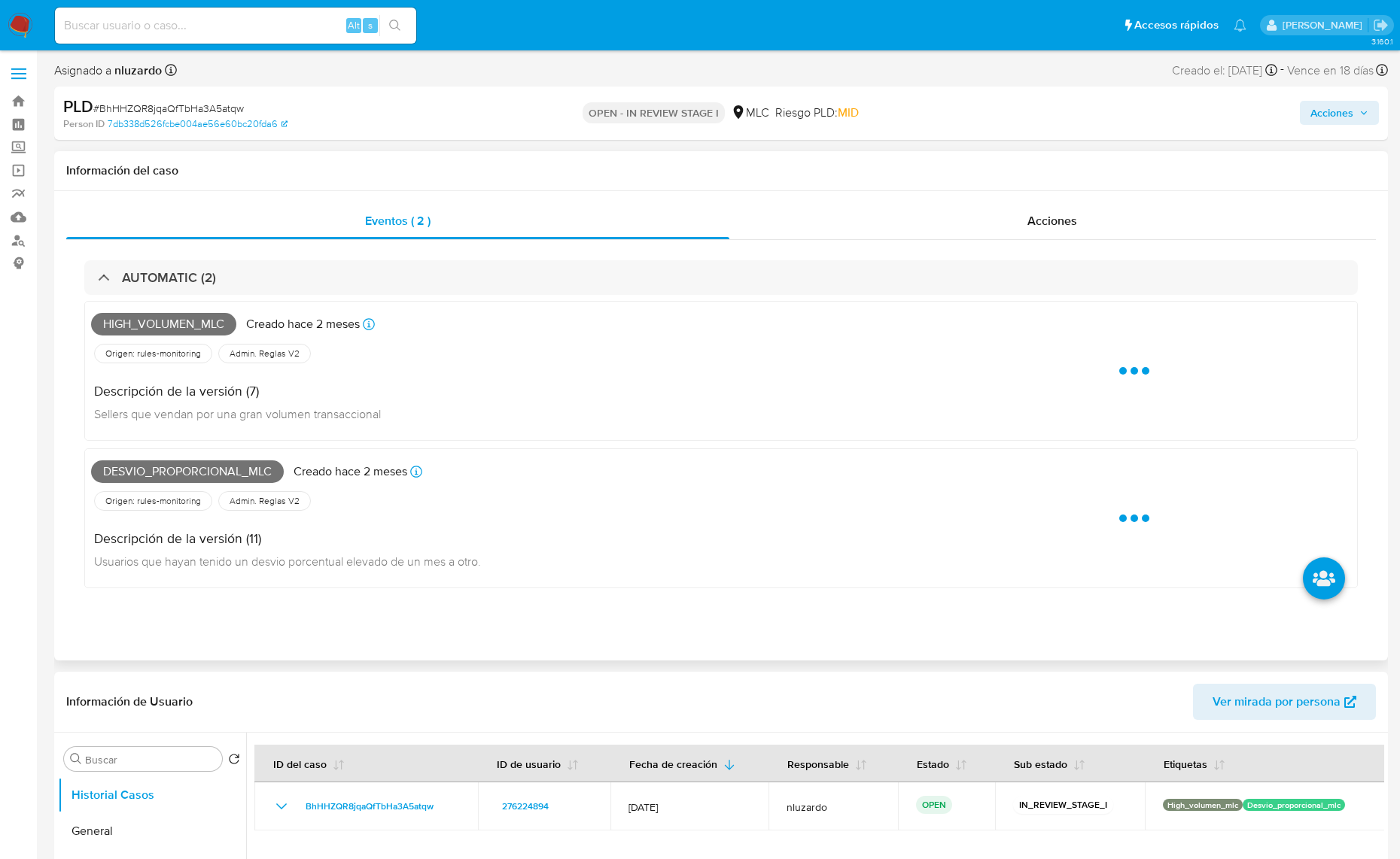
click at [170, 316] on span "High_volumen_mlc" at bounding box center [163, 324] width 145 height 23
copy span "High_volumen_mlc"
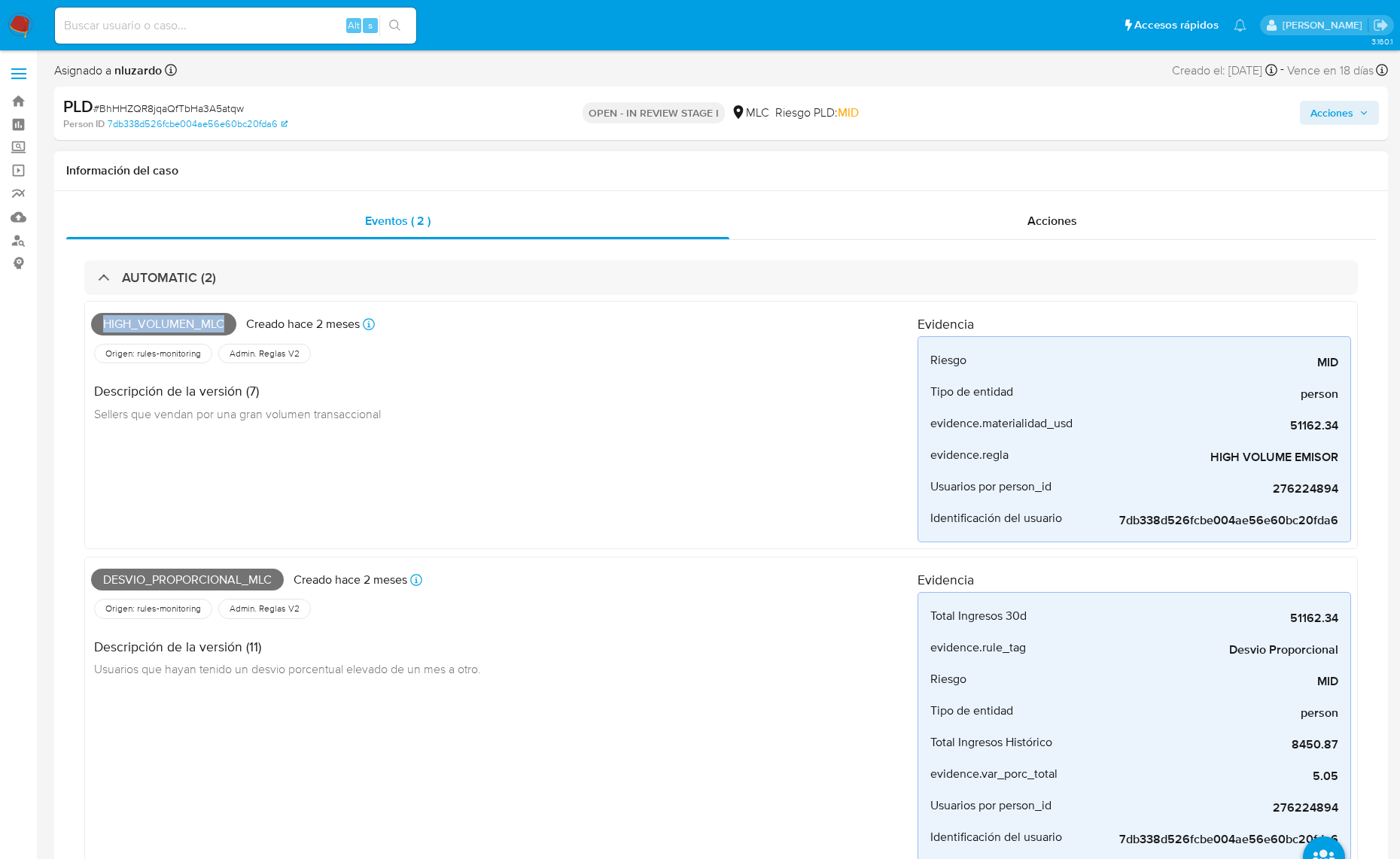
click at [238, 585] on span "Desvio_proporcional_mlc" at bounding box center [187, 580] width 193 height 23
copy span "Desvio_proporcional_mlc"
click at [252, 24] on input at bounding box center [235, 25] width 362 height 19
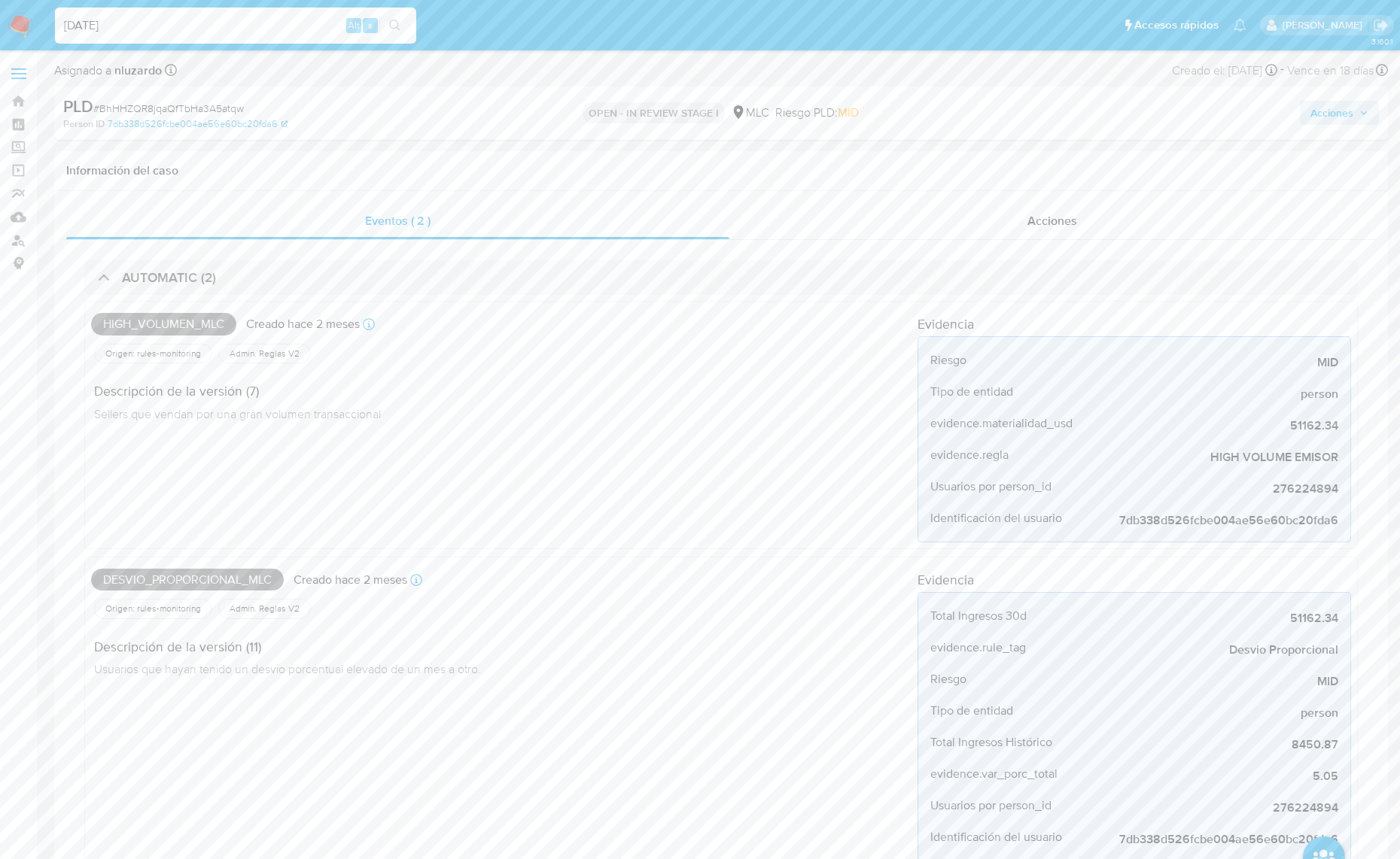
type input "[DATE]"
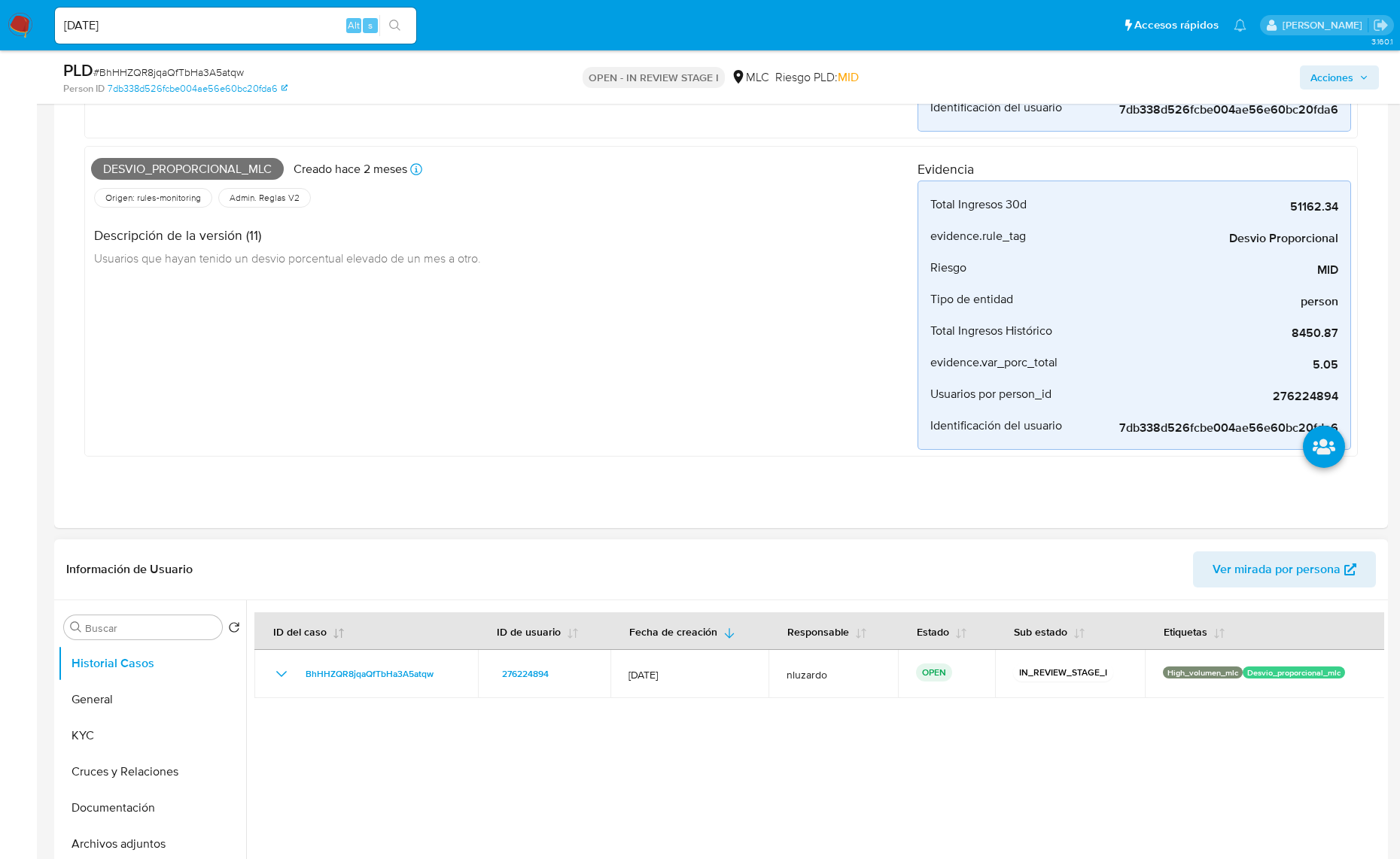
scroll to position [565, 0]
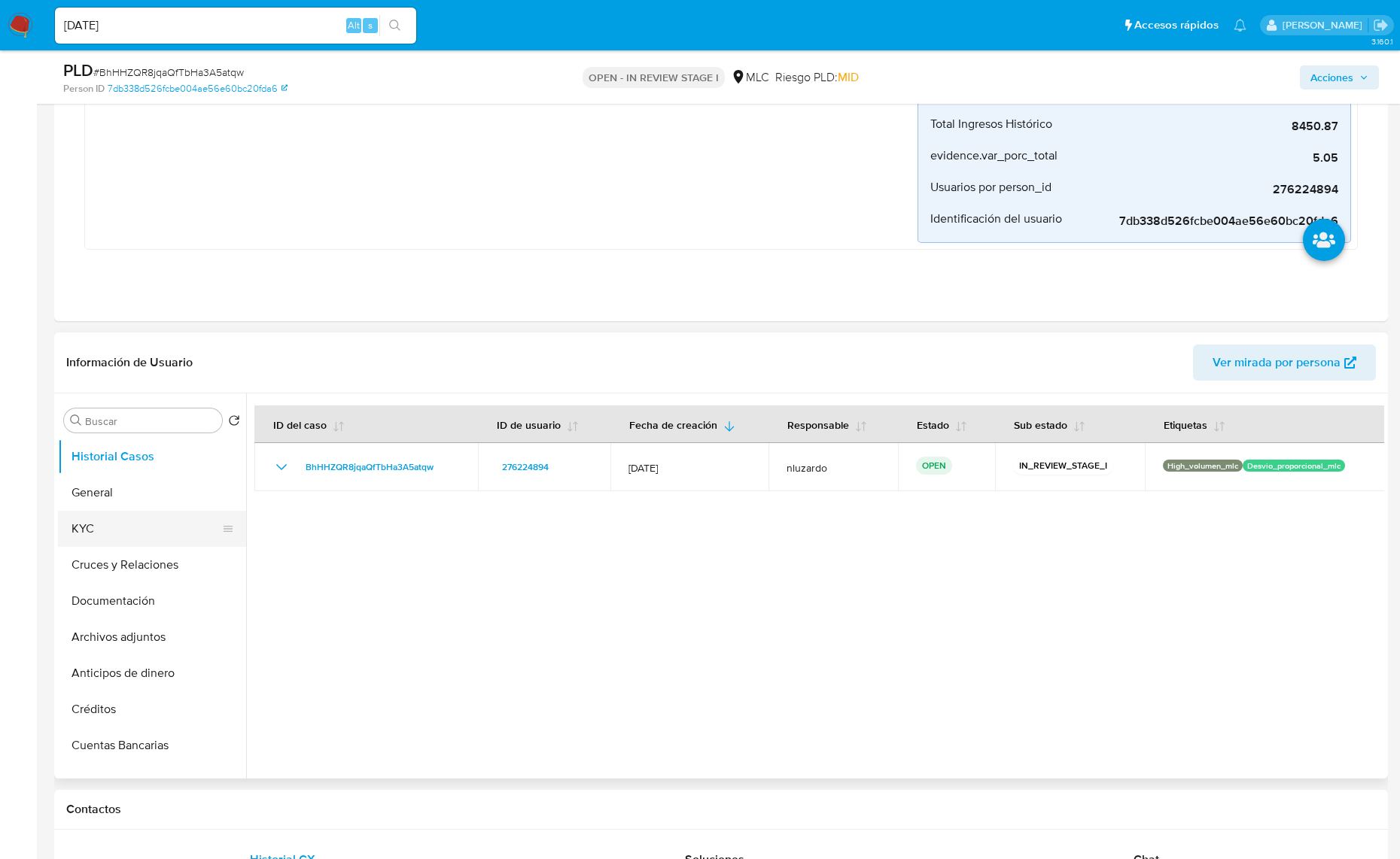
click at [132, 516] on button "KYC" at bounding box center [146, 529] width 176 height 36
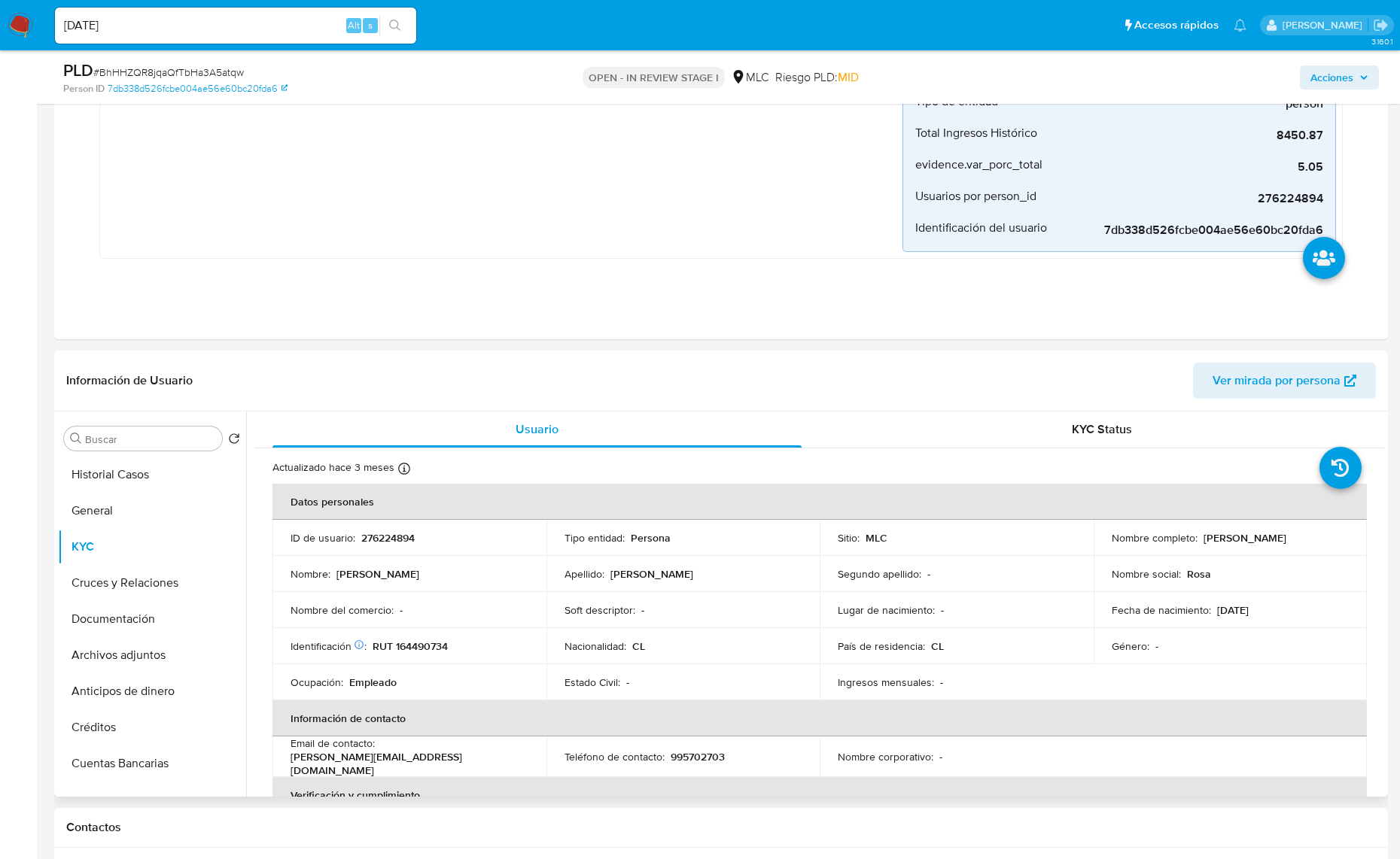
click at [1123, 555] on td "Nombre completo : [PERSON_NAME]" at bounding box center [1230, 538] width 274 height 36
click at [1121, 555] on td "Nombre completo : [PERSON_NAME]" at bounding box center [1230, 538] width 274 height 36
click at [1203, 545] on p "[PERSON_NAME]" at bounding box center [1245, 538] width 82 height 13
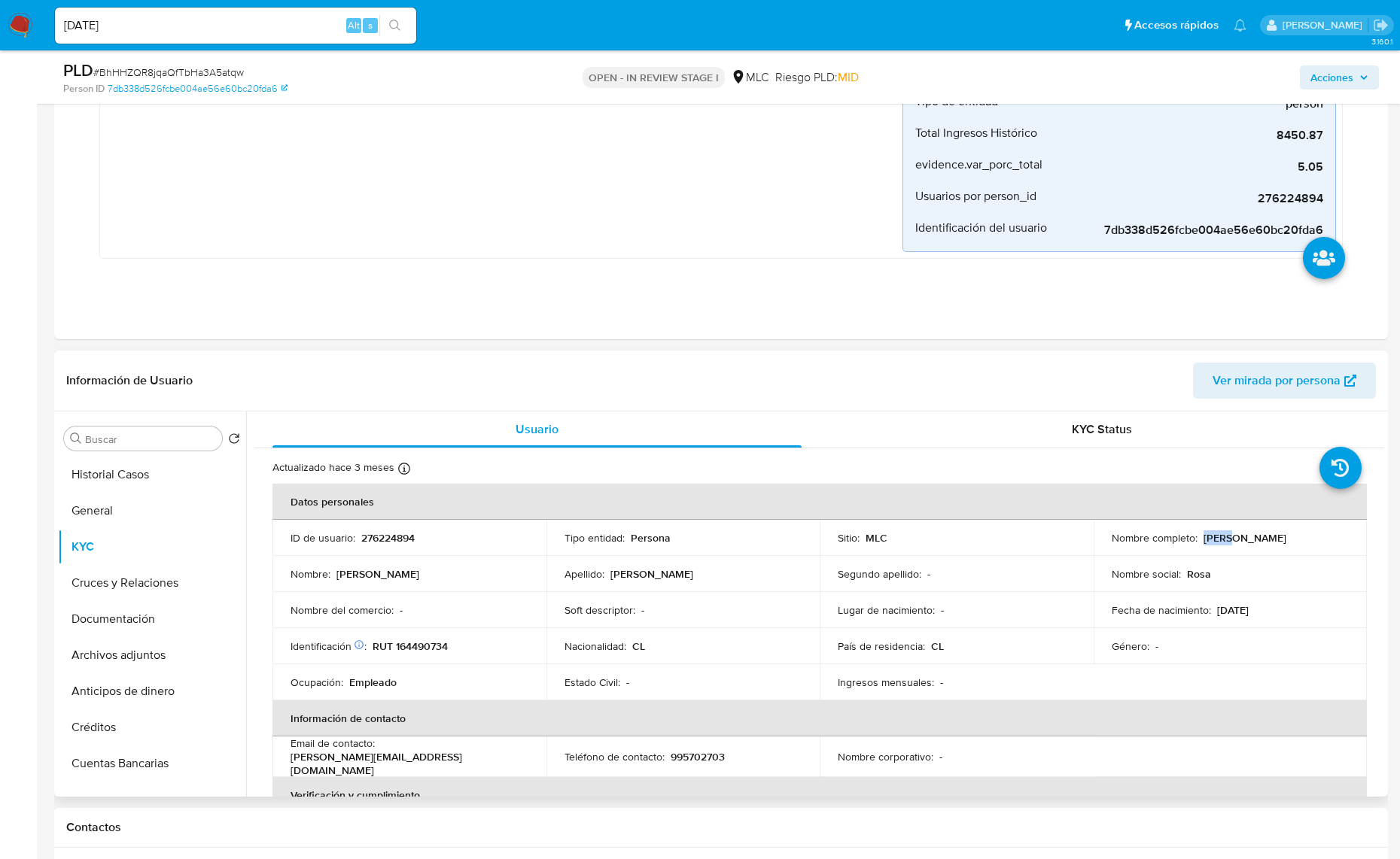
click at [1203, 545] on p "[PERSON_NAME]" at bounding box center [1245, 538] width 82 height 13
drag, startPoint x: 1219, startPoint y: 544, endPoint x: 1261, endPoint y: 544, distance: 42.0
click at [1261, 544] on div "Nombre completo : [PERSON_NAME]" at bounding box center [1230, 538] width 238 height 13
click at [418, 636] on td "Identificación Nº de serie: 525516005 : RUT 164490734" at bounding box center [409, 646] width 274 height 36
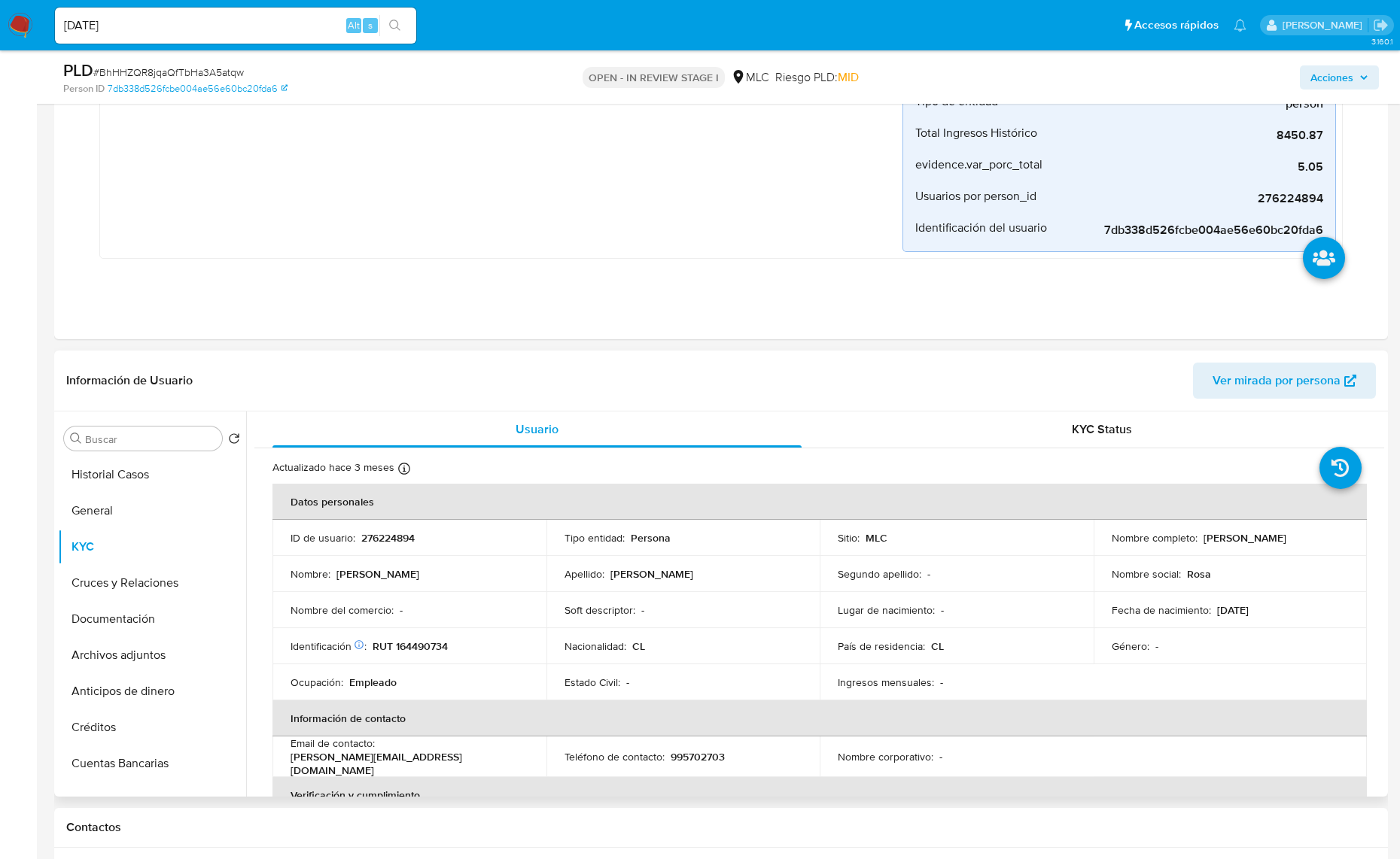
click at [429, 644] on p "RUT 164490734" at bounding box center [409, 646] width 75 height 13
copy p "164490734"
